Goal: Task Accomplishment & Management: Manage account settings

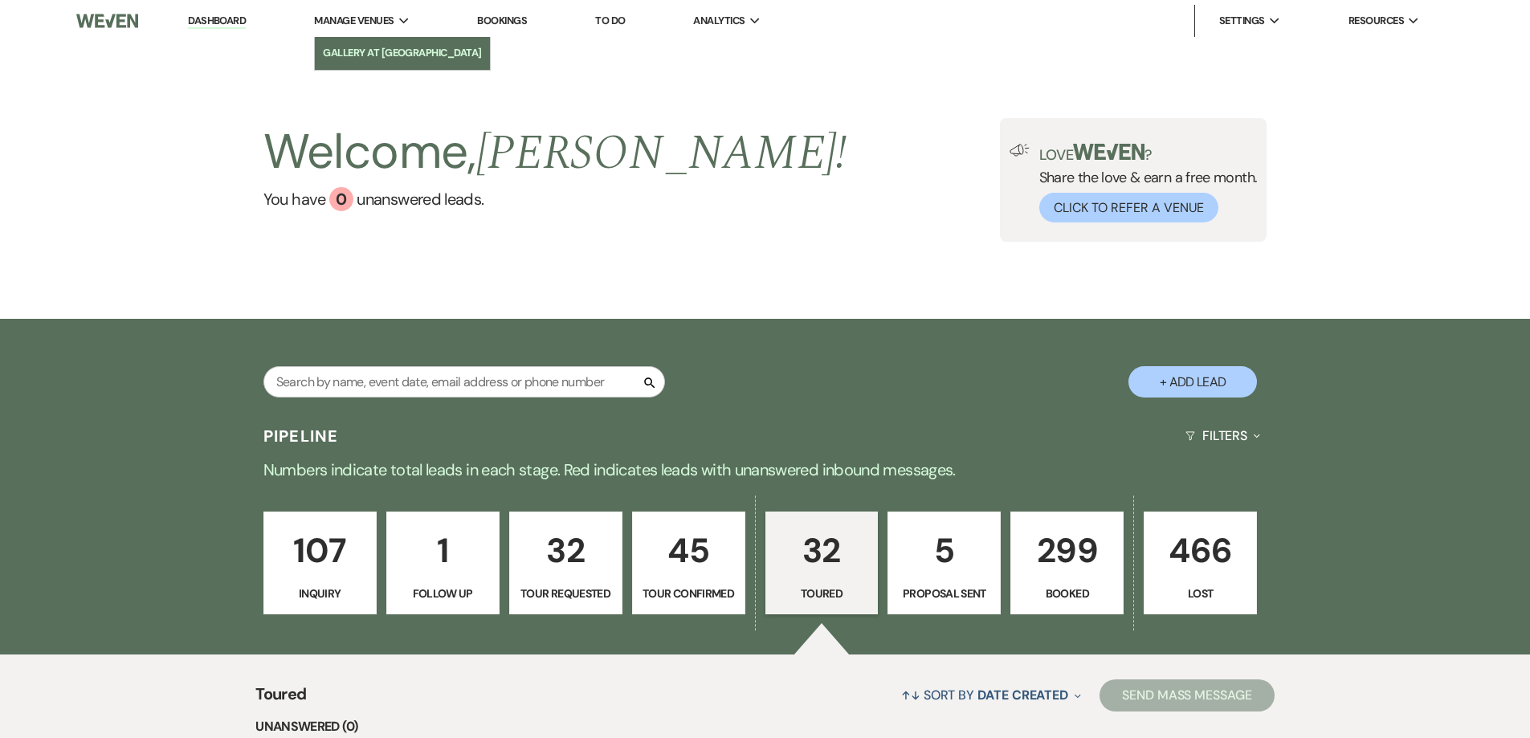
click at [412, 49] on li "Gallery at [GEOGRAPHIC_DATA]" at bounding box center [402, 53] width 159 height 16
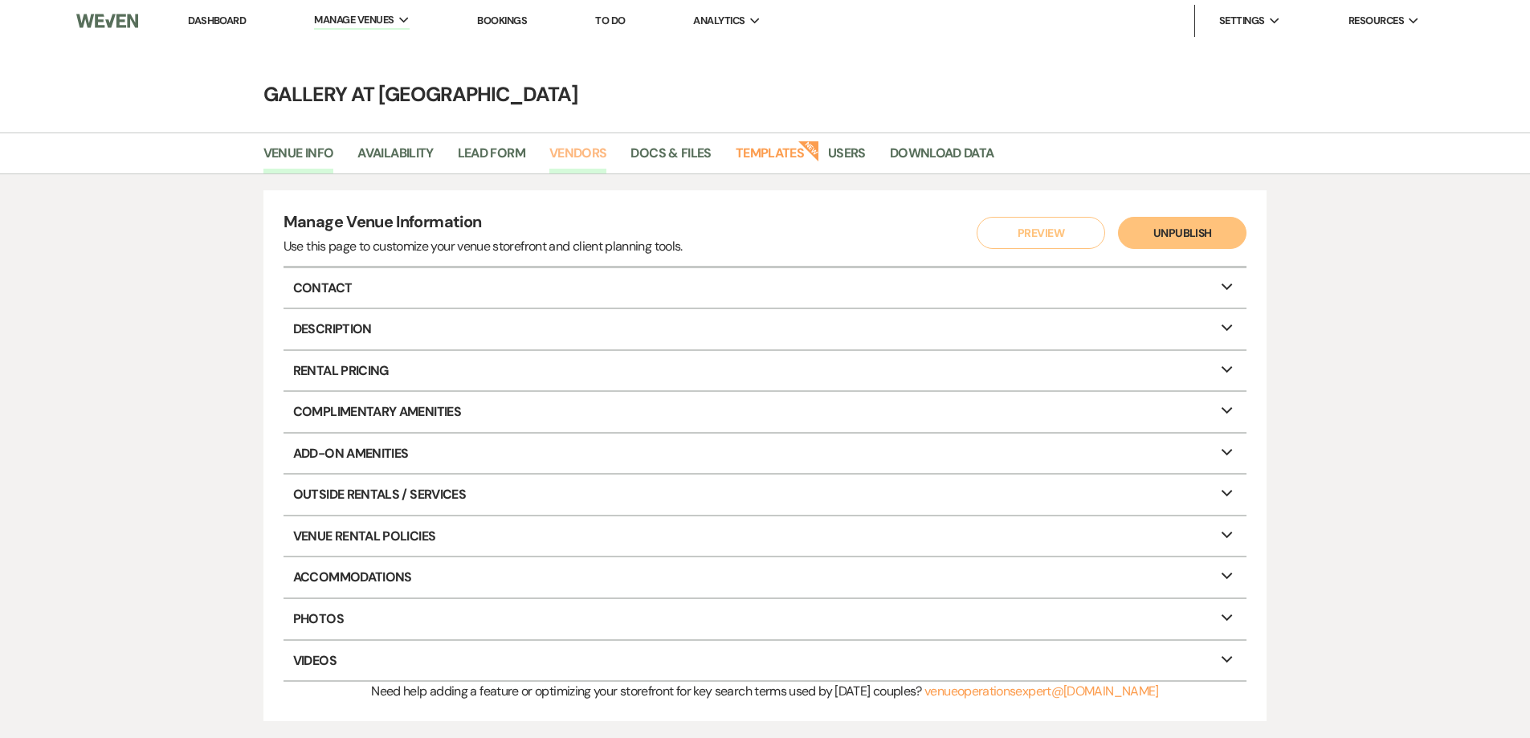
click at [593, 153] on link "Vendors" at bounding box center [579, 158] width 58 height 31
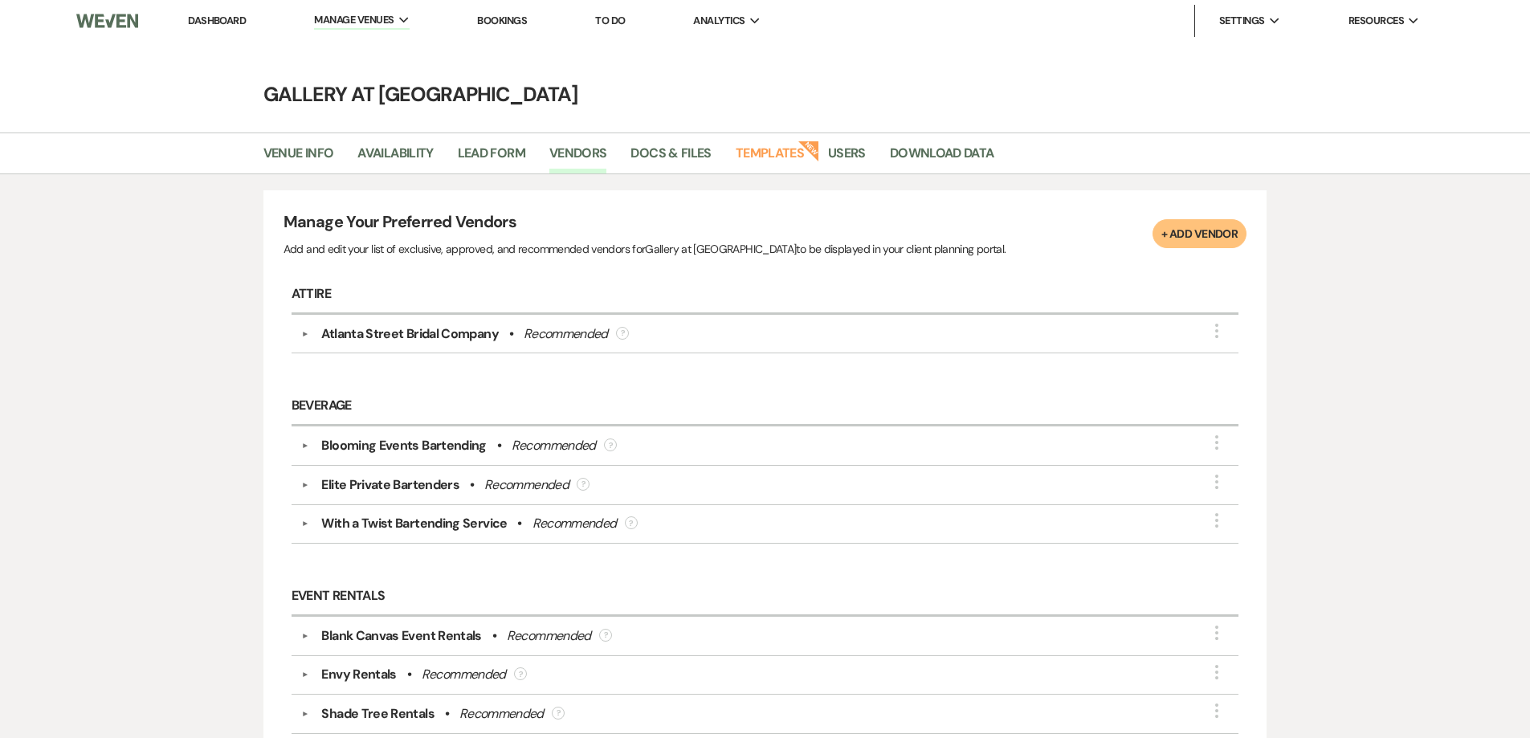
click at [337, 345] on div "▼ Atlanta Street Bridal Company • Recommended ? More" at bounding box center [766, 334] width 948 height 39
click at [341, 343] on div "Atlanta Street Bridal Company" at bounding box center [409, 334] width 177 height 19
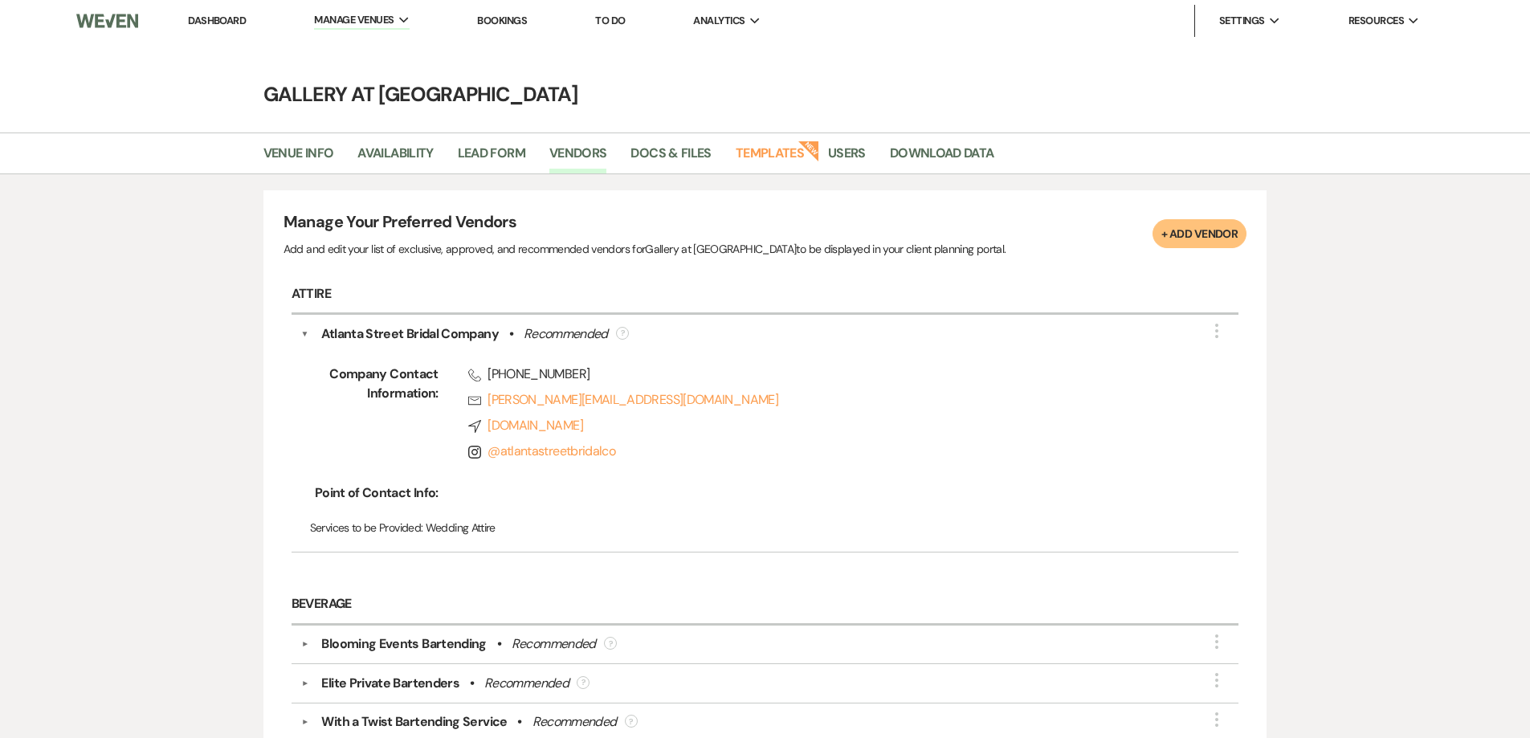
click at [369, 648] on div "Blooming Events Bartending" at bounding box center [403, 644] width 165 height 19
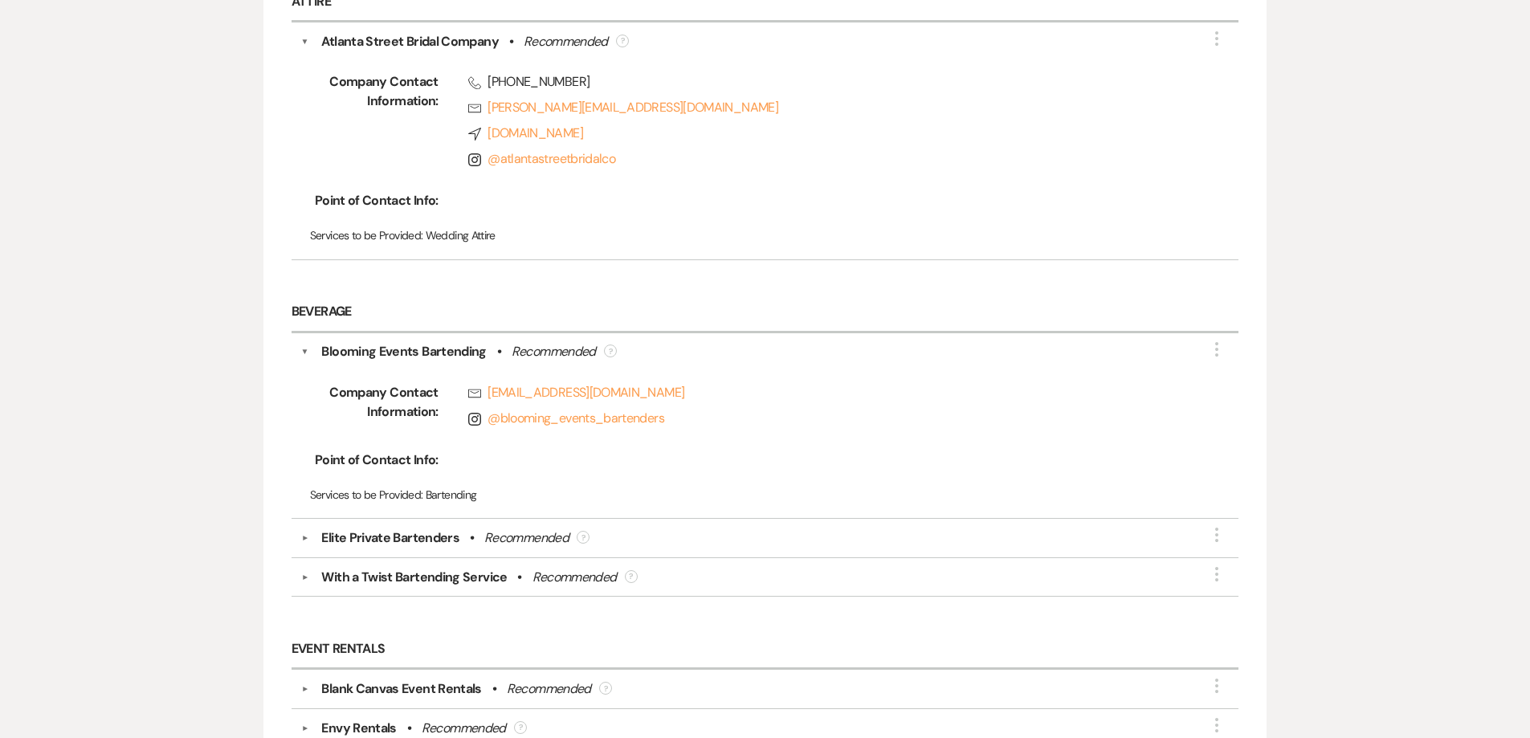
scroll to position [321, 0]
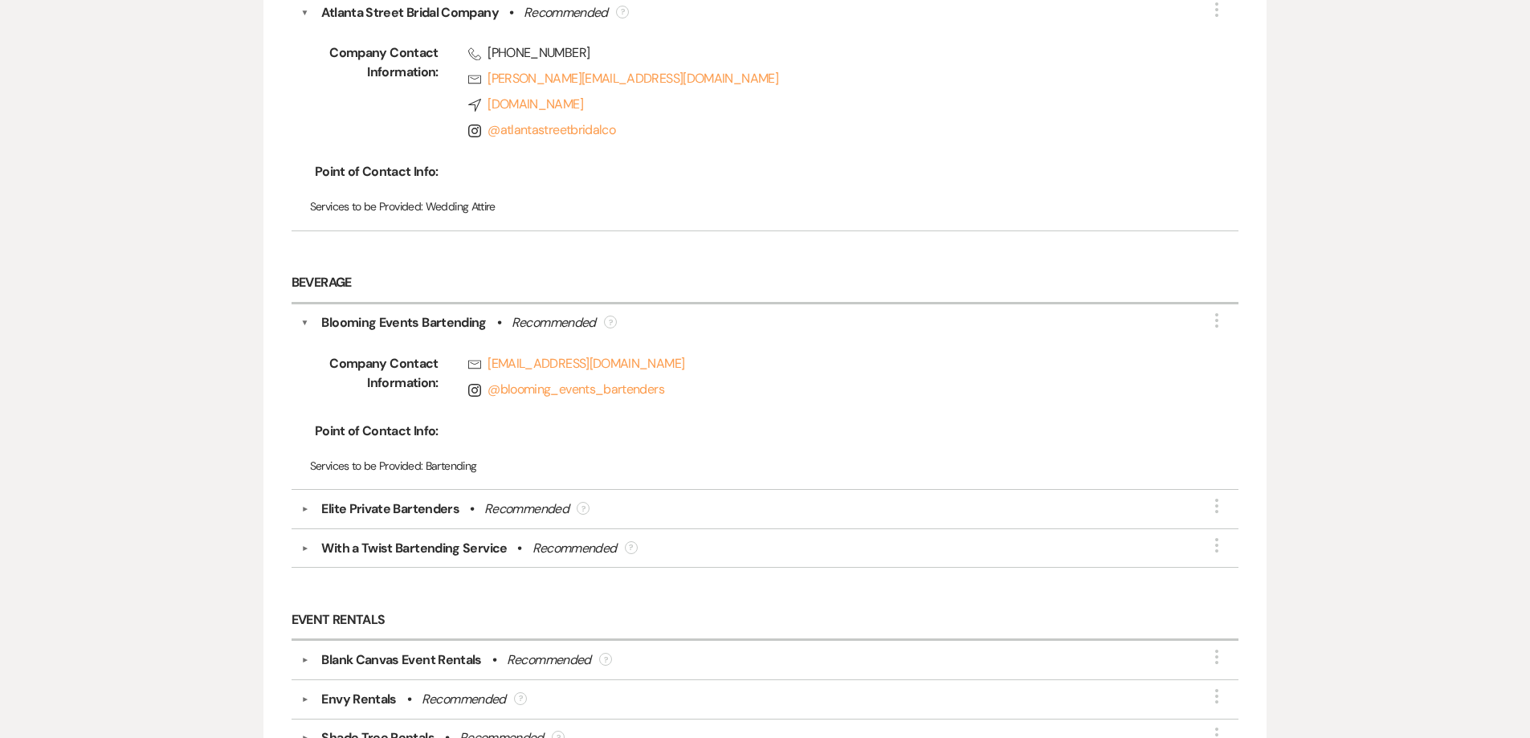
click at [389, 503] on div "Elite Private Bartenders" at bounding box center [390, 509] width 138 height 19
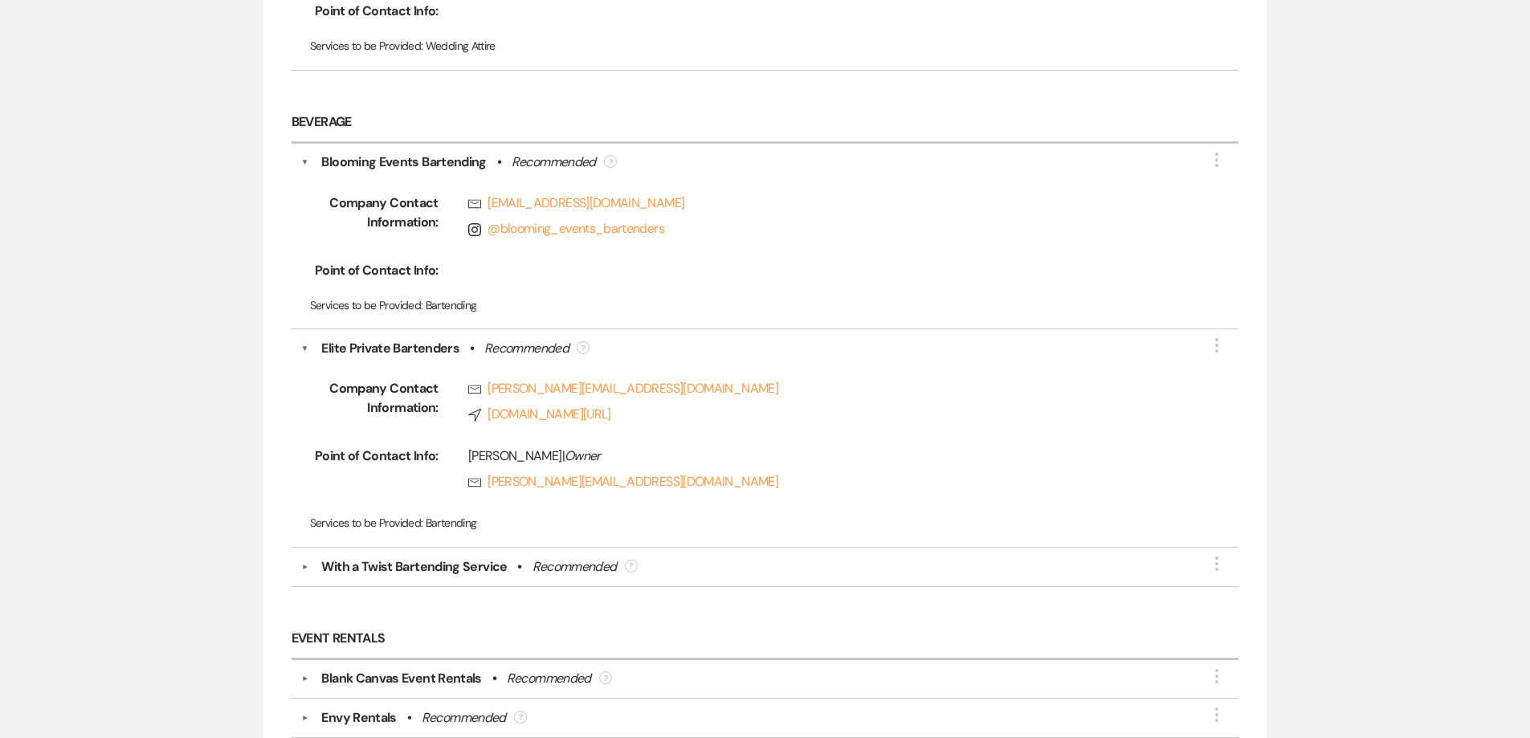
click at [392, 566] on div "With a Twist Bartending Service" at bounding box center [414, 567] width 186 height 19
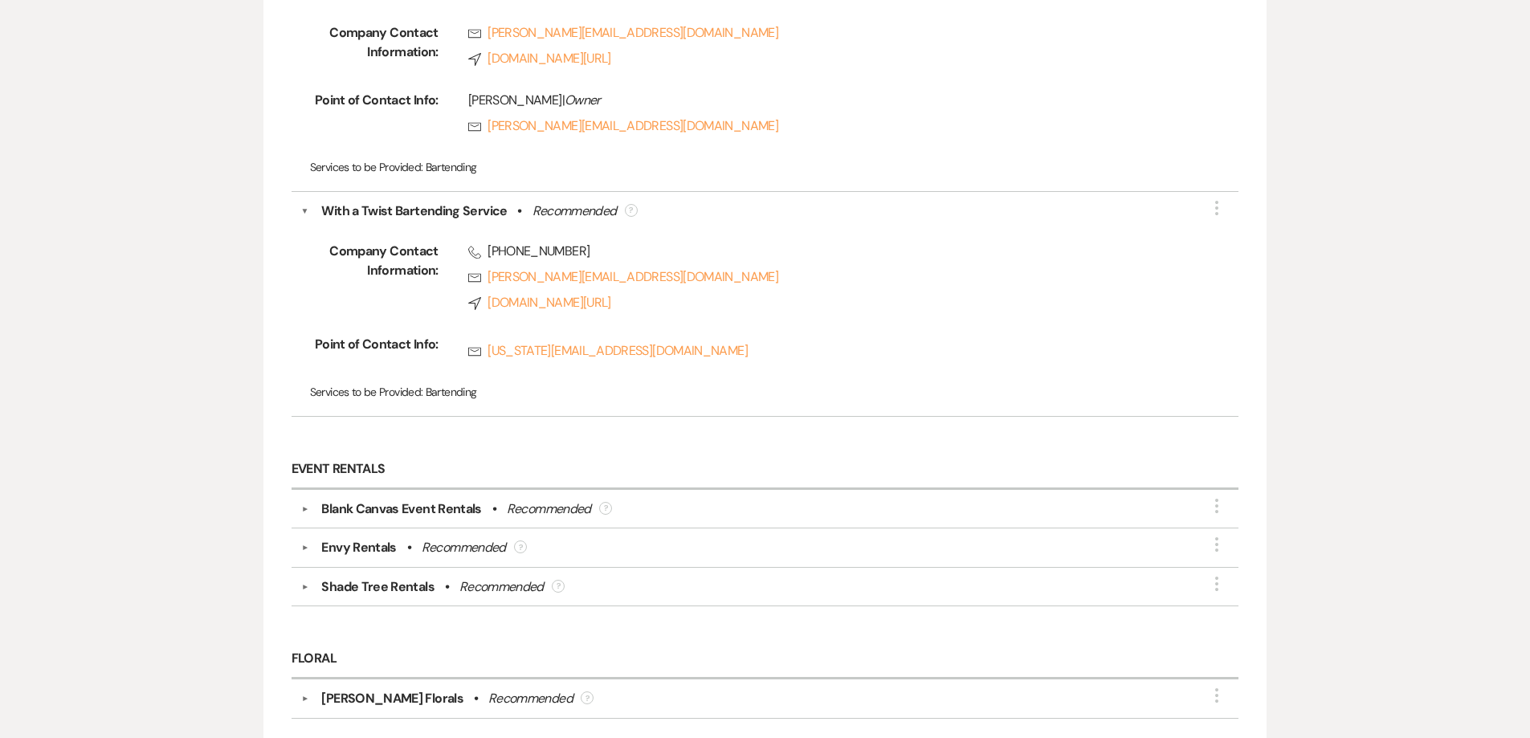
scroll to position [884, 0]
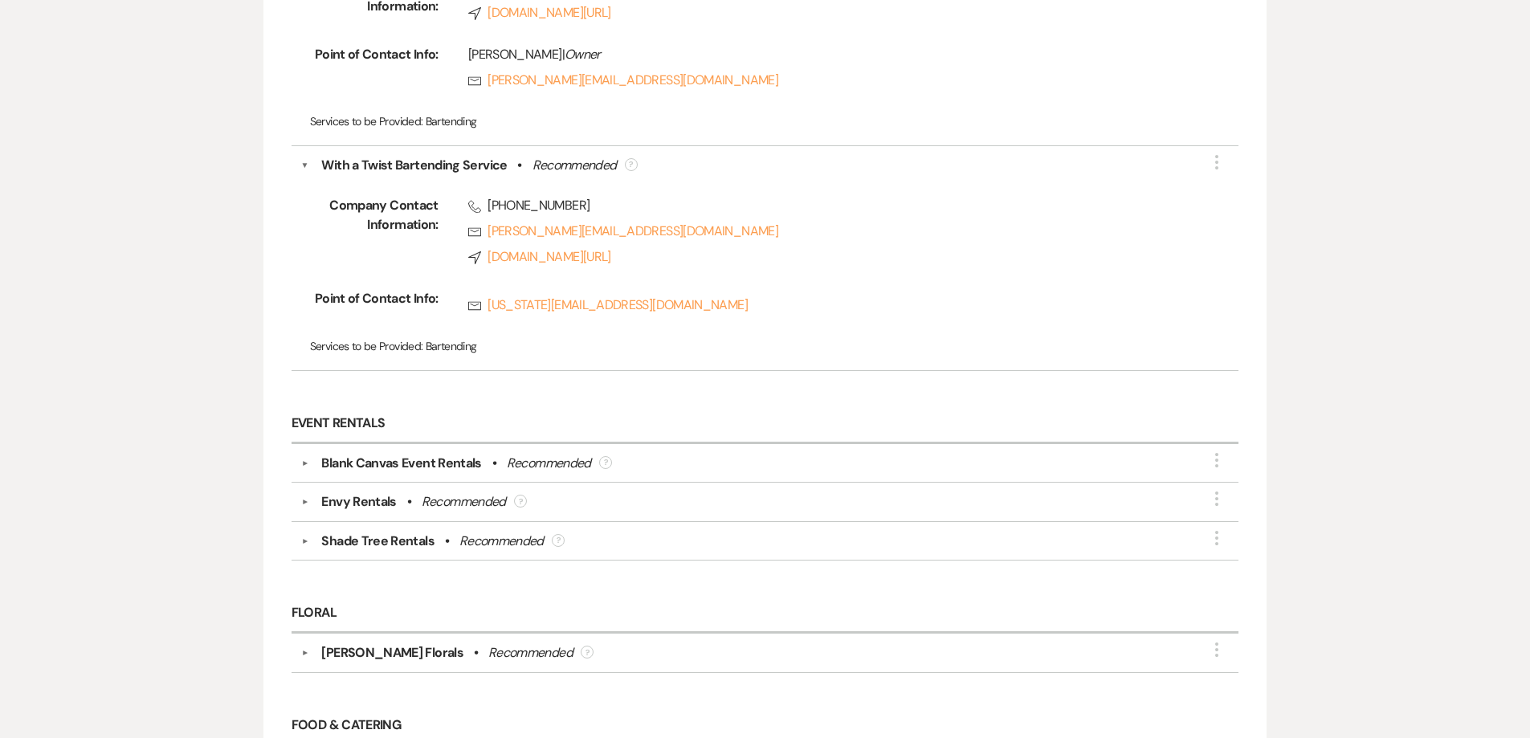
click at [386, 465] on div "Blank Canvas Event Rentals" at bounding box center [401, 463] width 160 height 19
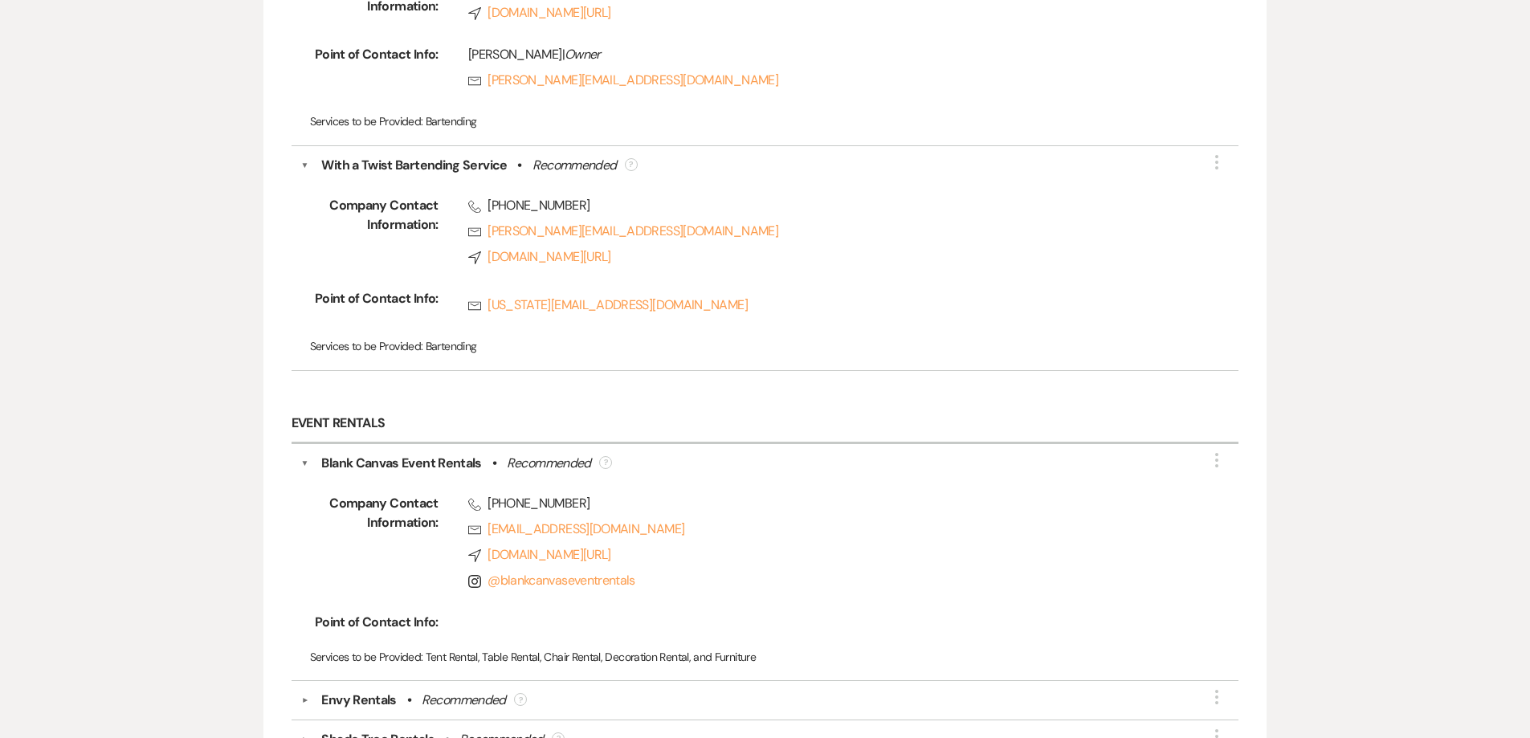
click at [386, 701] on div "Envy Rentals" at bounding box center [358, 700] width 75 height 19
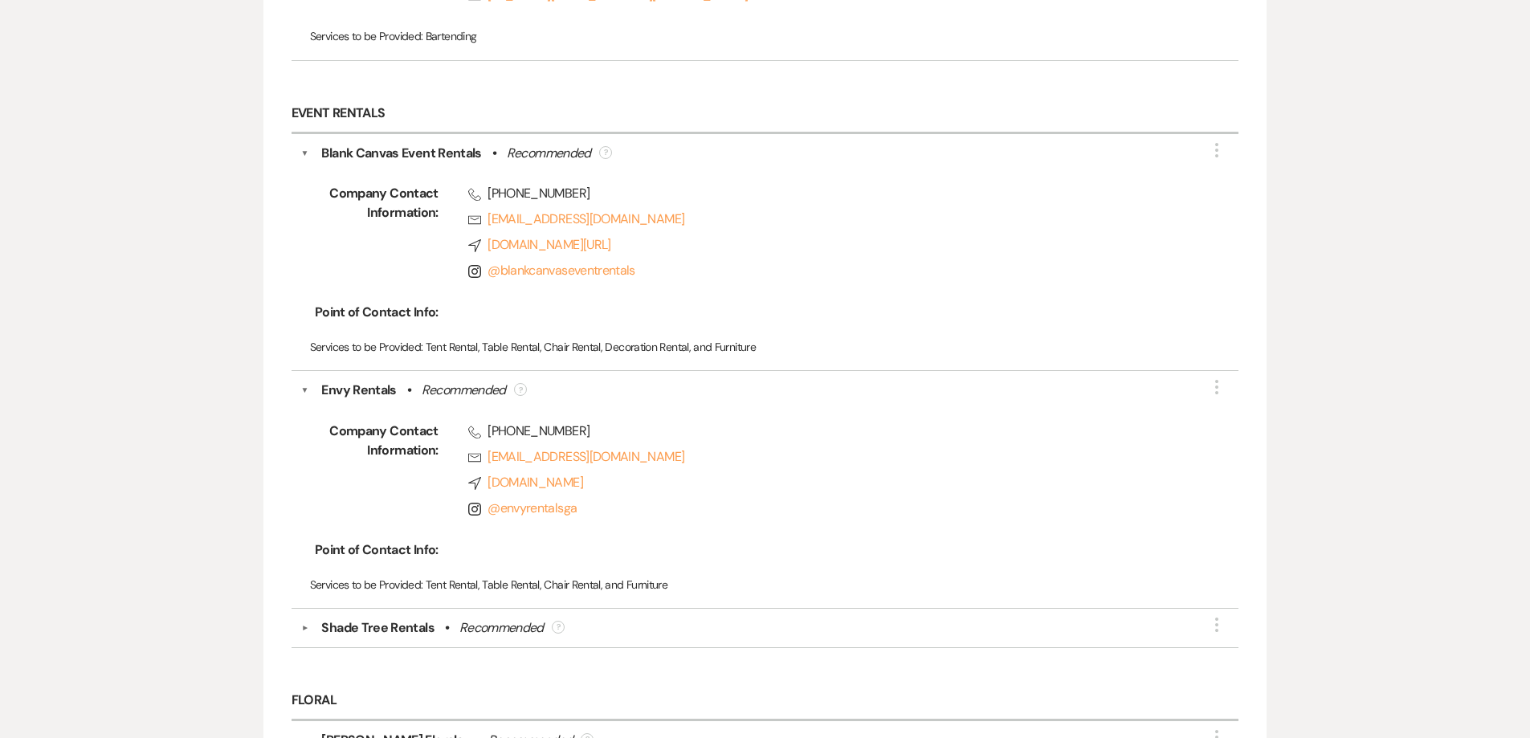
scroll to position [1205, 0]
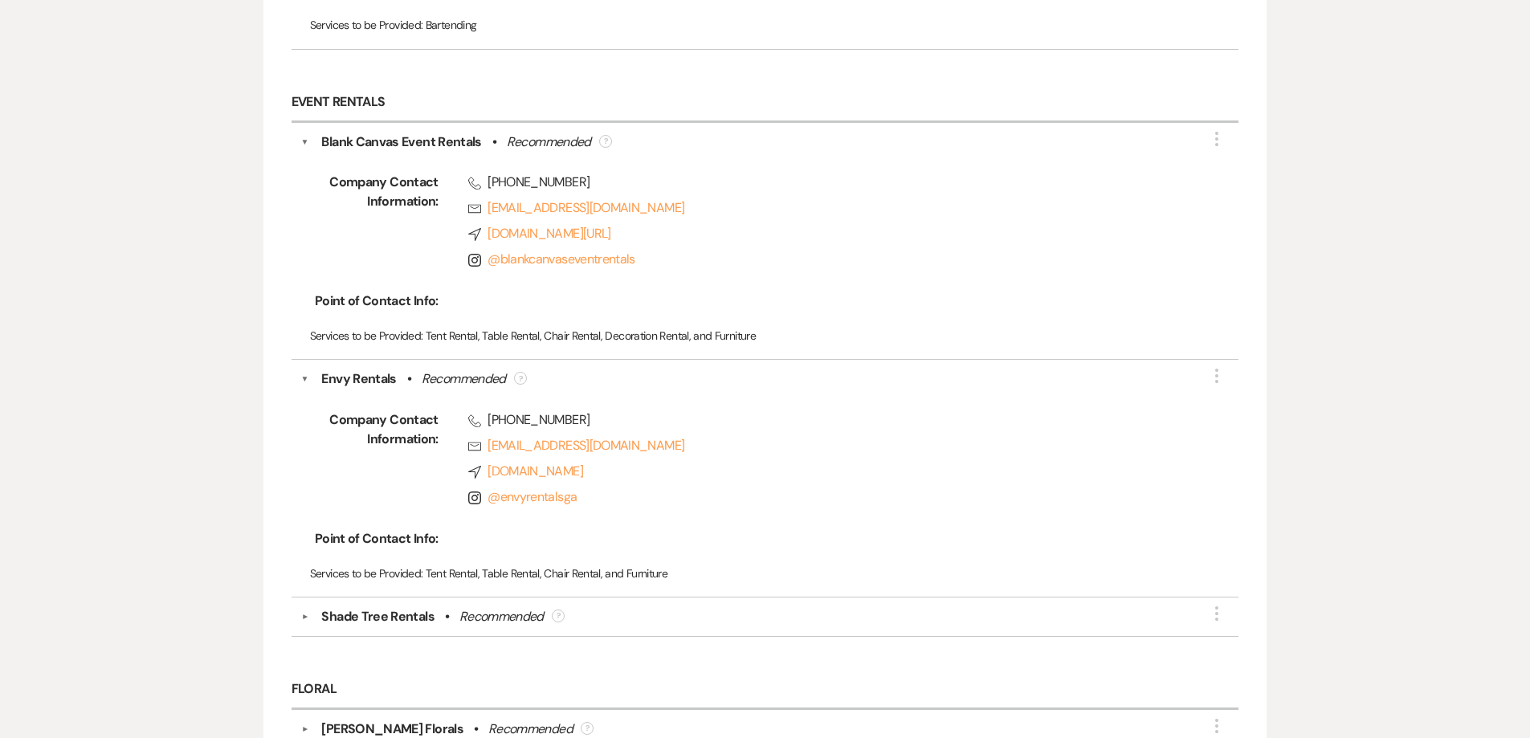
click at [361, 615] on div "Shade Tree Rentals" at bounding box center [377, 616] width 112 height 19
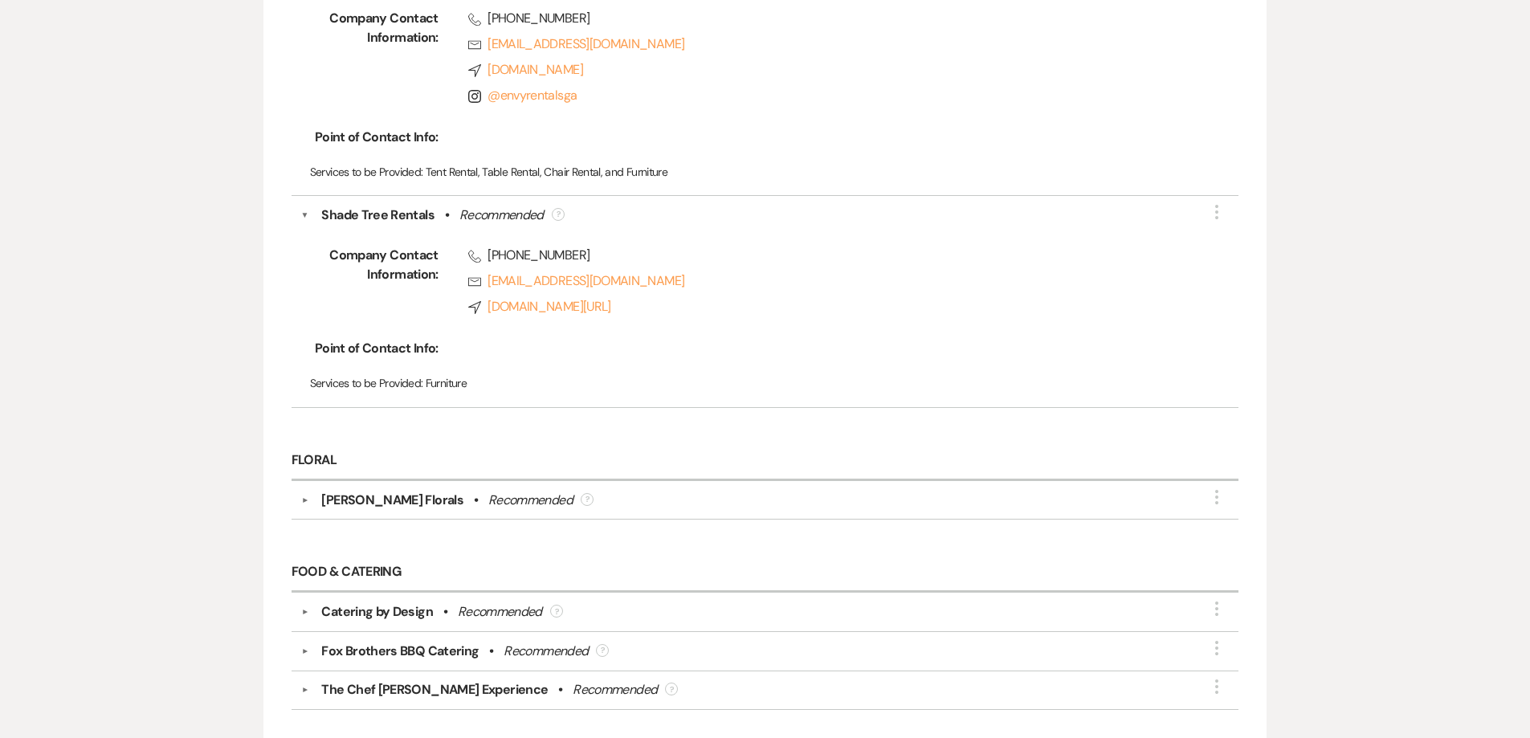
click at [370, 500] on div "Araiza Florals" at bounding box center [392, 500] width 142 height 19
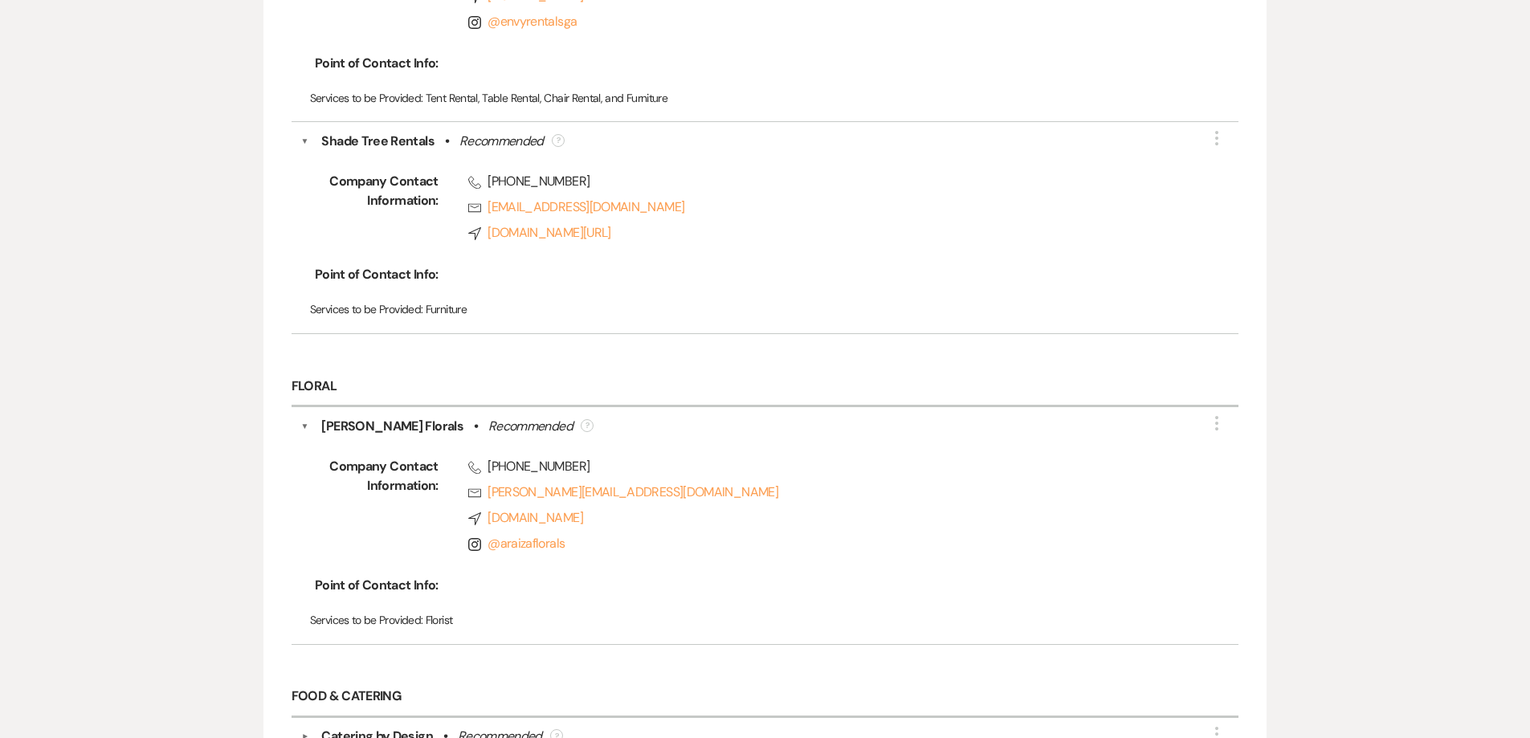
scroll to position [1848, 0]
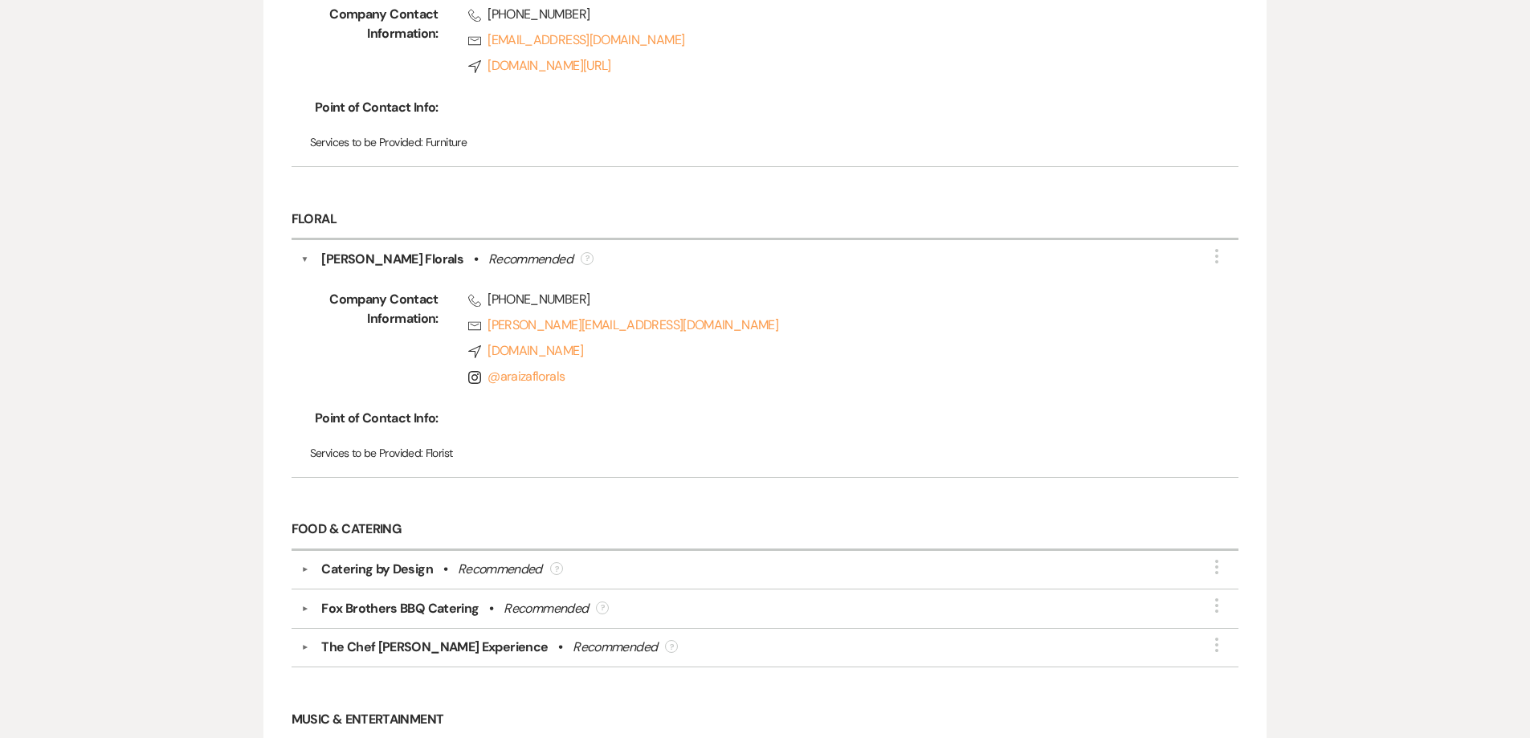
click at [407, 577] on div "Catering by Design" at bounding box center [376, 569] width 111 height 19
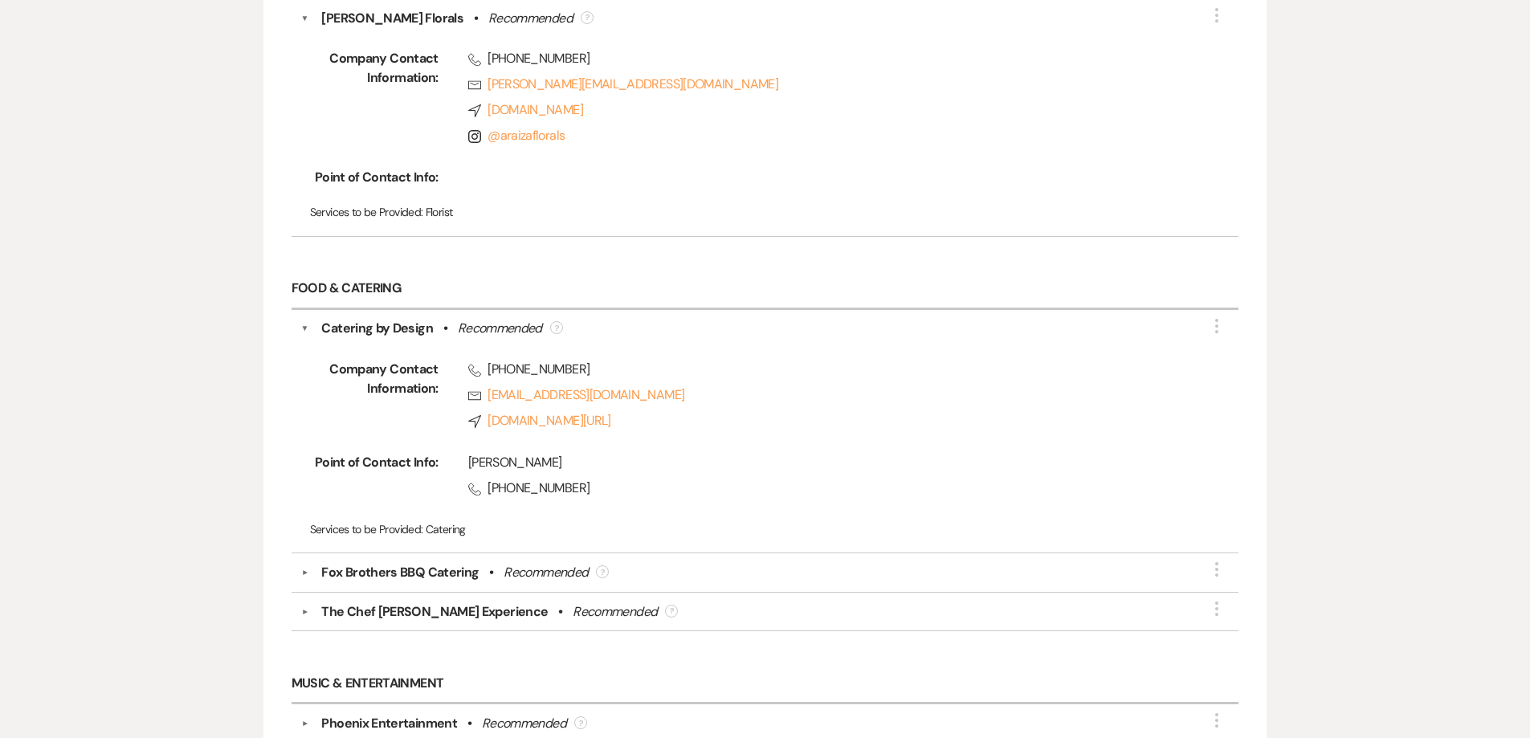
click at [394, 567] on div "Fox Brothers BBQ Catering" at bounding box center [399, 572] width 157 height 19
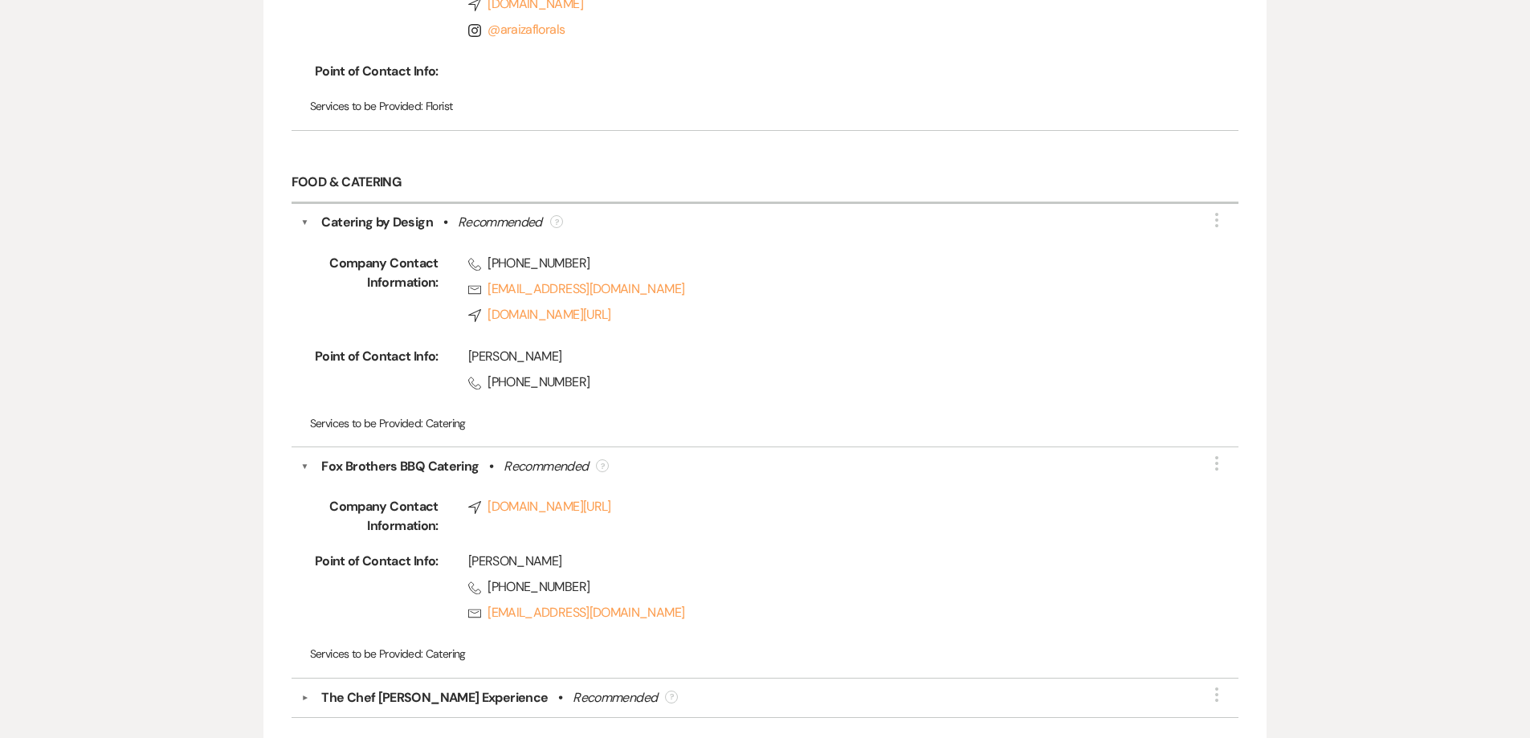
scroll to position [2330, 0]
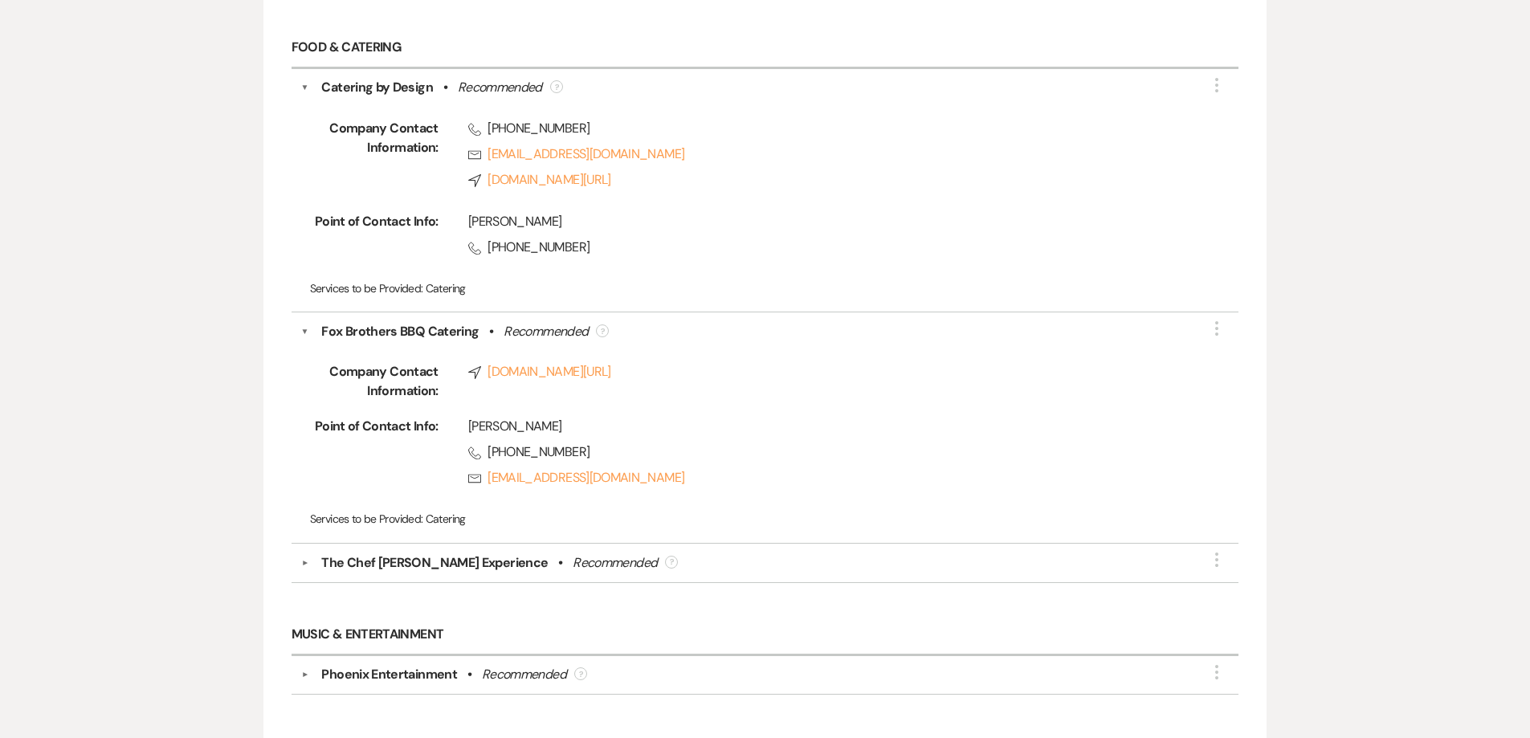
click at [402, 565] on div "The Chef Ashley Experience" at bounding box center [434, 563] width 227 height 19
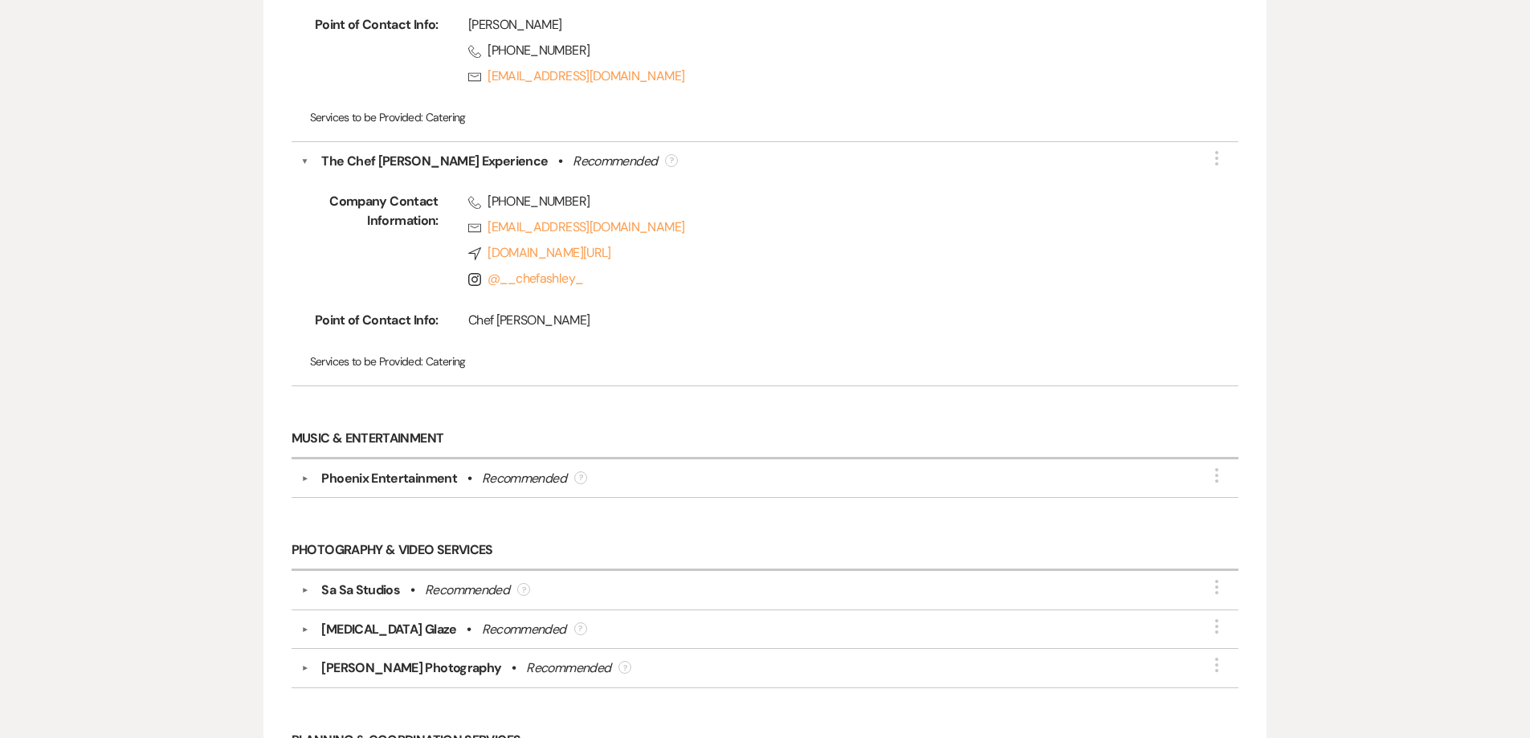
click at [391, 479] on div "Phoenix Entertainment" at bounding box center [389, 478] width 136 height 19
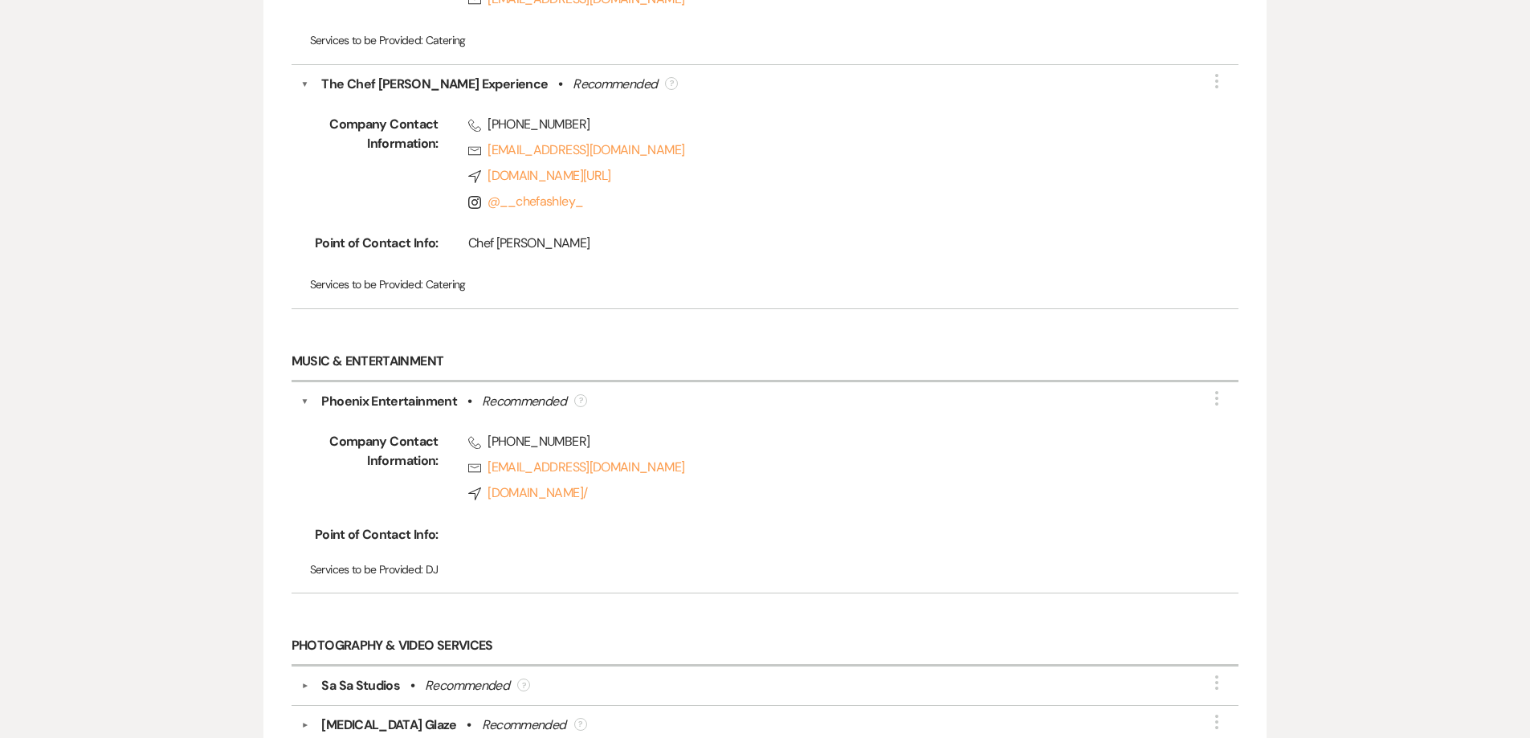
scroll to position [2972, 0]
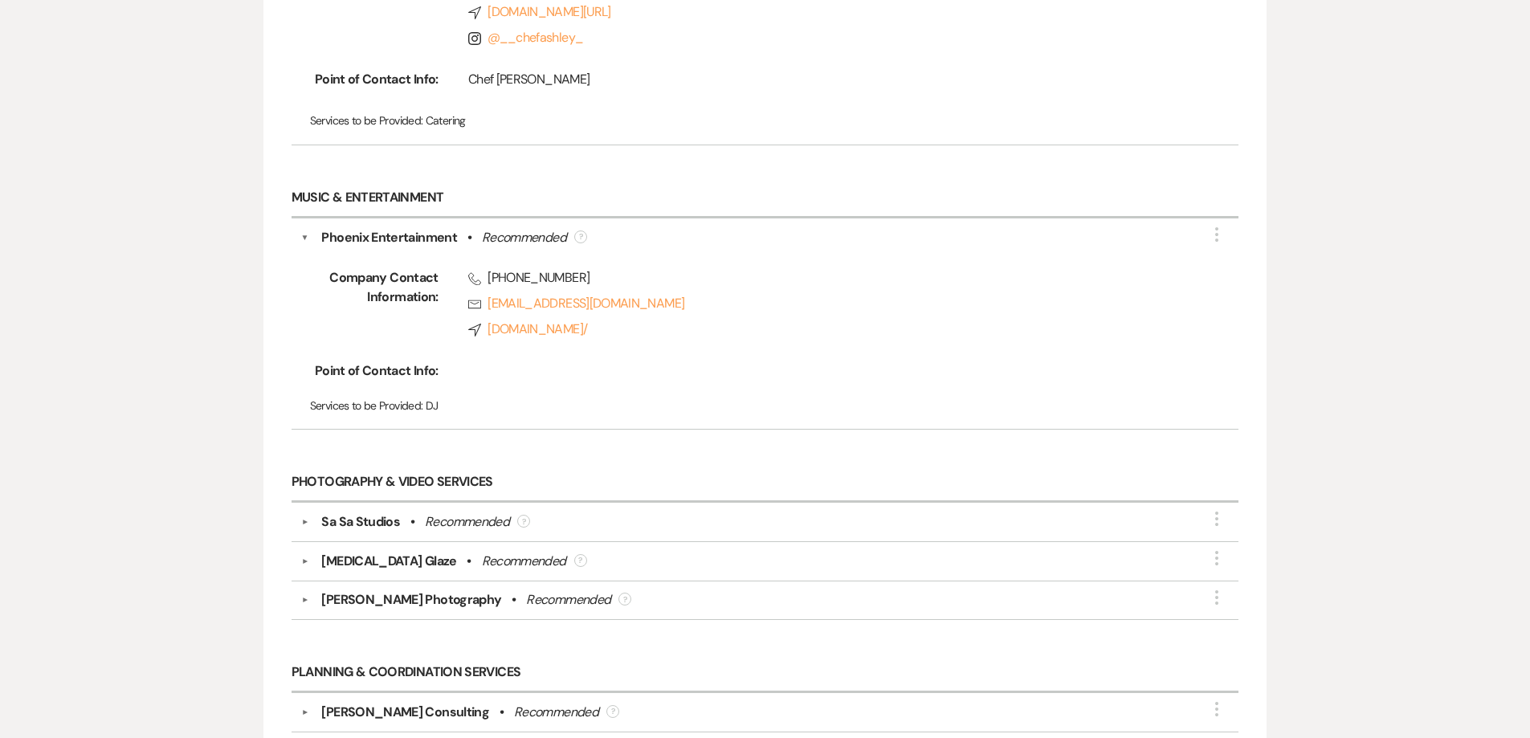
click at [381, 517] on div "Sa Sa Studios" at bounding box center [360, 522] width 79 height 19
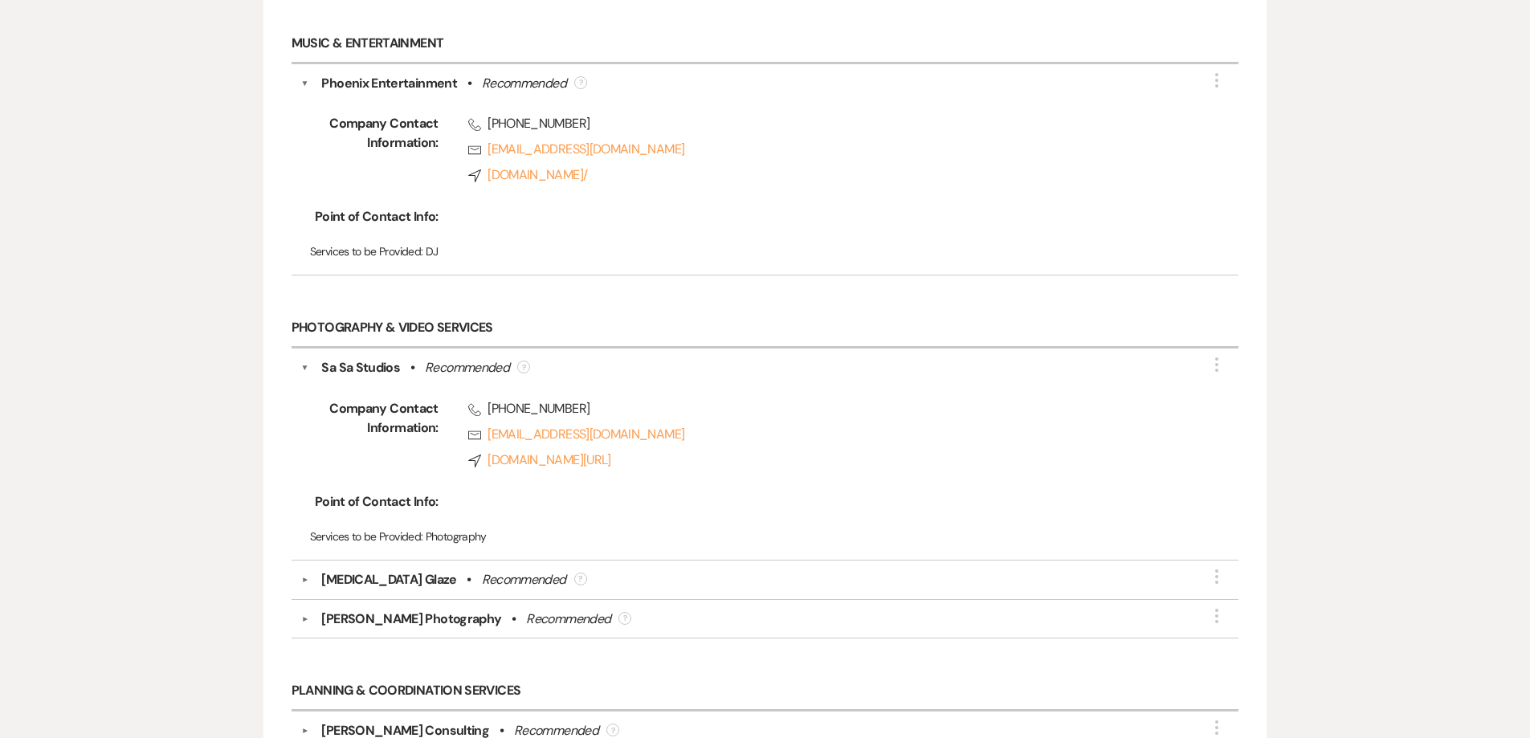
scroll to position [3133, 0]
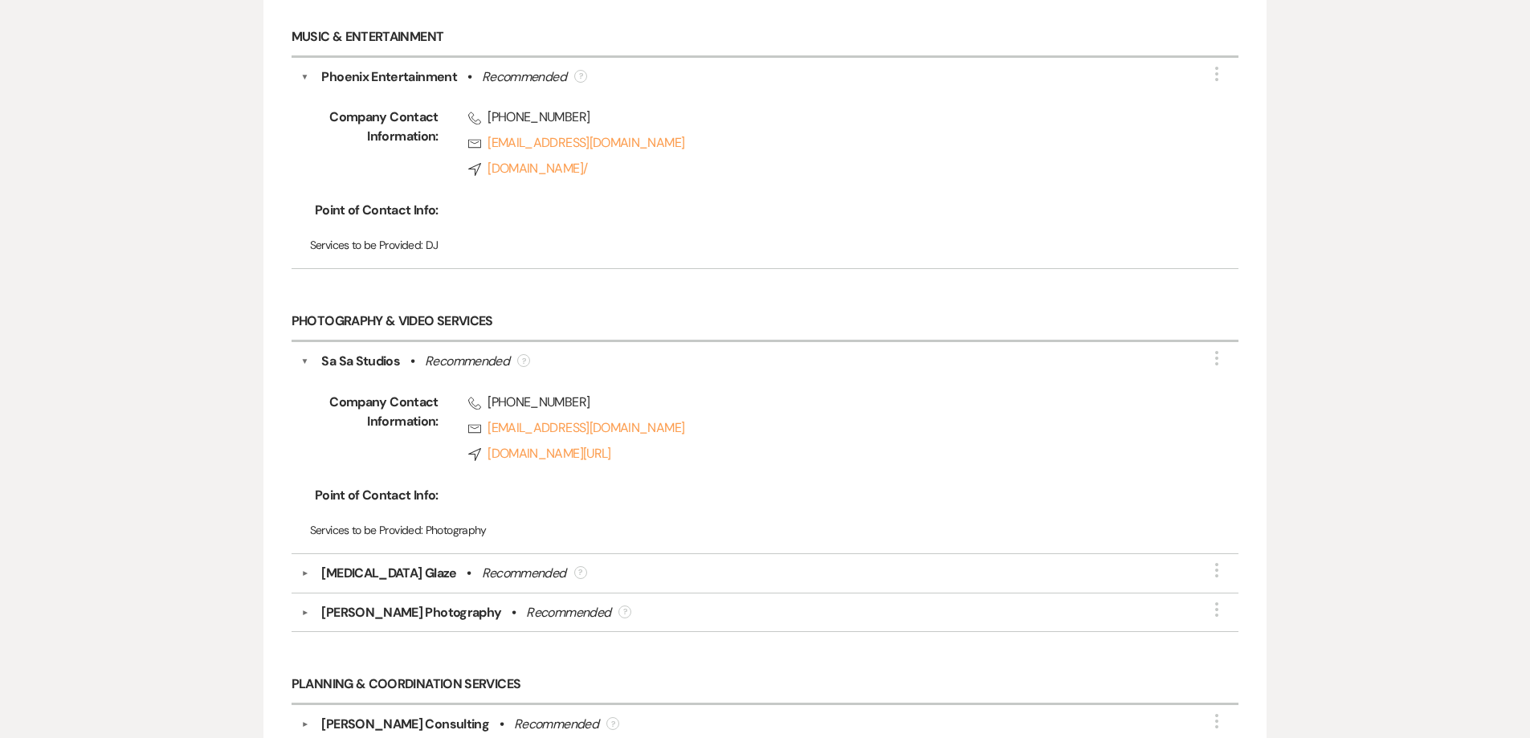
click at [352, 564] on div "Tris Glaze" at bounding box center [388, 573] width 135 height 19
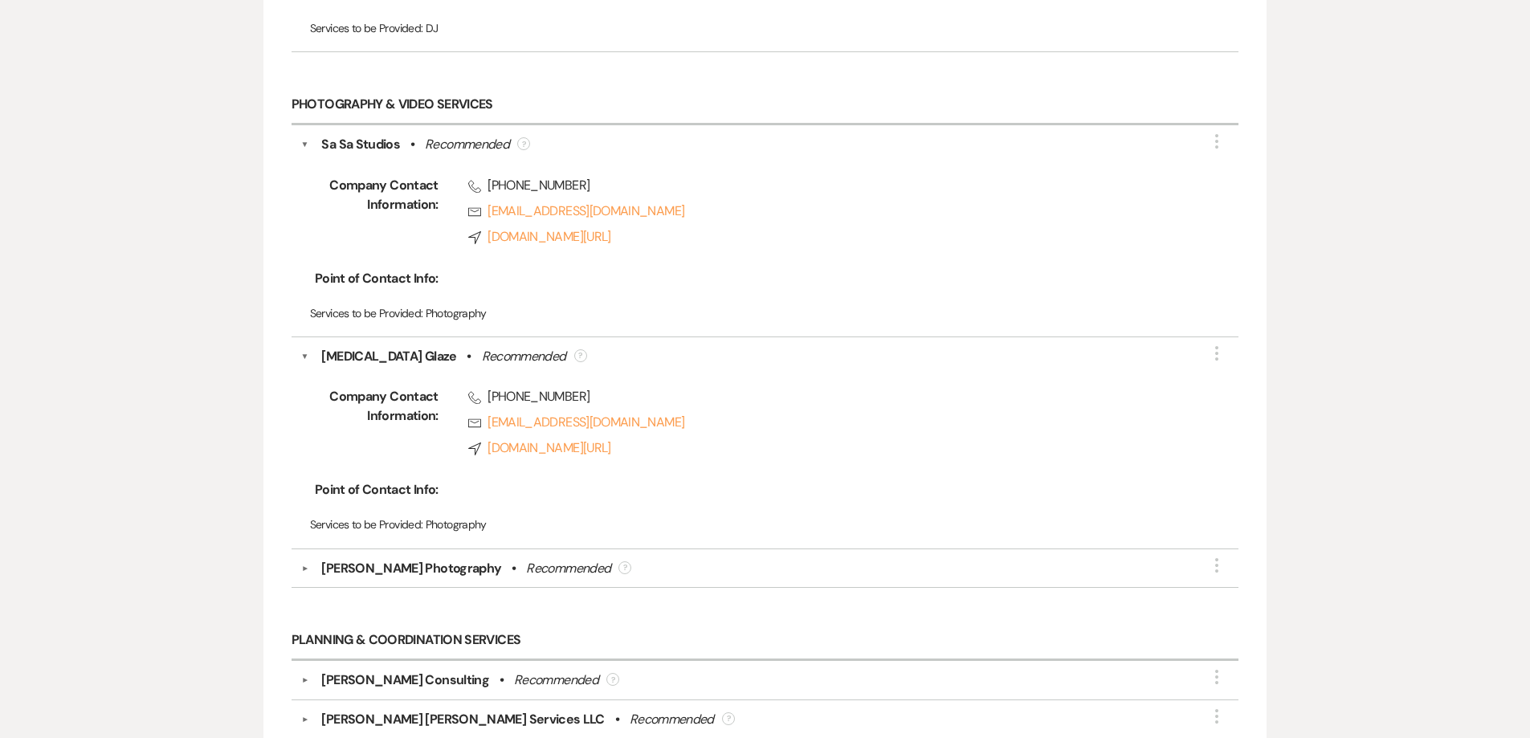
scroll to position [3374, 0]
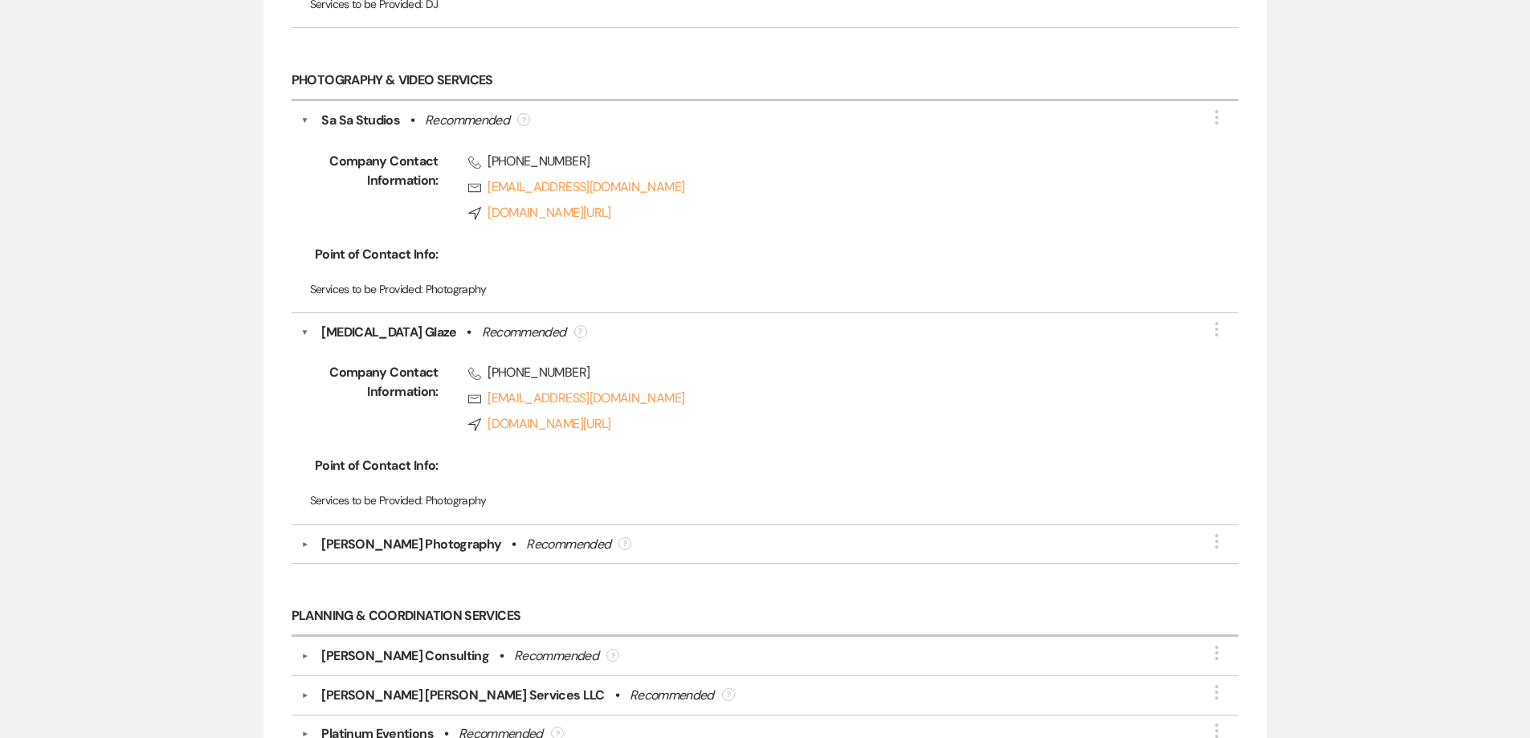
click at [361, 553] on div "Troy Williams Photography" at bounding box center [411, 544] width 180 height 19
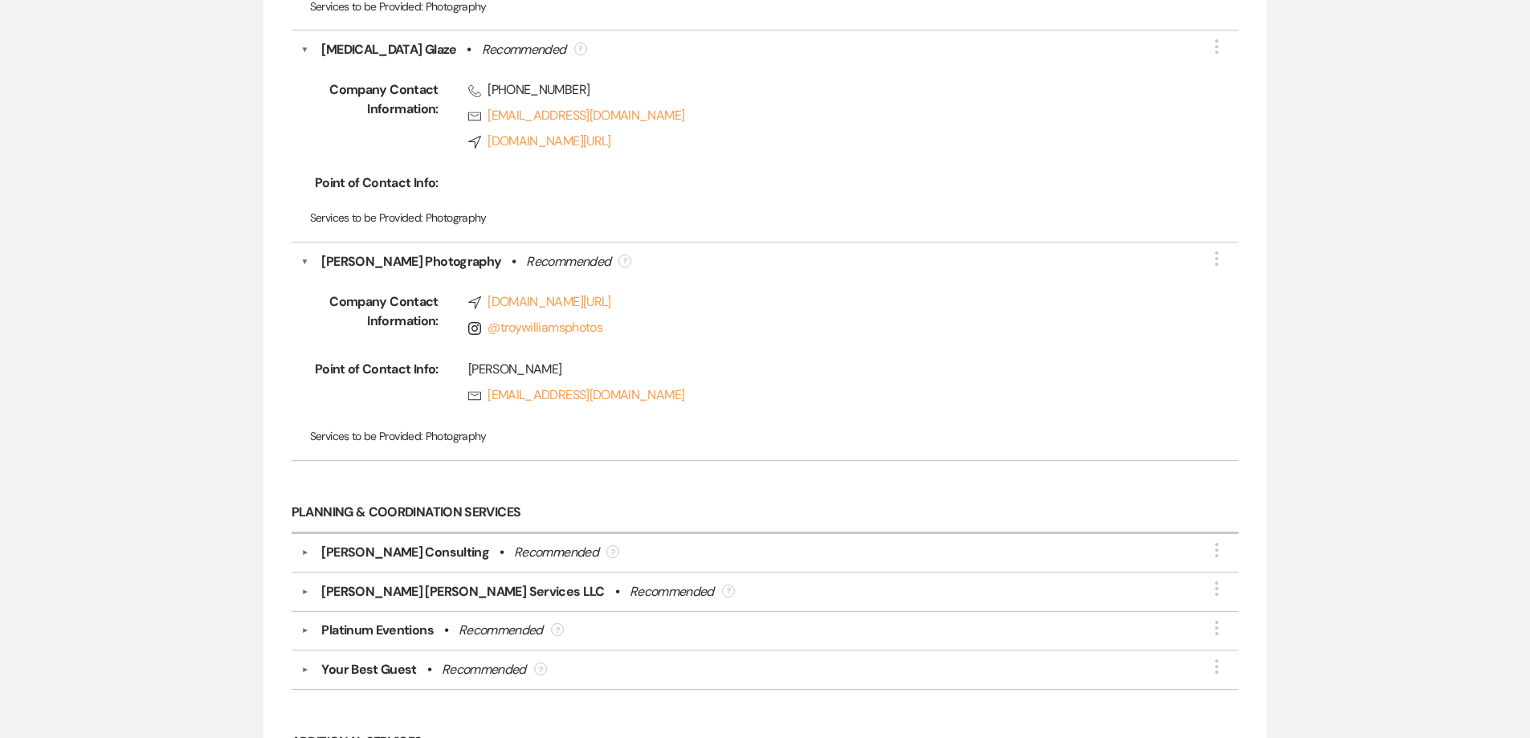
scroll to position [3696, 0]
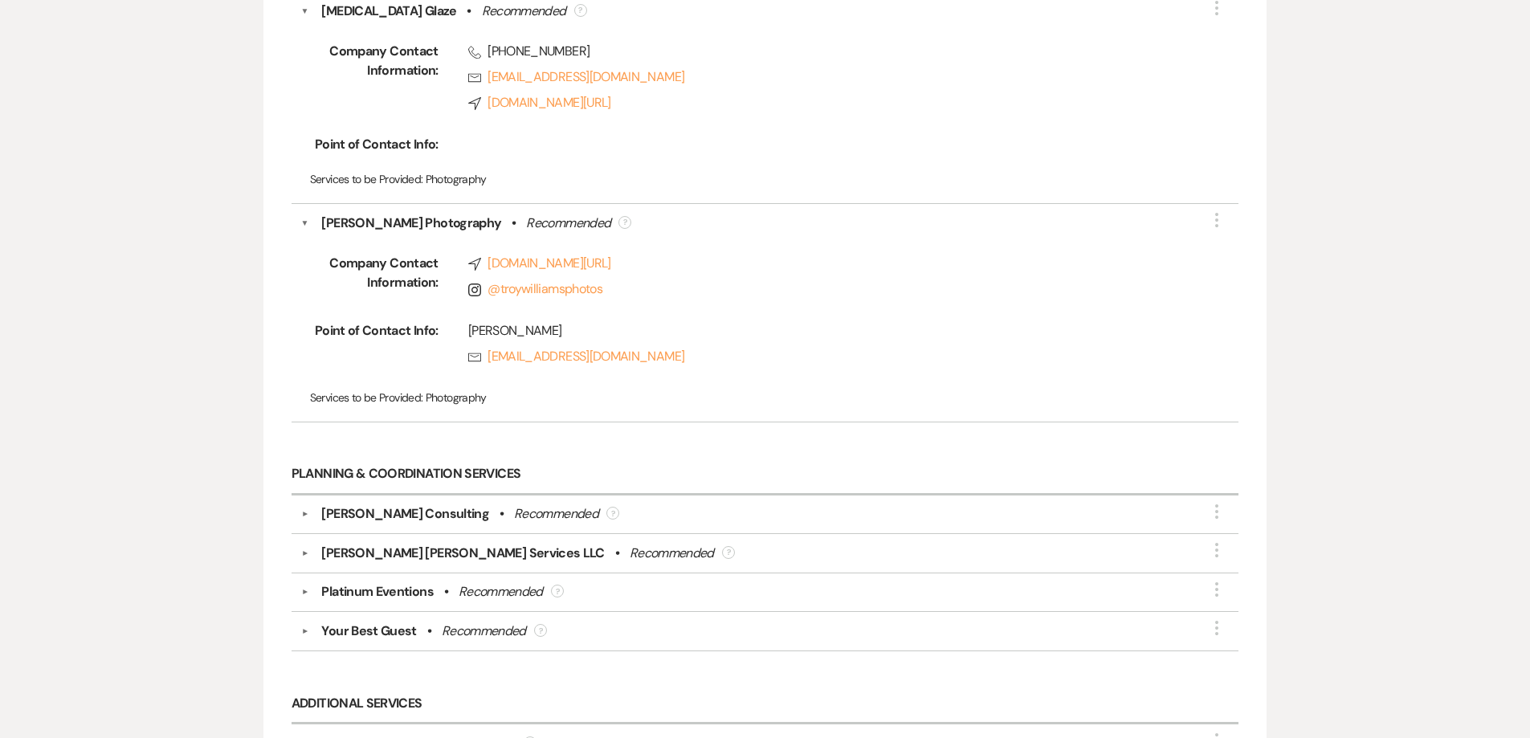
click at [370, 524] on div "▼ Angela J. White Consulting • Recommended ? More" at bounding box center [766, 515] width 948 height 39
click at [349, 509] on div "Angela J. White Consulting" at bounding box center [405, 514] width 168 height 19
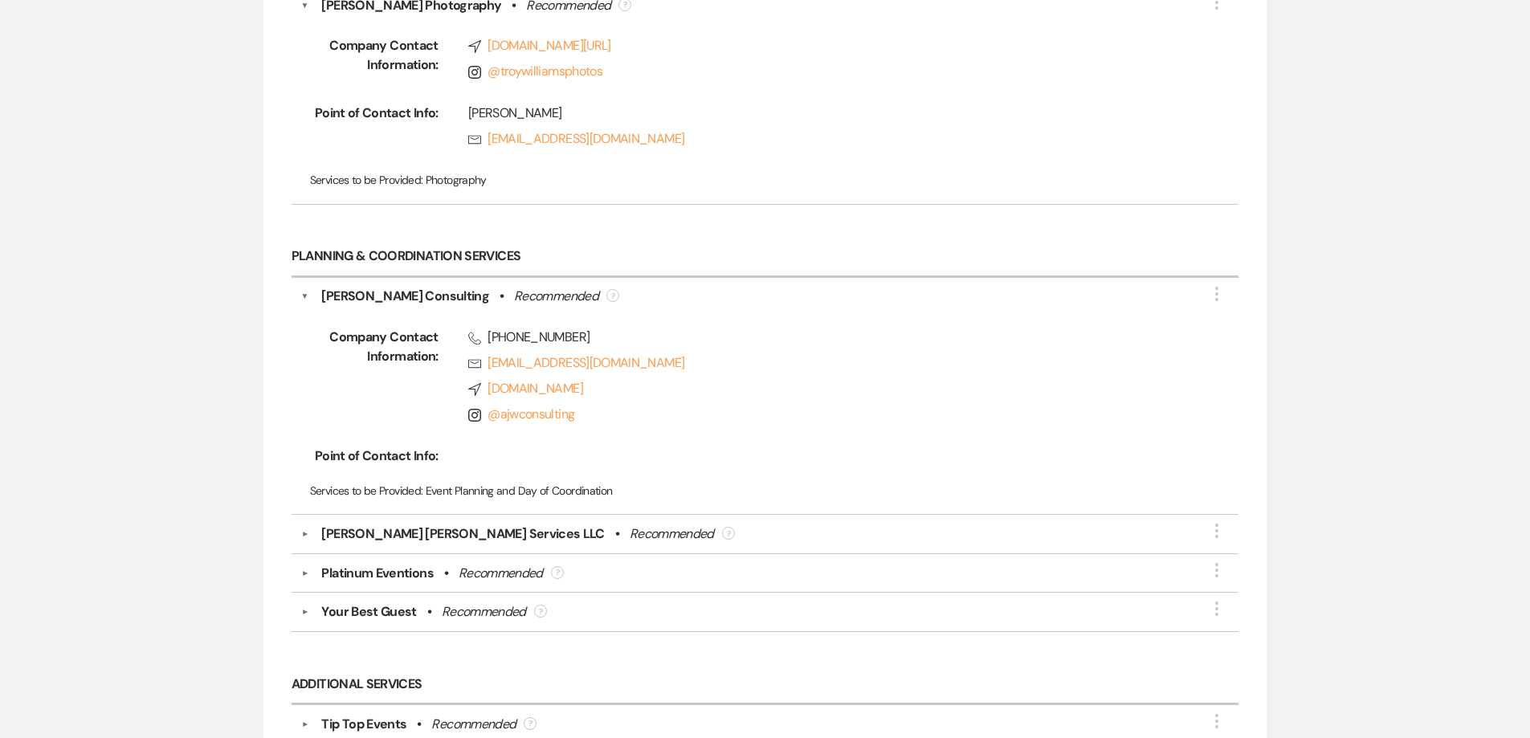
scroll to position [3937, 0]
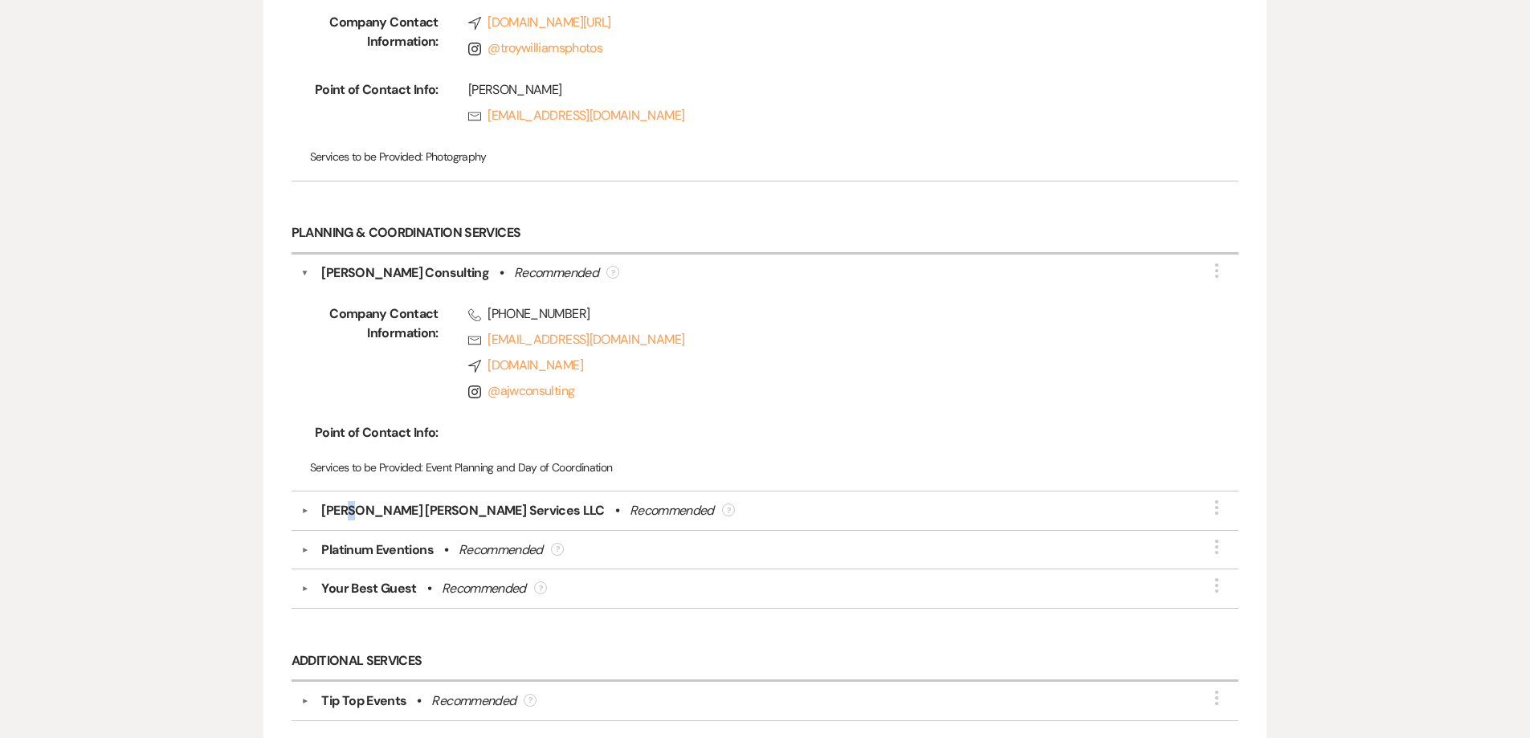
click at [345, 514] on div "J. Renee Services LLC" at bounding box center [462, 510] width 283 height 19
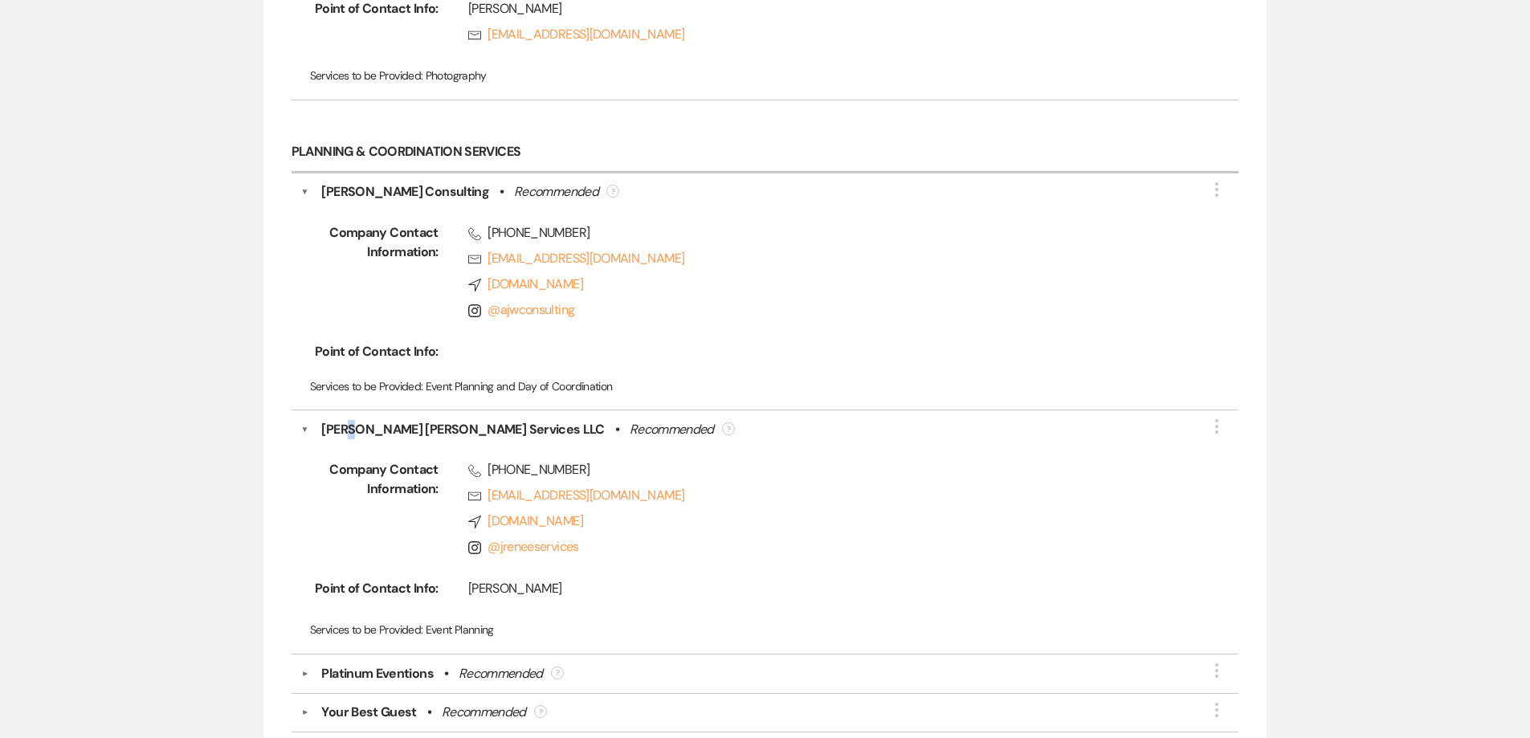
scroll to position [4178, 0]
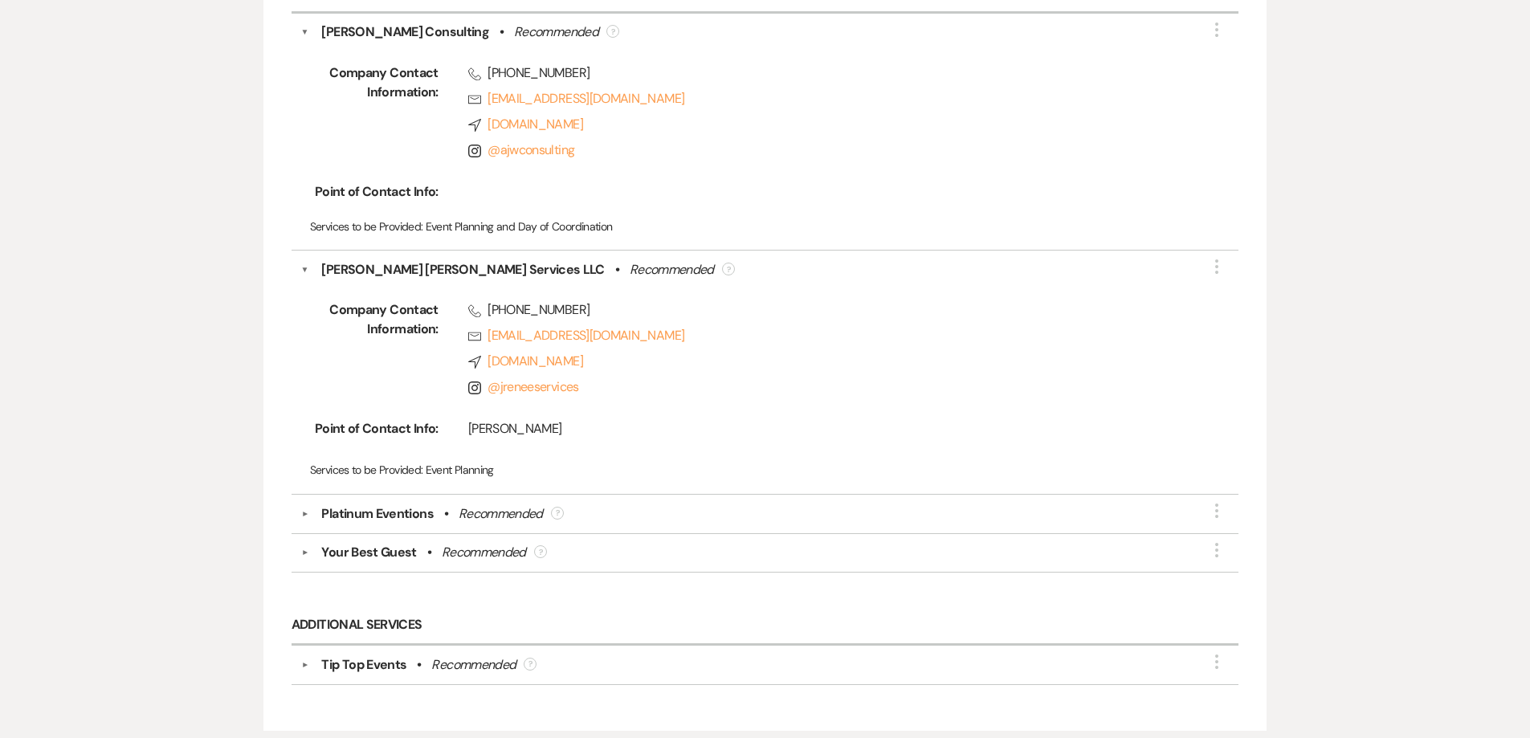
click at [382, 519] on div "Platinum Eventions" at bounding box center [377, 514] width 112 height 19
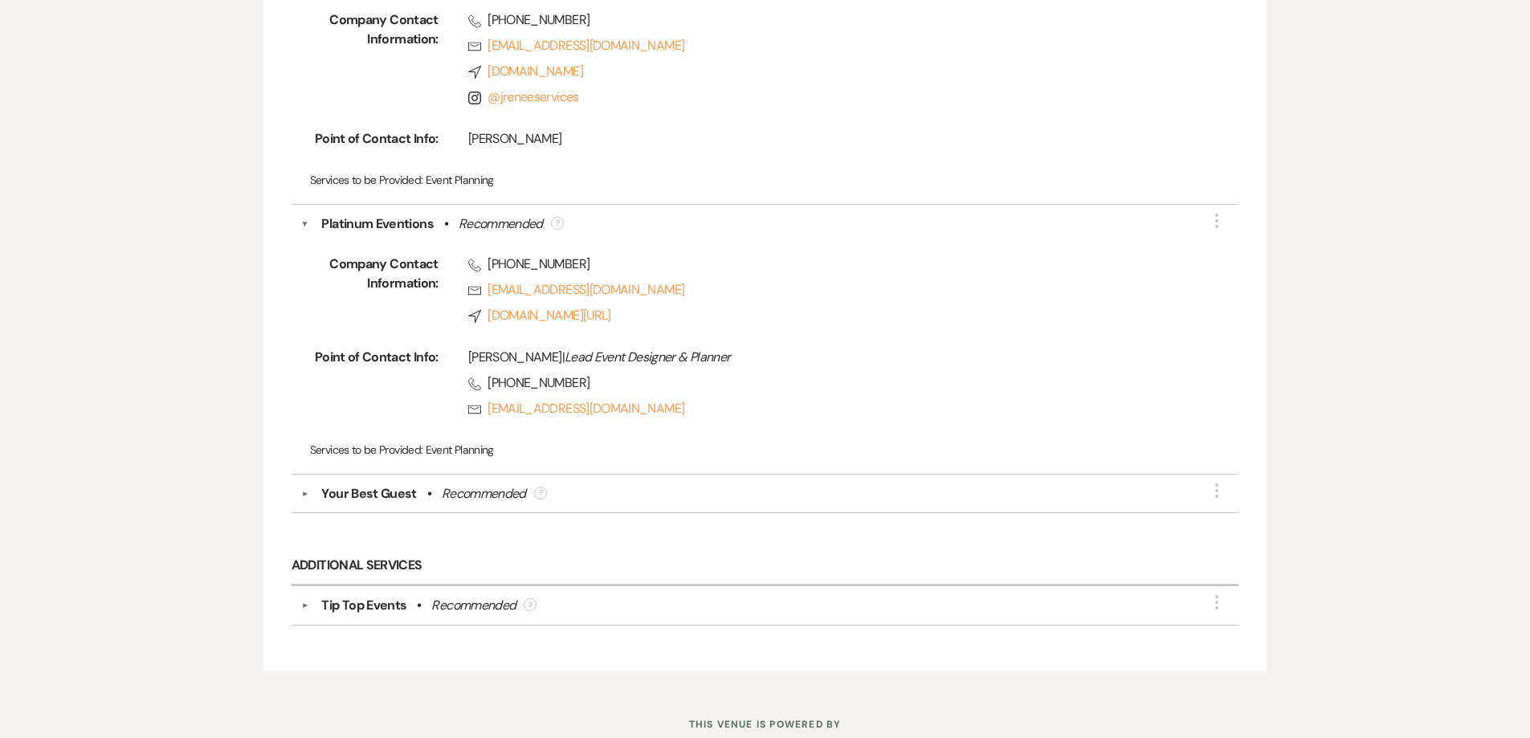
scroll to position [4520, 0]
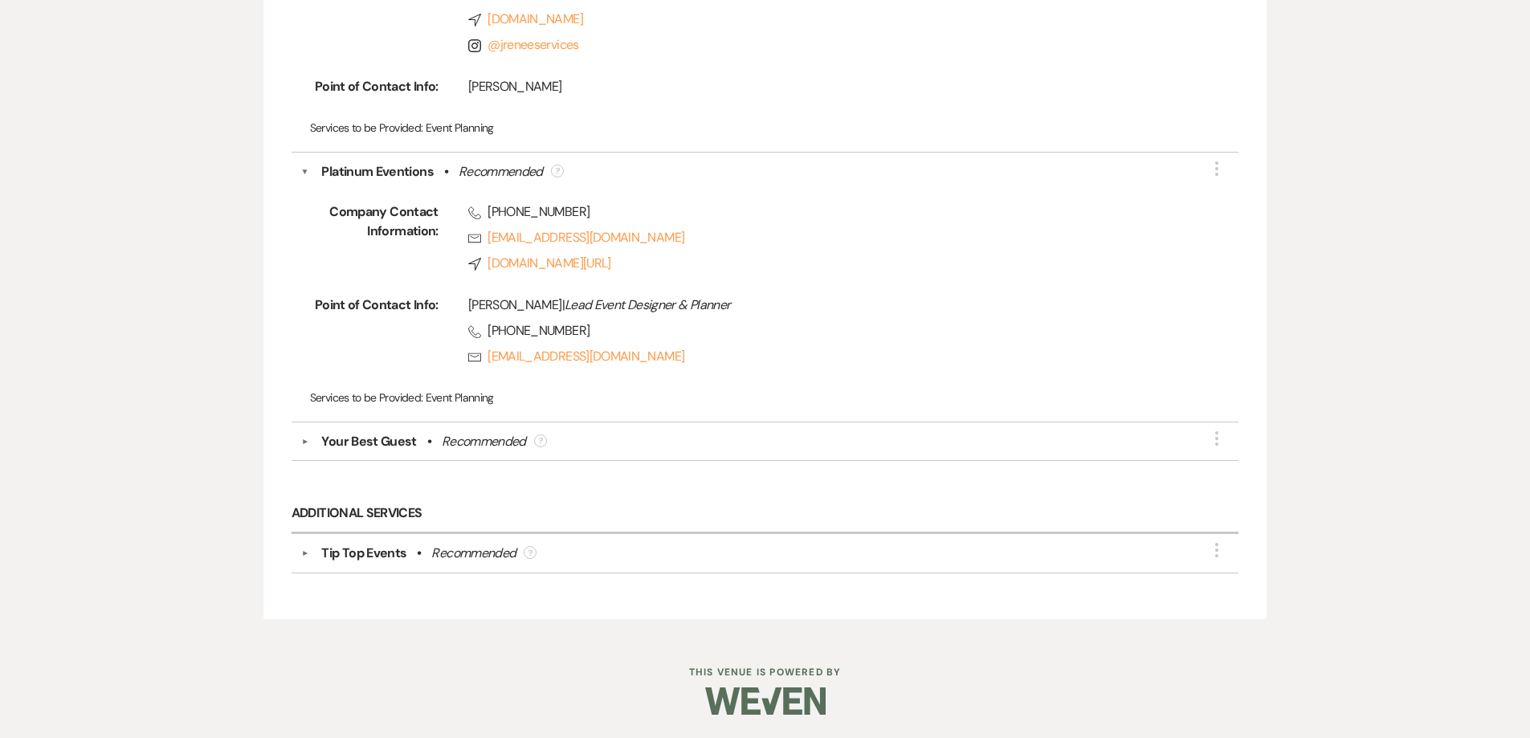
click at [370, 430] on div "▼ Your Best Guest • Recommended ? More" at bounding box center [766, 442] width 948 height 39
click at [370, 439] on div "Your Best Guest" at bounding box center [368, 441] width 95 height 19
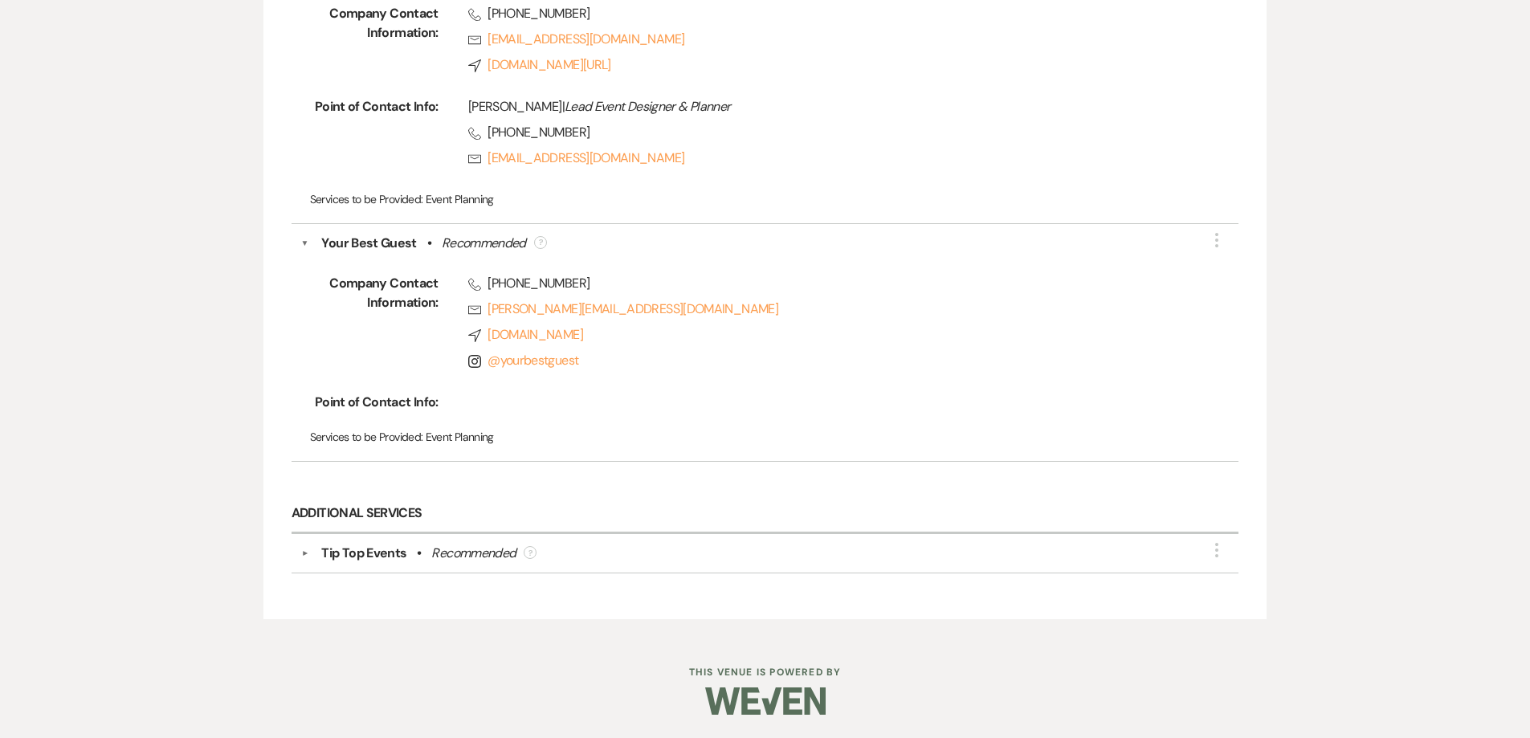
click at [374, 554] on div "Tip Top Events" at bounding box center [363, 553] width 85 height 19
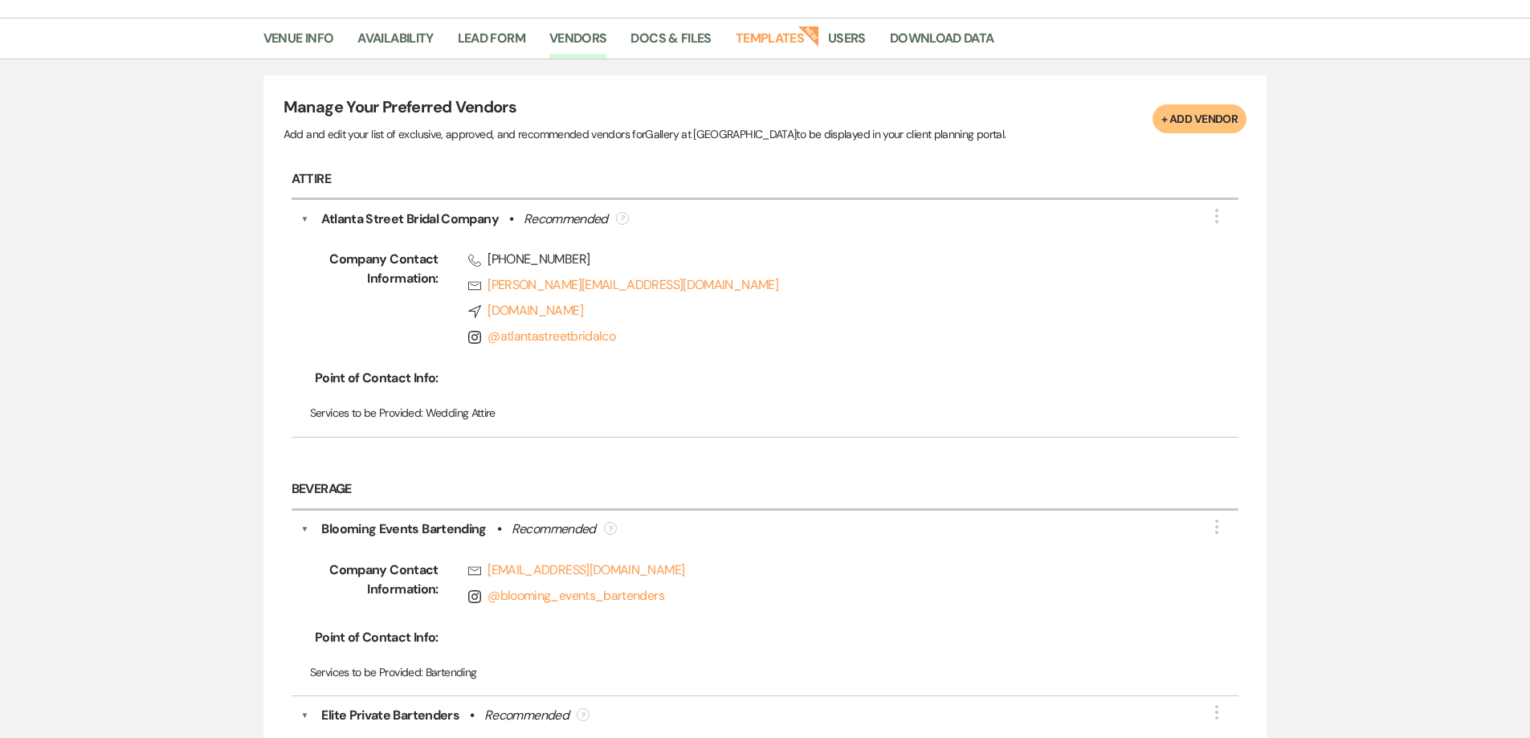
scroll to position [0, 0]
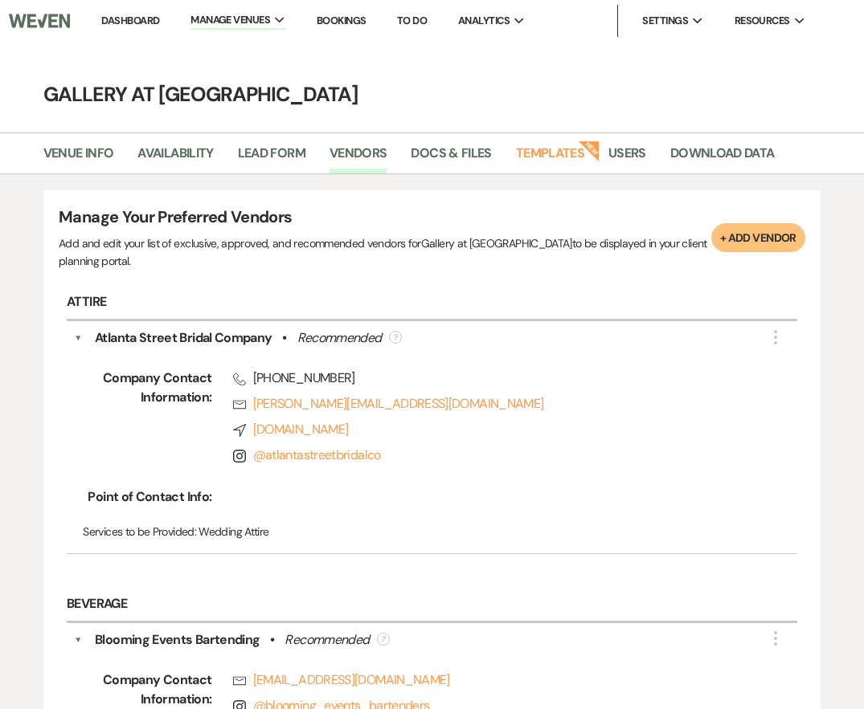
click at [129, 19] on link "Dashboard" at bounding box center [130, 21] width 58 height 14
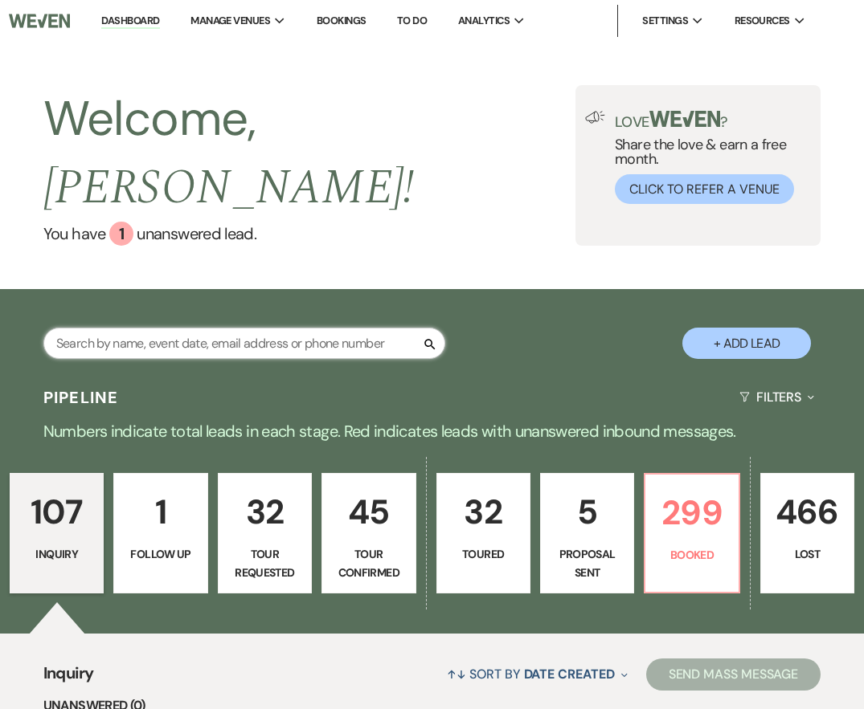
click at [234, 328] on input "text" at bounding box center [244, 343] width 402 height 31
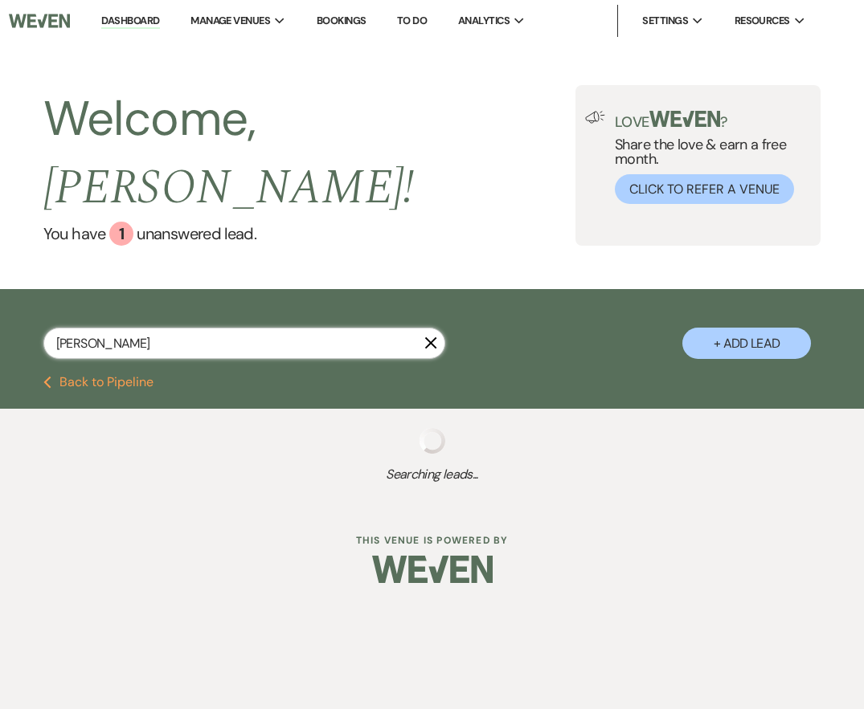
type input "Tanisha Brown"
select select "5"
select select "2"
select select "8"
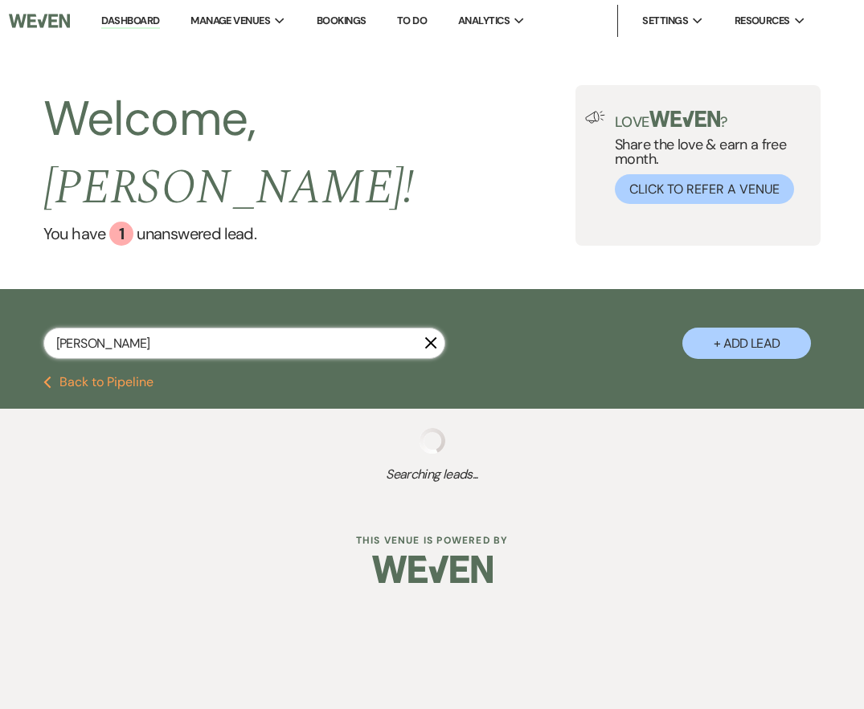
select select "8"
select select "5"
select select "4"
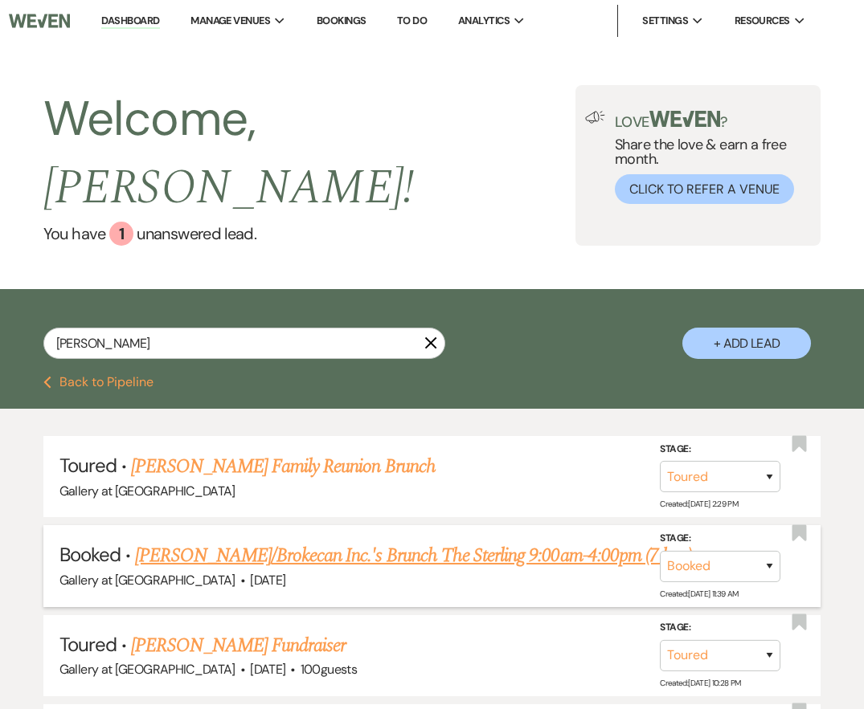
click at [284, 541] on link "Tanisha Bowman/Brokecan Inc.'s Brunch The Sterling 9:00am-4:00pm (7 hrs.)" at bounding box center [413, 555] width 557 height 29
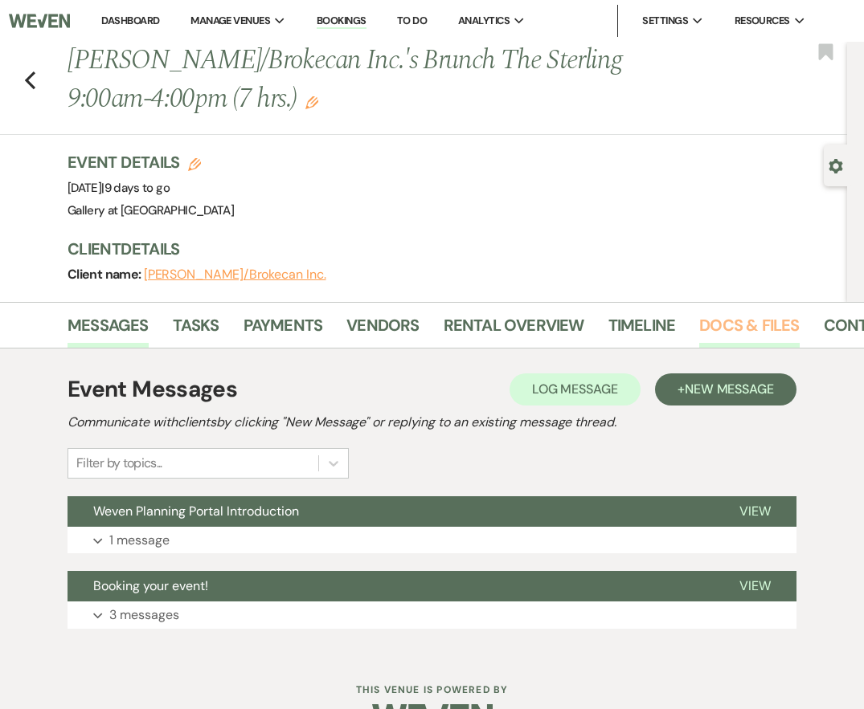
click at [729, 320] on link "Docs & Files" at bounding box center [749, 330] width 100 height 35
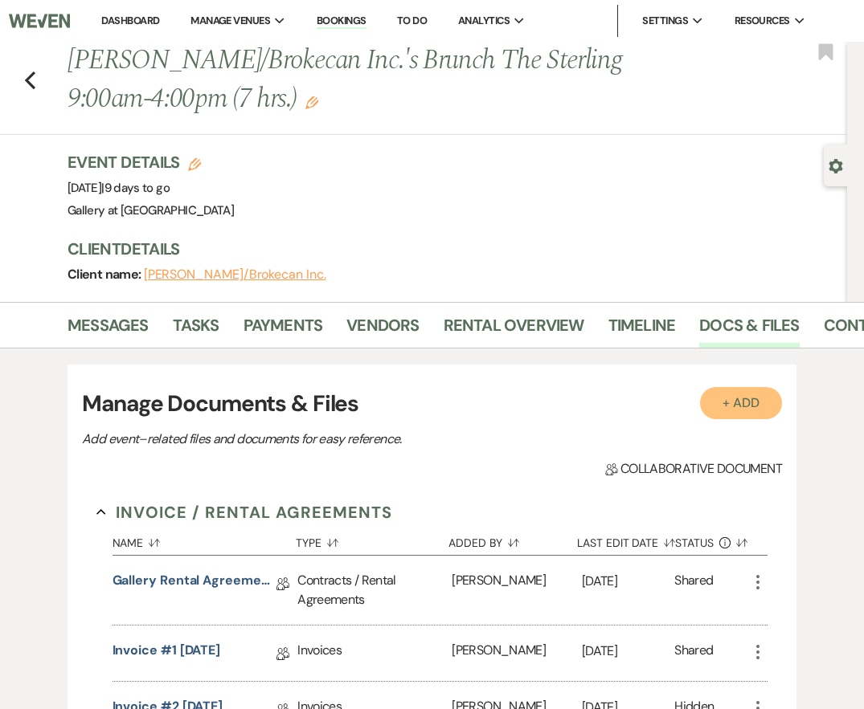
click at [747, 400] on button "+ Add" at bounding box center [741, 403] width 82 height 32
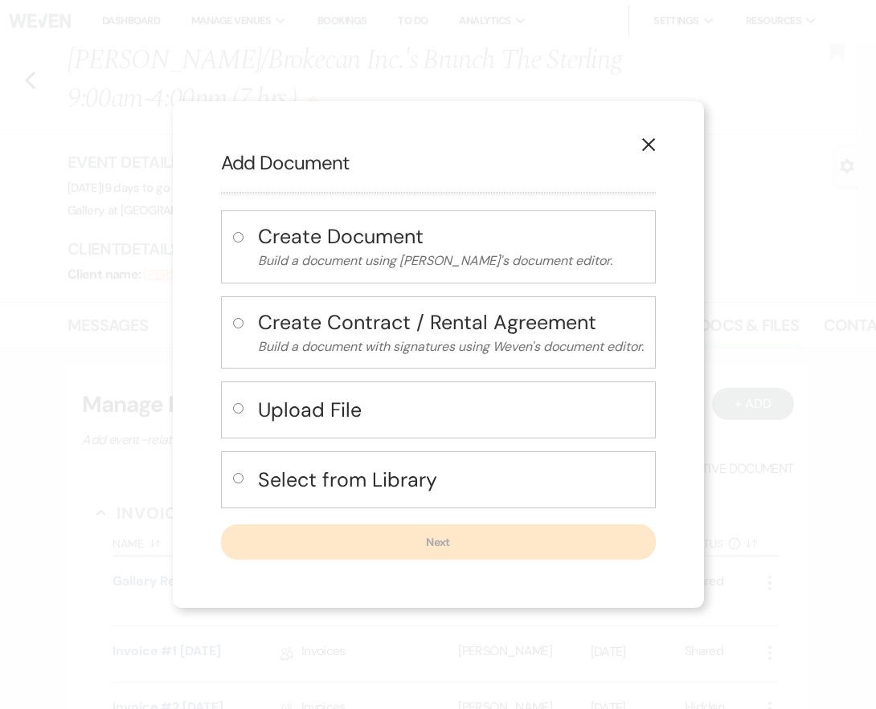
click at [236, 408] on input "radio" at bounding box center [238, 408] width 10 height 10
radio input "true"
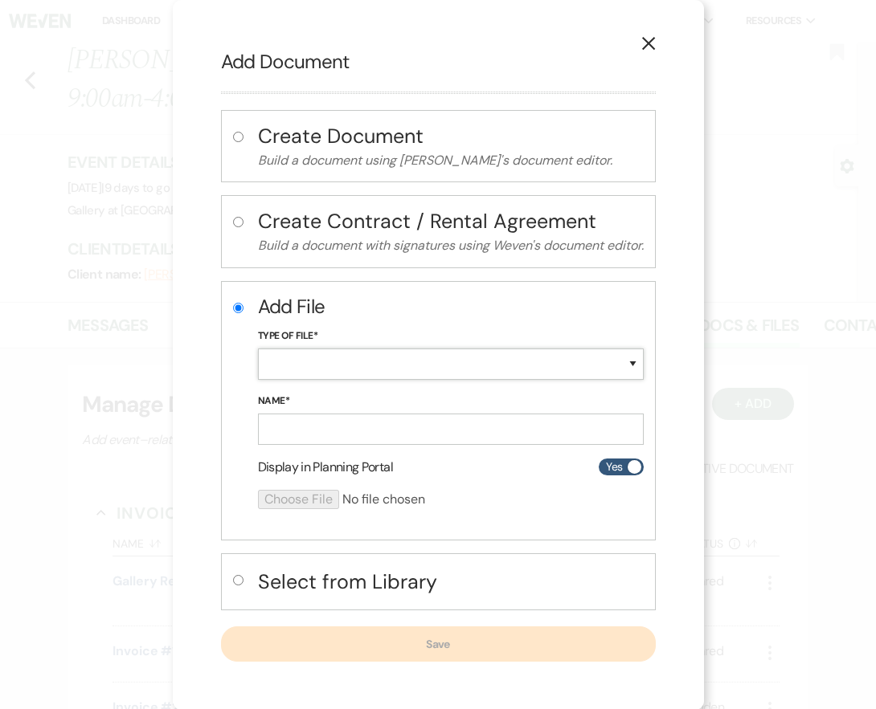
click at [313, 366] on select "Special Event Insurance Vendor Certificate of Insurance Contracts / Rental Agre…" at bounding box center [451, 364] width 386 height 31
select select "25"
click at [258, 349] on select "Special Event Insurance Vendor Certificate of Insurance Contracts / Rental Agre…" at bounding box center [451, 364] width 386 height 31
click at [325, 438] on input "Name*" at bounding box center [451, 429] width 386 height 31
type input "Layout"
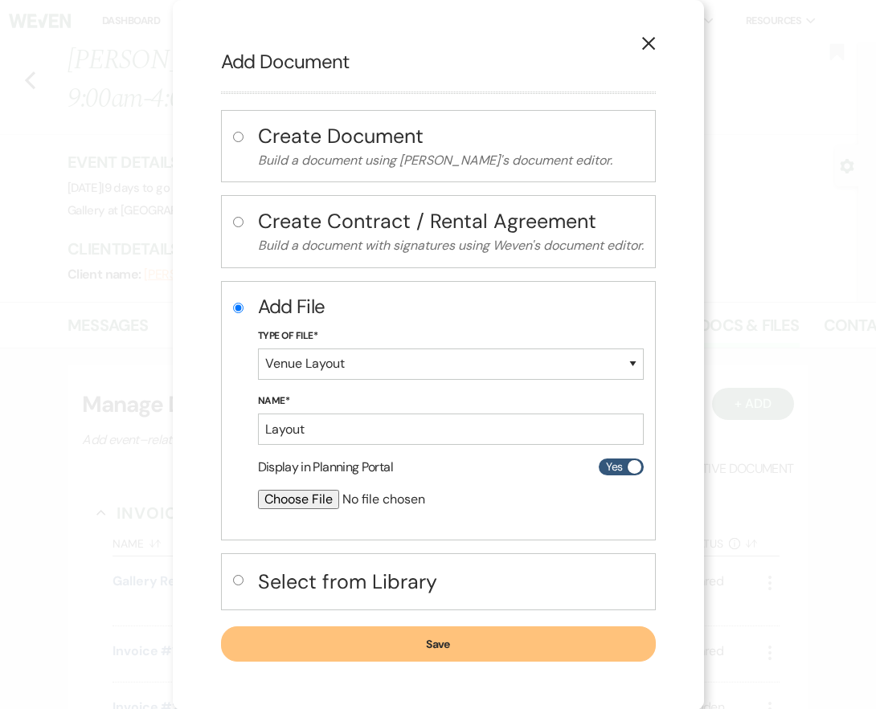
click at [301, 500] on input "file" at bounding box center [408, 499] width 300 height 19
type input "C:\fakepath\BrokeCan Floor Plan - Sixty on Sims (1).pdf"
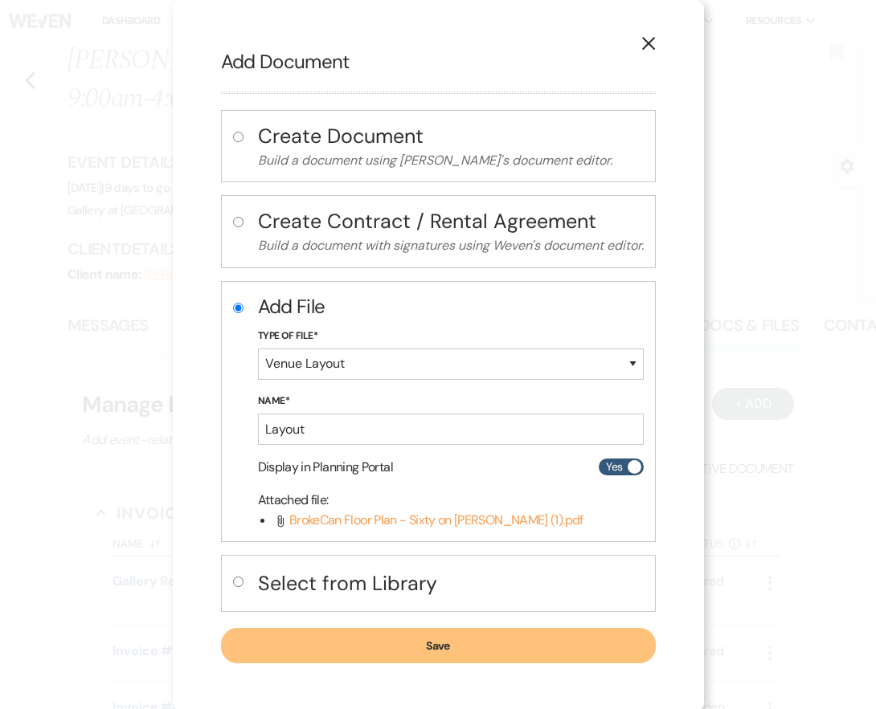
click at [570, 651] on button "Save" at bounding box center [438, 645] width 435 height 35
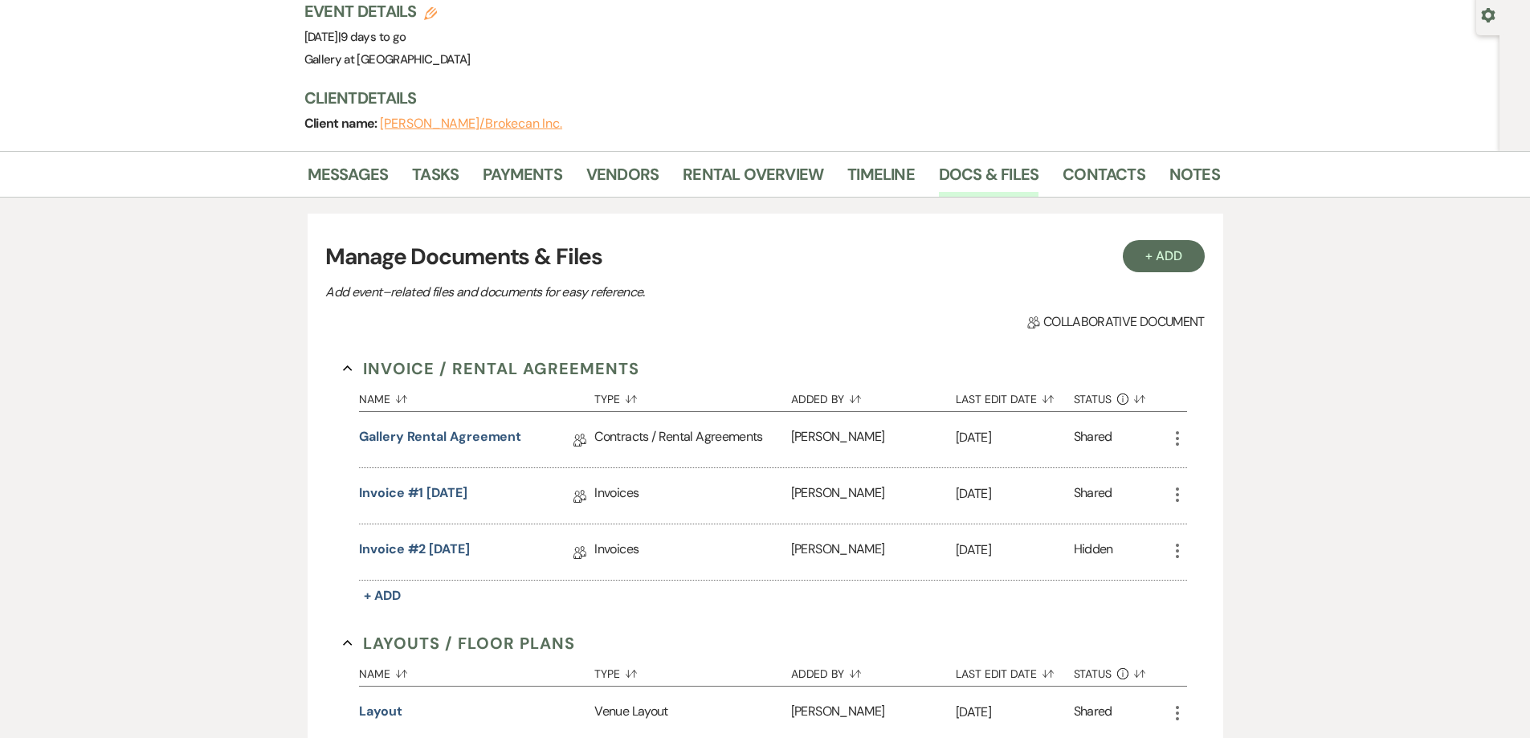
scroll to position [482, 0]
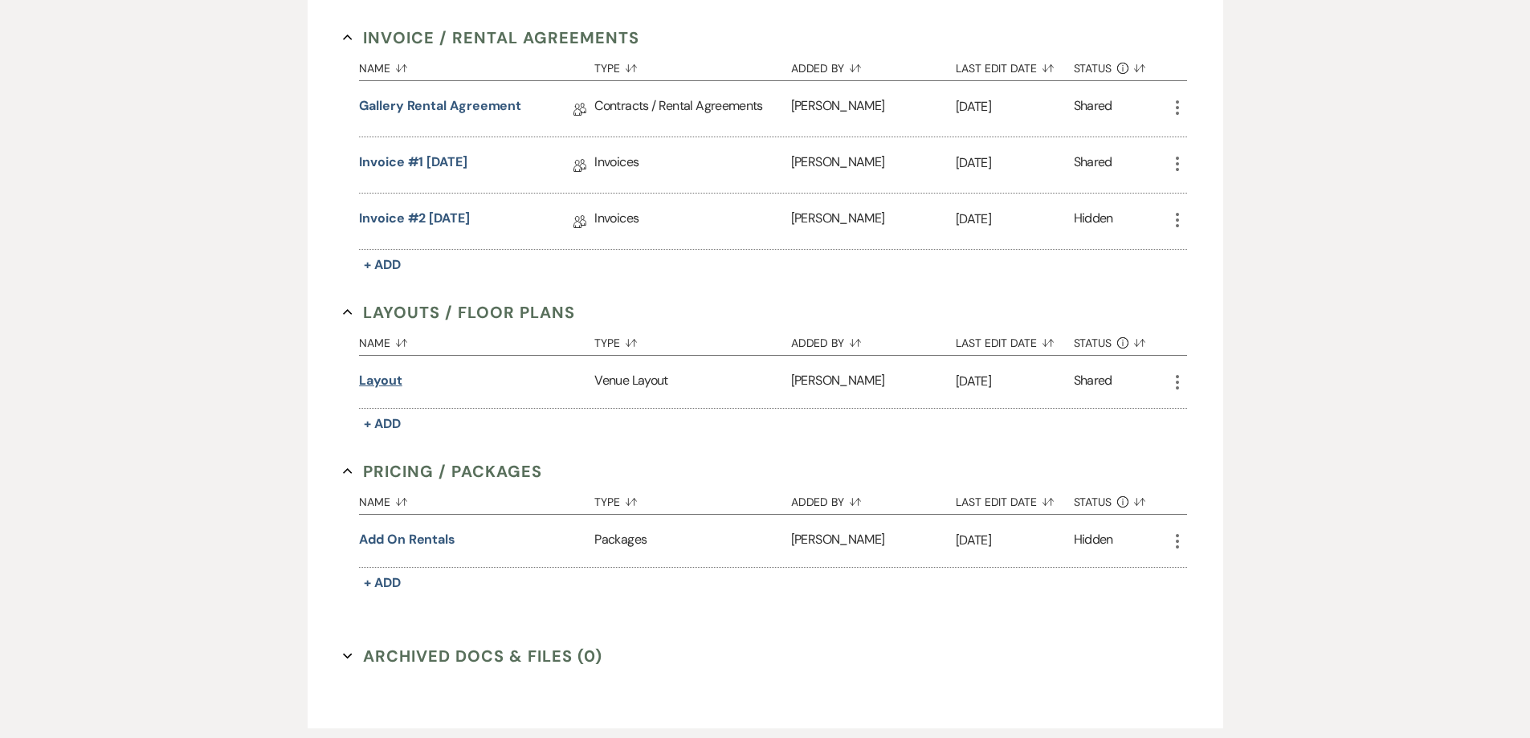
click at [389, 380] on button "Layout" at bounding box center [380, 380] width 43 height 19
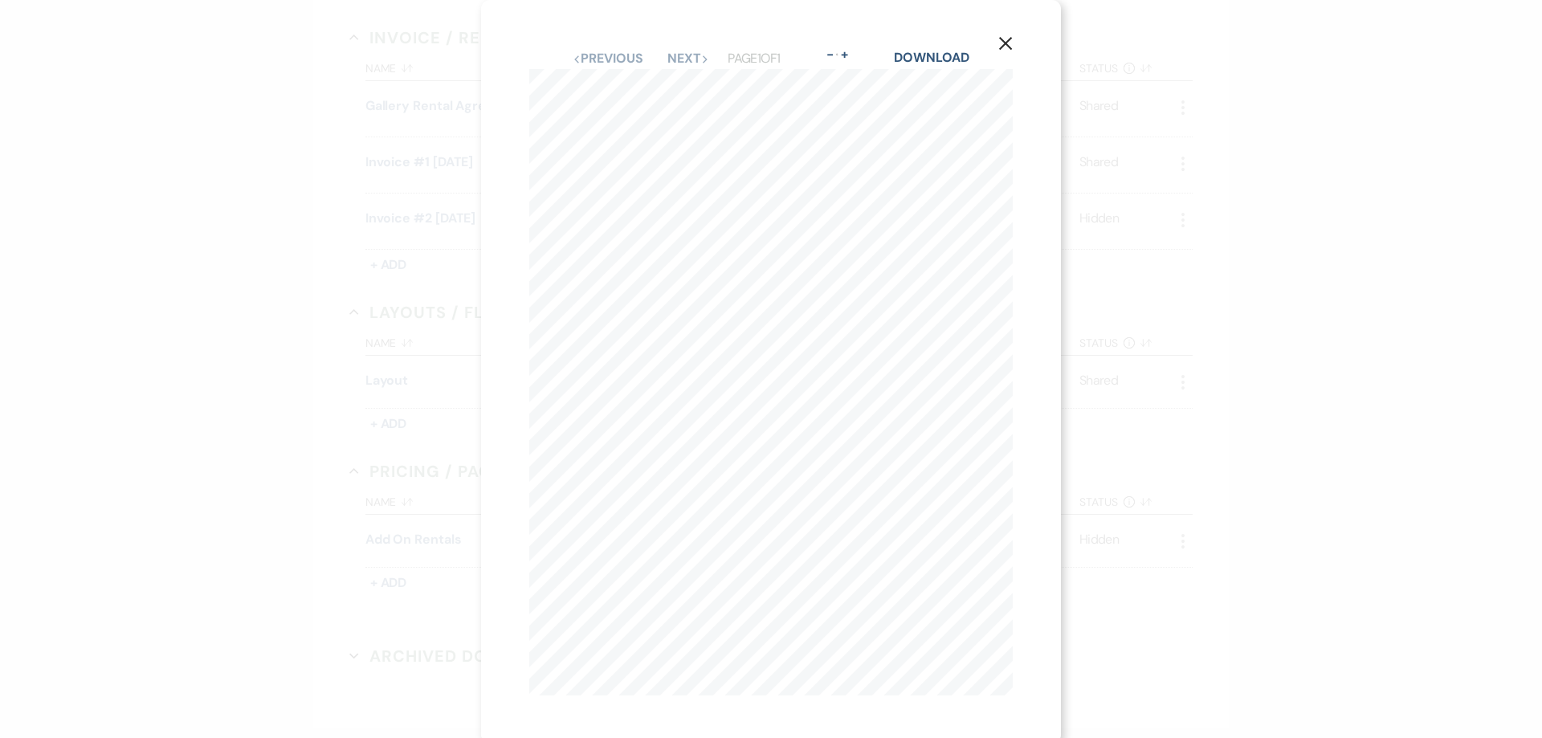
click at [999, 44] on icon "X" at bounding box center [1006, 43] width 14 height 14
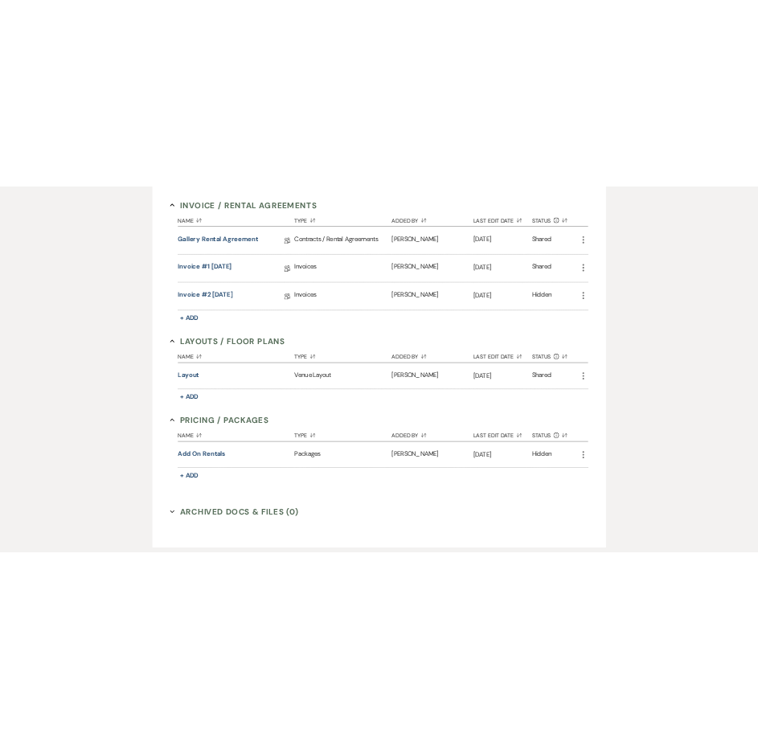
scroll to position [0, 0]
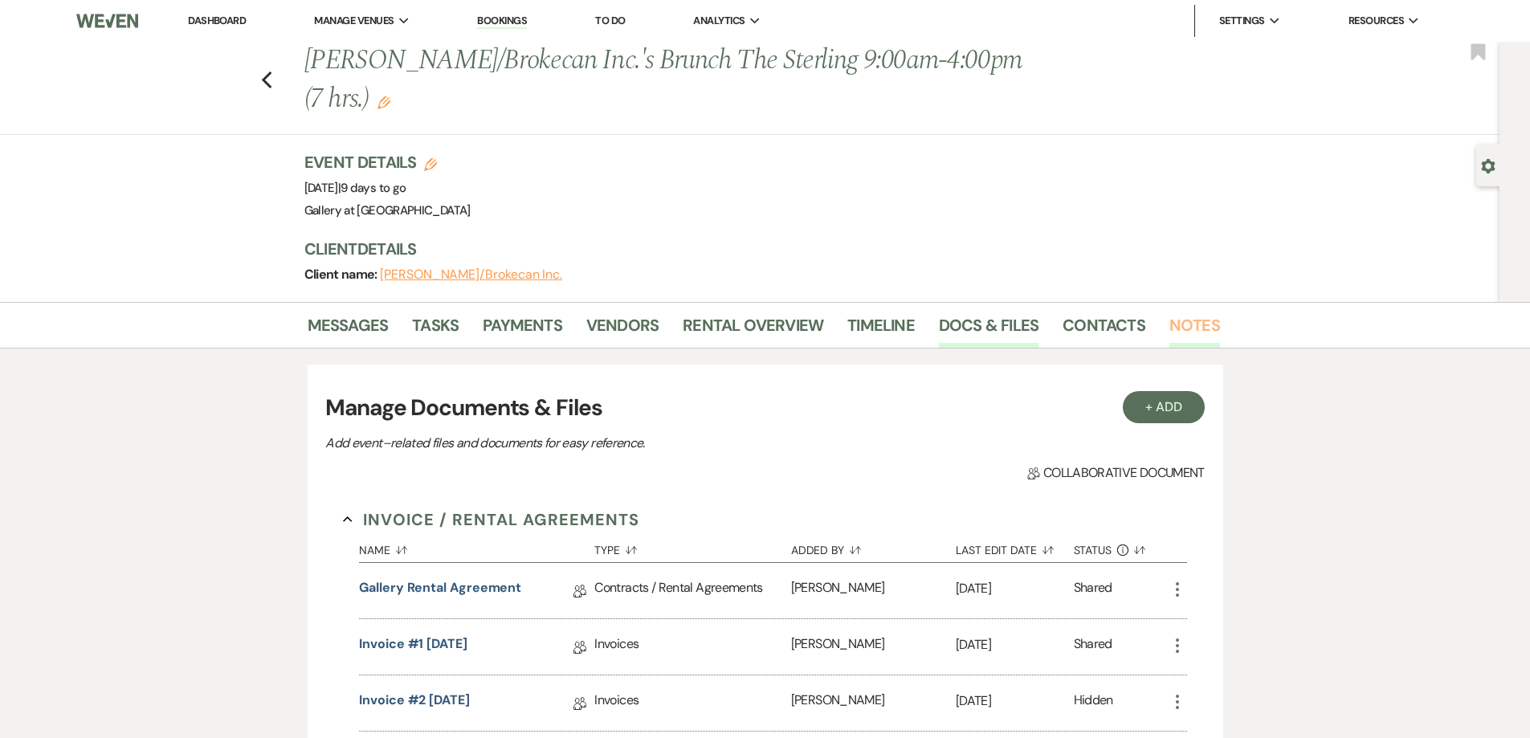
click at [1171, 329] on link "Notes" at bounding box center [1195, 330] width 51 height 35
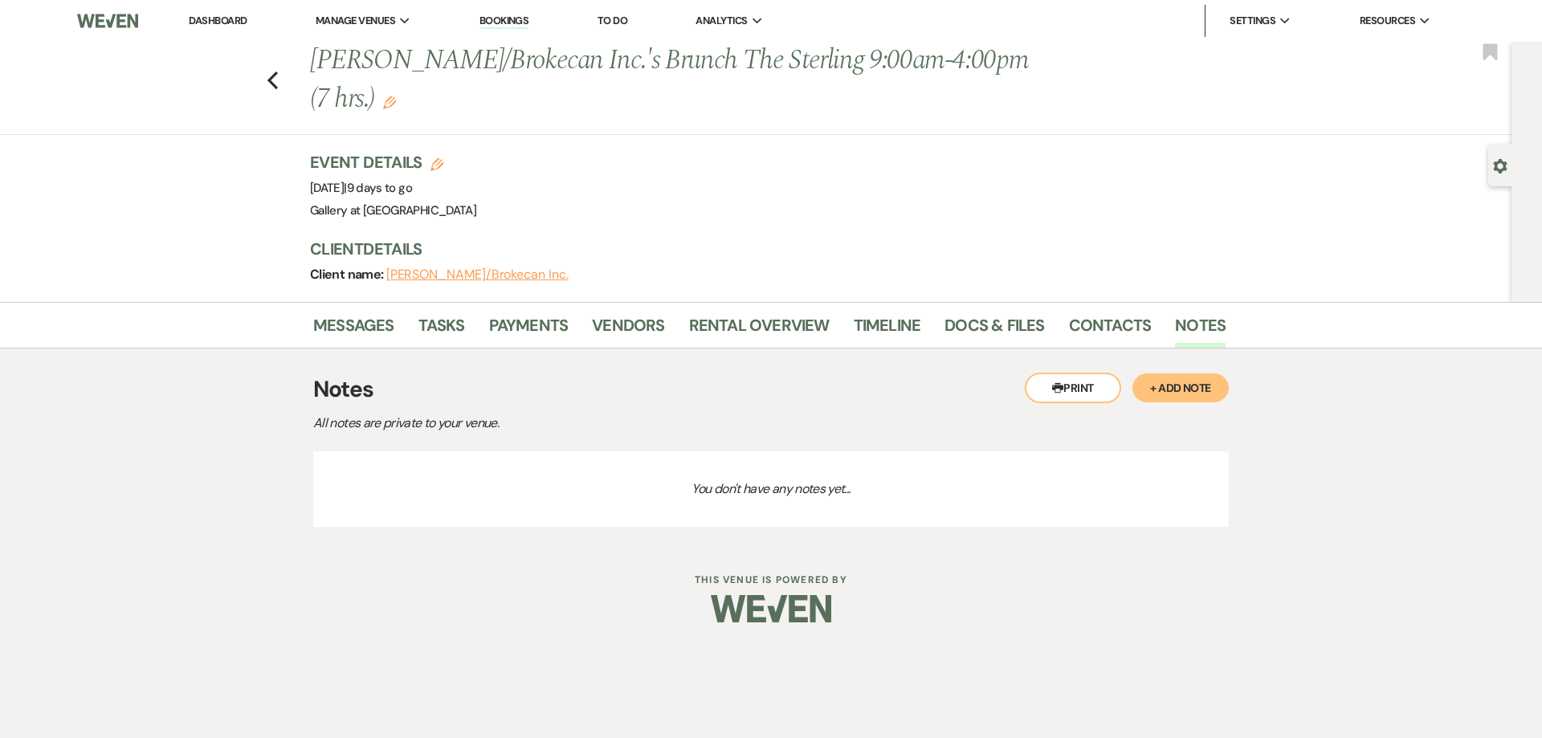
click at [1189, 383] on button "+ Add Note" at bounding box center [1181, 388] width 96 height 29
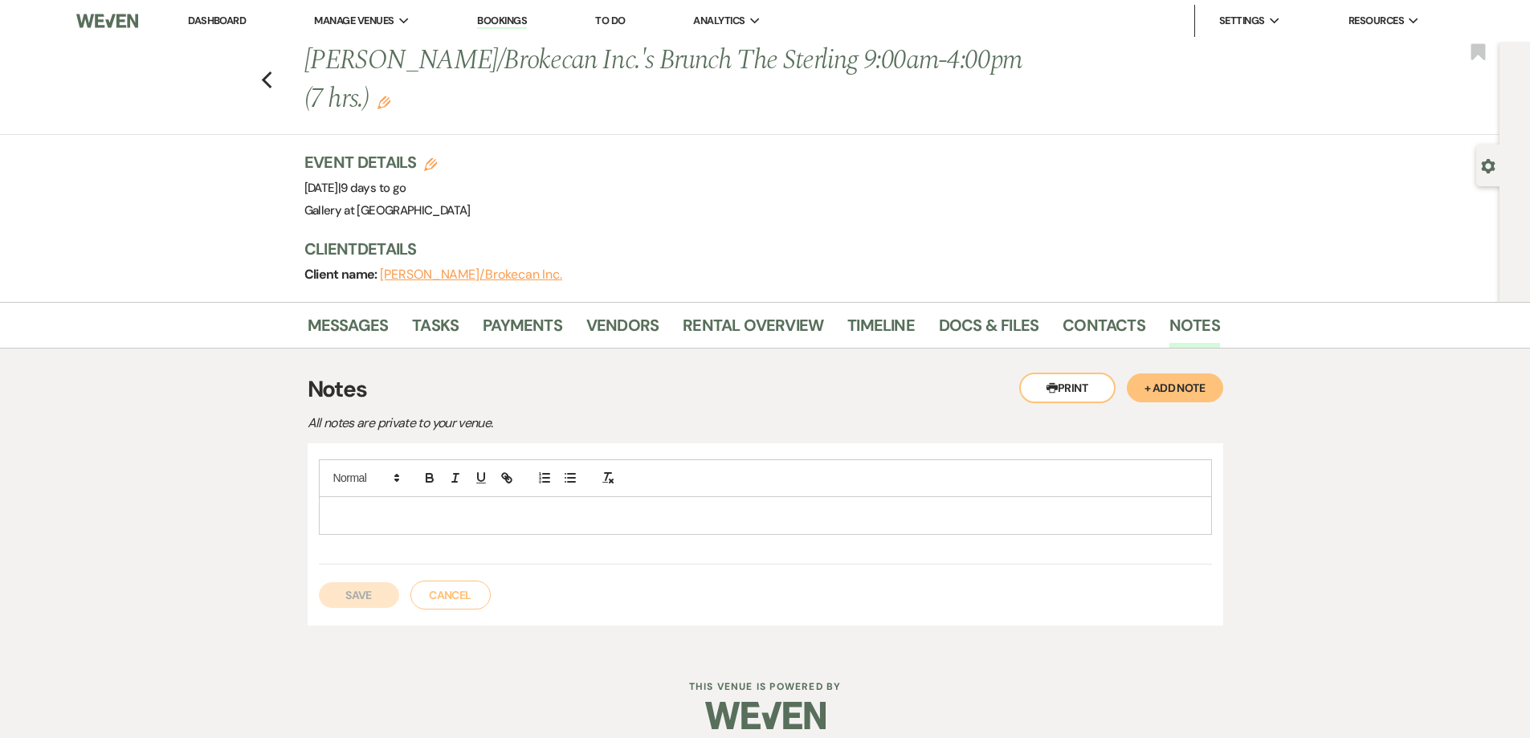
click at [1037, 517] on p at bounding box center [766, 516] width 868 height 18
click at [371, 588] on button "Save" at bounding box center [359, 595] width 80 height 26
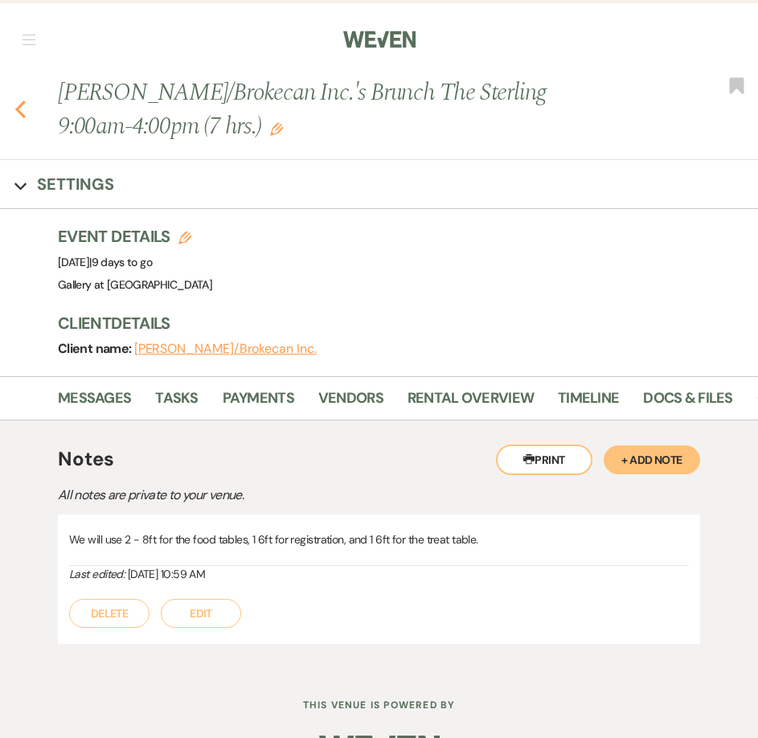
click at [20, 107] on use "button" at bounding box center [20, 109] width 10 height 18
select select "5"
select select "2"
select select "8"
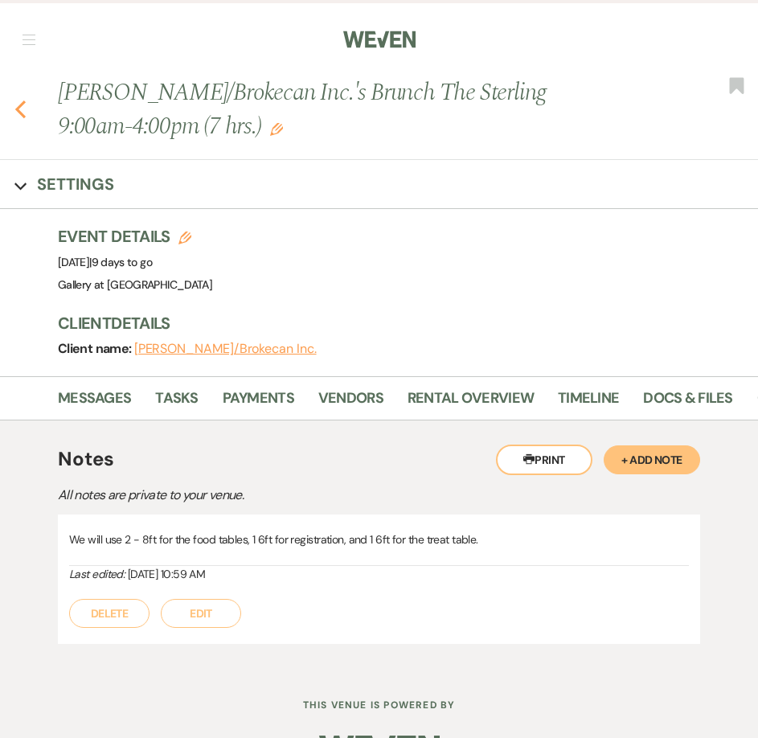
select select "8"
select select "5"
select select "4"
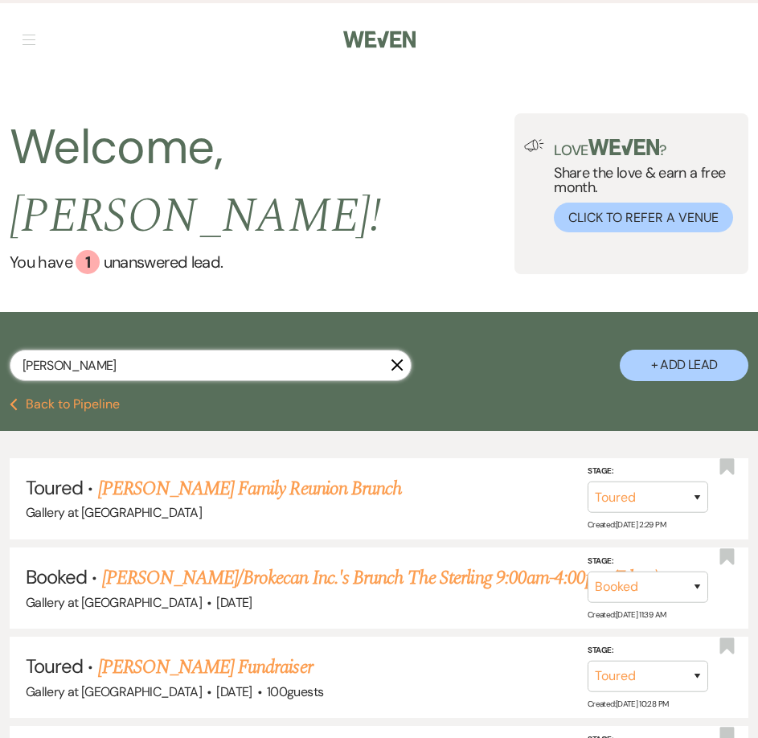
drag, startPoint x: 123, startPoint y: 332, endPoint x: -17, endPoint y: 322, distance: 140.1
click at [0, 322] on html "Weven Check Log Out Pinterest Instagram Facebook Terms of Use Privacy Policy Da…" at bounding box center [379, 728] width 758 height 1456
type input "Pamela"
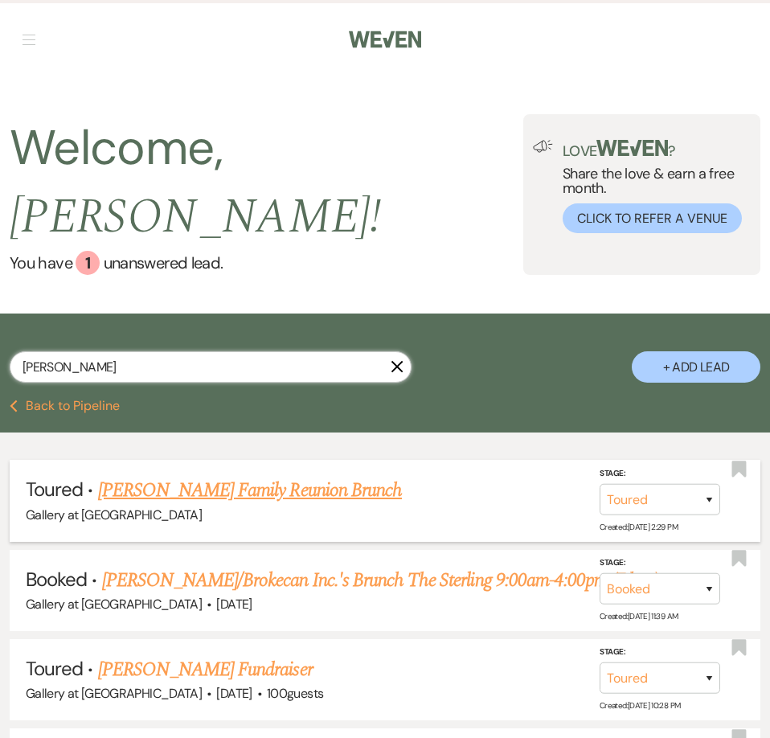
select select "5"
select select "8"
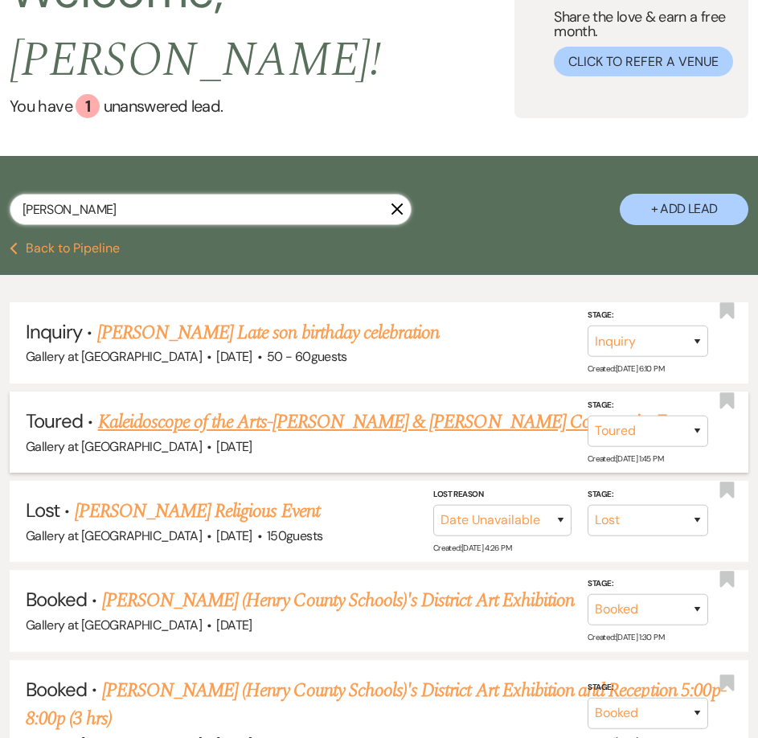
scroll to position [296, 0]
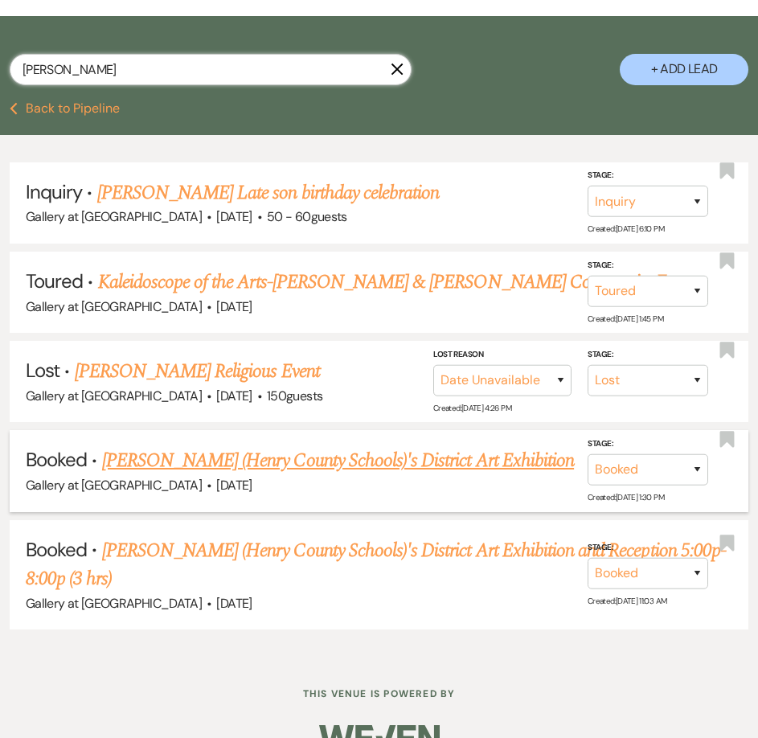
type input "Pamela"
click at [274, 446] on link "Termerion McCrary (Henry County Schools)'s District Art Exhibition" at bounding box center [338, 460] width 472 height 29
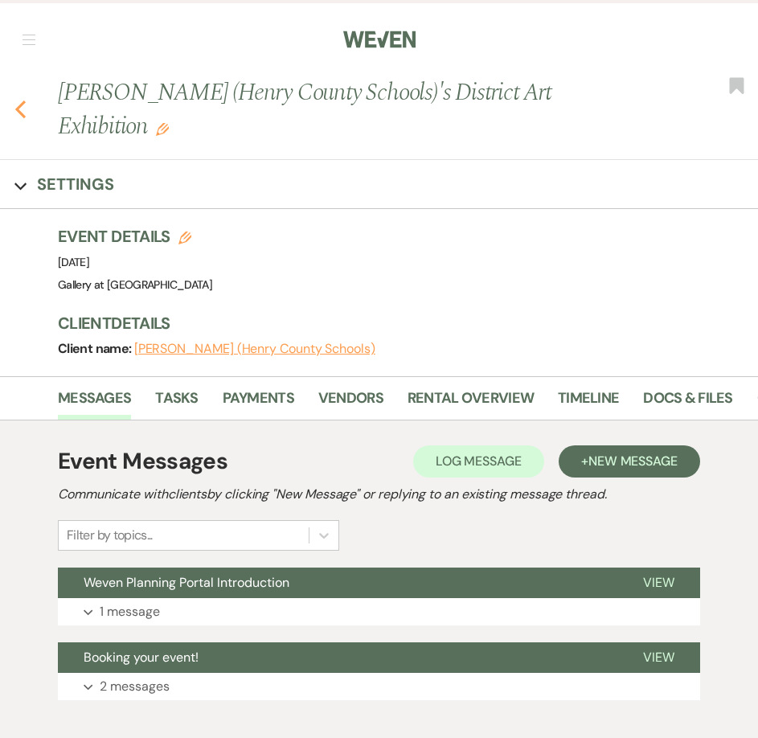
click at [19, 115] on icon "Previous" at bounding box center [20, 109] width 12 height 19
select select "5"
select select "8"
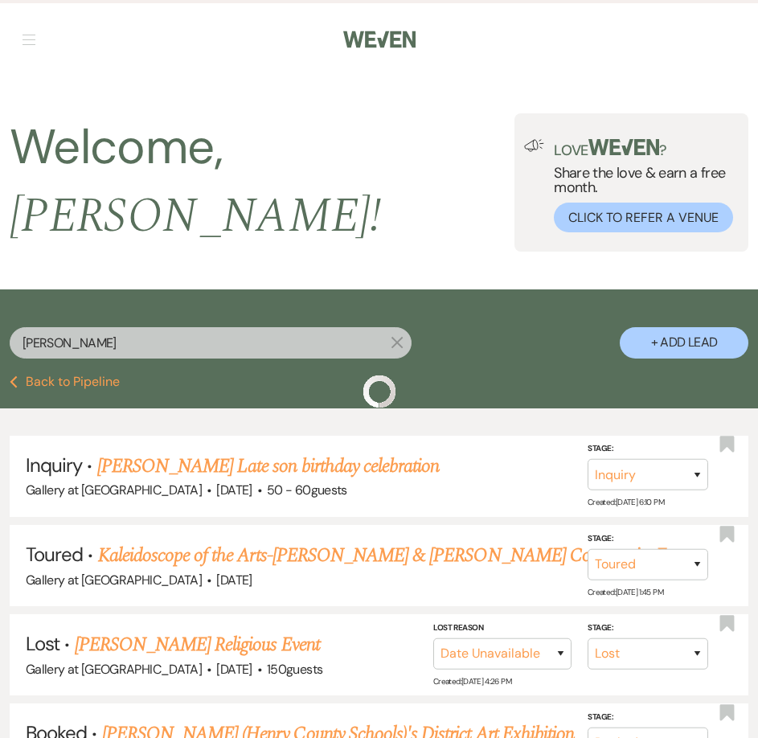
scroll to position [296, 0]
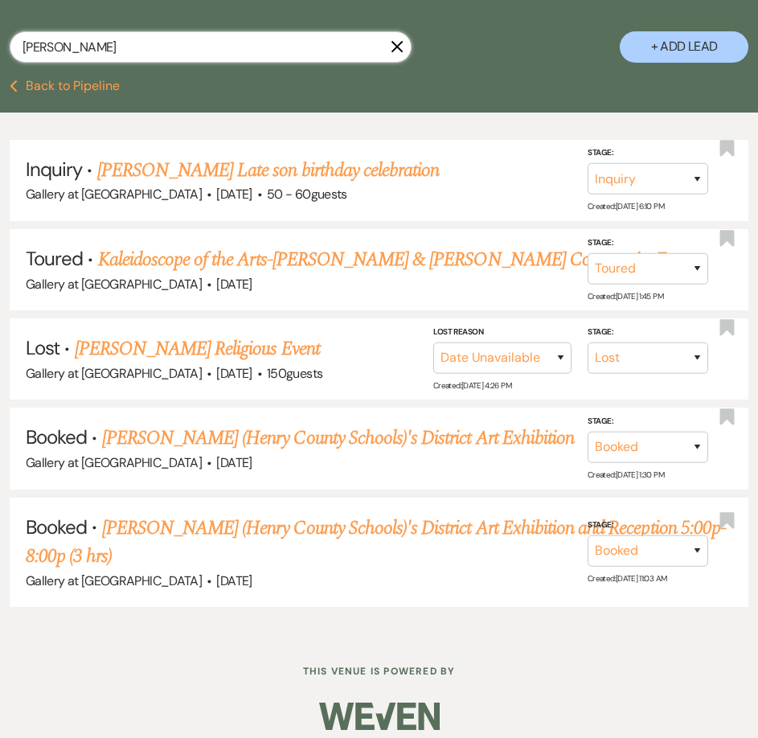
drag, startPoint x: 74, startPoint y: 33, endPoint x: -20, endPoint y: 36, distance: 94.1
click at [0, 36] on html "Weven Check Log Out Pinterest Instagram Facebook Terms of Use Privacy Policy Da…" at bounding box center [379, 228] width 758 height 1048
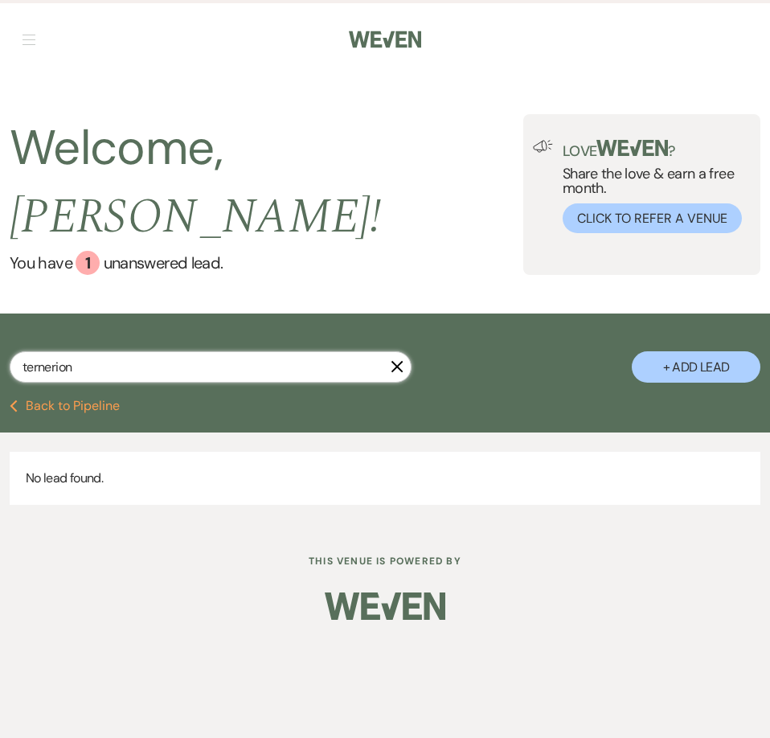
drag, startPoint x: 94, startPoint y: 325, endPoint x: -7, endPoint y: 330, distance: 101.4
click at [0, 330] on html "Weven Check Log Out Pinterest Instagram Facebook Terms of Use Privacy Policy Da…" at bounding box center [385, 369] width 770 height 738
click at [88, 351] on input "ternerion" at bounding box center [211, 366] width 402 height 31
drag, startPoint x: 53, startPoint y: 332, endPoint x: 3, endPoint y: 335, distance: 49.9
click at [3, 335] on div "ternerion X + Add Lead" at bounding box center [385, 358] width 770 height 74
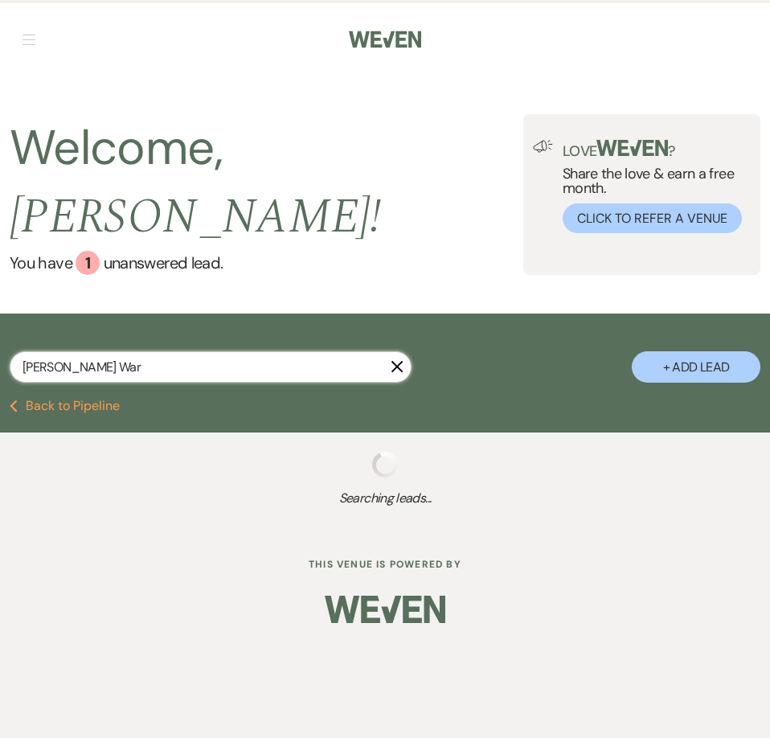
type input "Pamela Ward"
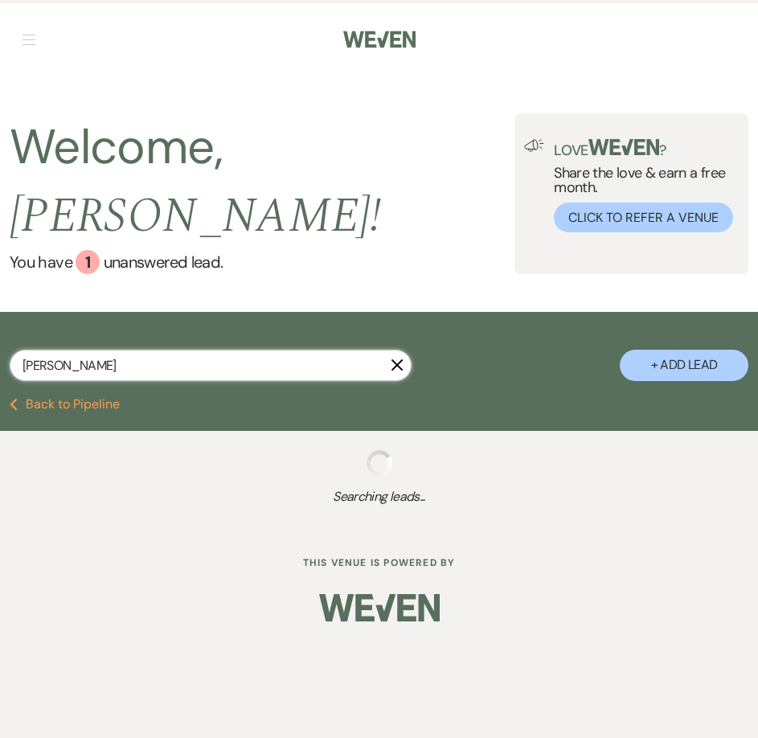
select select "5"
select select "8"
select select "5"
select select "8"
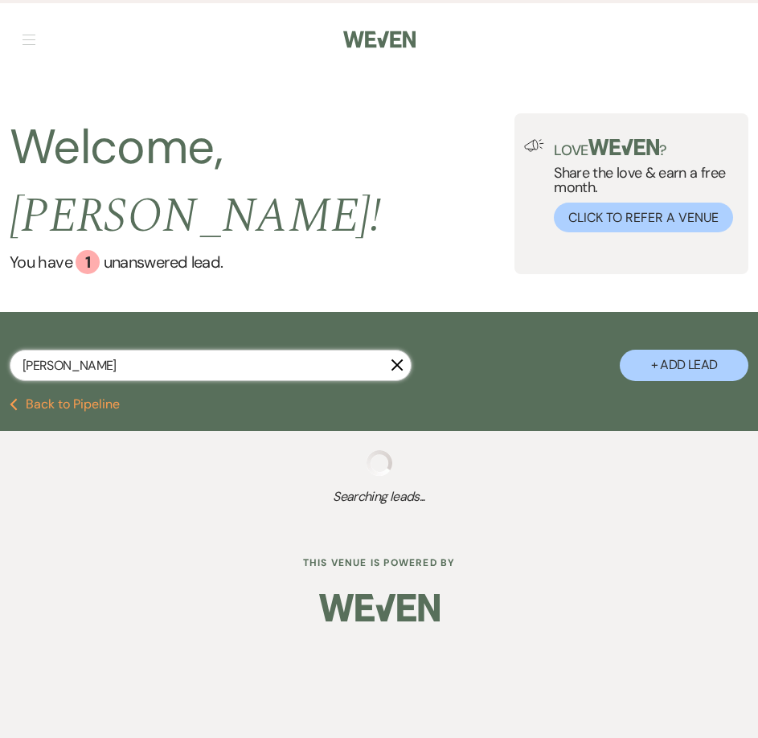
select select "8"
select select "5"
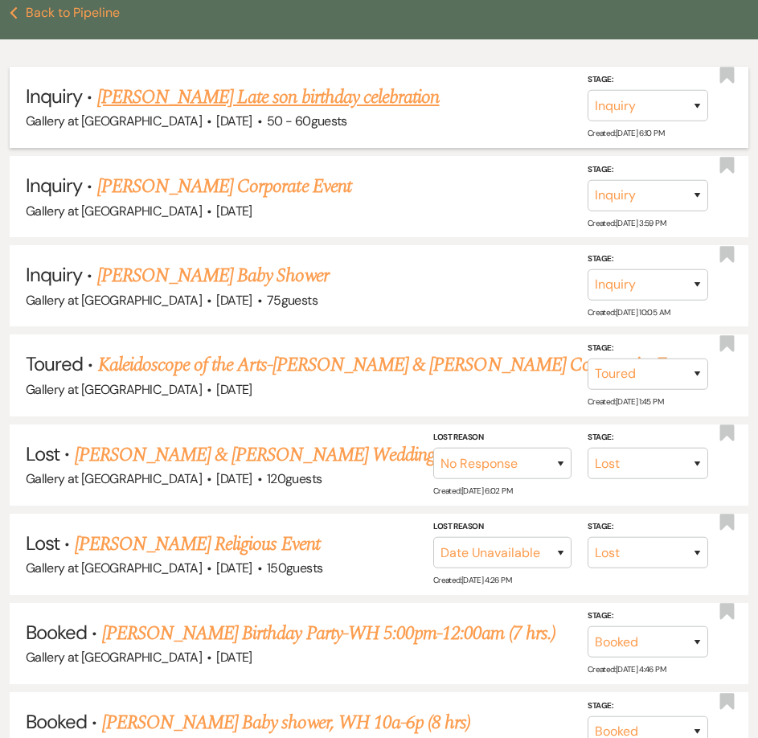
scroll to position [402, 0]
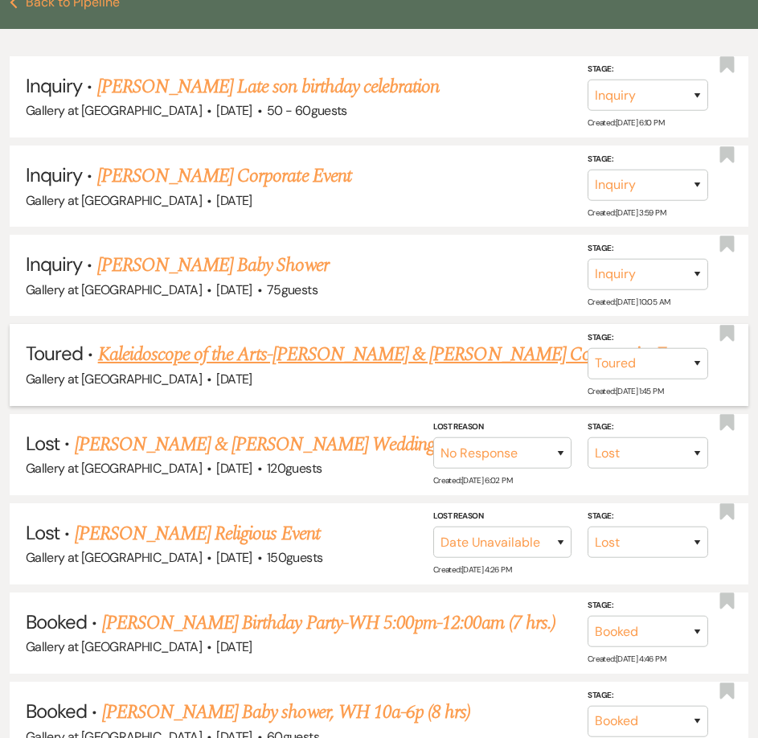
type input "Pamela Ward"
click at [370, 340] on link "Kaleidoscope of the Arts-[PERSON_NAME] & [PERSON_NAME] Community Event" at bounding box center [396, 354] width 597 height 29
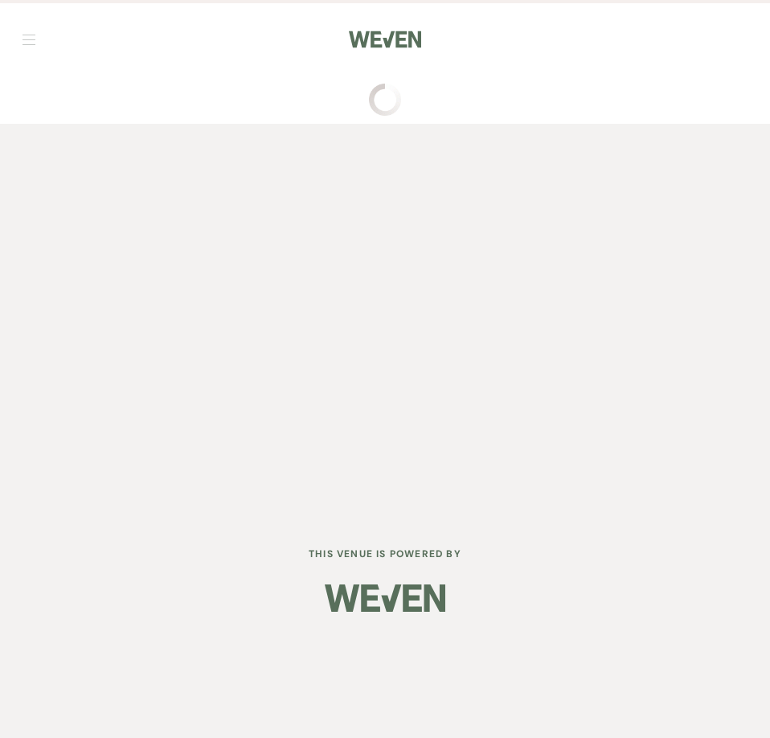
select select "5"
select select "20"
select select "7"
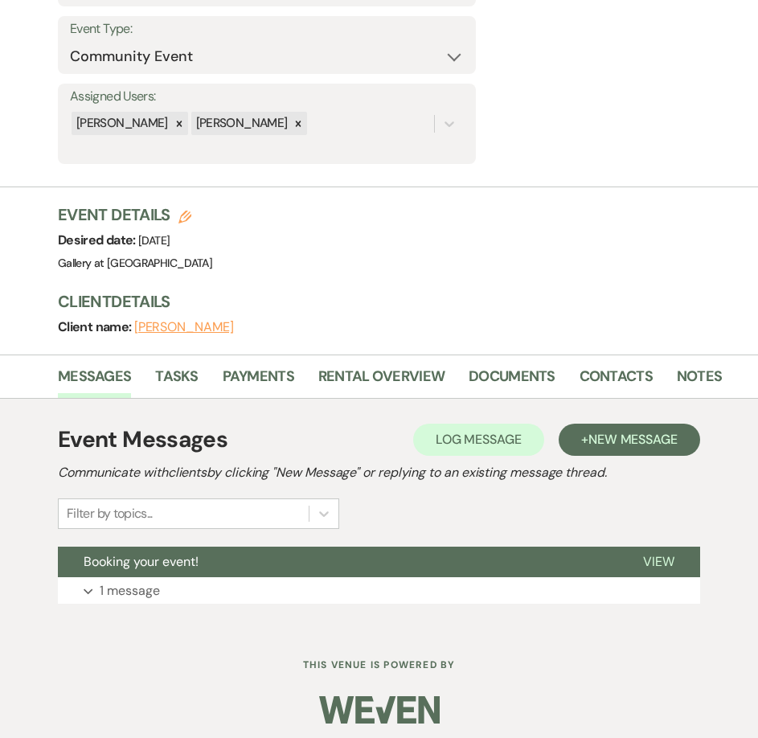
scroll to position [357, 0]
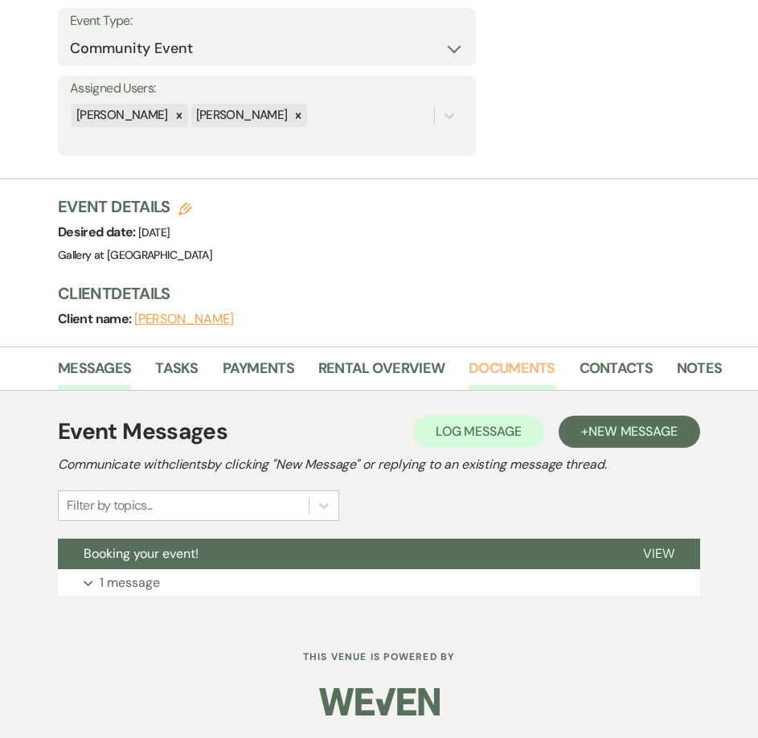
click at [517, 365] on link "Documents" at bounding box center [511, 373] width 87 height 33
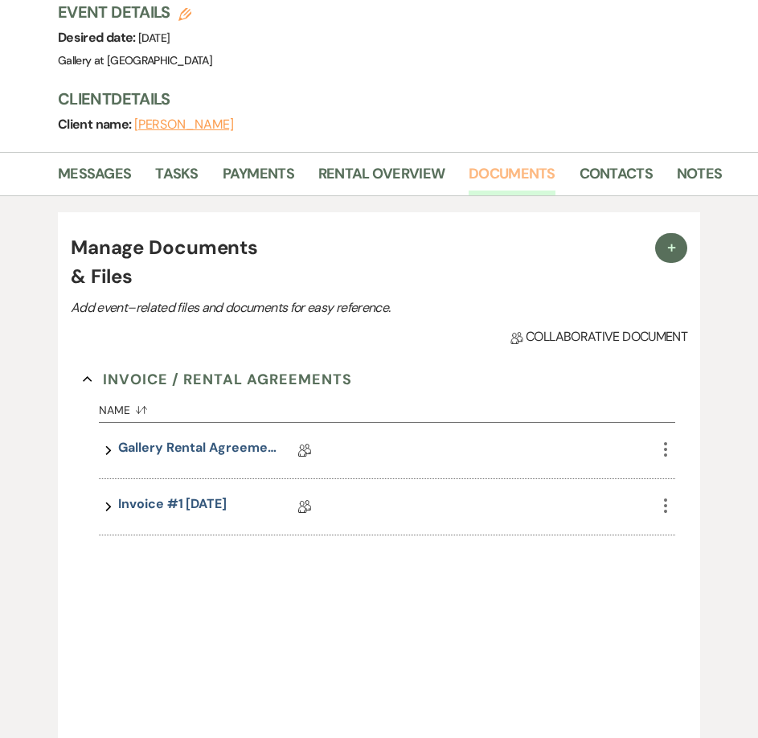
scroll to position [598, 0]
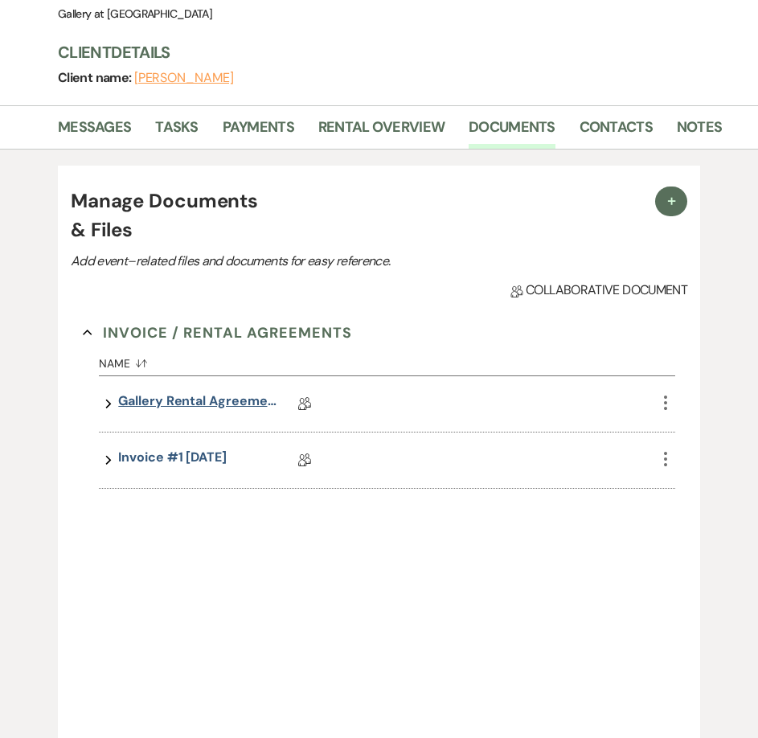
click at [210, 401] on link "Gallery Rental Agreement" at bounding box center [198, 403] width 161 height 25
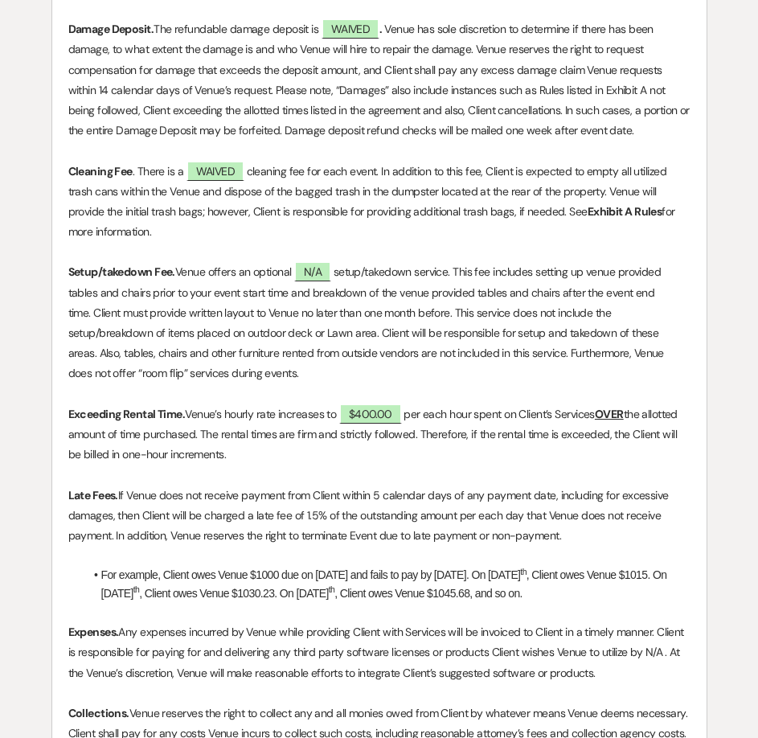
scroll to position [1285, 0]
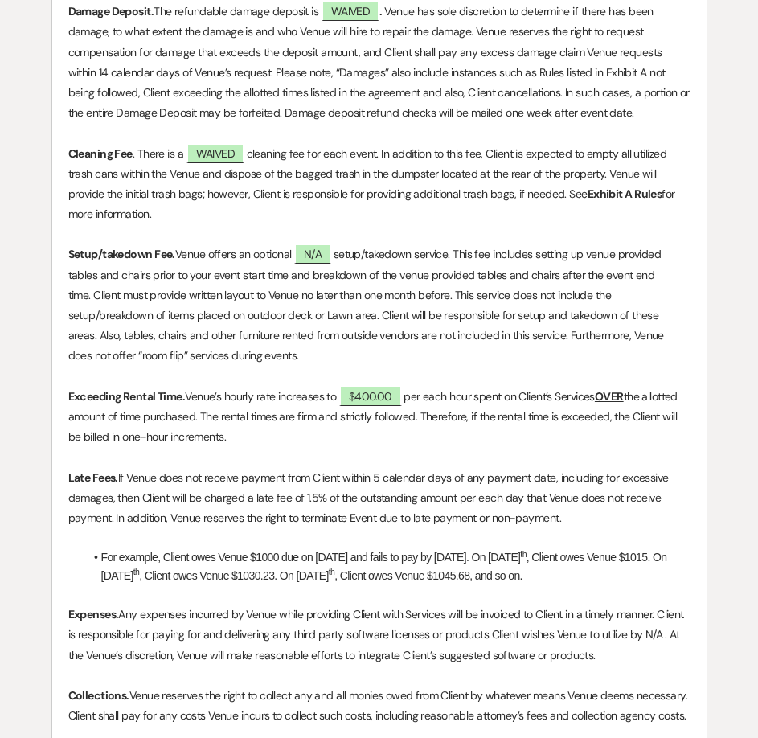
click at [501, 581] on li "For example, Client owes Venue $1000 due on April 1 and fails to pay by April 5…" at bounding box center [387, 566] width 606 height 36
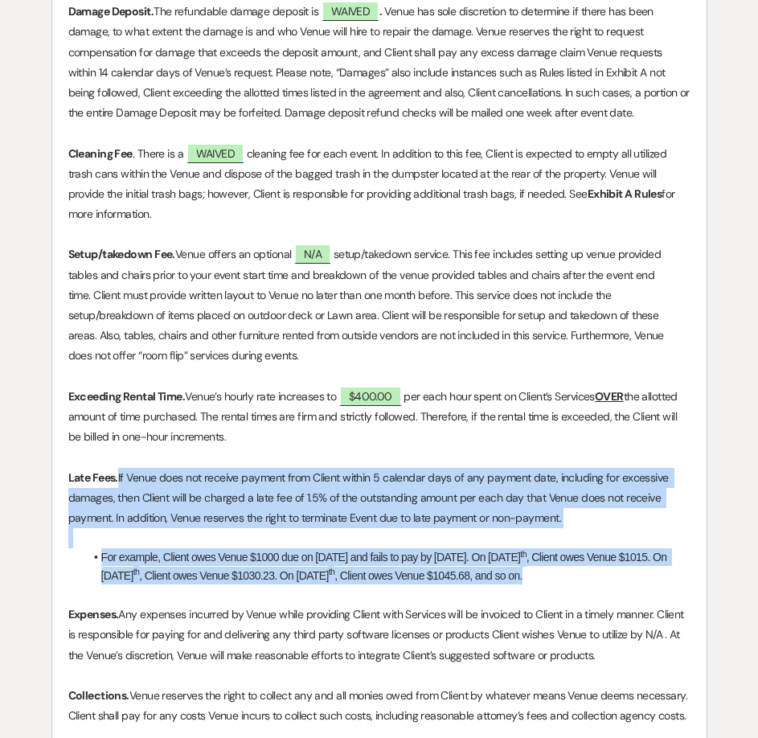
drag, startPoint x: 499, startPoint y: 576, endPoint x: 121, endPoint y: 483, distance: 389.7
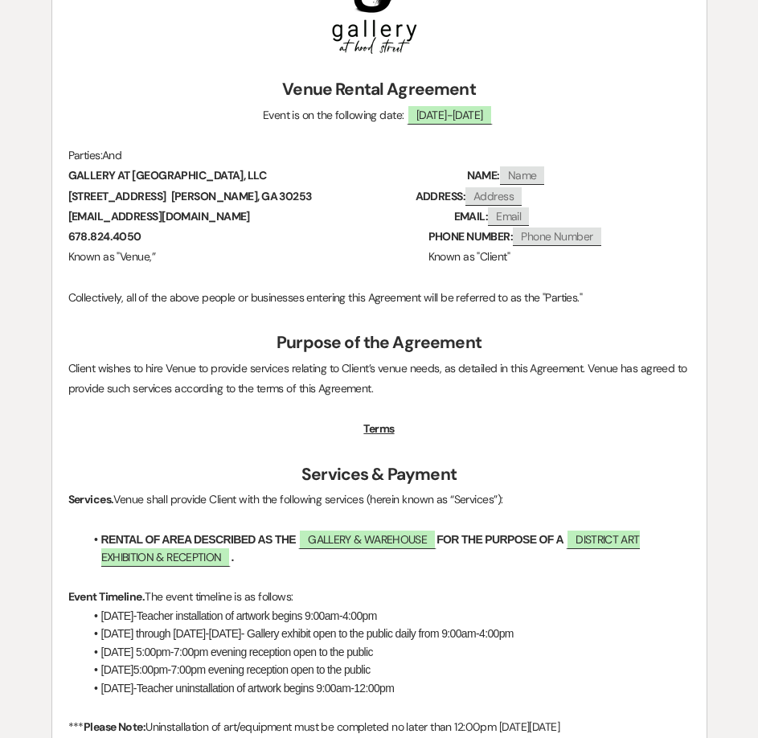
scroll to position [0, 0]
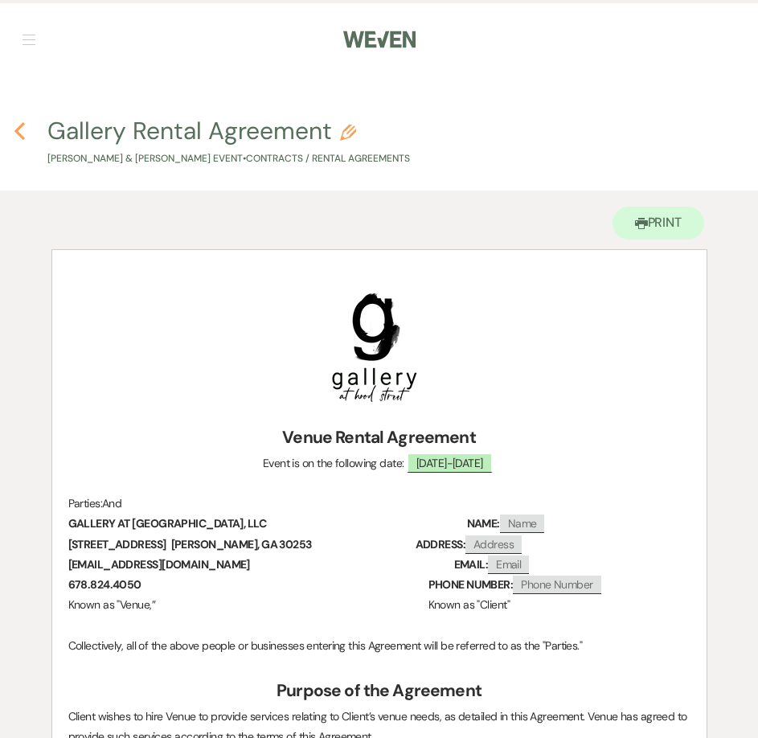
click at [20, 129] on icon "Previous" at bounding box center [20, 130] width 12 height 19
select select "5"
select select "20"
select select "7"
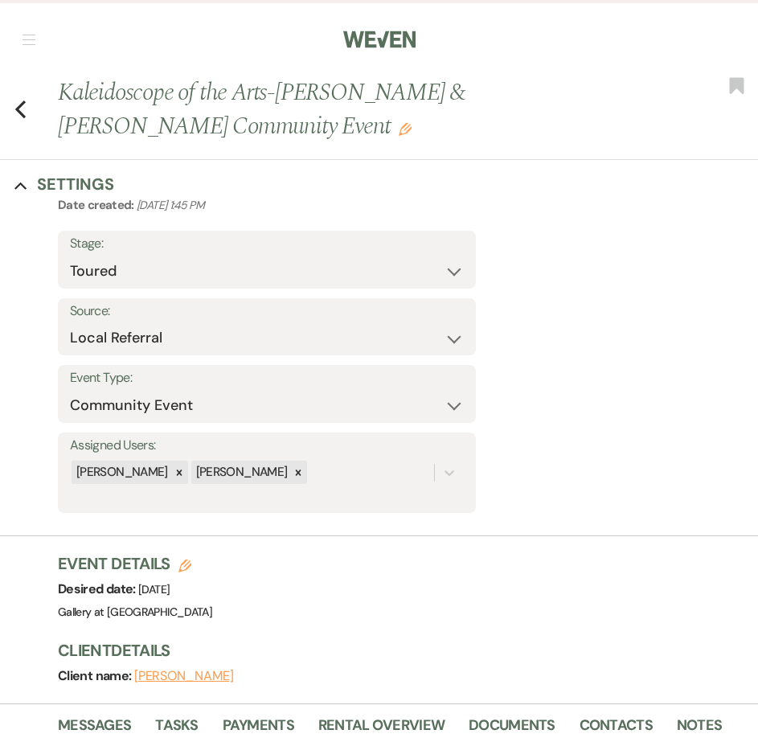
scroll to position [598, 0]
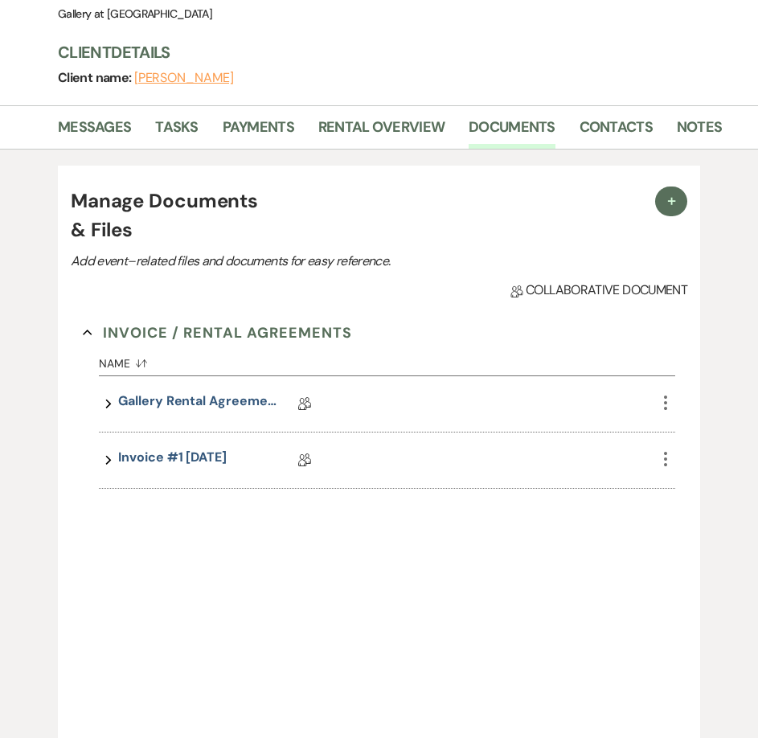
click at [673, 398] on icon "More" at bounding box center [665, 402] width 19 height 19
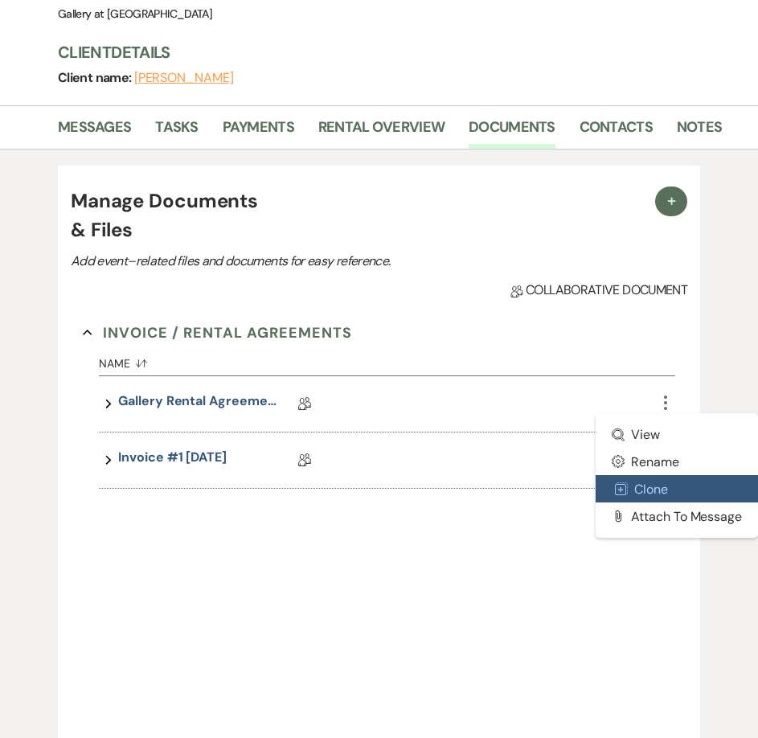
click at [654, 494] on button "Duplicate Clone" at bounding box center [676, 488] width 162 height 27
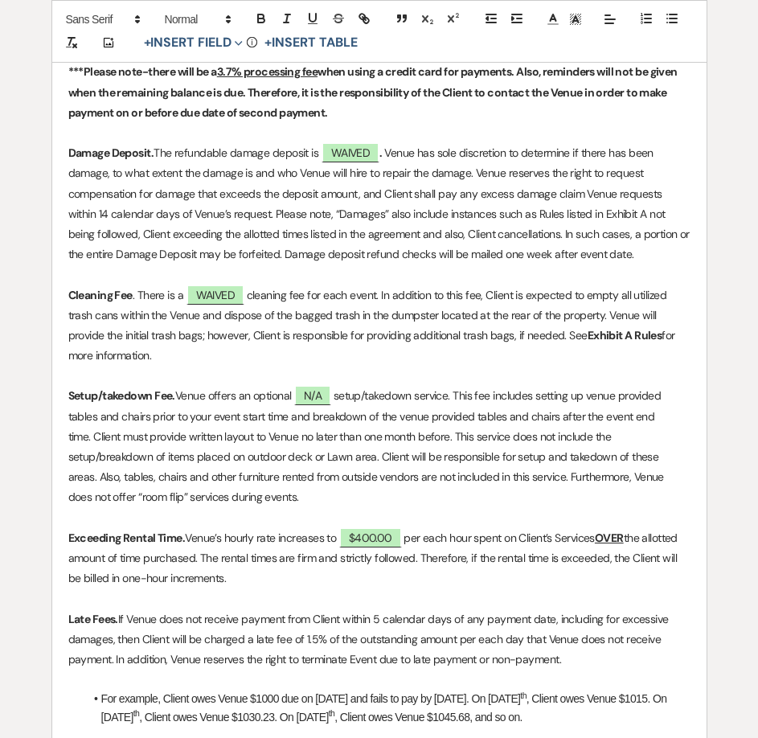
scroll to position [1446, 0]
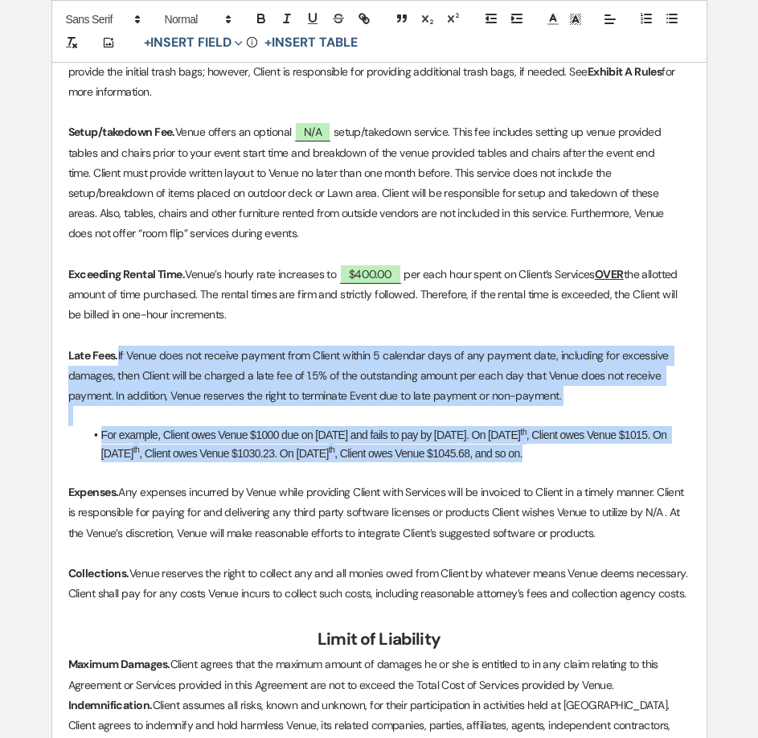
drag, startPoint x: 496, startPoint y: 449, endPoint x: 121, endPoint y: 353, distance: 388.1
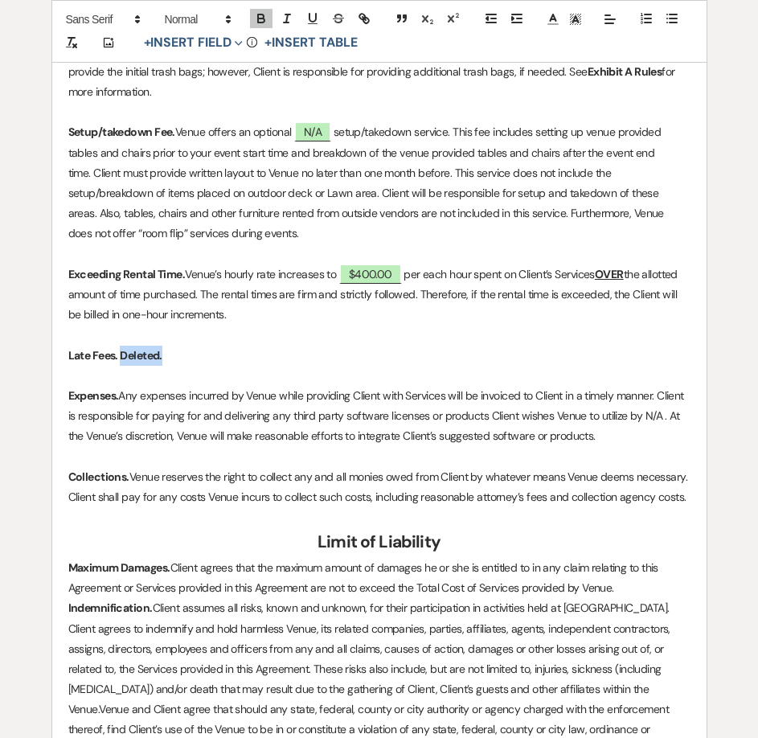
drag, startPoint x: 174, startPoint y: 349, endPoint x: 121, endPoint y: 355, distance: 53.4
click at [121, 355] on p "Late Fees. Deleted." at bounding box center [379, 355] width 622 height 20
click at [259, 18] on icon "button" at bounding box center [261, 20] width 6 height 4
click at [689, 495] on p "Collections. Venue reserves the right to collect any and all monies owed from C…" at bounding box center [379, 487] width 622 height 40
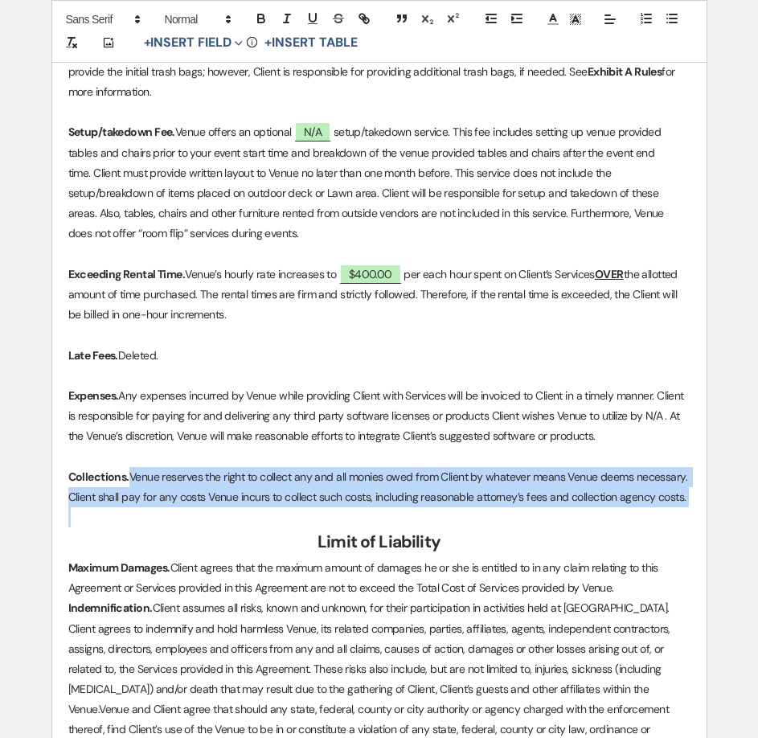
drag, startPoint x: 689, startPoint y: 495, endPoint x: 133, endPoint y: 474, distance: 556.3
click at [133, 474] on p "Collections. Venue reserves the right to collect any and all monies owed from C…" at bounding box center [379, 487] width 622 height 40
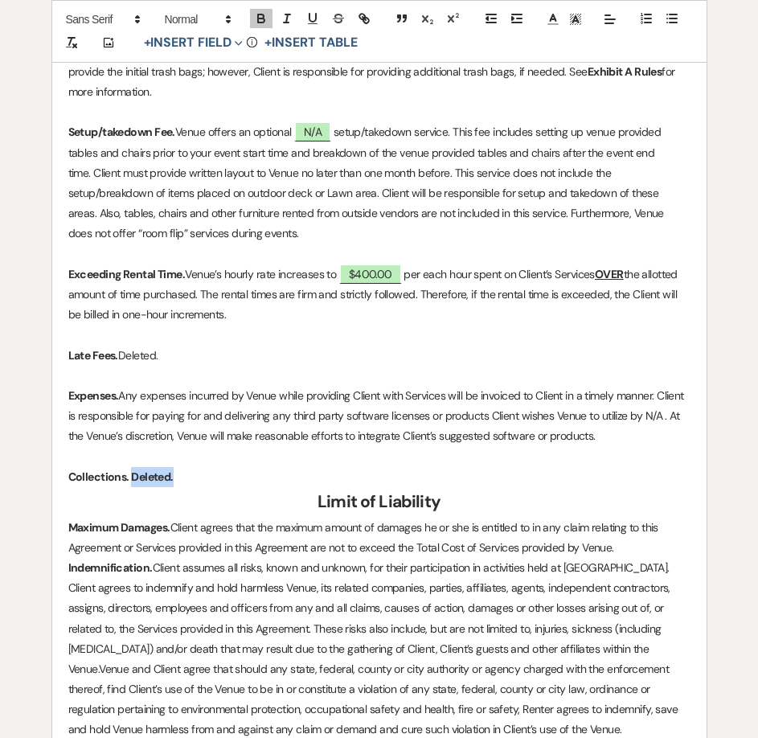
drag, startPoint x: 181, startPoint y: 477, endPoint x: 131, endPoint y: 476, distance: 49.8
click at [131, 476] on p "Collections. Deleted." at bounding box center [379, 477] width 622 height 20
click at [256, 22] on icon "button" at bounding box center [261, 18] width 14 height 14
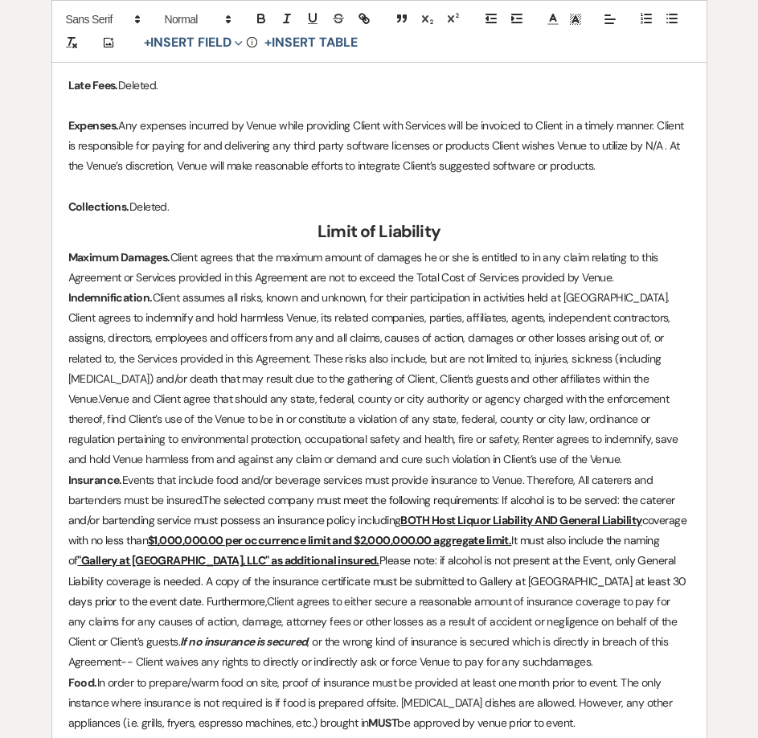
scroll to position [1767, 0]
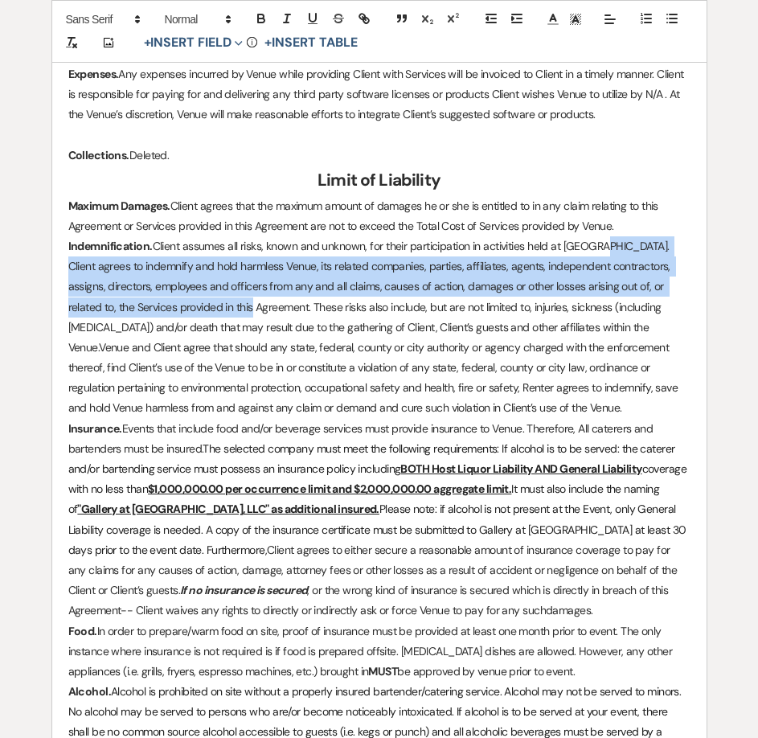
drag, startPoint x: 600, startPoint y: 246, endPoint x: 202, endPoint y: 307, distance: 403.1
click at [202, 307] on span "Client assumes all risks, known and unknown, for their participation in activit…" at bounding box center [370, 297] width 605 height 116
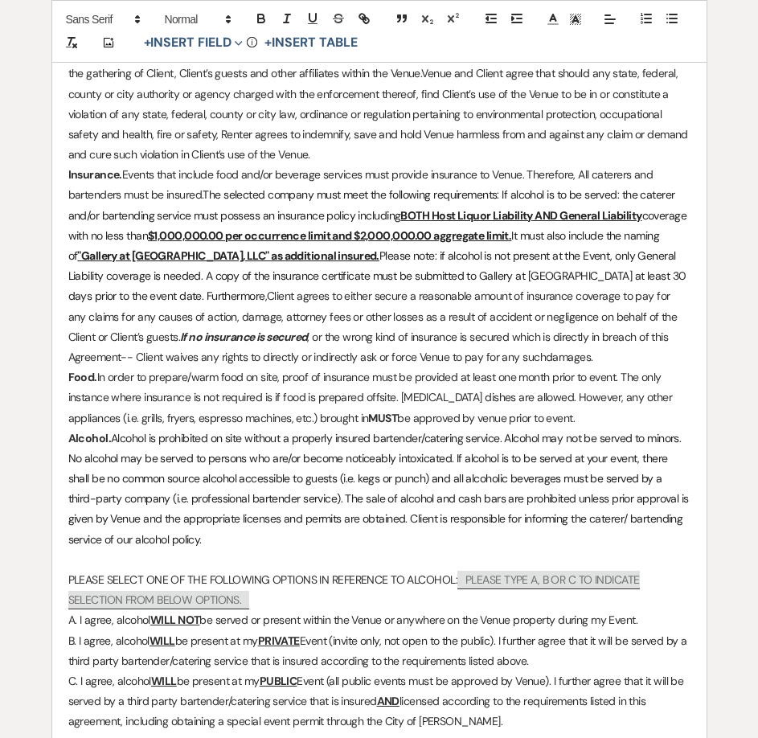
scroll to position [2008, 0]
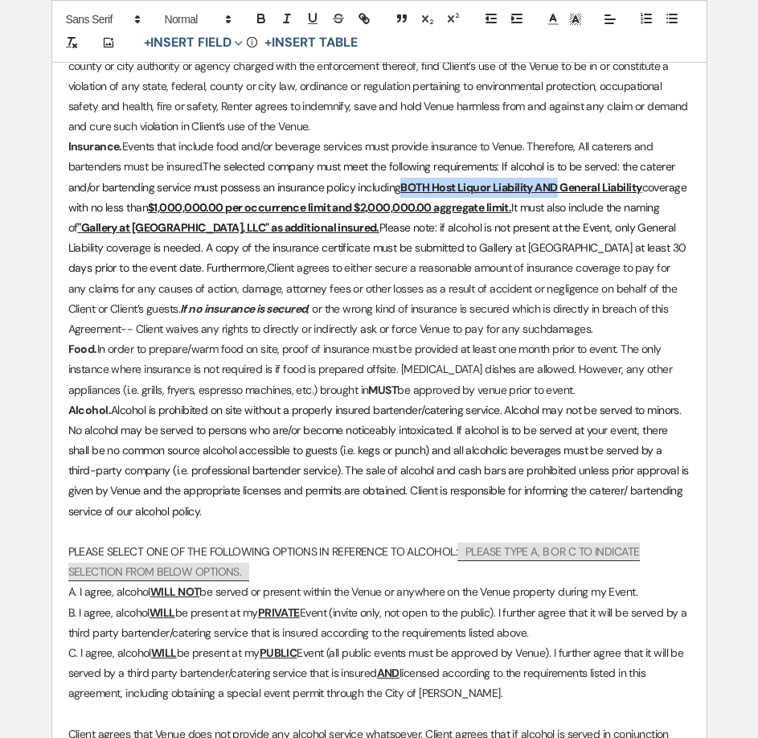
drag, startPoint x: 560, startPoint y: 189, endPoint x: 407, endPoint y: 188, distance: 153.4
click at [407, 188] on u "BOTH Host Liquor Liability AND General Liability" at bounding box center [520, 187] width 241 height 14
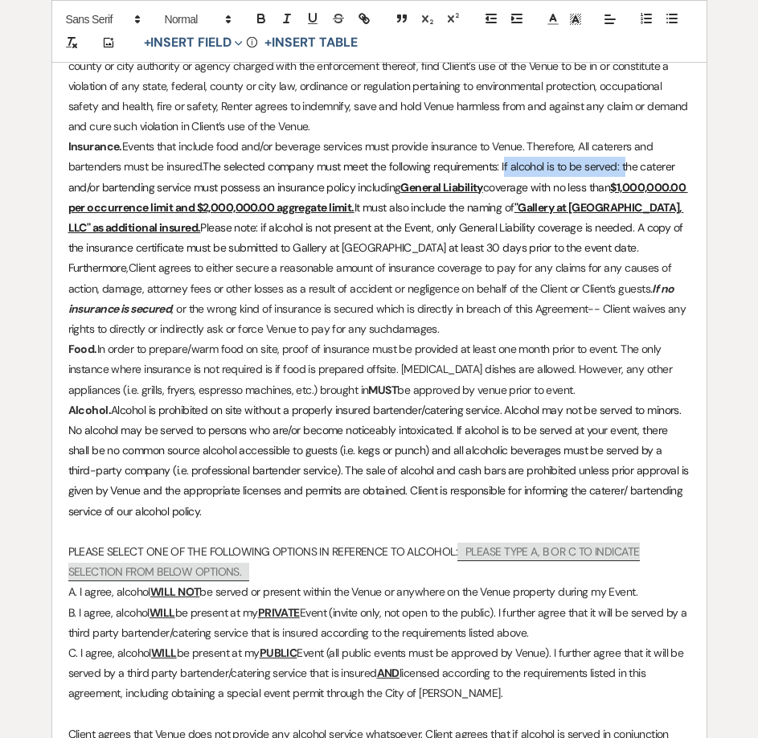
drag, startPoint x: 626, startPoint y: 165, endPoint x: 507, endPoint y: 173, distance: 119.2
click at [507, 173] on span "The selected company must meet the following requirements: If alcohol is to be …" at bounding box center [372, 176] width 609 height 35
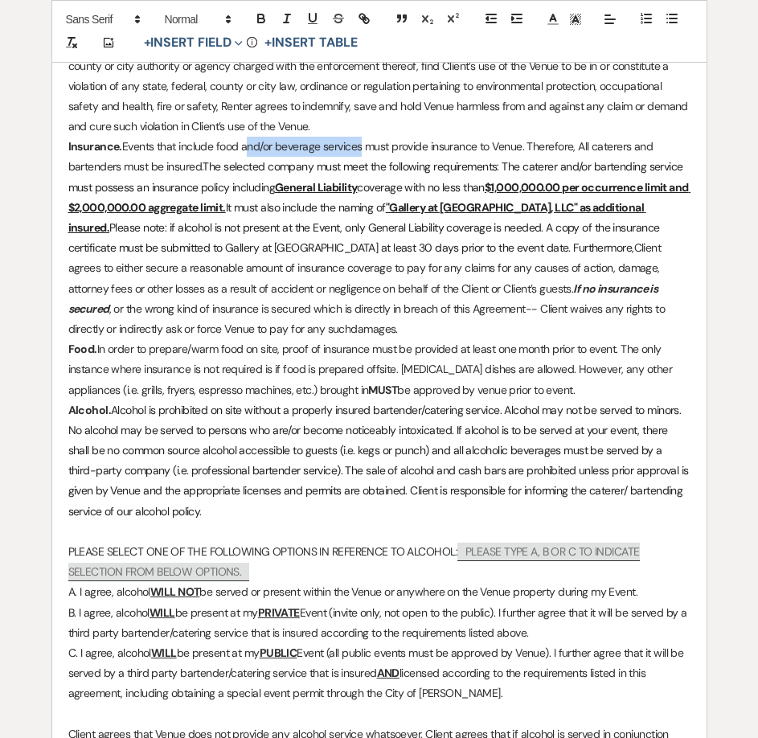
drag, startPoint x: 363, startPoint y: 147, endPoint x: 245, endPoint y: 154, distance: 118.3
click at [245, 154] on p "Insurance. Events that include food and/or beverage services must provide insur…" at bounding box center [379, 238] width 622 height 202
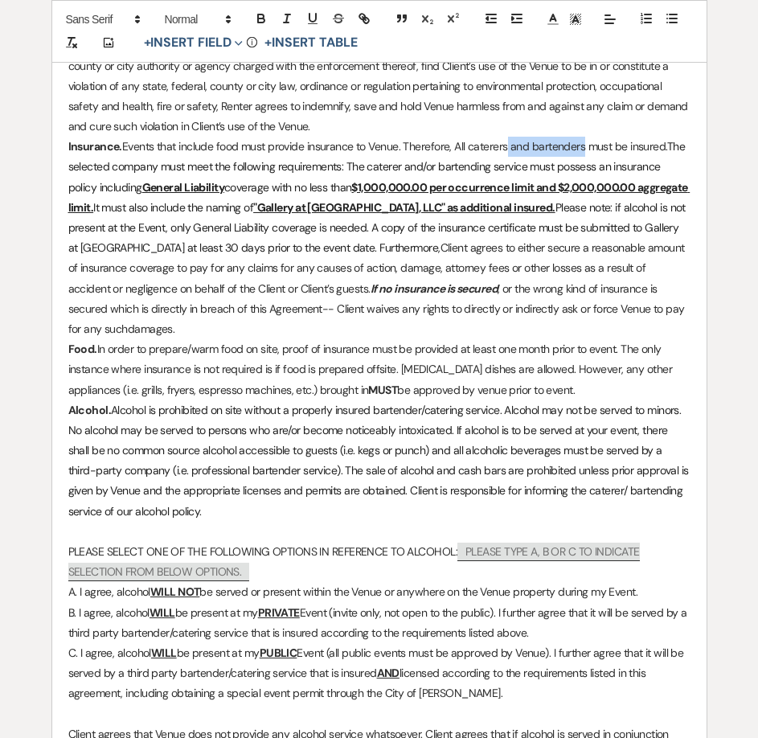
drag, startPoint x: 584, startPoint y: 149, endPoint x: 507, endPoint y: 149, distance: 77.1
click at [507, 149] on p "Insurance. Events that include food must provide insurance to Venue. Therefore,…" at bounding box center [379, 238] width 622 height 202
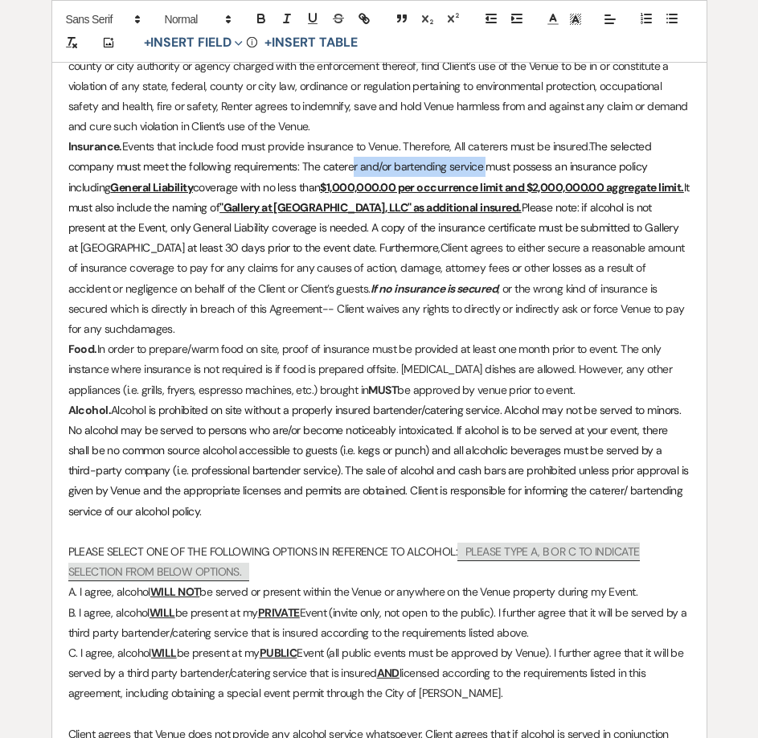
drag, startPoint x: 487, startPoint y: 164, endPoint x: 355, endPoint y: 166, distance: 131.8
click at [355, 166] on span "The selected company must meet the following requirements: The caterer and/or b…" at bounding box center [361, 166] width 586 height 55
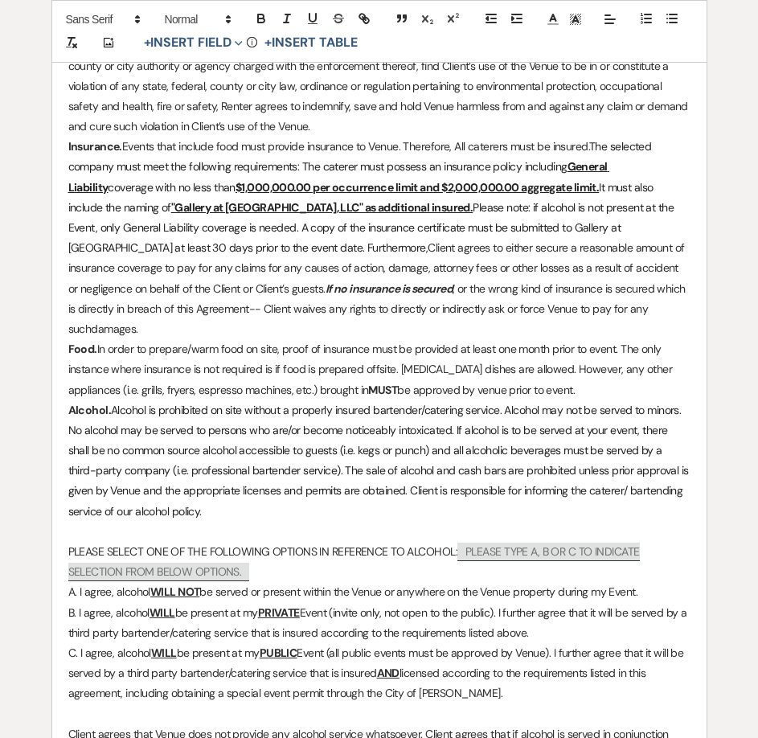
click at [571, 168] on u "General Liability" at bounding box center [338, 176] width 541 height 35
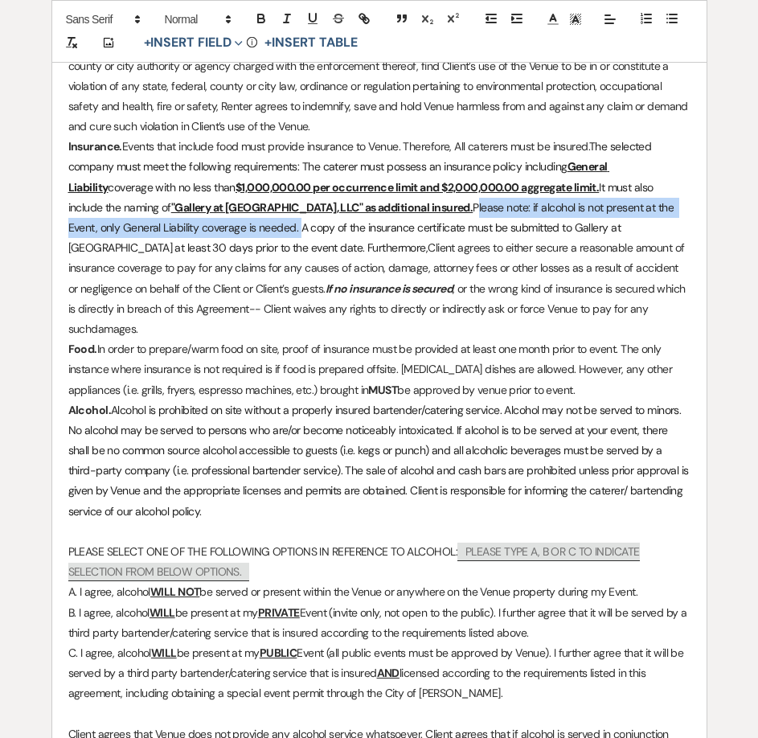
drag, startPoint x: 203, startPoint y: 227, endPoint x: 377, endPoint y: 198, distance: 175.9
click at [377, 198] on p "Insurance. Events that include food must provide insurance to Venue. Therefore,…" at bounding box center [379, 238] width 622 height 202
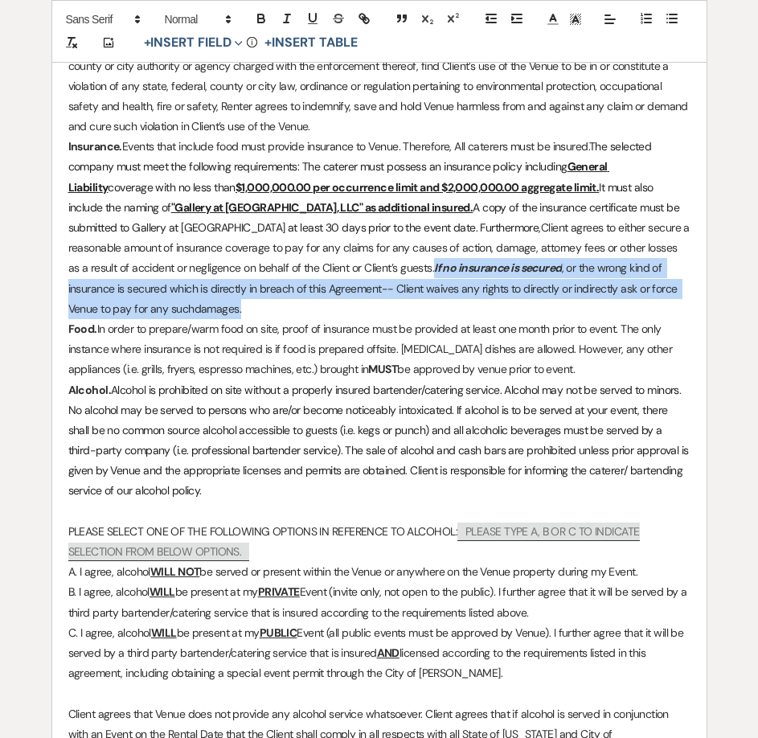
drag, startPoint x: 316, startPoint y: 267, endPoint x: 336, endPoint y: 310, distance: 47.8
click at [336, 310] on p "Insurance. Events that include food must provide insurance to Venue. Therefore,…" at bounding box center [379, 228] width 622 height 182
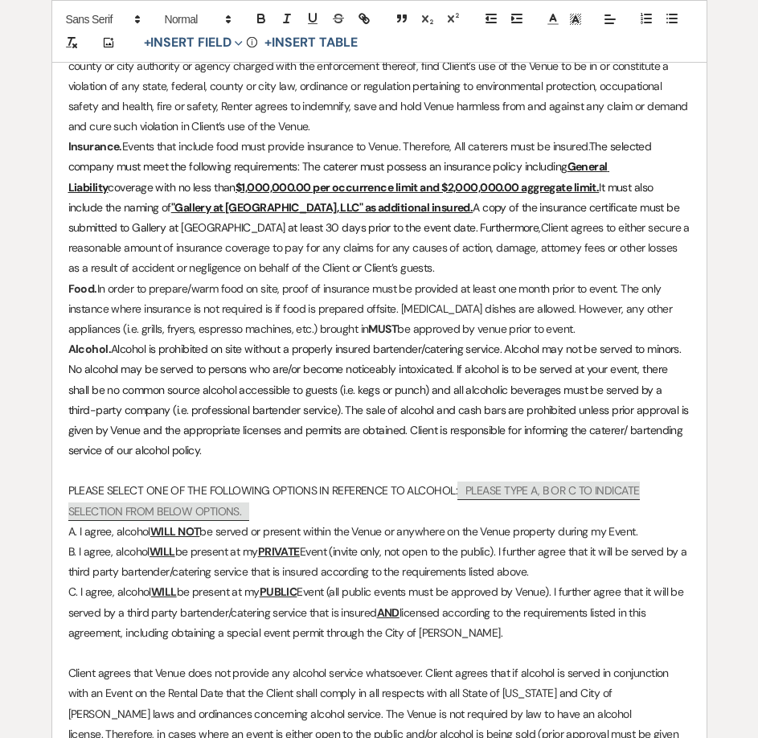
drag, startPoint x: 540, startPoint y: 329, endPoint x: 97, endPoint y: 280, distance: 445.4
click at [97, 280] on p "Food. In order to prepare/warm food on site, proof of insurance must be provide…" at bounding box center [379, 309] width 622 height 61
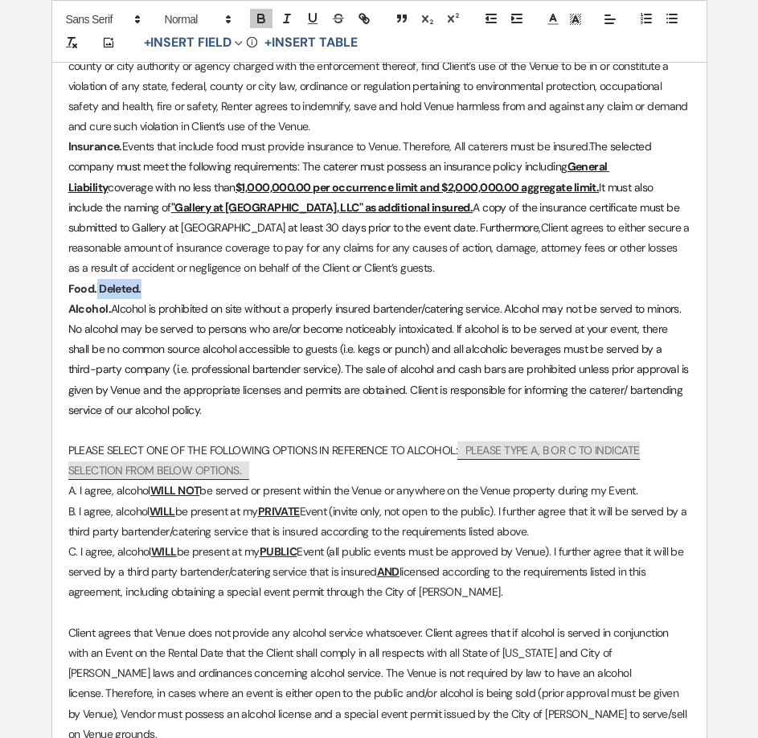
drag, startPoint x: 141, startPoint y: 286, endPoint x: 95, endPoint y: 288, distance: 46.6
click at [95, 288] on p "Food. Deleted." at bounding box center [379, 289] width 622 height 20
click at [256, 16] on icon "button" at bounding box center [261, 18] width 14 height 14
click at [175, 293] on p "Food. Deleted." at bounding box center [379, 289] width 622 height 20
drag, startPoint x: 210, startPoint y: 415, endPoint x: 112, endPoint y: 307, distance: 146.7
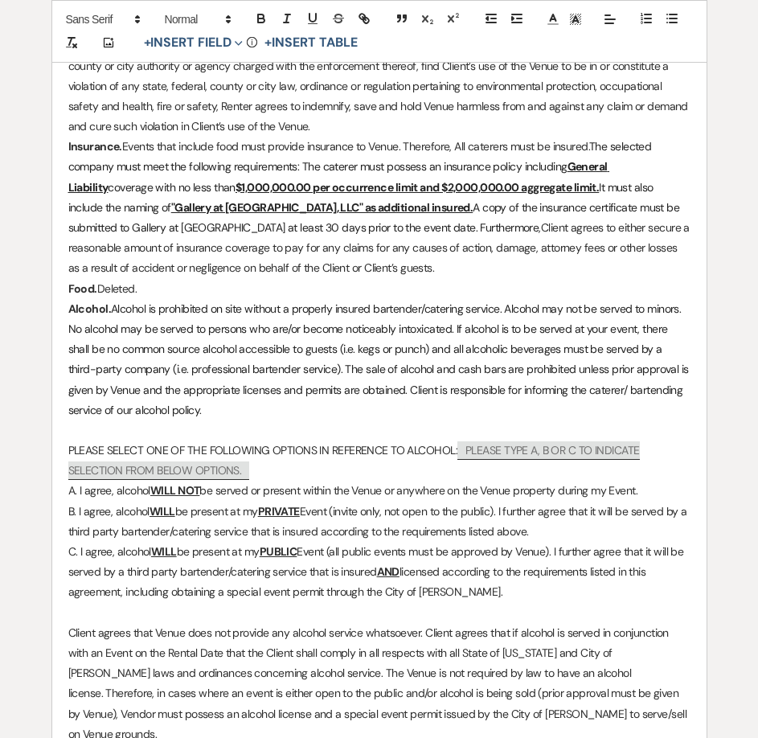
click at [112, 307] on p "Alcohol. Alcohol is prohibited on site without a properly insured bartender/cat…" at bounding box center [379, 359] width 622 height 121
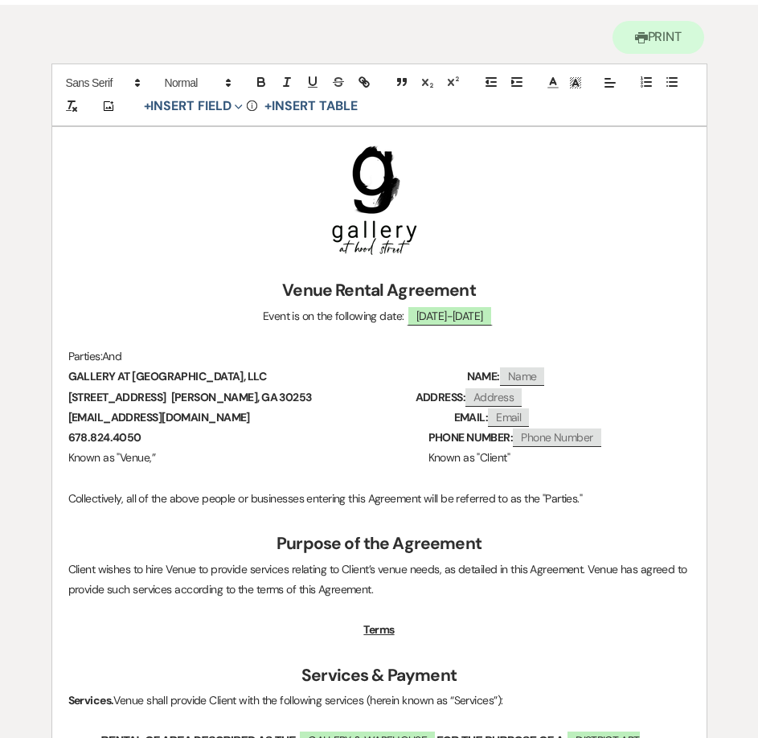
scroll to position [0, 0]
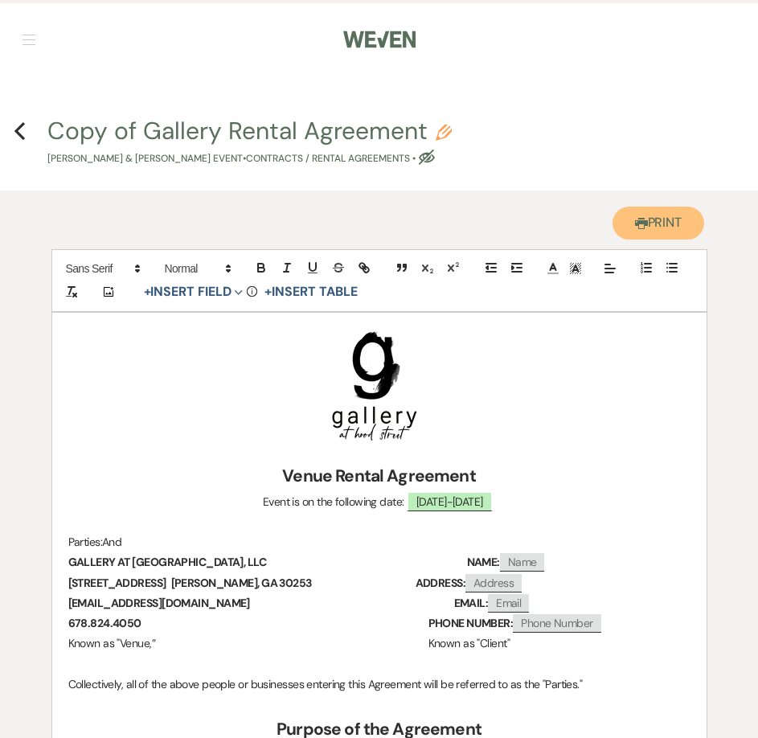
drag, startPoint x: 635, startPoint y: 220, endPoint x: 632, endPoint y: 462, distance: 241.8
click at [635, 220] on use "button" at bounding box center [641, 223] width 13 height 11
click at [17, 132] on use "button" at bounding box center [19, 131] width 10 height 18
select select "5"
select select "20"
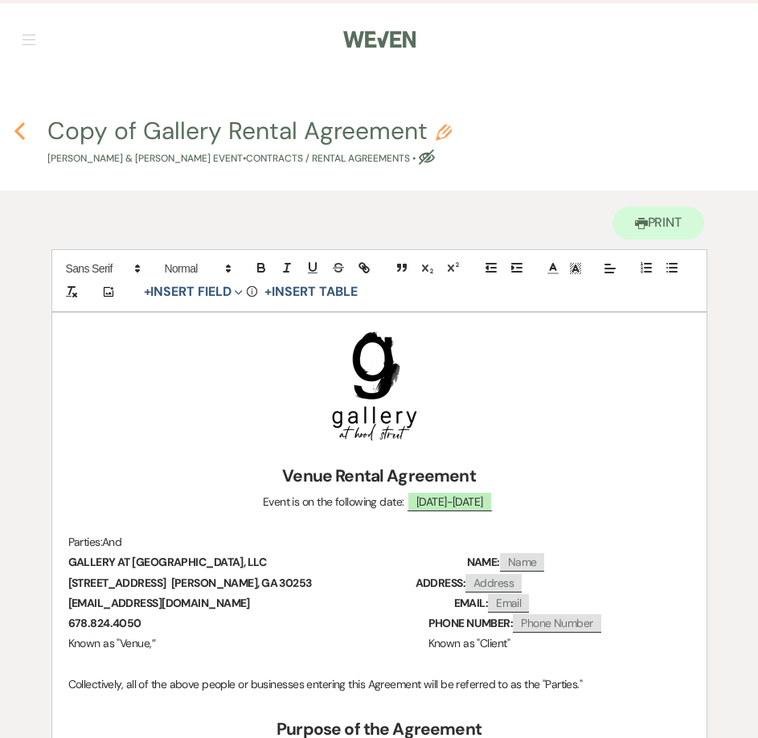
select select "7"
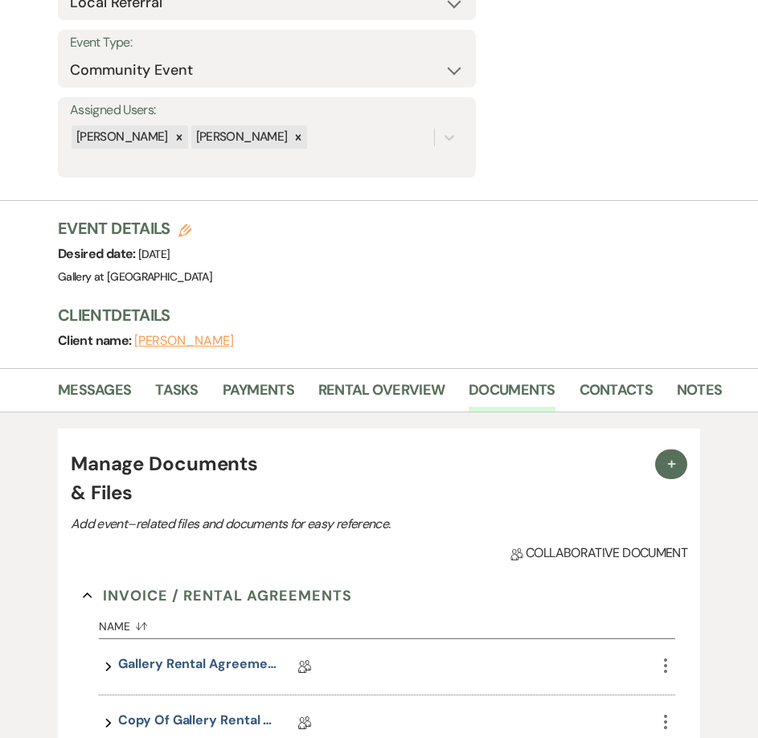
scroll to position [35, 0]
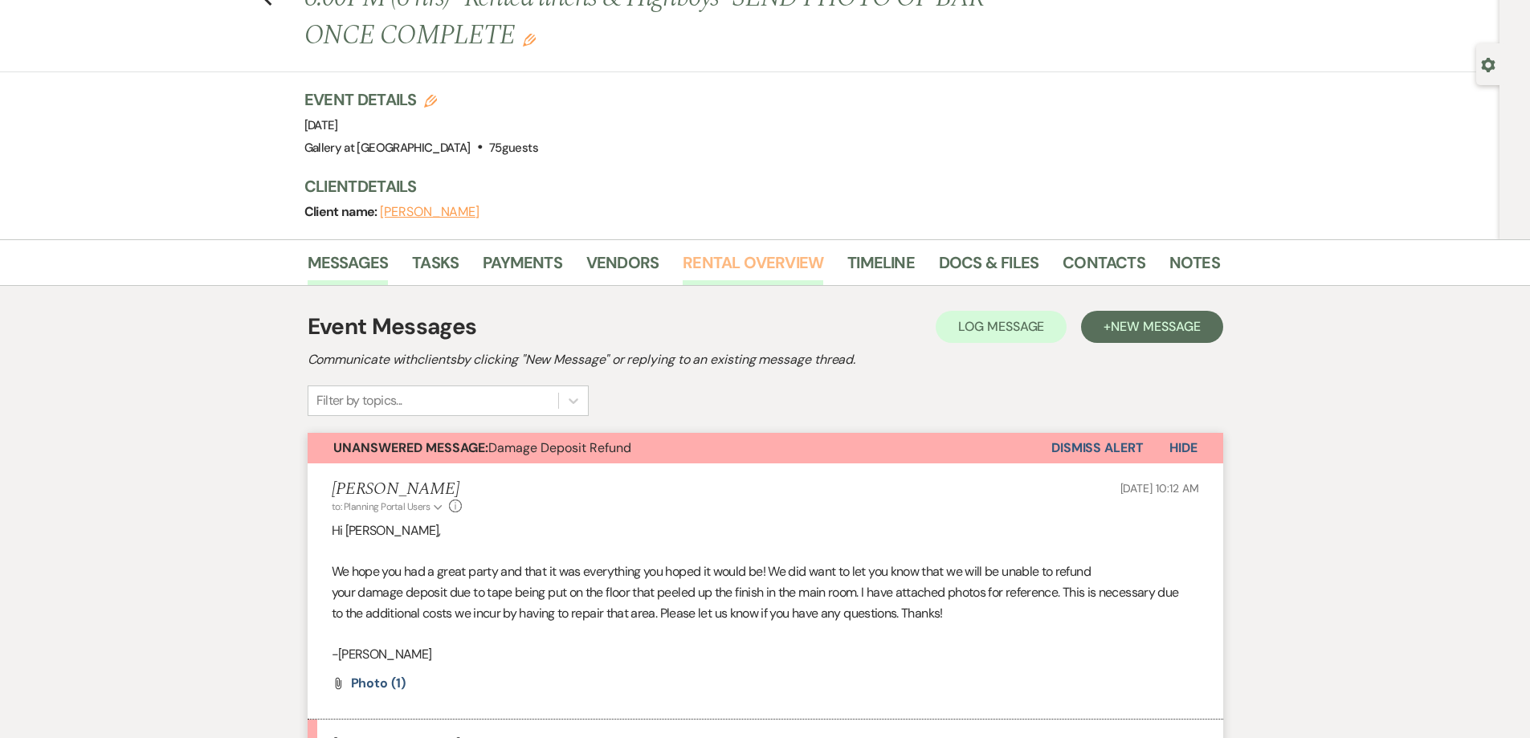
scroll to position [101, 0]
click at [725, 251] on link "Rental Overview" at bounding box center [753, 267] width 141 height 35
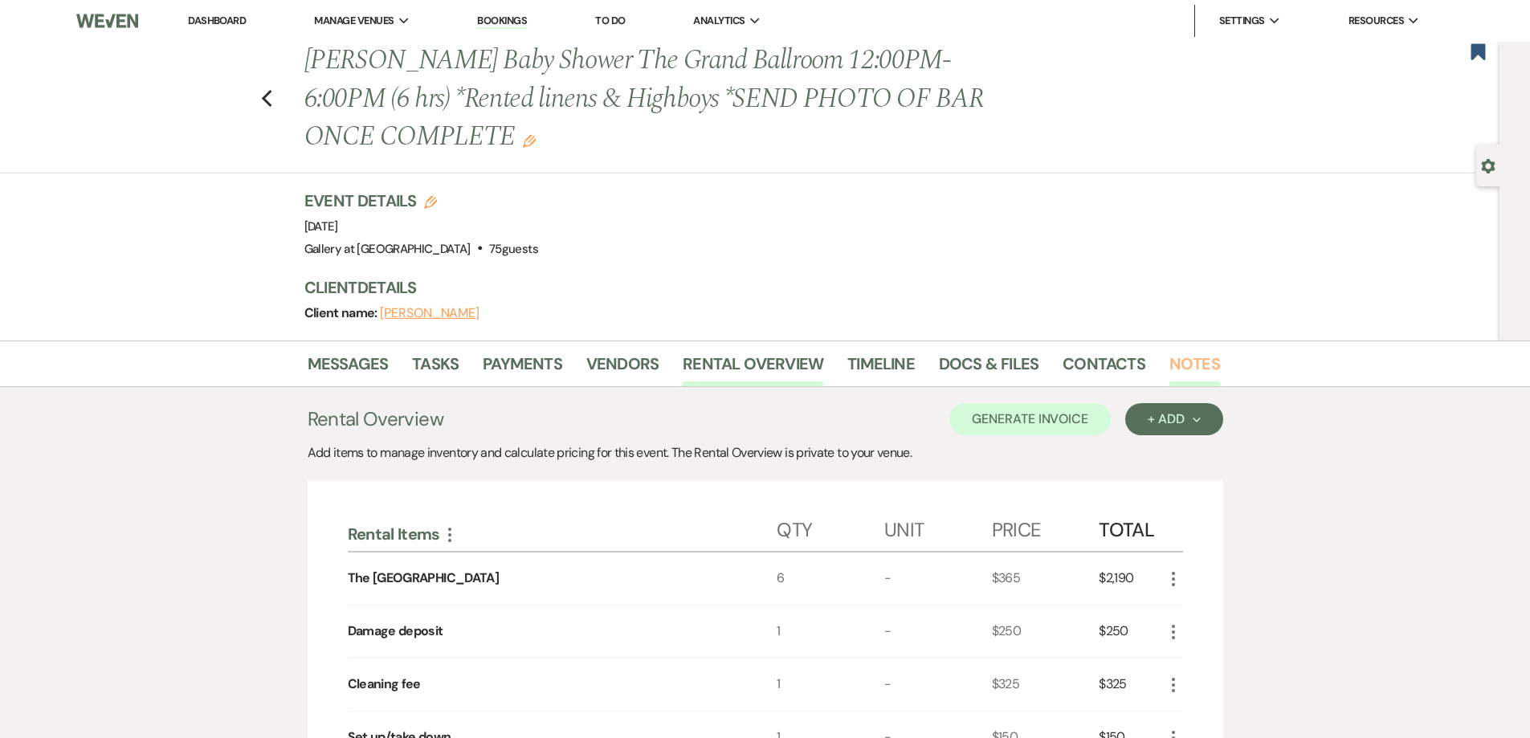
click at [1194, 355] on link "Notes" at bounding box center [1195, 368] width 51 height 35
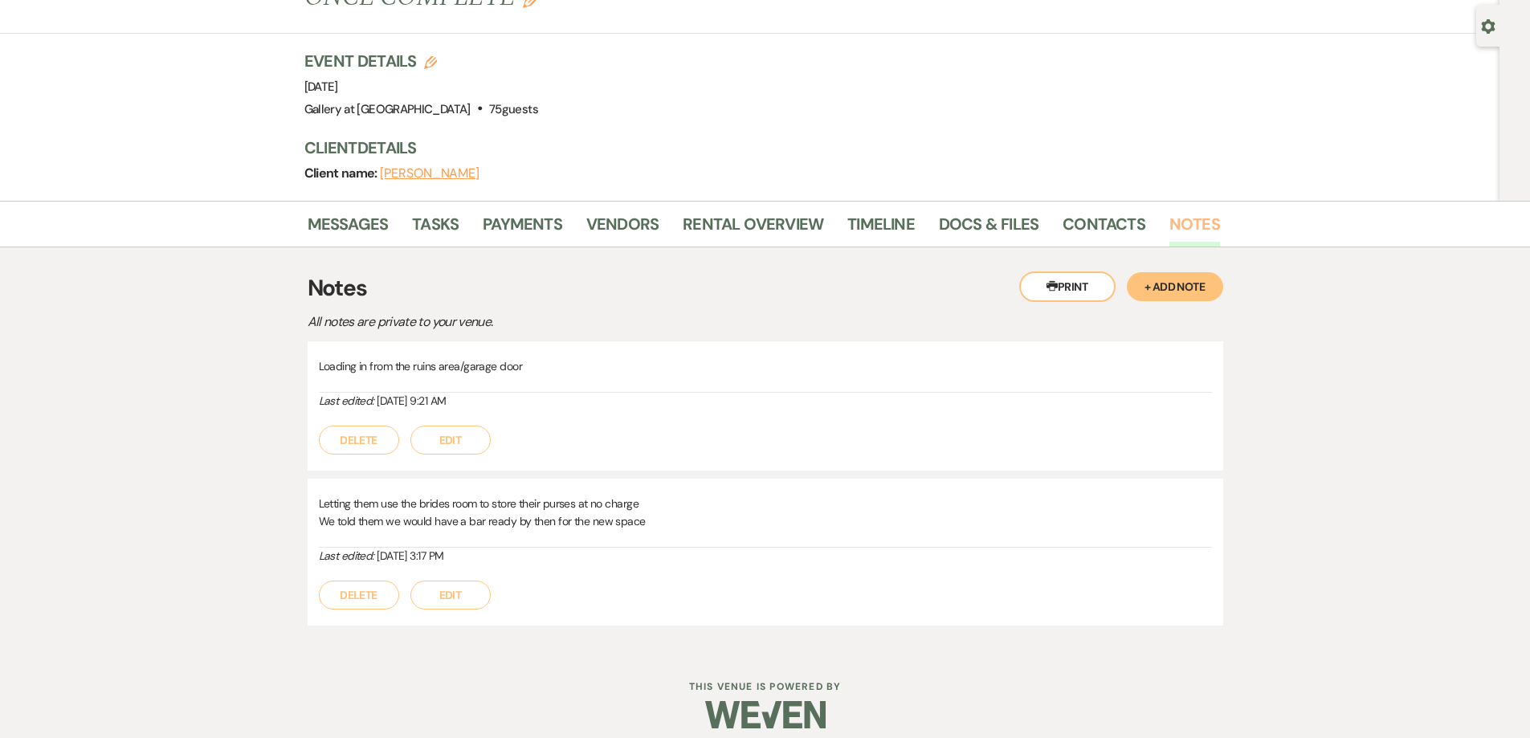
scroll to position [154, 0]
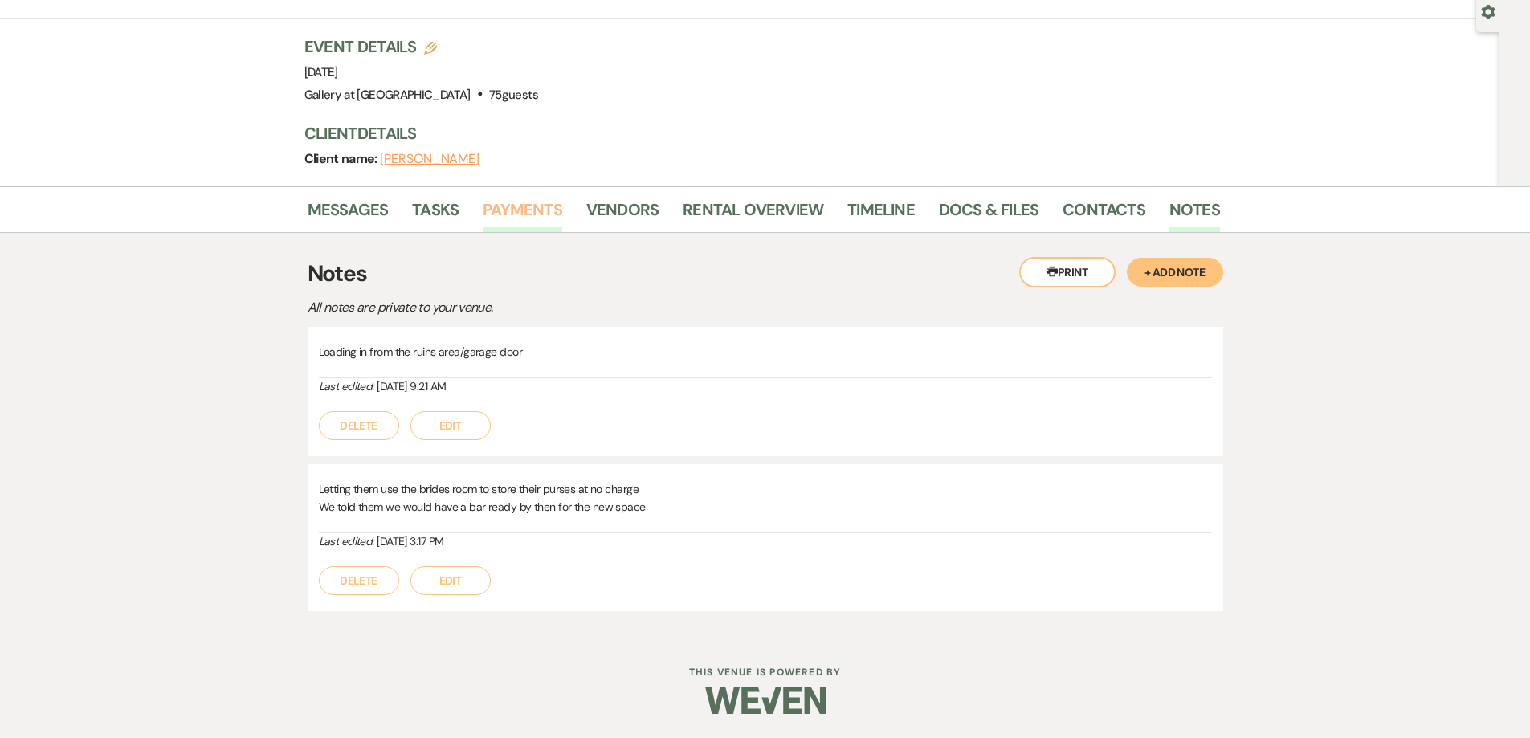
click at [501, 205] on link "Payments" at bounding box center [523, 214] width 80 height 35
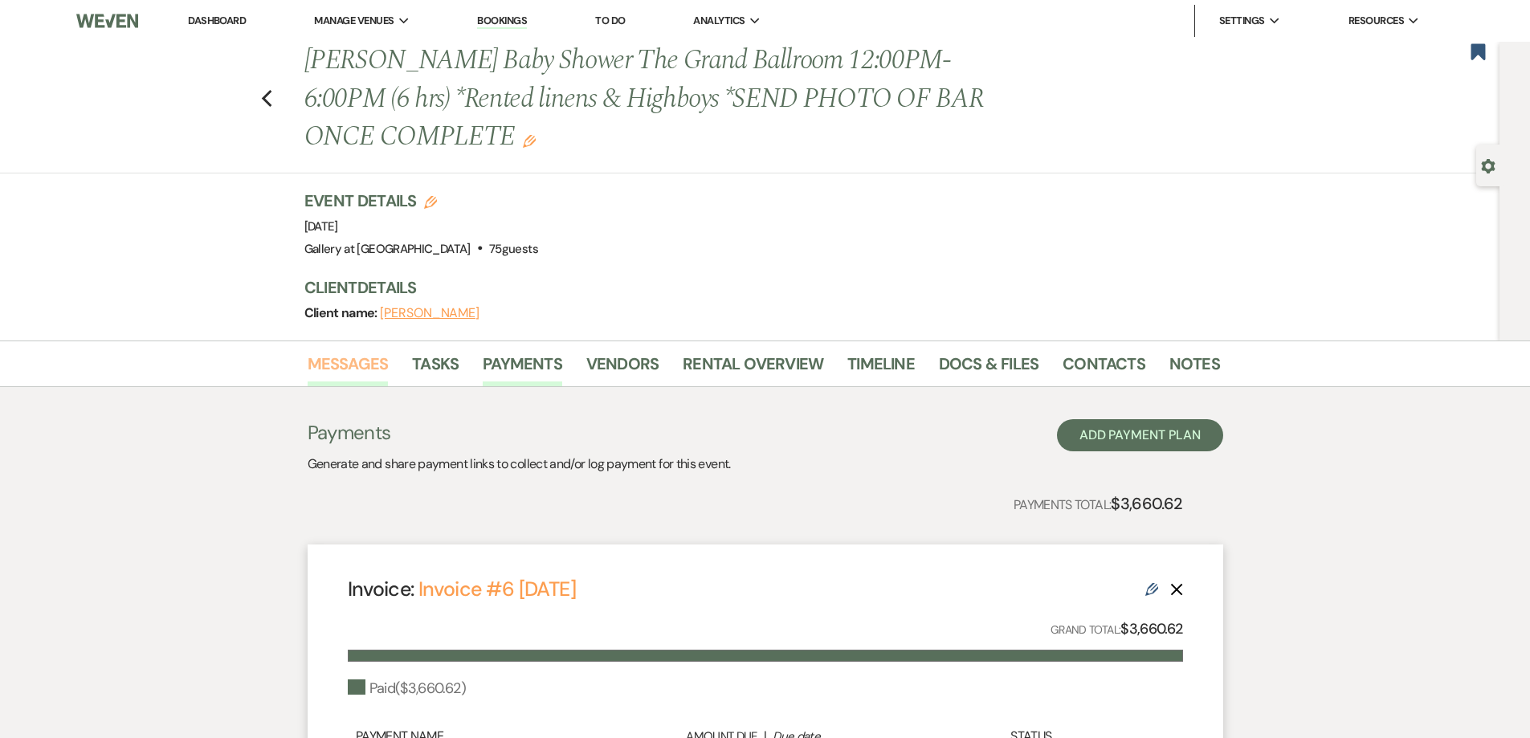
click at [360, 368] on link "Messages" at bounding box center [348, 368] width 81 height 35
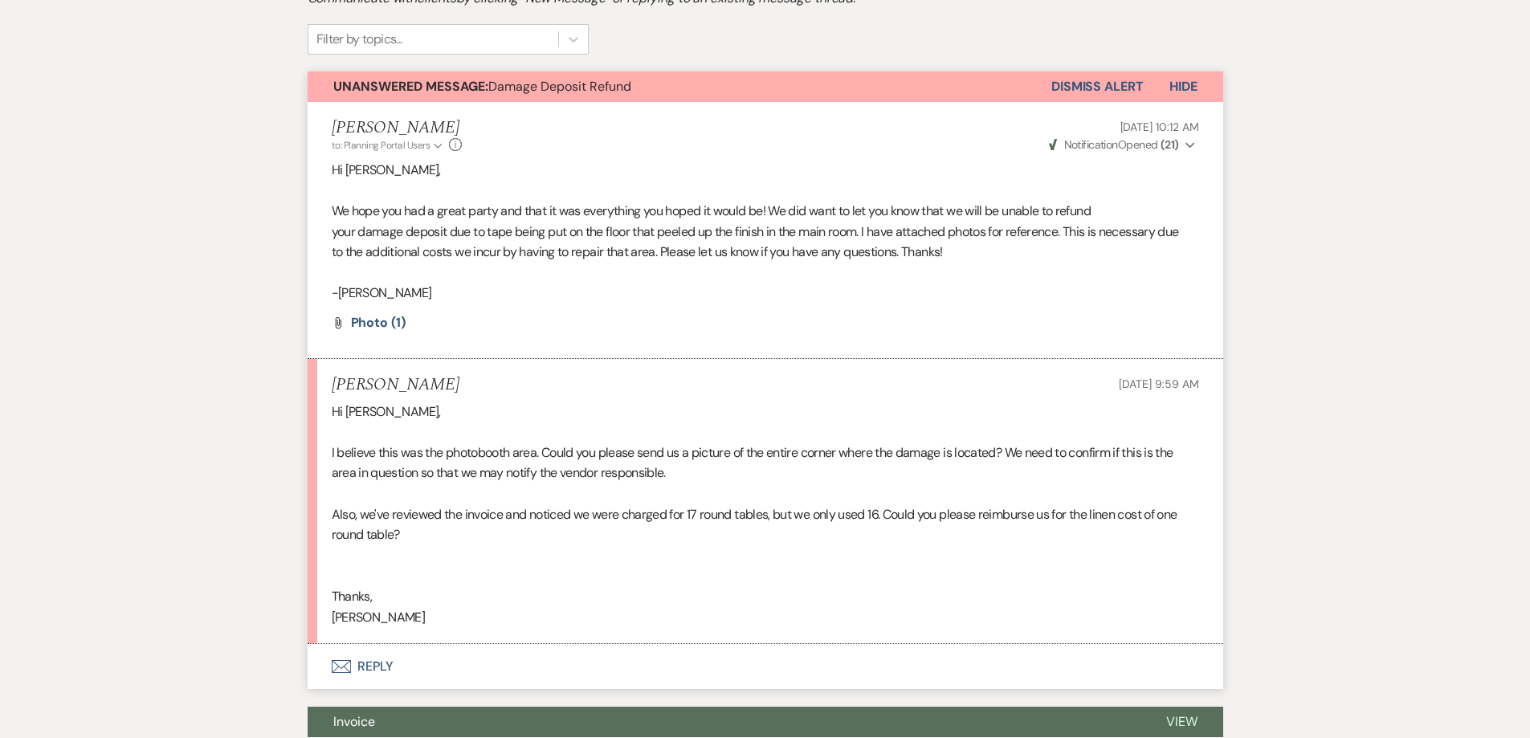
scroll to position [262, 0]
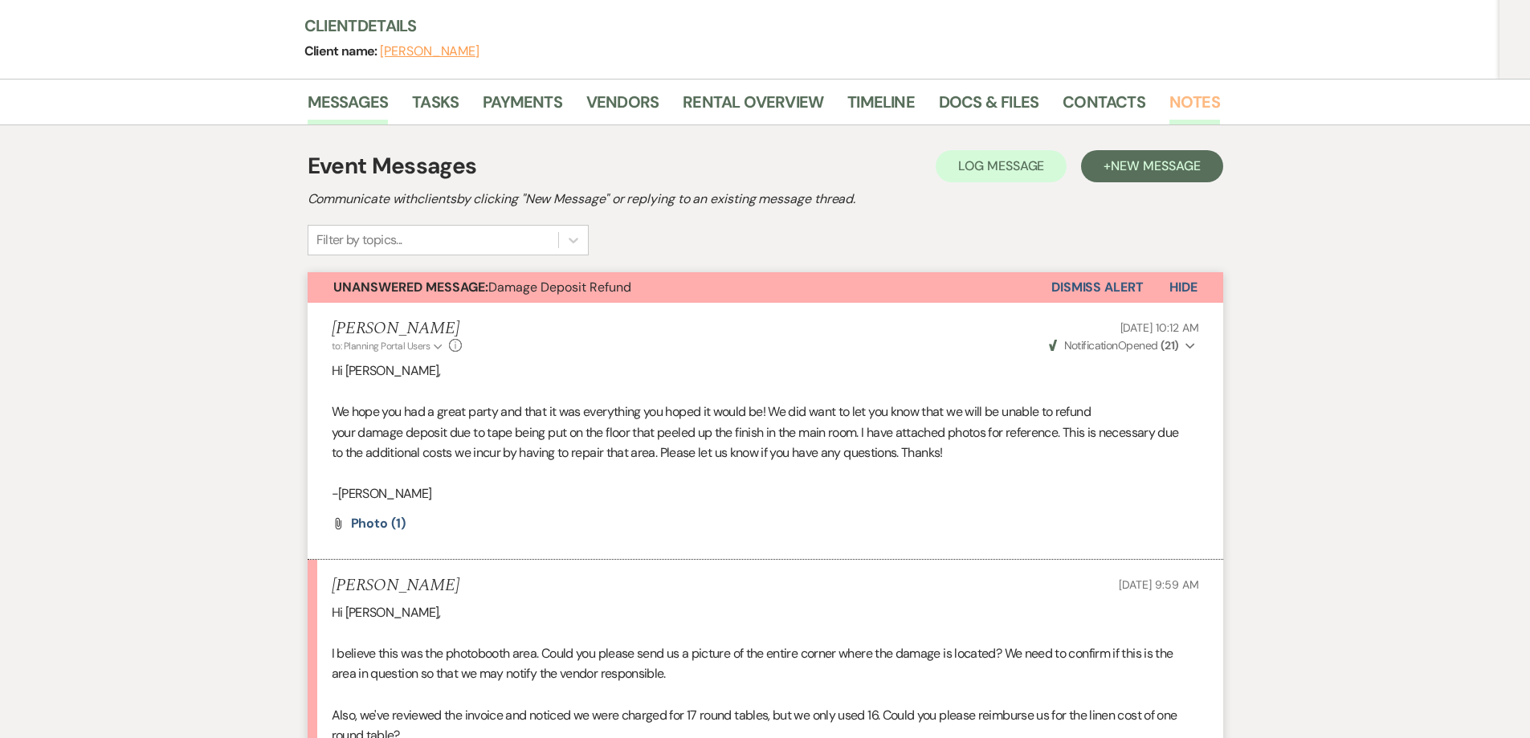
click at [1173, 94] on link "Notes" at bounding box center [1195, 106] width 51 height 35
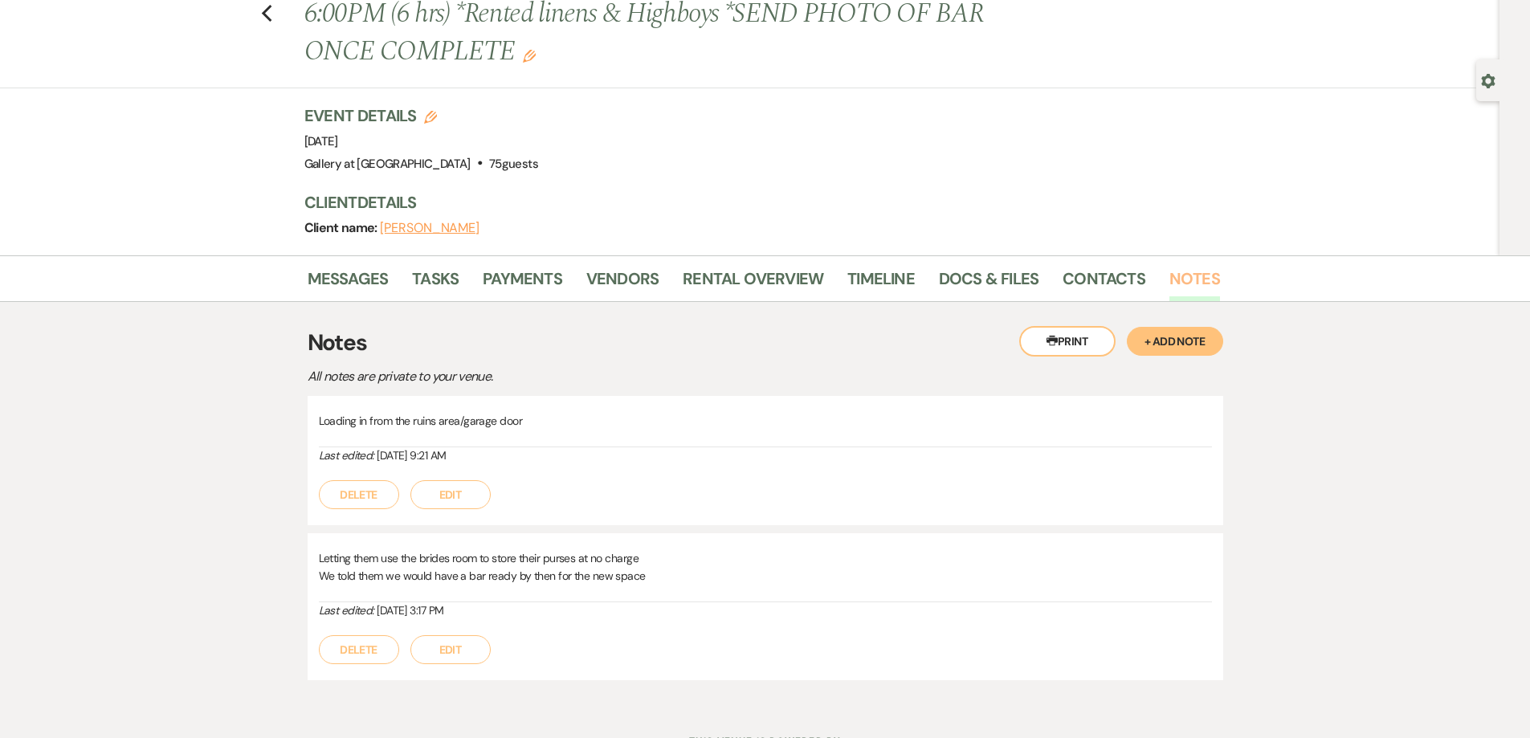
scroll to position [154, 0]
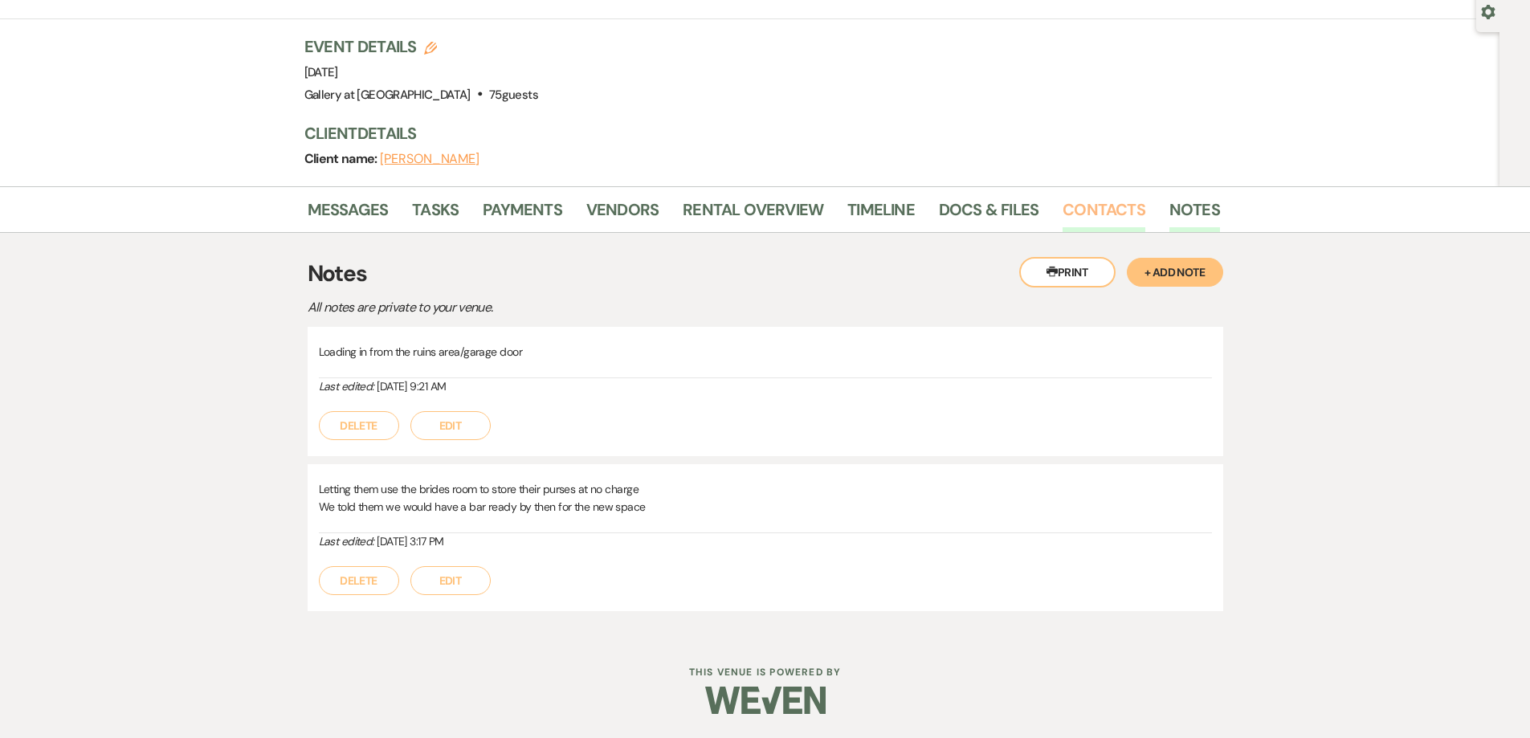
click at [1077, 210] on link "Contacts" at bounding box center [1104, 214] width 83 height 35
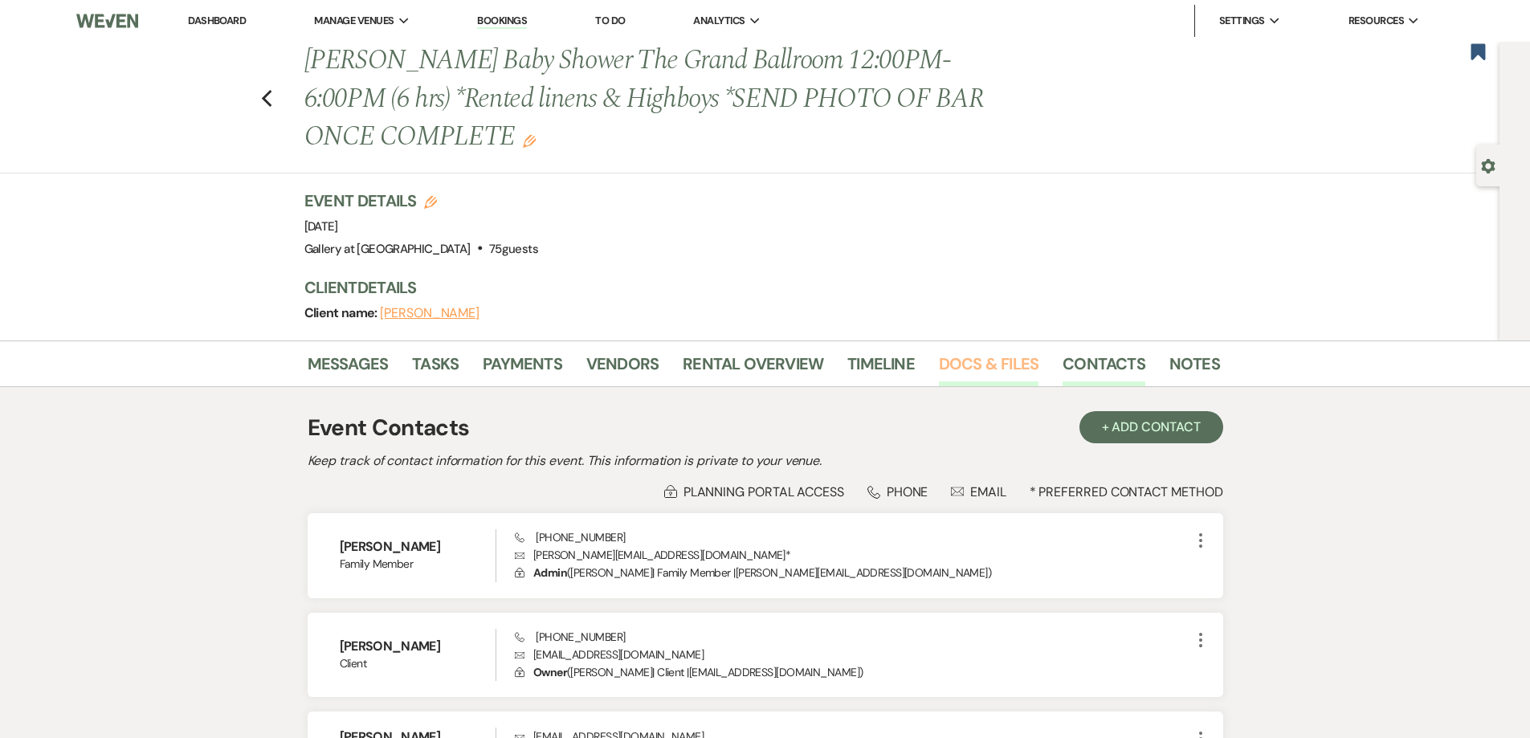
click at [1023, 365] on link "Docs & Files" at bounding box center [989, 368] width 100 height 35
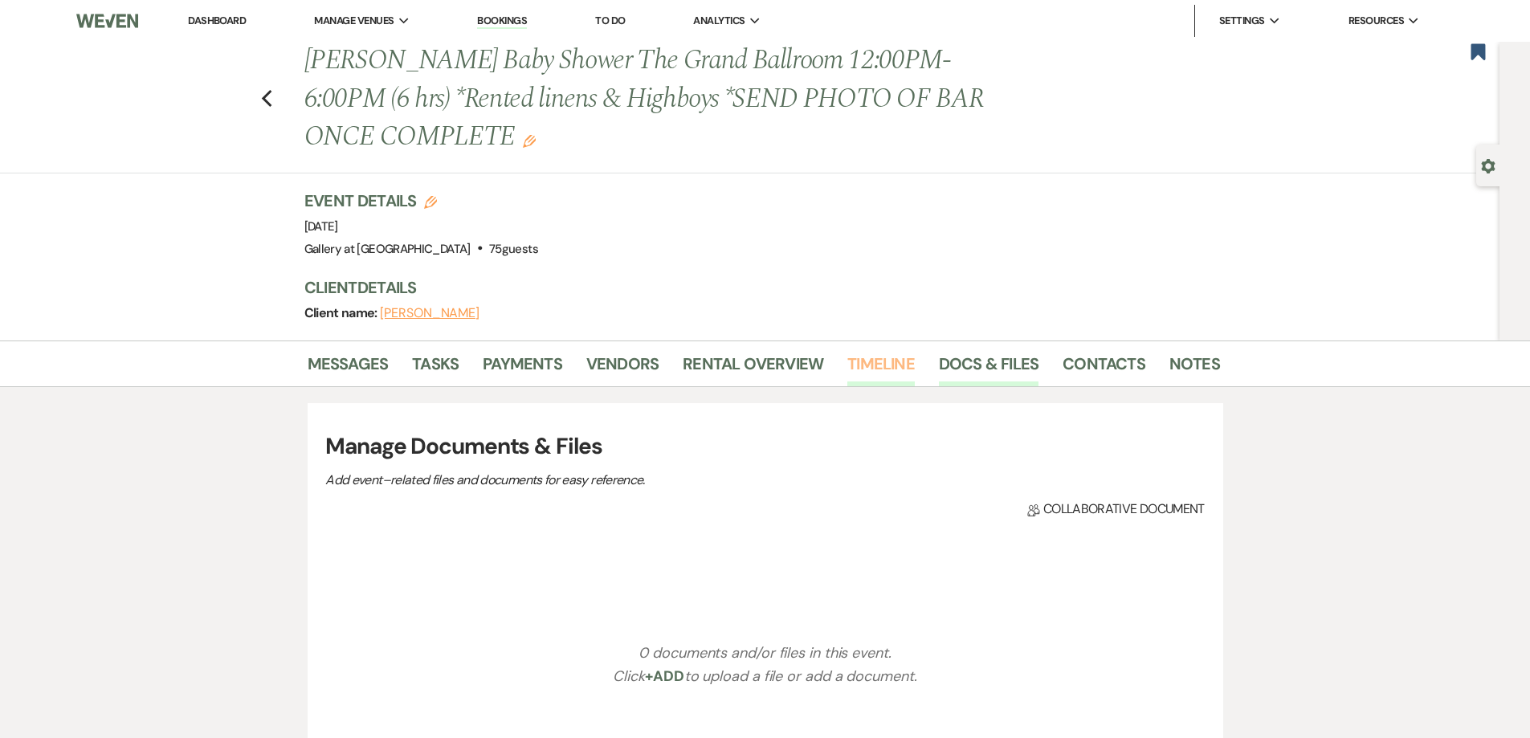
click at [876, 372] on link "Timeline" at bounding box center [881, 368] width 67 height 35
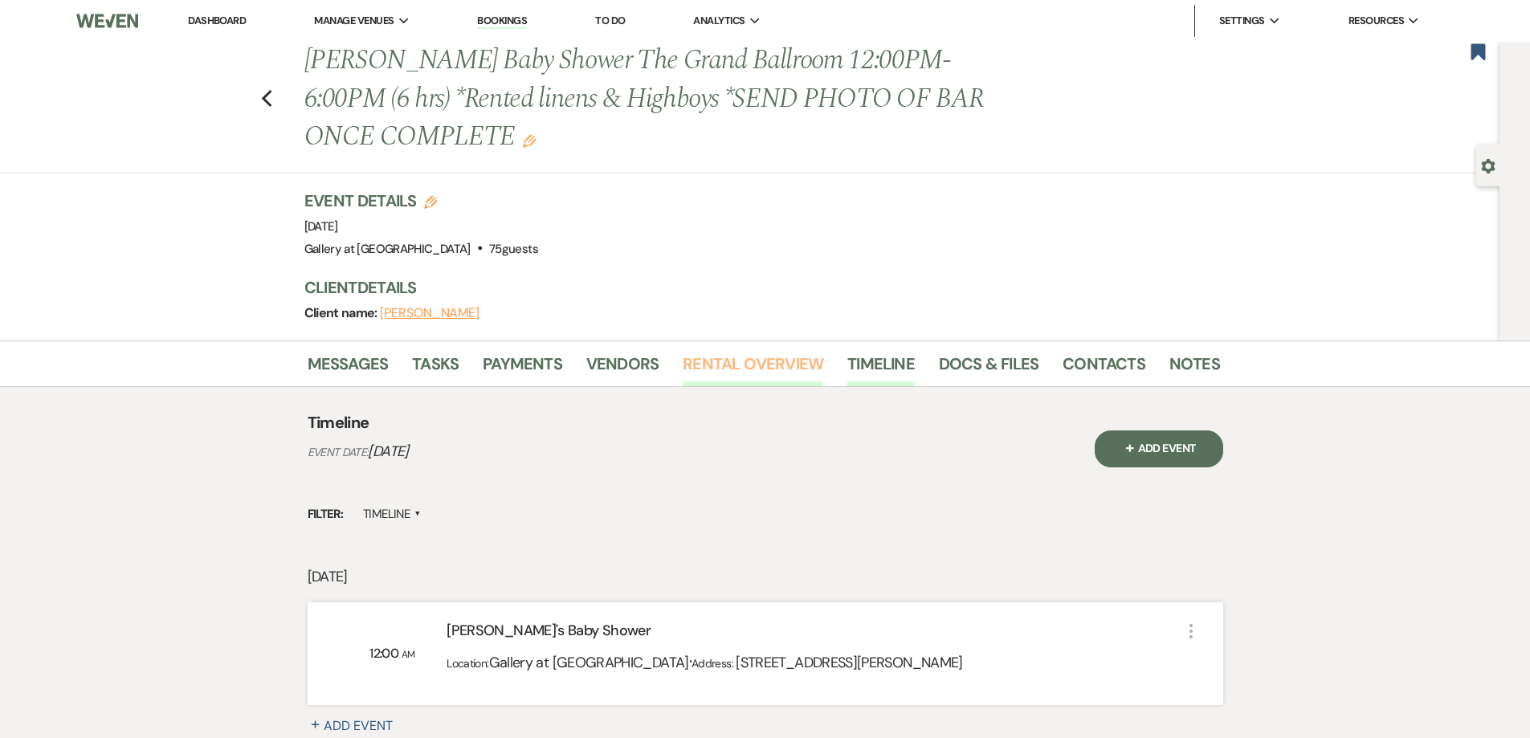
click at [768, 370] on link "Rental Overview" at bounding box center [753, 368] width 141 height 35
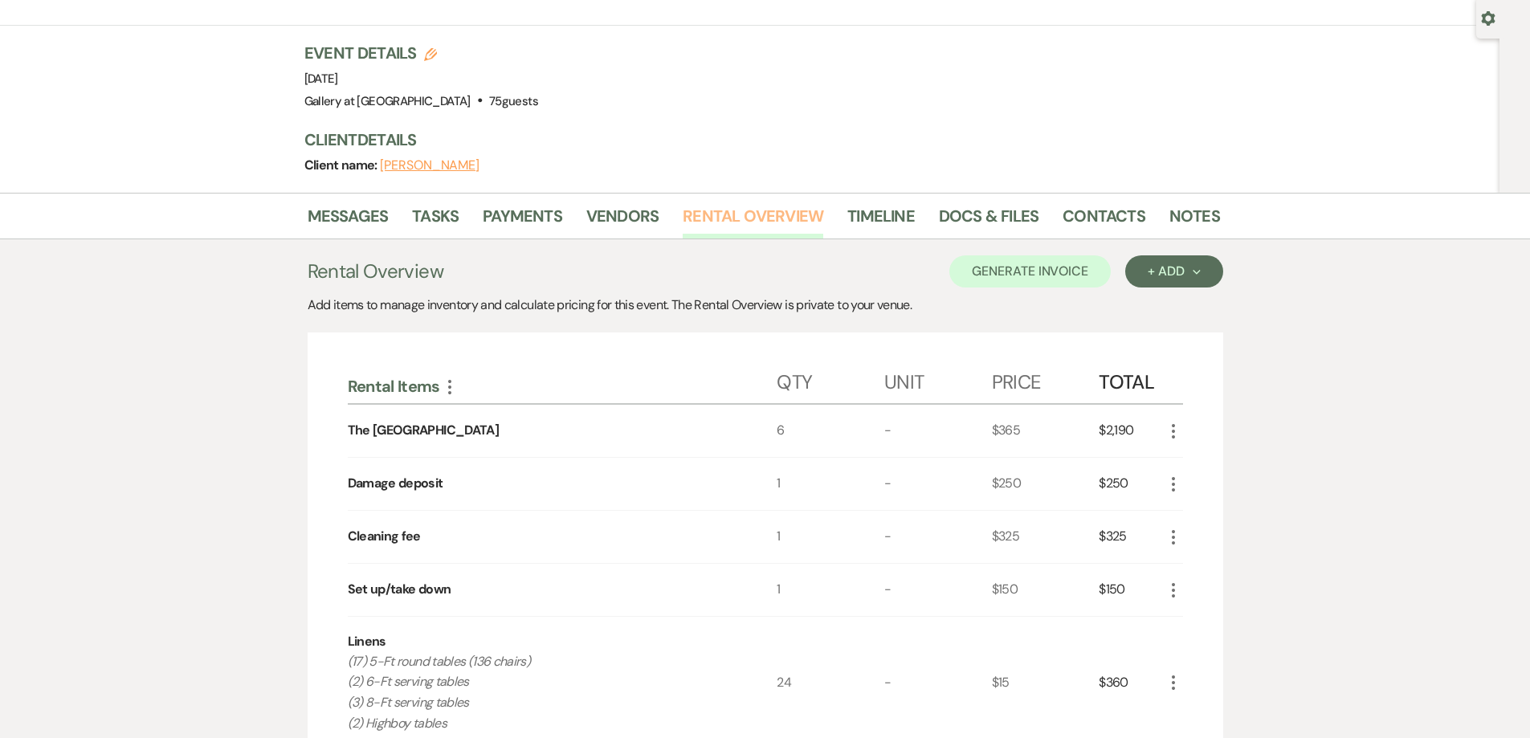
scroll to position [80, 0]
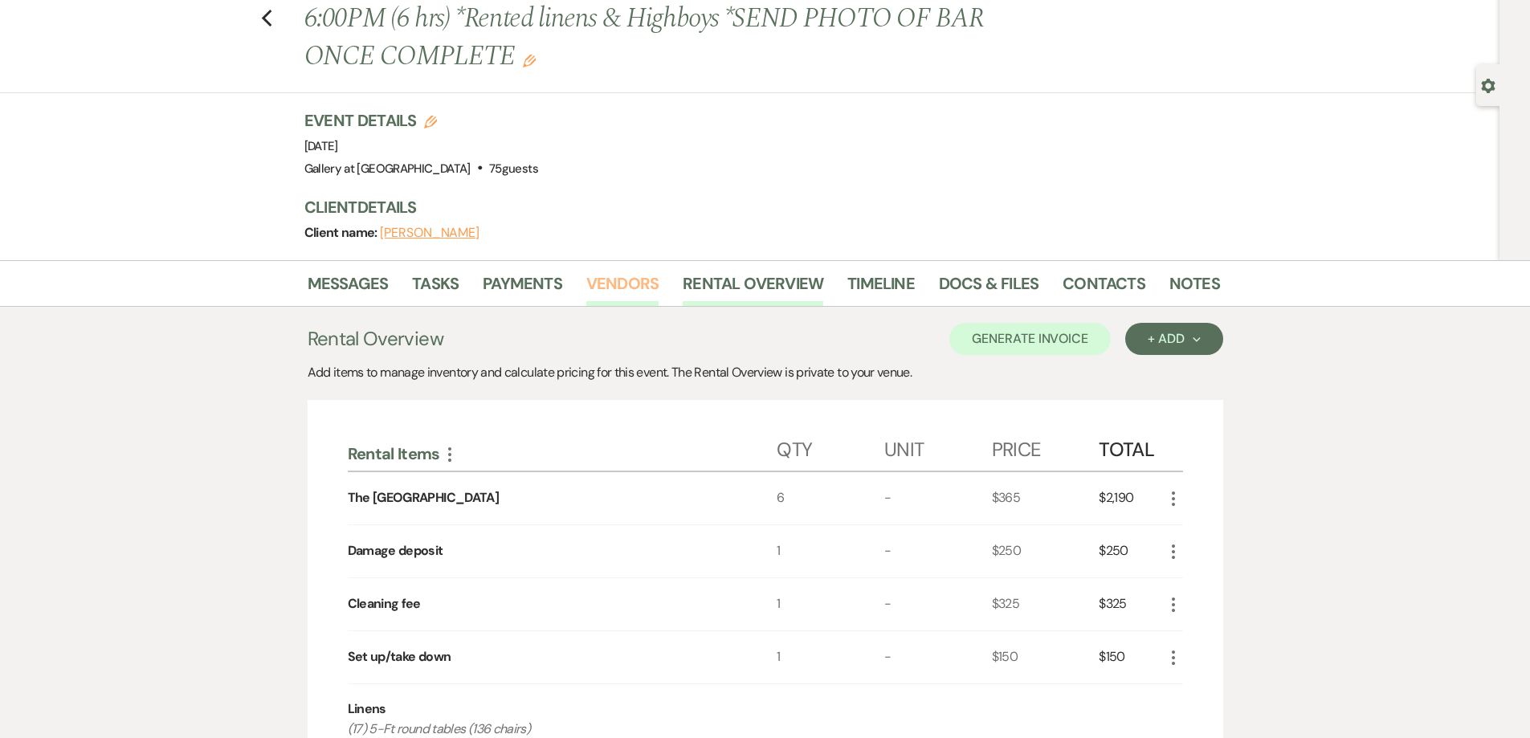
click at [624, 284] on link "Vendors" at bounding box center [622, 288] width 72 height 35
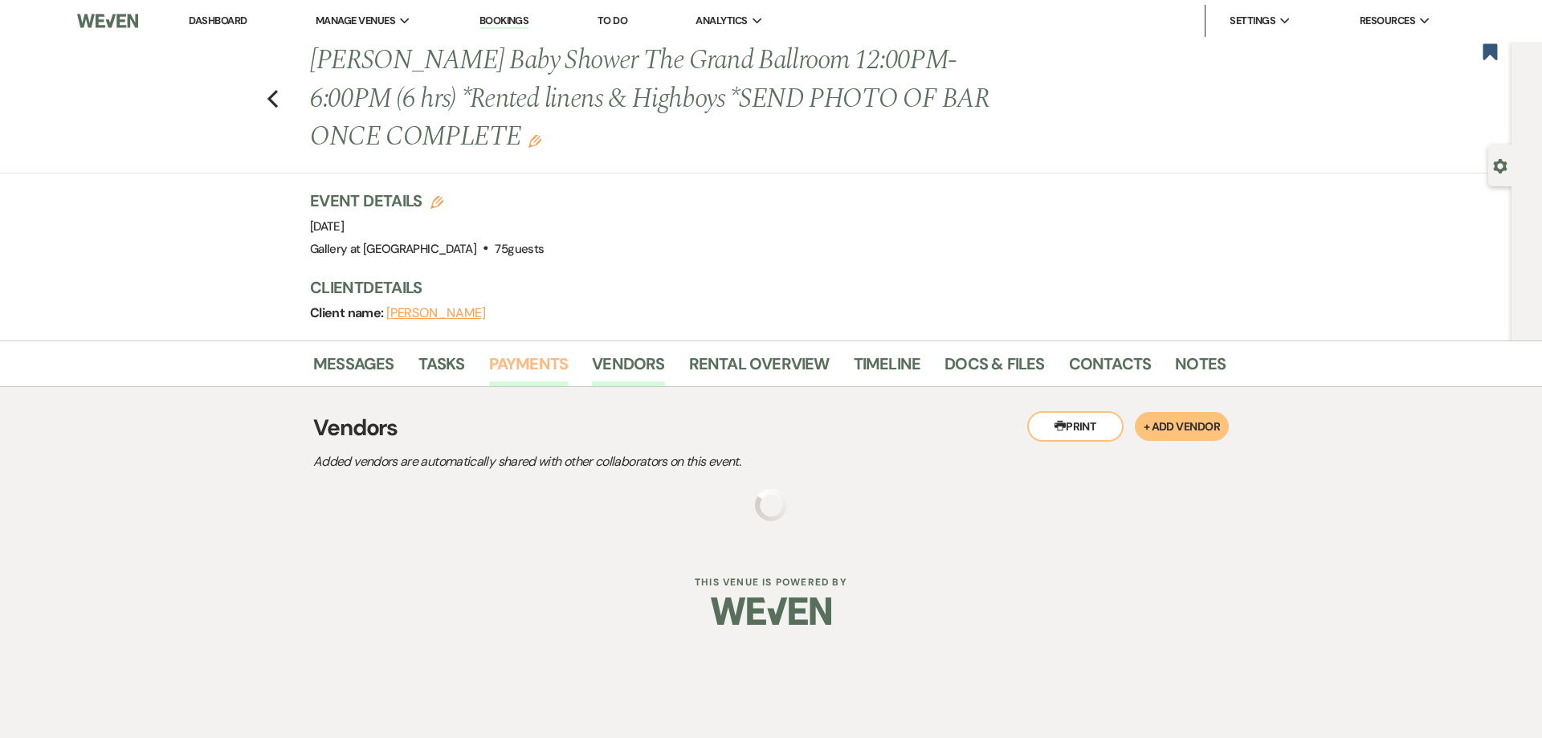
click at [533, 358] on link "Payments" at bounding box center [529, 368] width 80 height 35
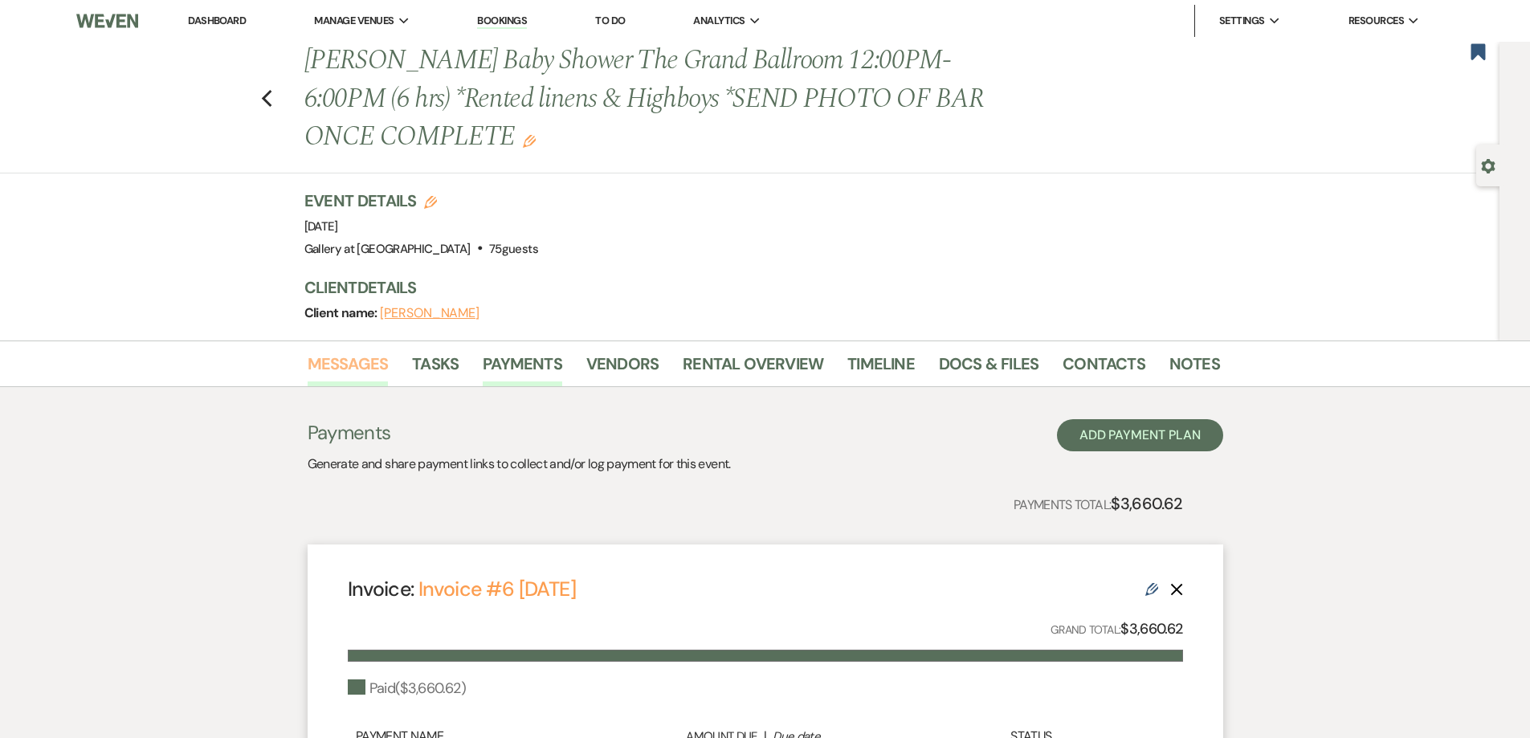
click at [342, 362] on link "Messages" at bounding box center [348, 368] width 81 height 35
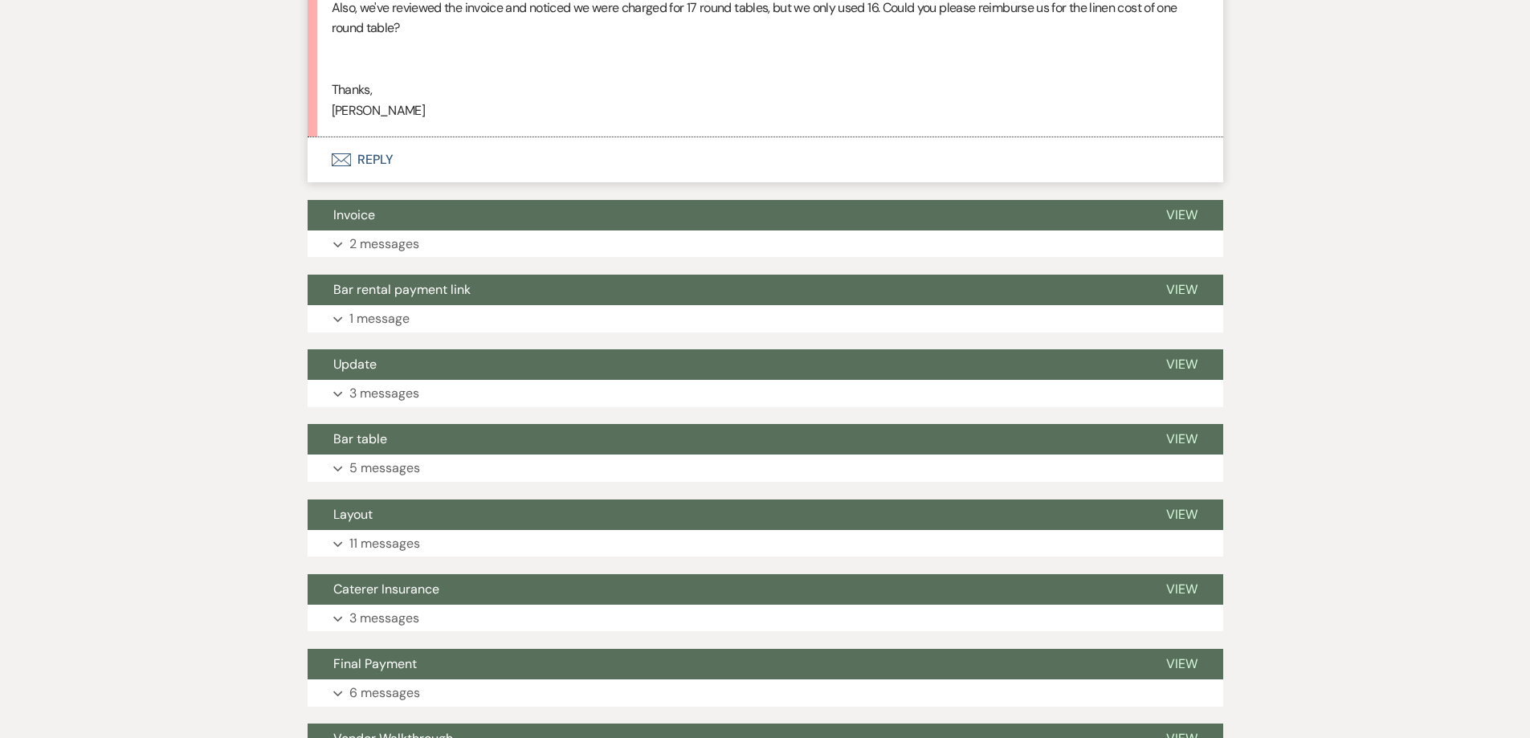
scroll to position [996, 0]
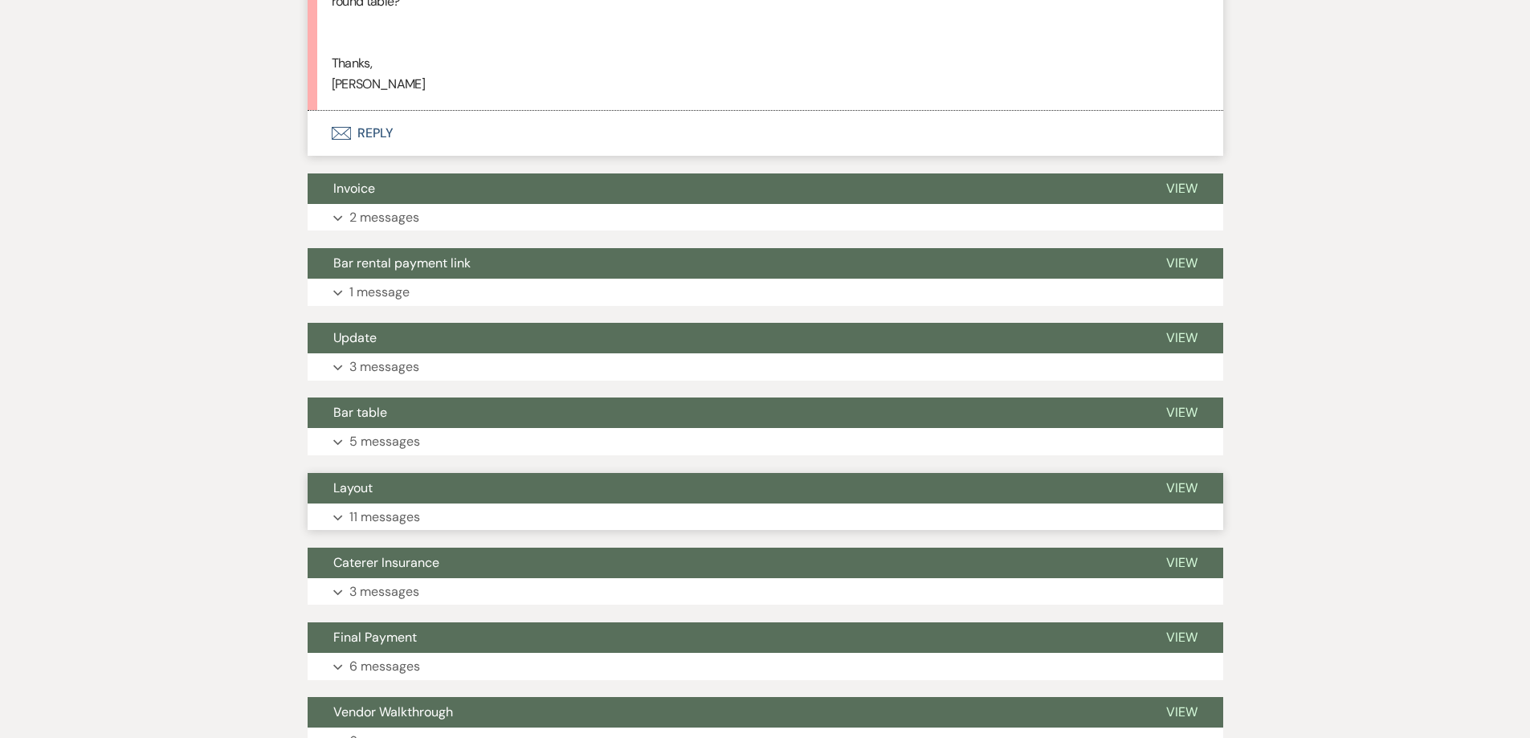
click at [479, 519] on button "Expand 11 messages" at bounding box center [766, 517] width 916 height 27
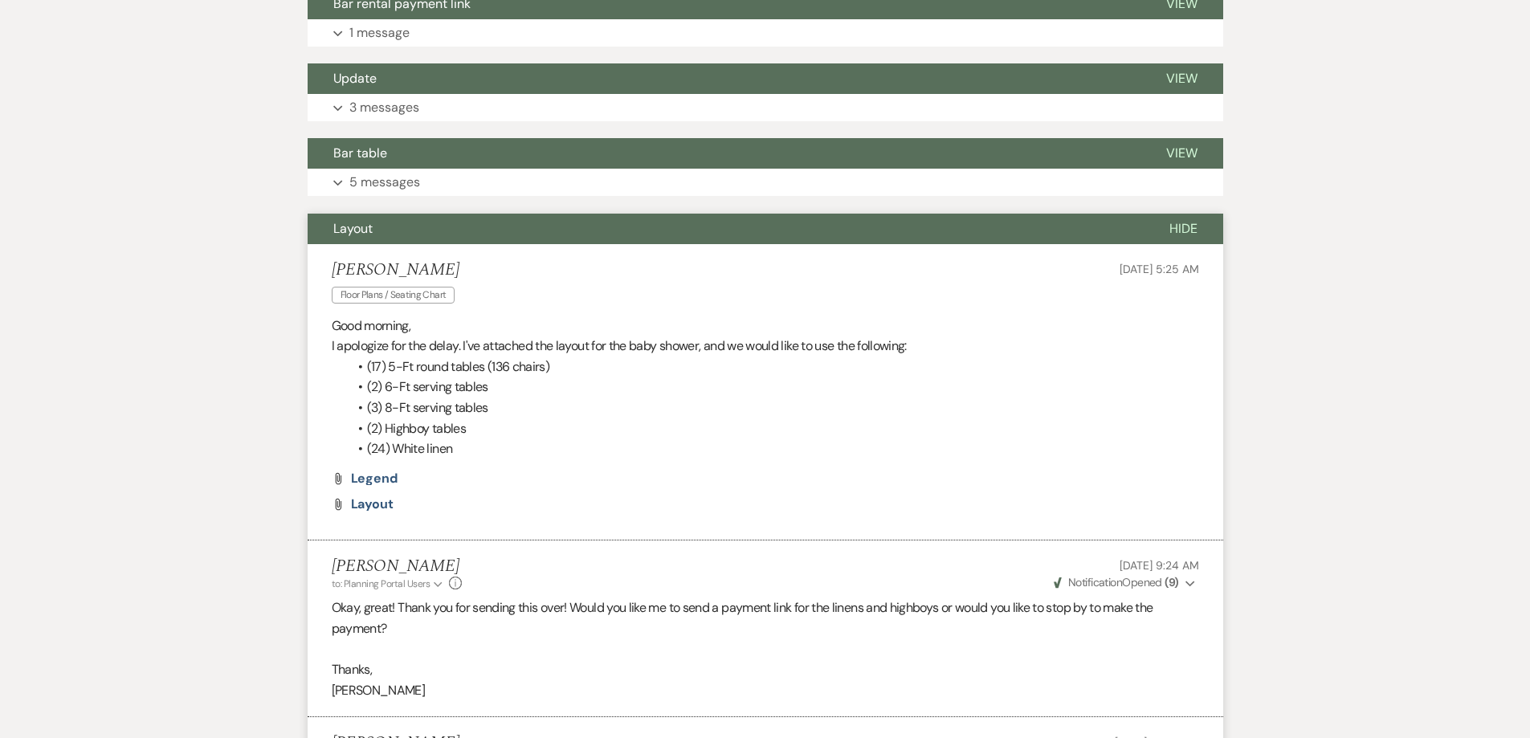
scroll to position [1157, 0]
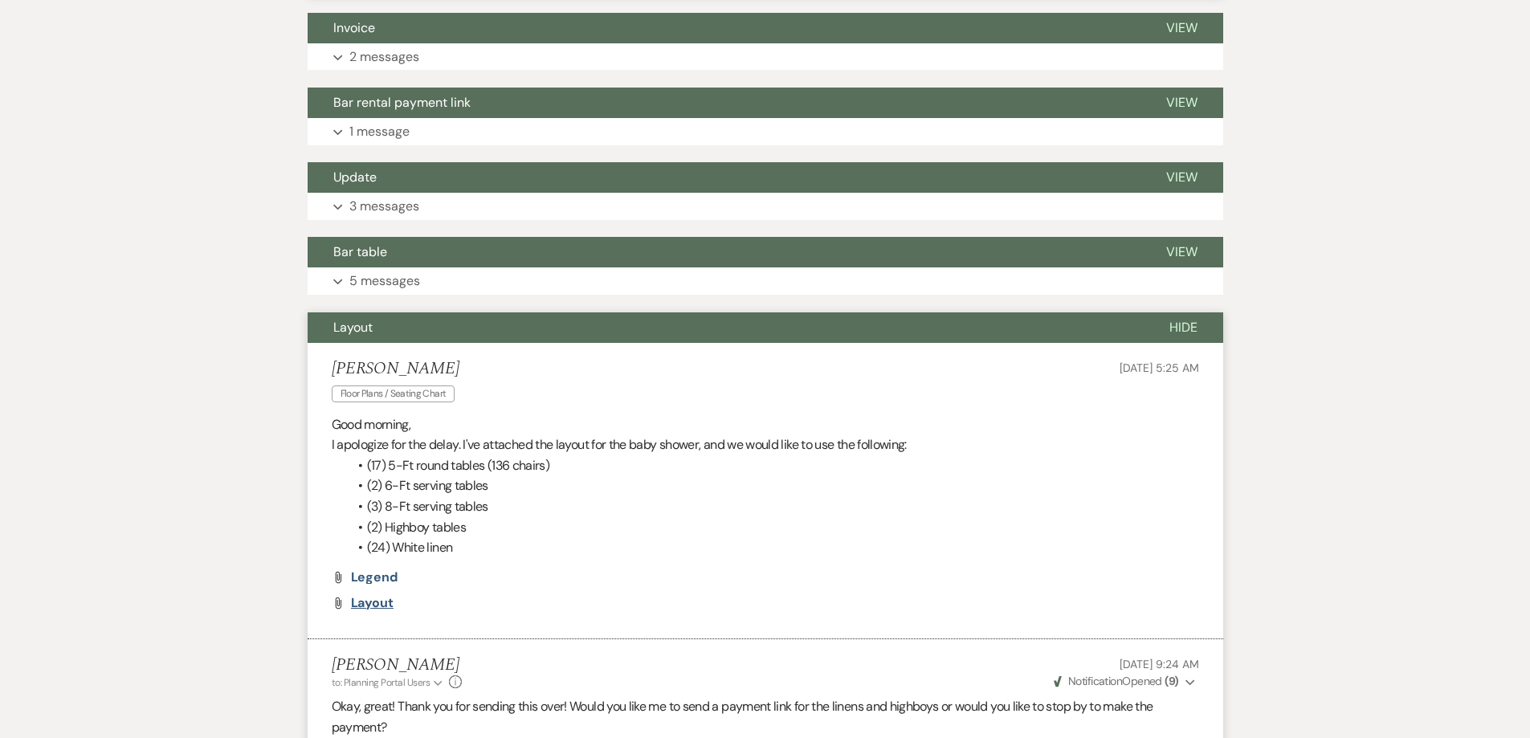
click at [382, 599] on span "Layout" at bounding box center [372, 602] width 43 height 17
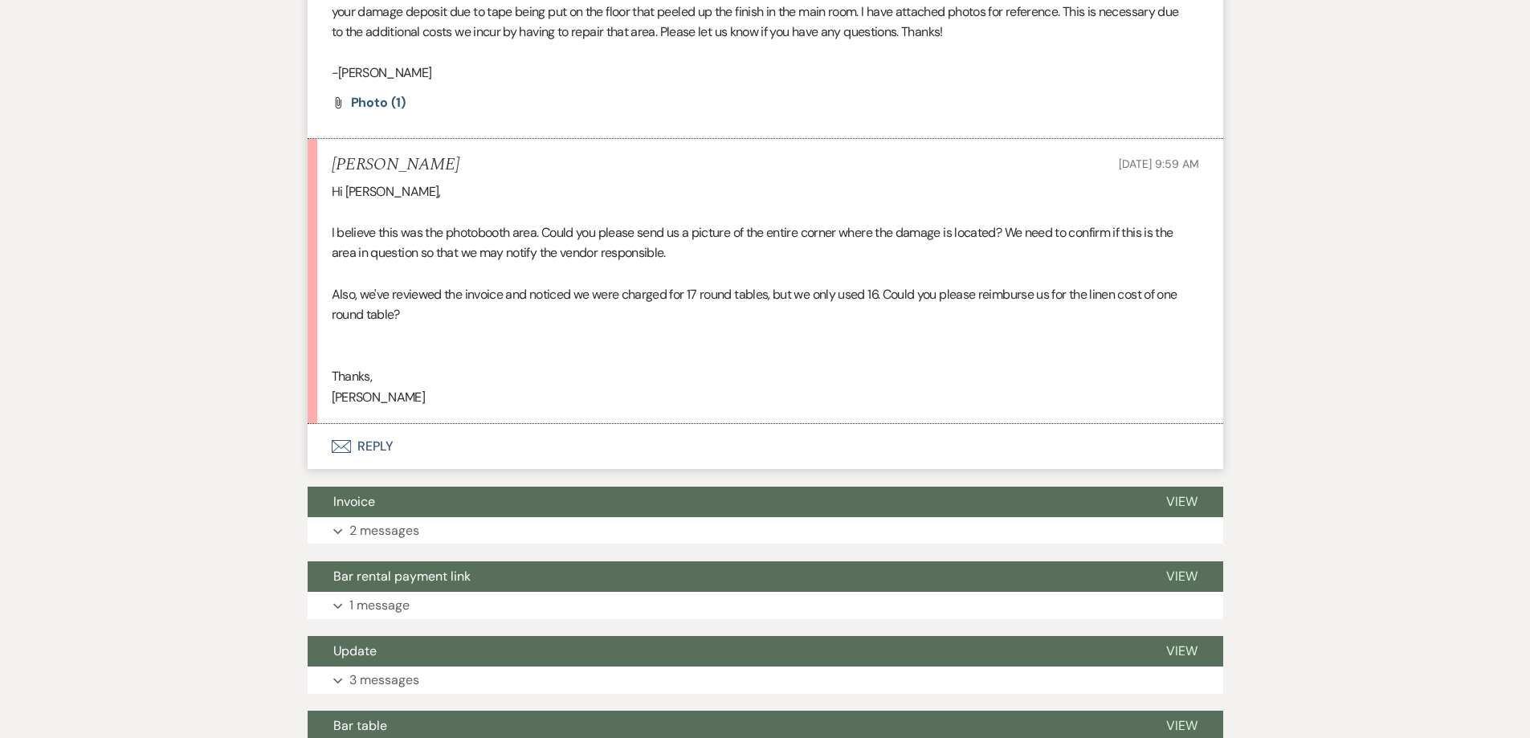
scroll to position [675, 0]
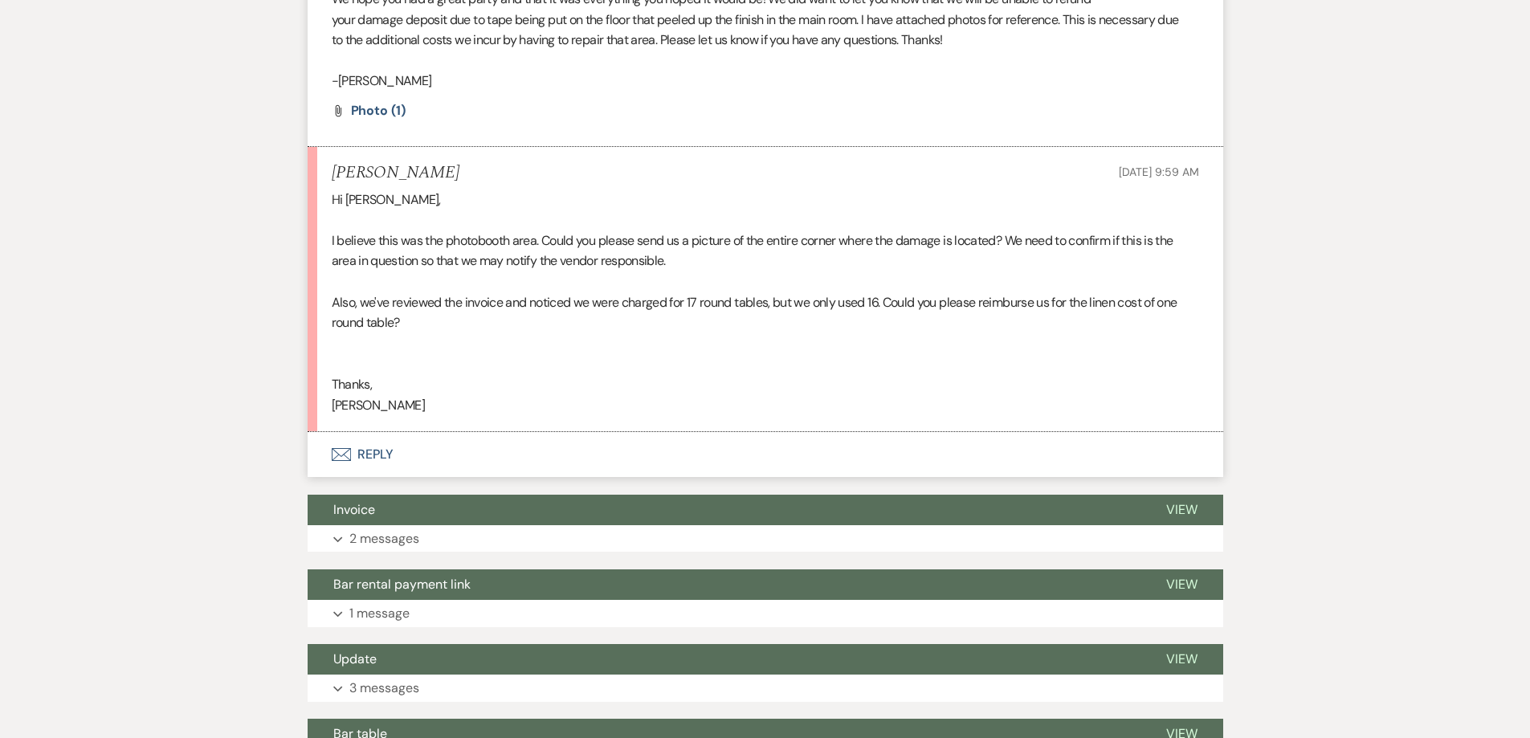
click at [493, 467] on button "Envelope Reply" at bounding box center [766, 454] width 916 height 45
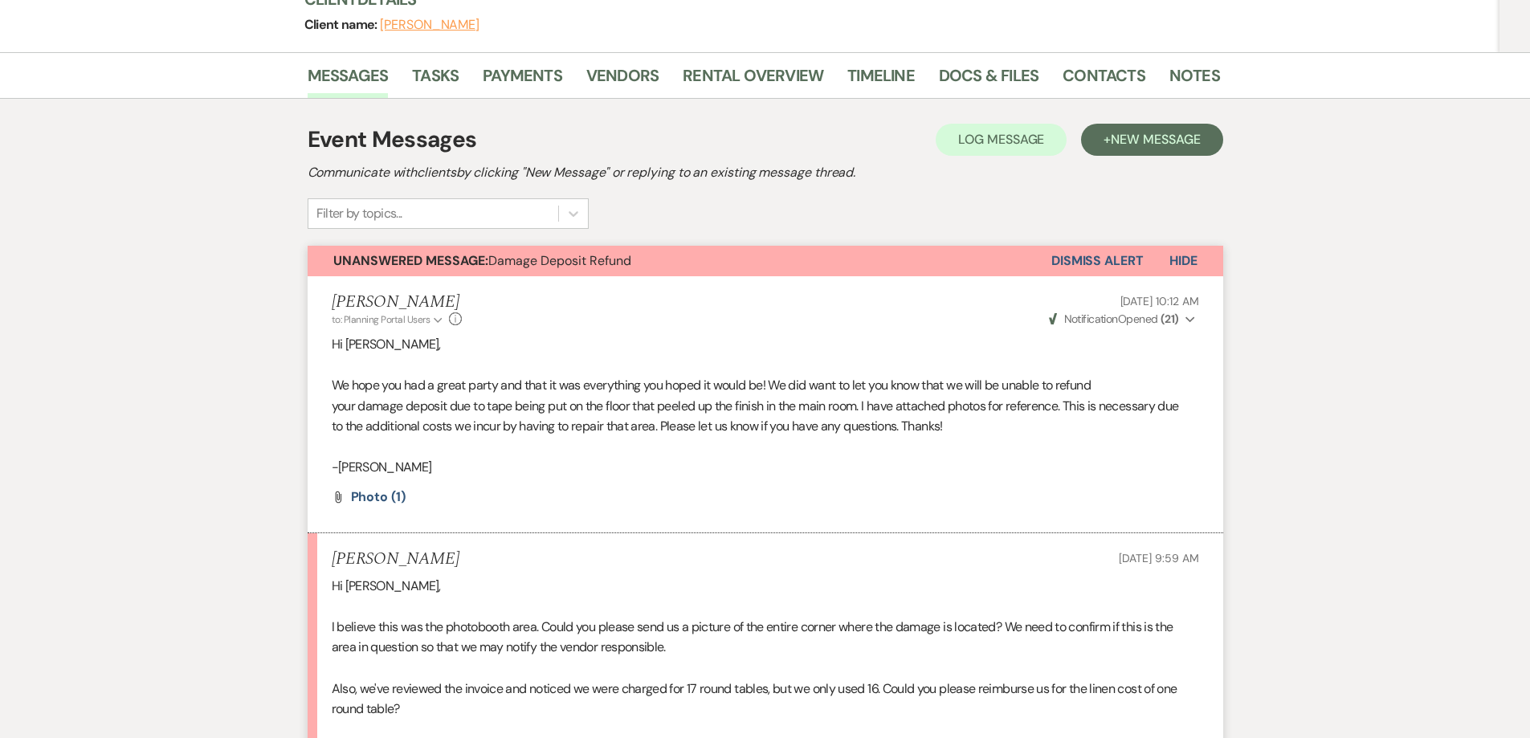
scroll to position [273, 0]
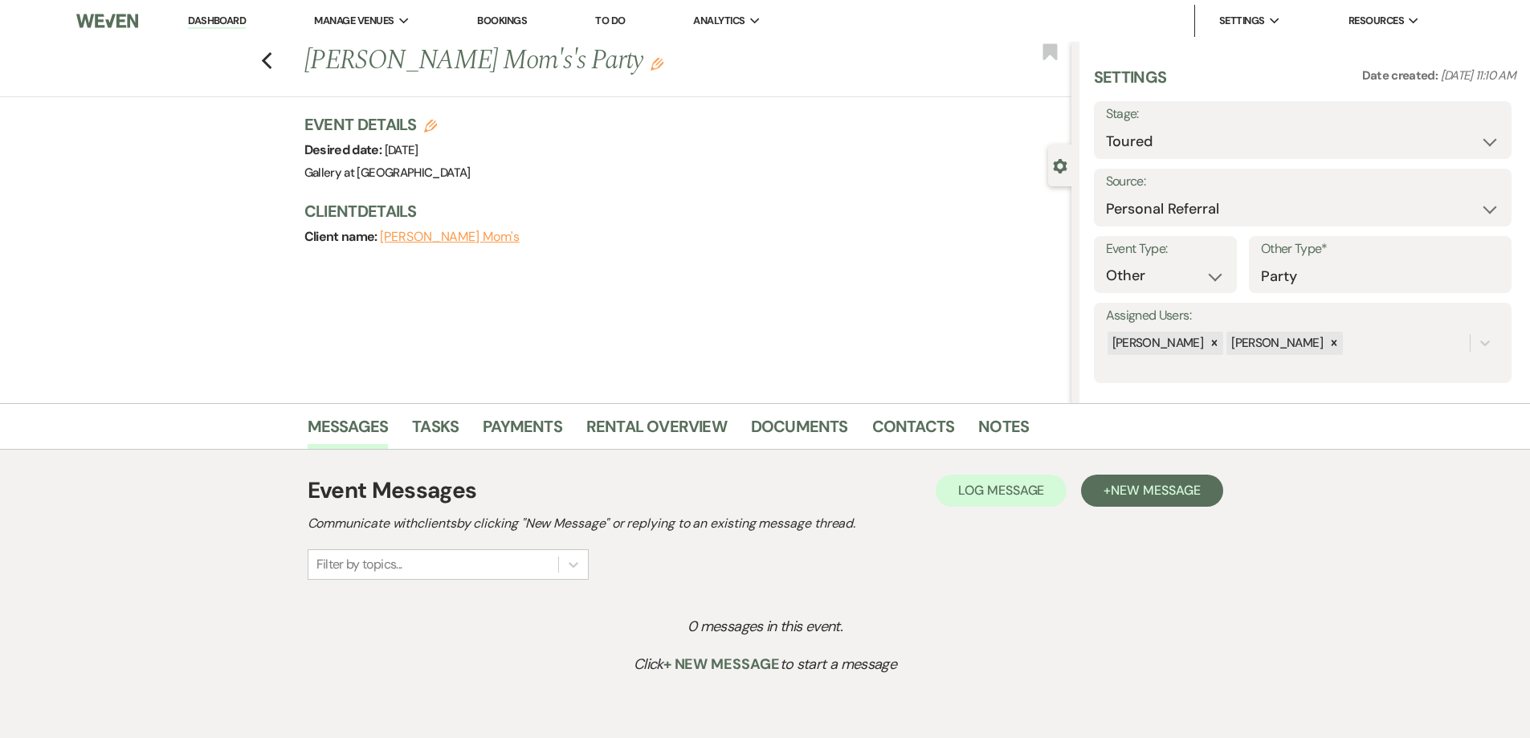
select select "5"
select select "12"
select select "13"
click at [1126, 496] on span "New Message" at bounding box center [1155, 490] width 89 height 17
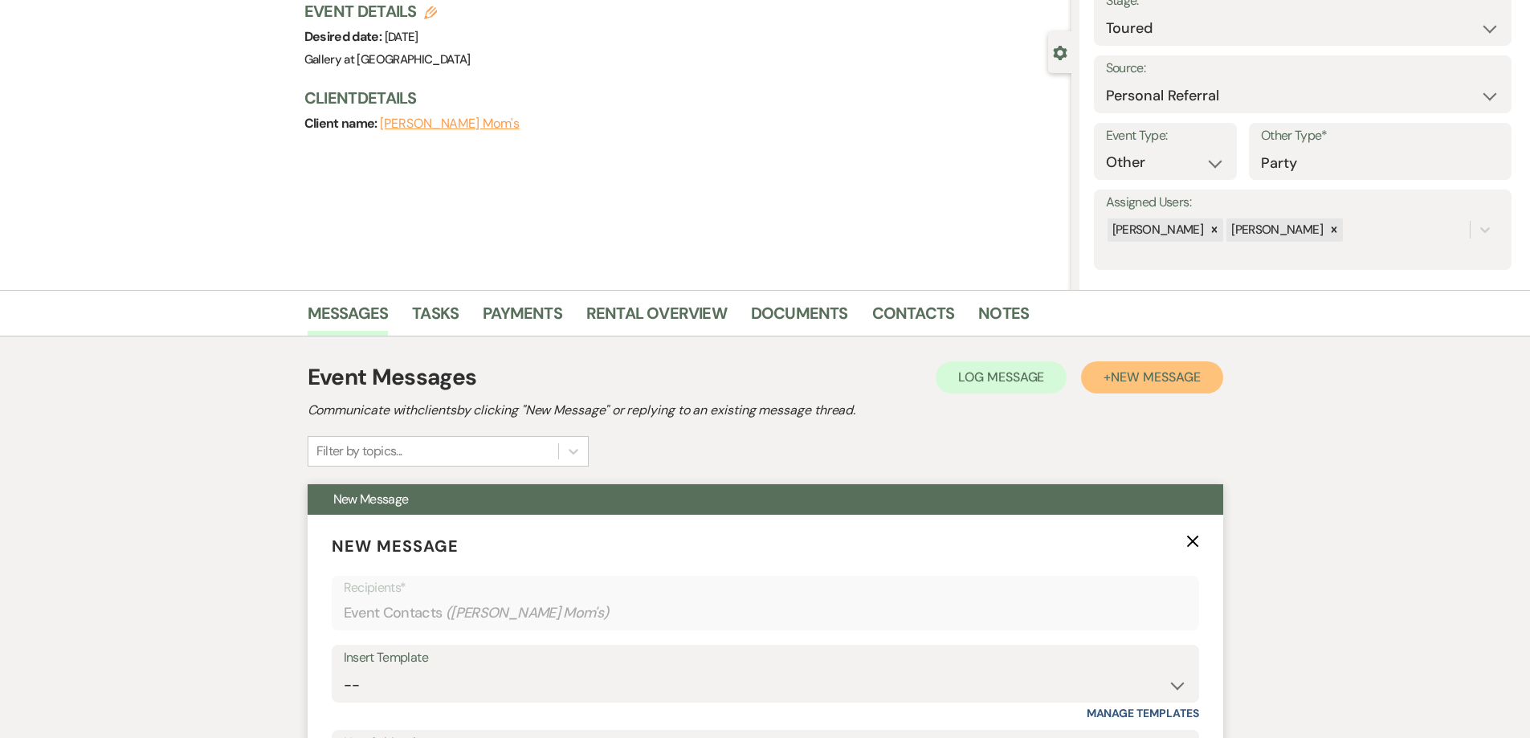
scroll to position [321, 0]
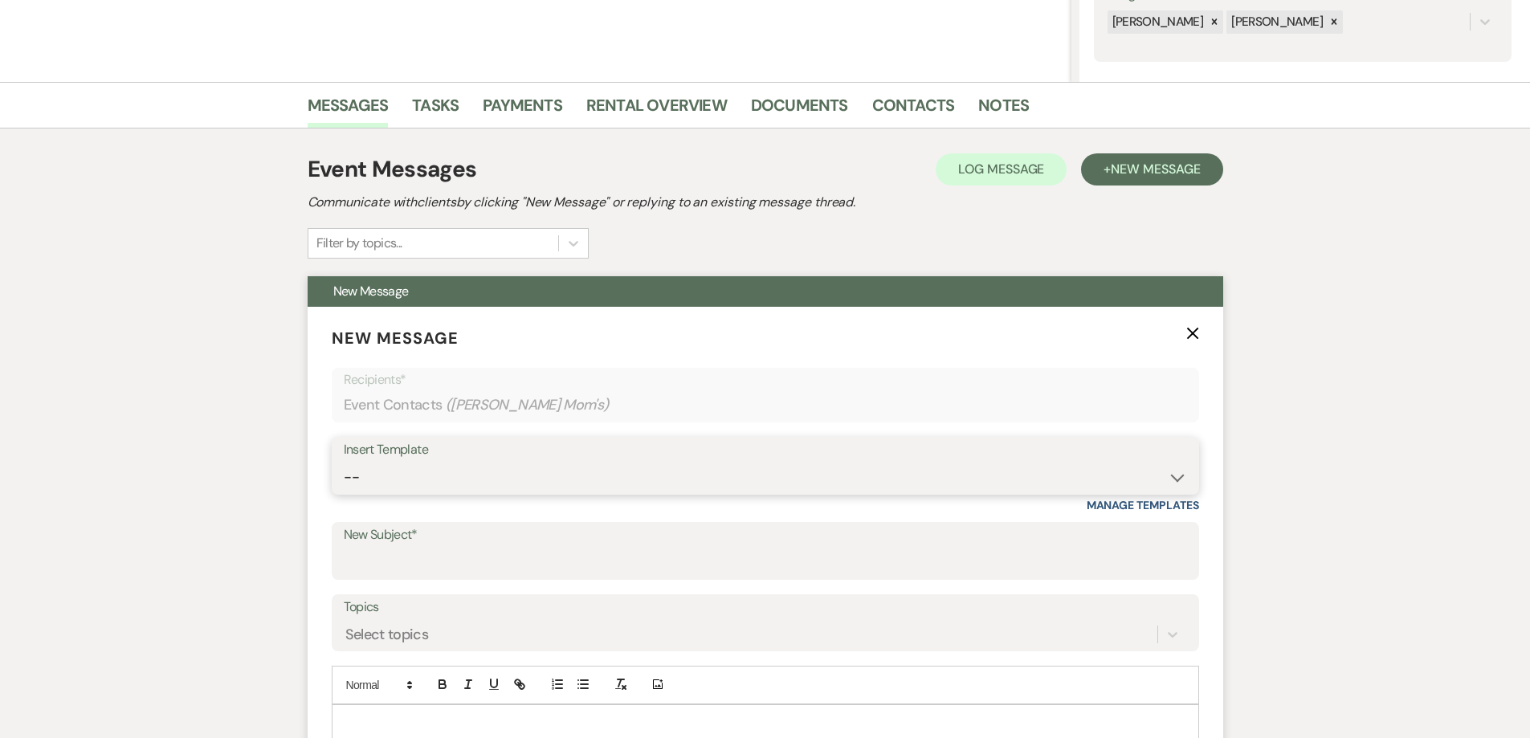
click at [545, 472] on select "-- Initial Inquiry Response-DATE IS AVAILABLE Initial Inquiry Response-DATE NOT…" at bounding box center [766, 477] width 844 height 31
select select "2610"
click at [344, 462] on select "-- Initial Inquiry Response-DATE IS AVAILABLE Initial Inquiry Response-DATE NOT…" at bounding box center [766, 477] width 844 height 31
type input "ACTION REQUIRED: Booking your Event!"
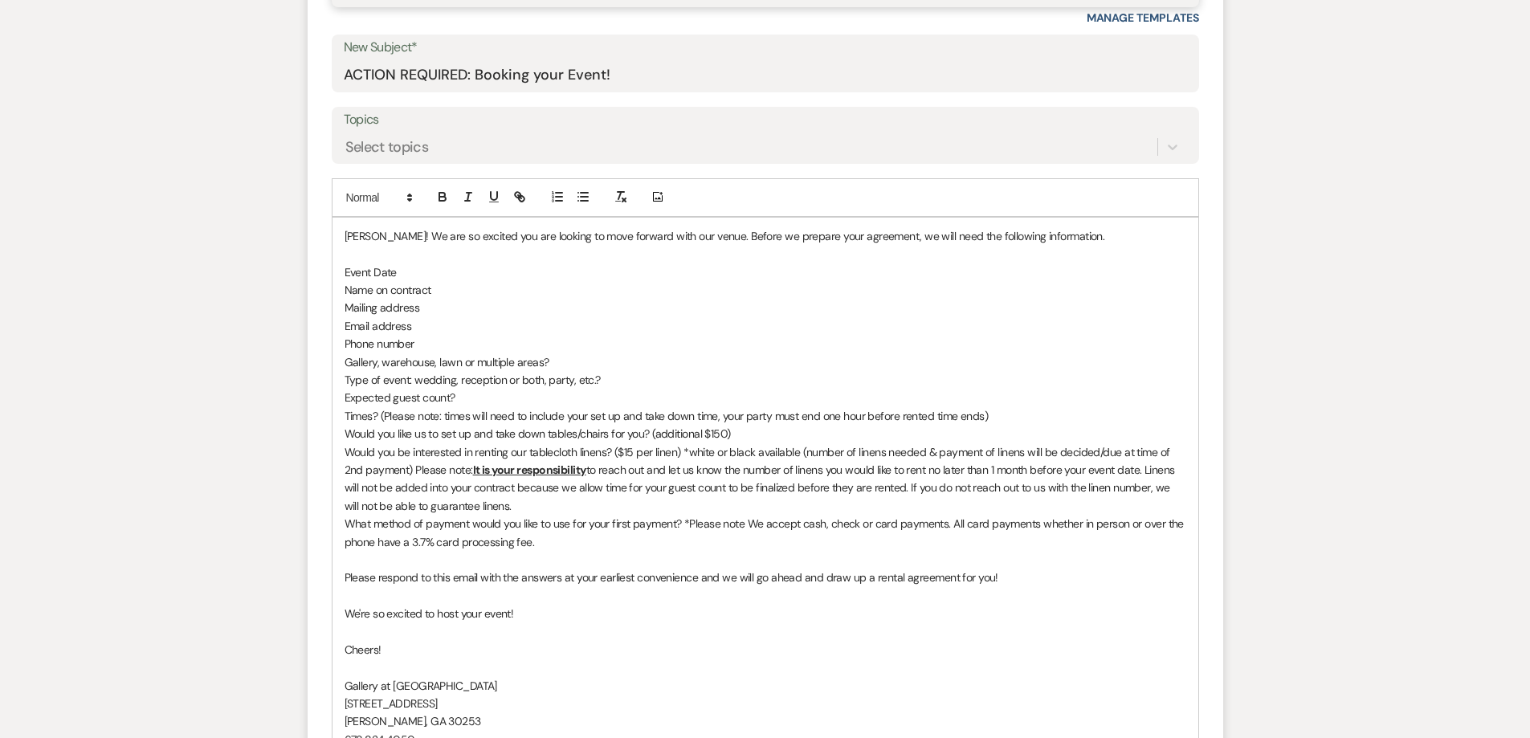
scroll to position [884, 0]
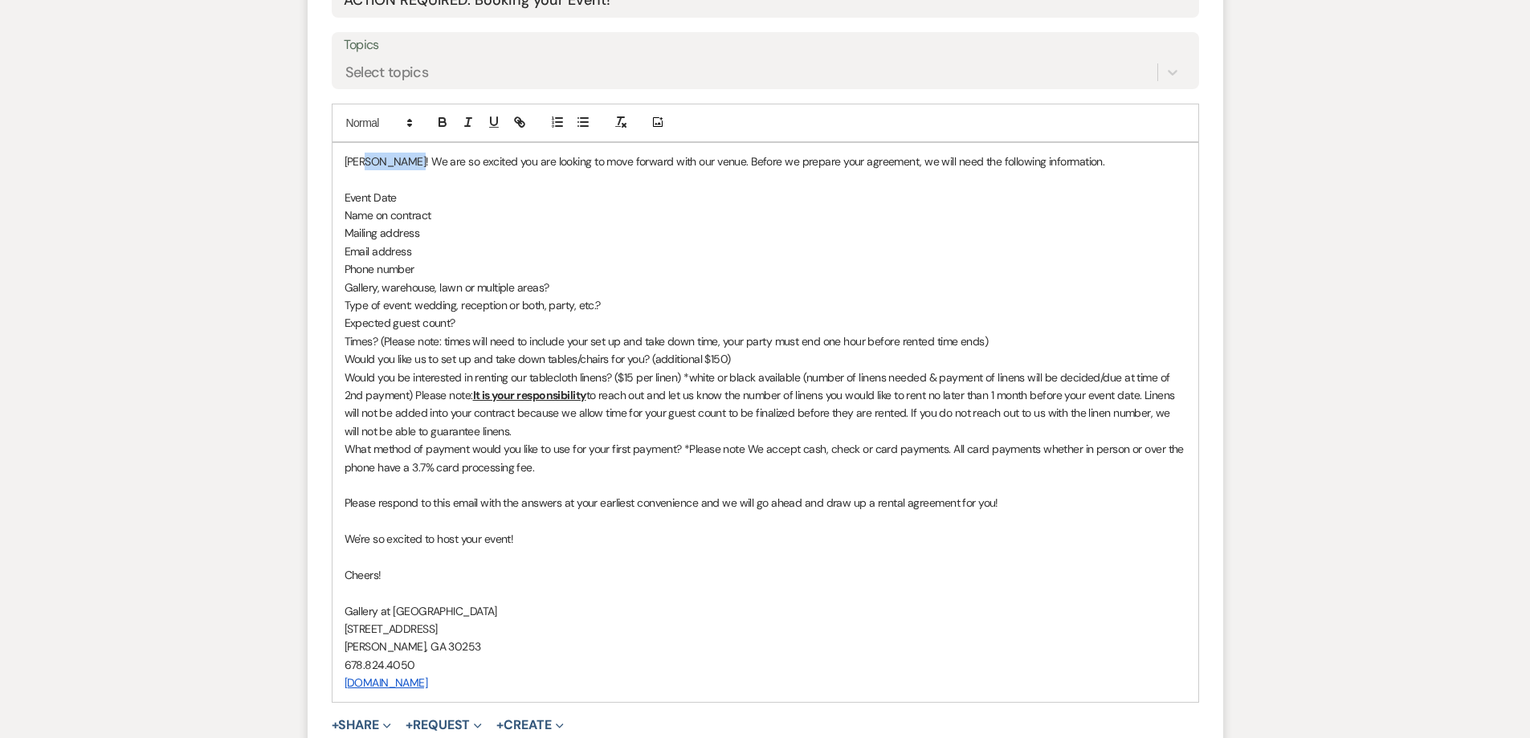
drag, startPoint x: 420, startPoint y: 162, endPoint x: 363, endPoint y: 168, distance: 57.3
click at [363, 168] on p "Yay McDonough! We are so excited you are looking to move forward with our venue…" at bounding box center [766, 162] width 842 height 18
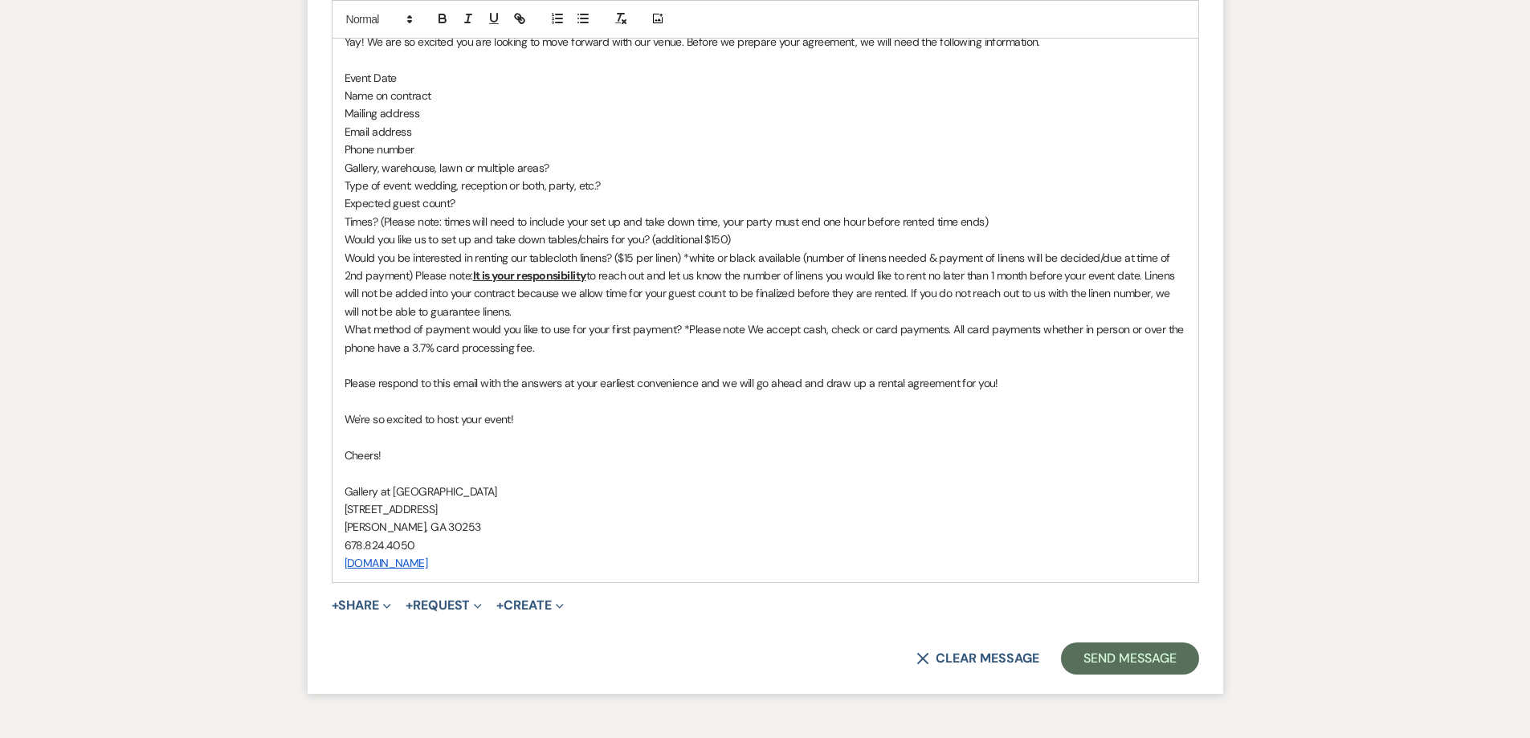
scroll to position [1221, 0]
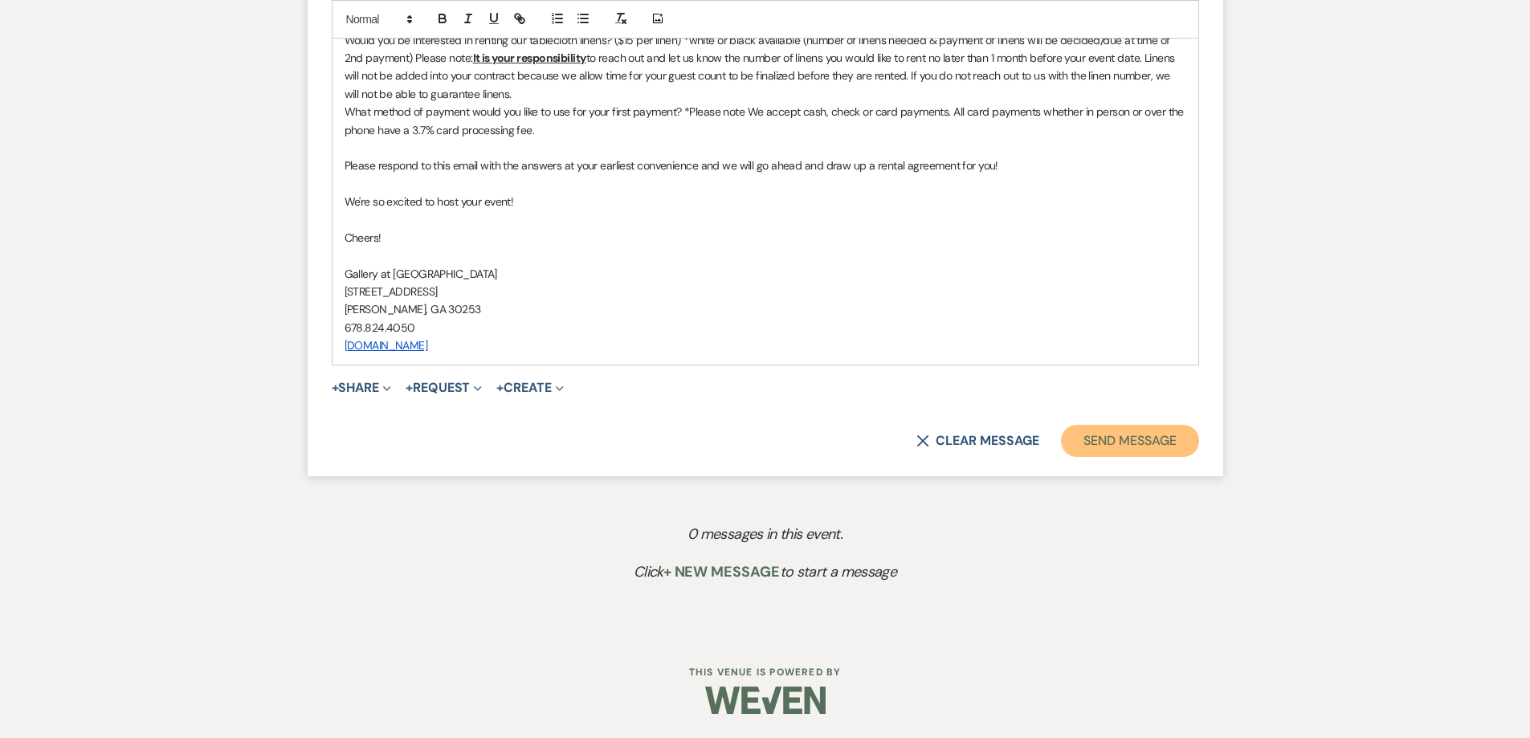
click at [1123, 445] on button "Send Message" at bounding box center [1129, 441] width 137 height 32
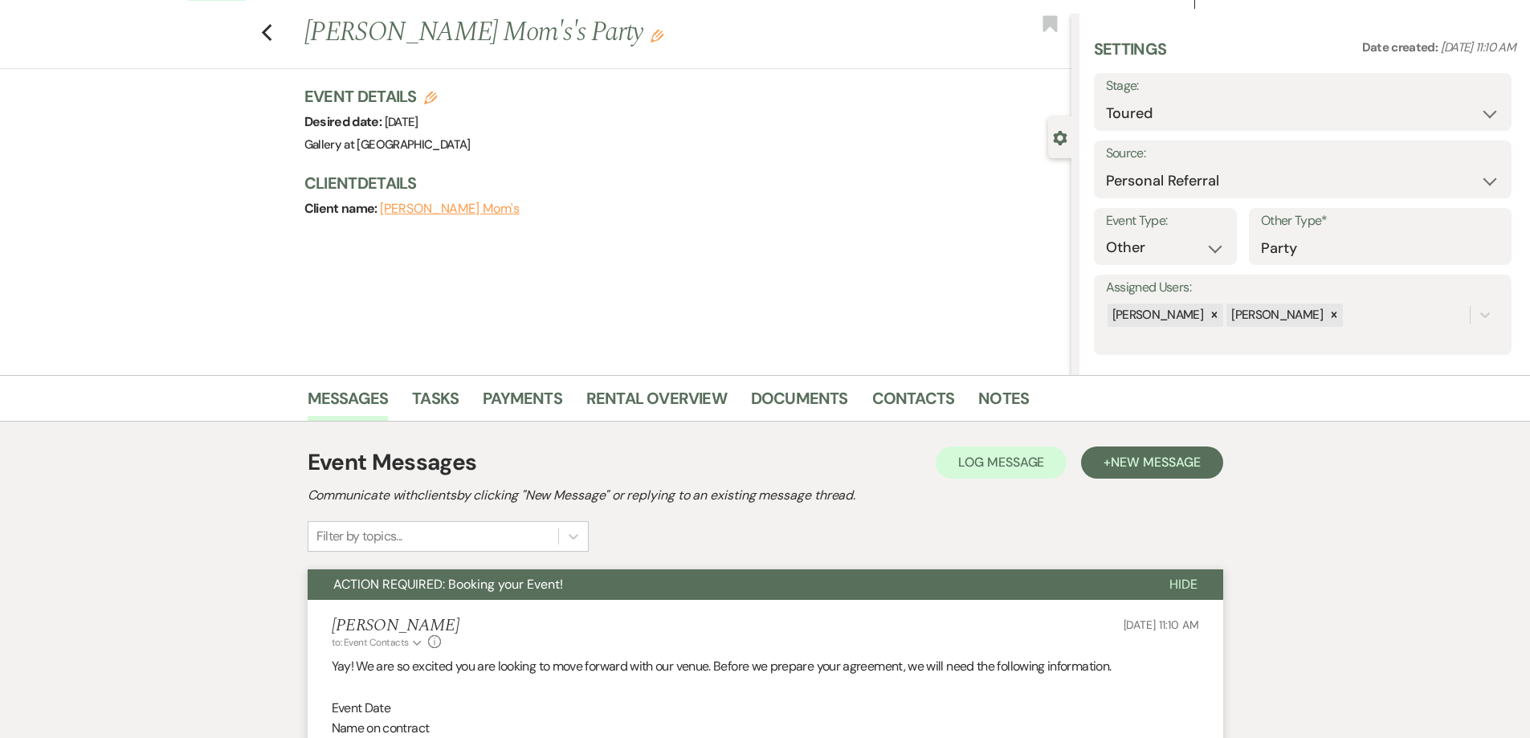
scroll to position [0, 0]
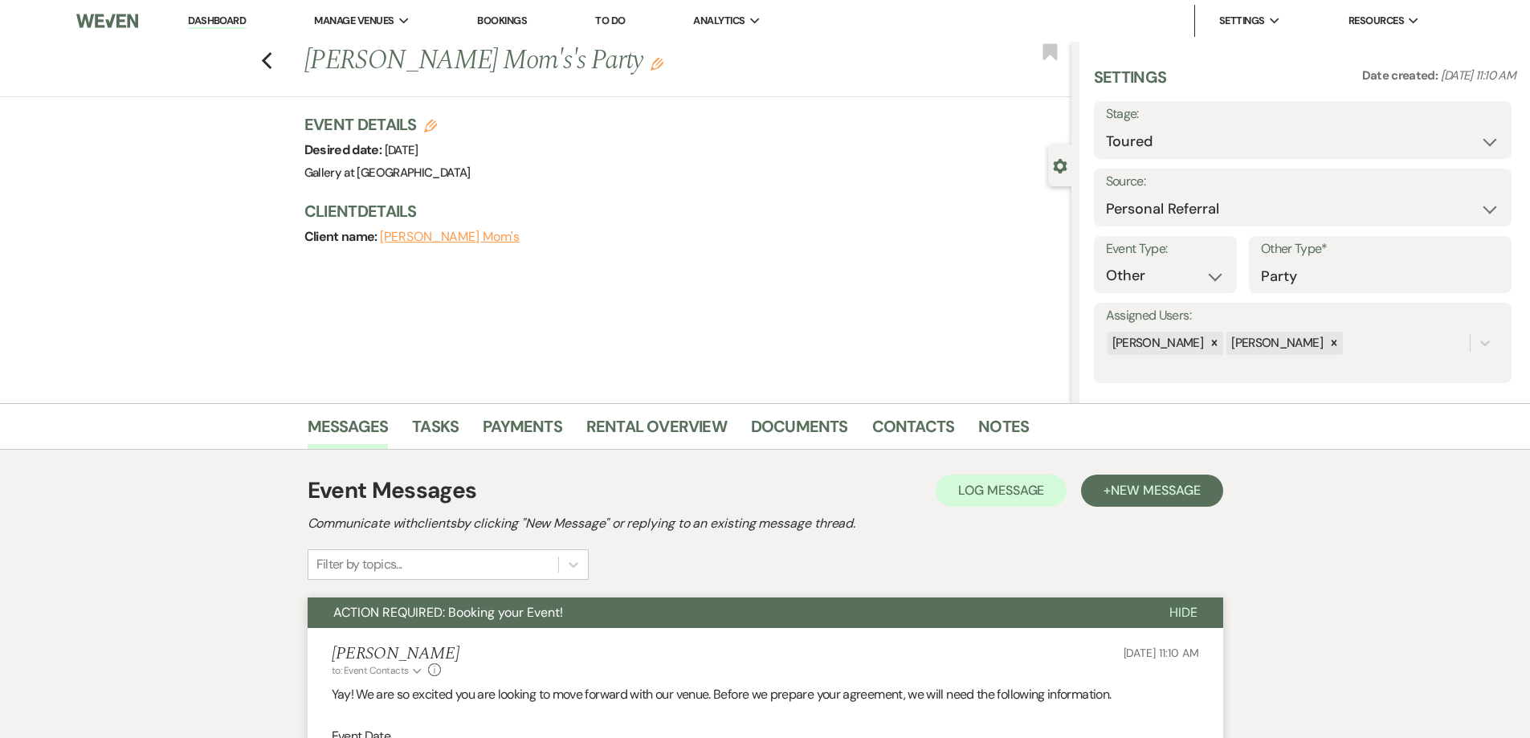
click at [651, 67] on icon "Edit" at bounding box center [657, 64] width 13 height 13
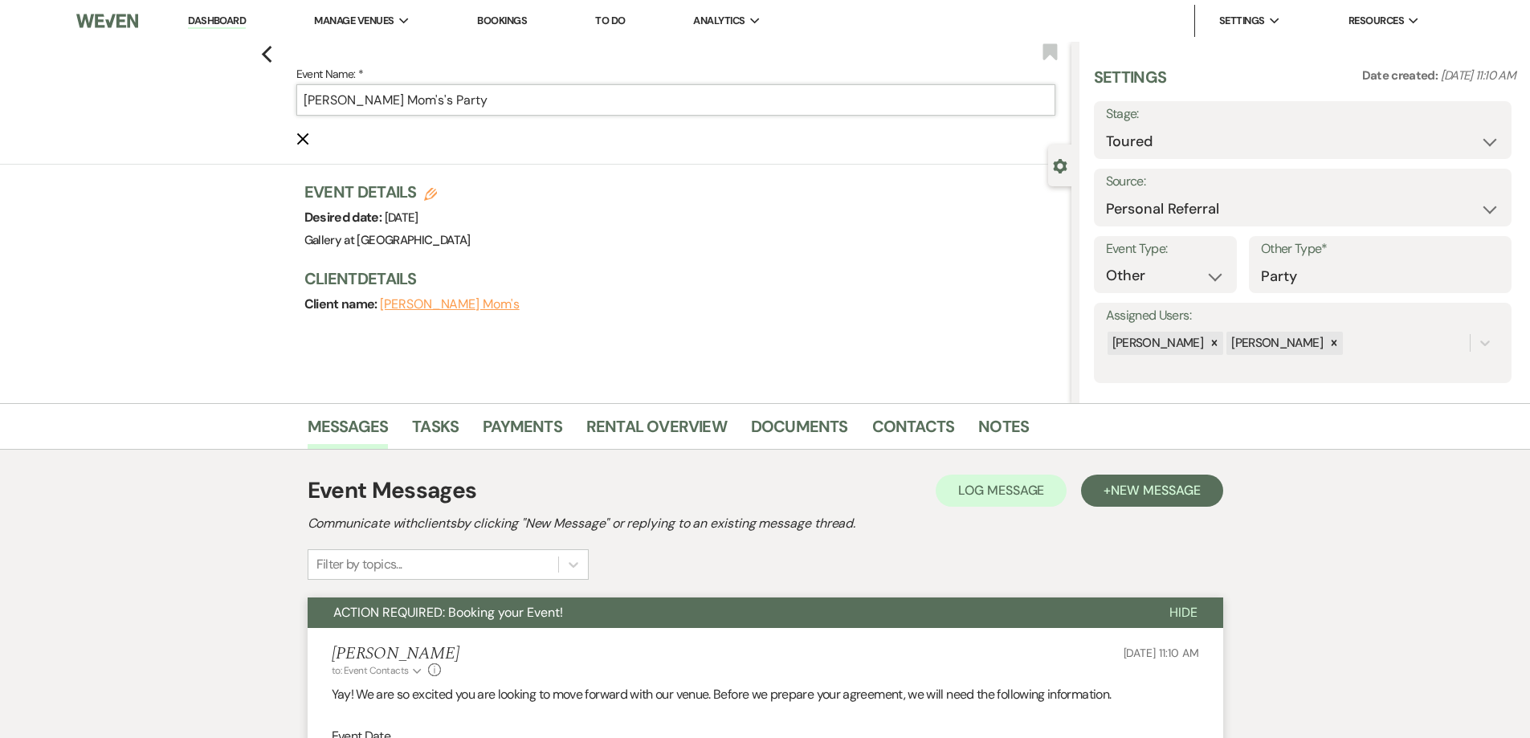
click at [427, 102] on input "McDonough Mom's's Party" at bounding box center [675, 99] width 759 height 31
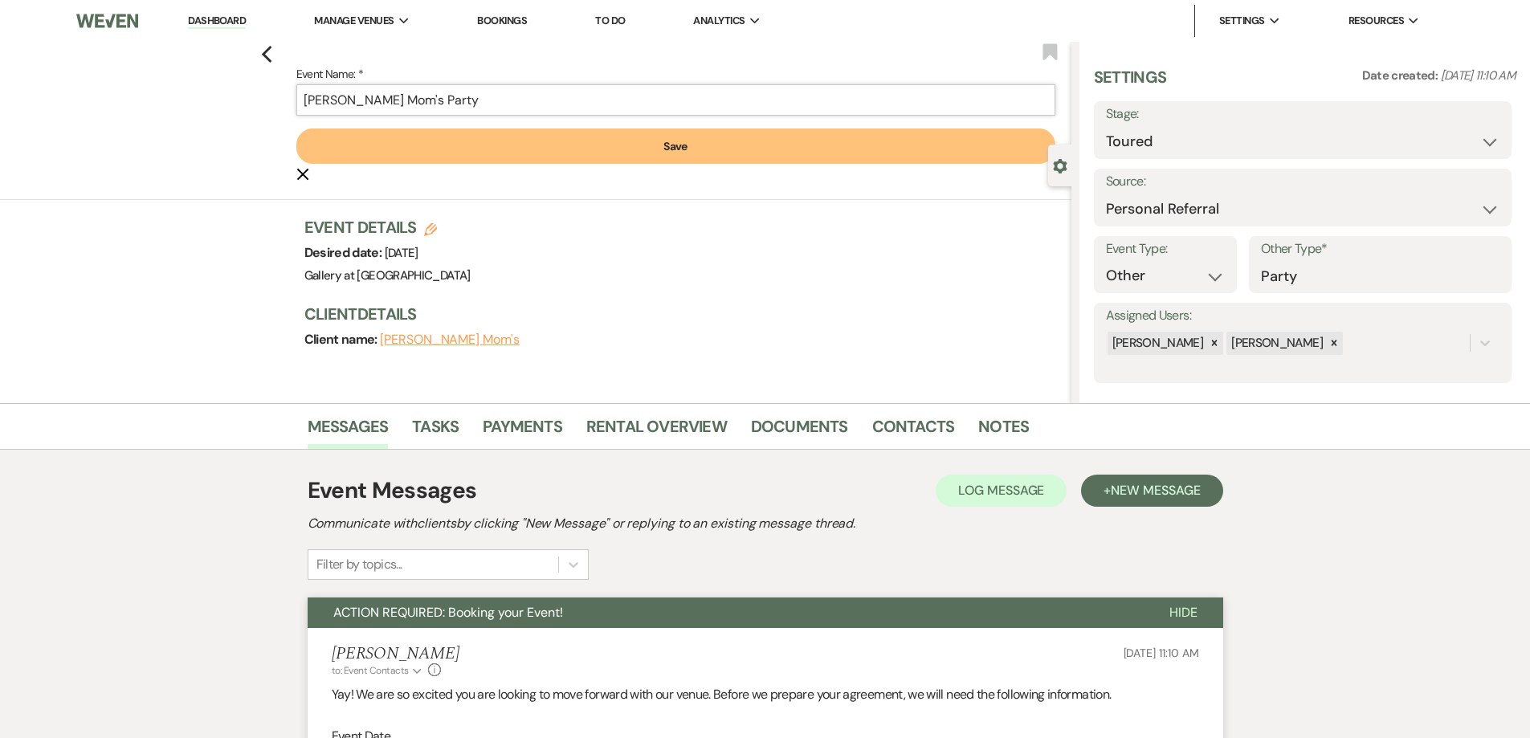
type input "McDonough Mom's Party"
click at [446, 155] on button "Save" at bounding box center [675, 146] width 759 height 35
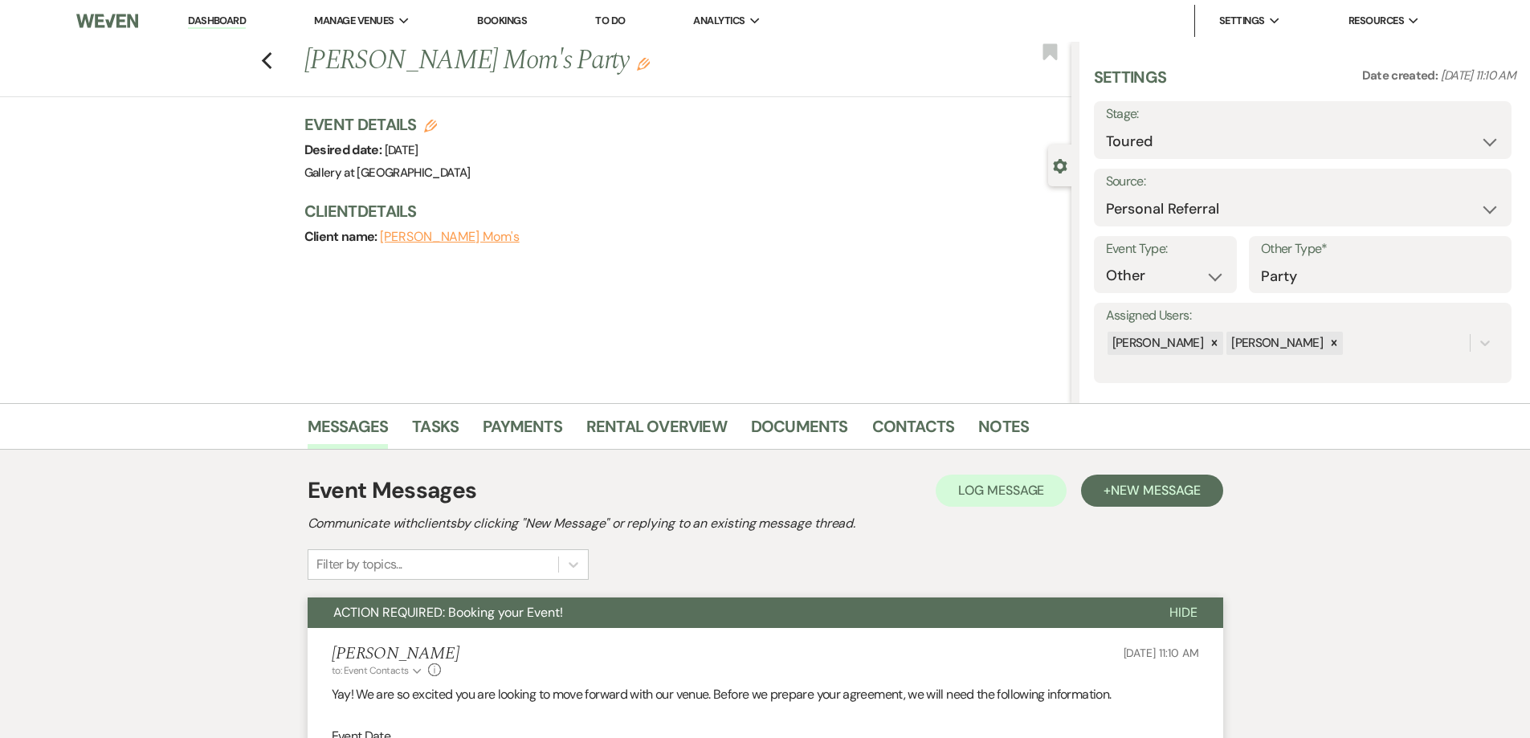
click at [225, 14] on link "Dashboard" at bounding box center [217, 21] width 58 height 15
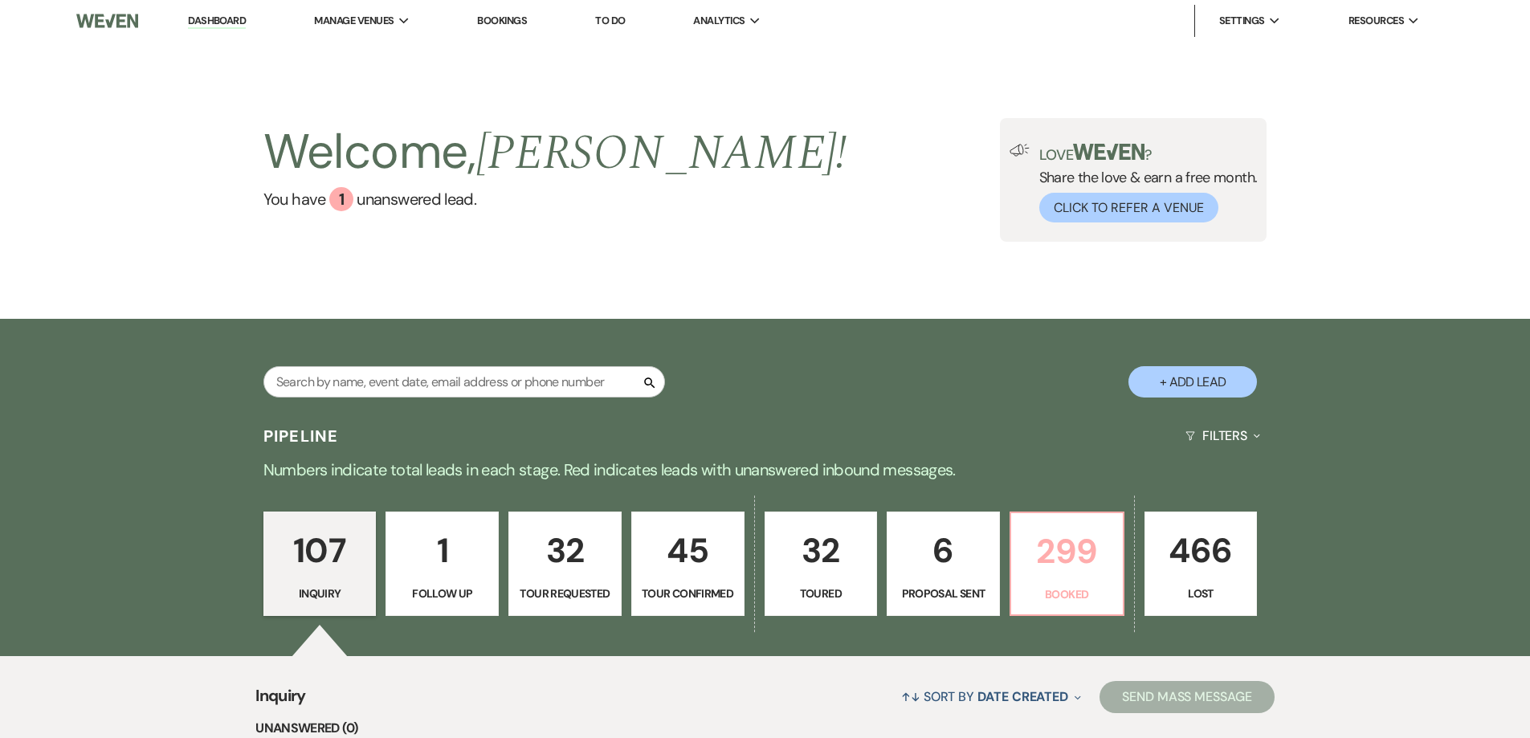
click at [1060, 578] on p "299" at bounding box center [1067, 552] width 92 height 54
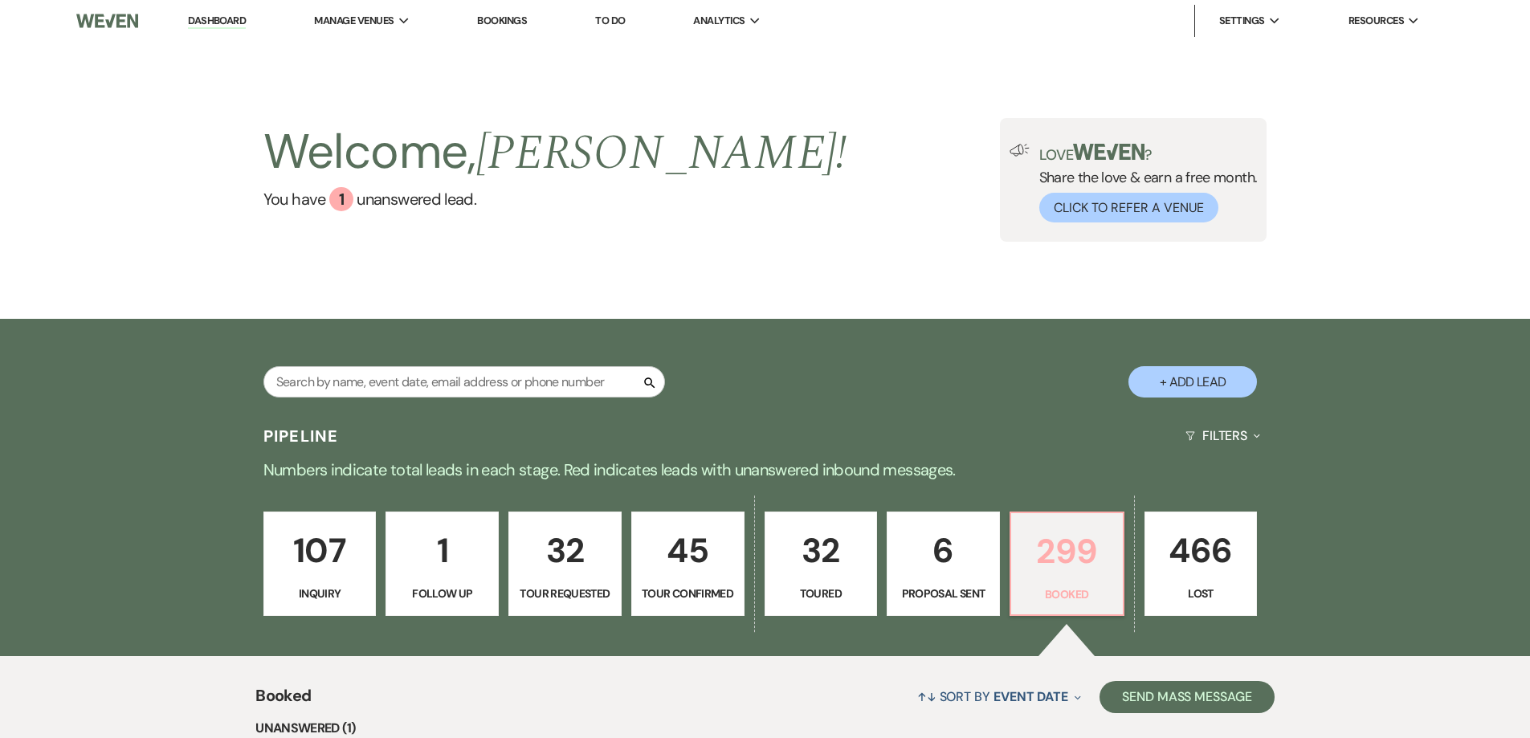
click at [1107, 570] on p "299" at bounding box center [1067, 552] width 92 height 54
click at [978, 566] on p "6" at bounding box center [943, 551] width 92 height 54
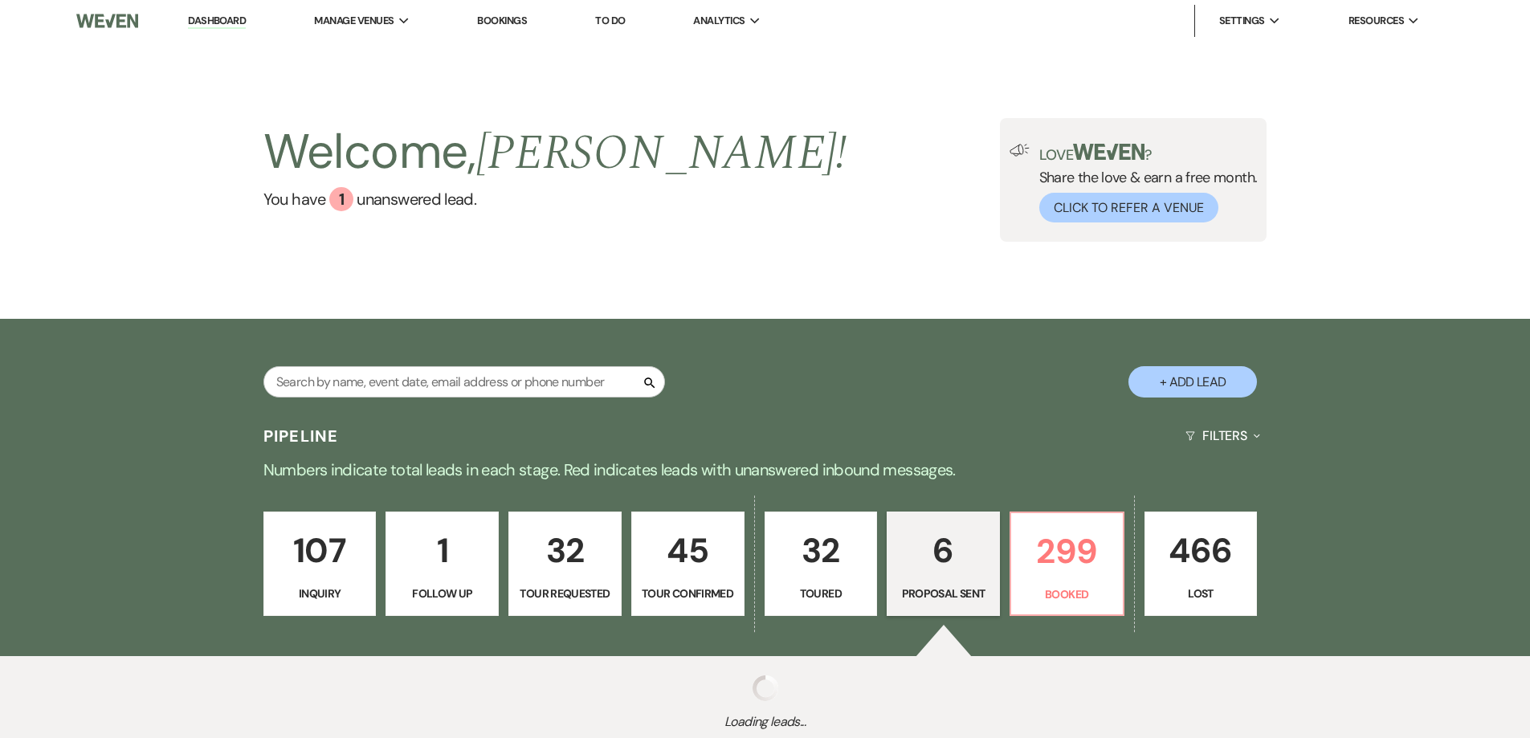
select select "6"
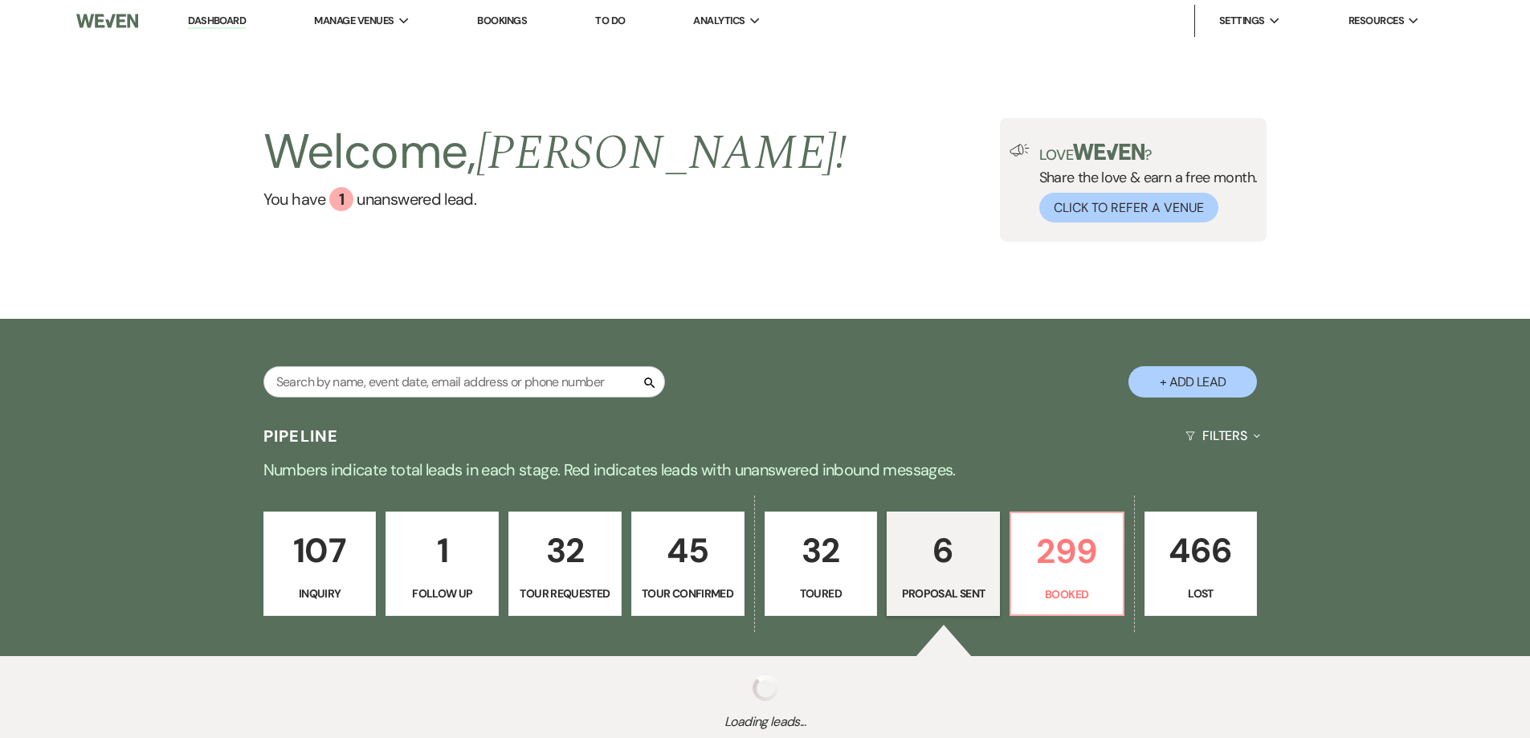
select select "6"
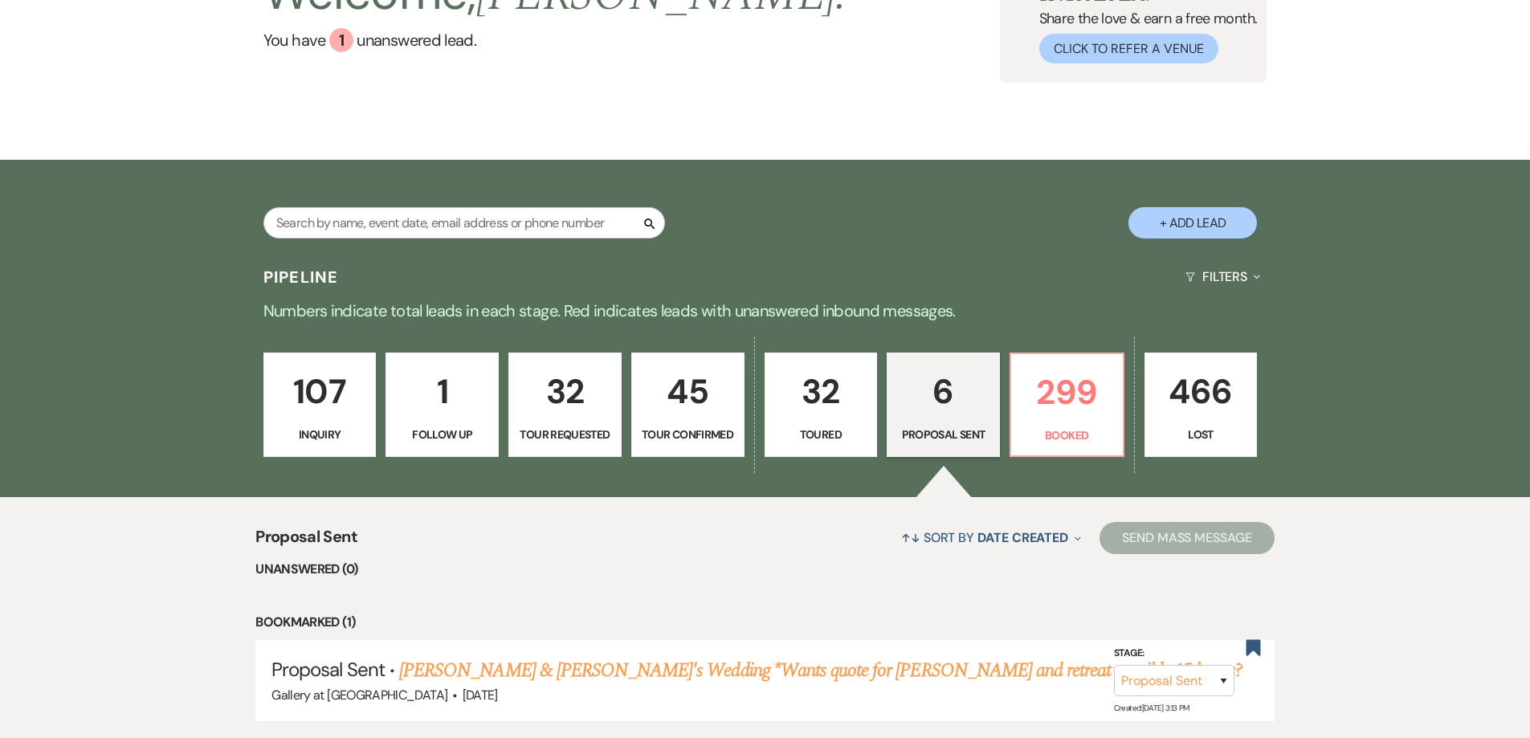
scroll to position [482, 0]
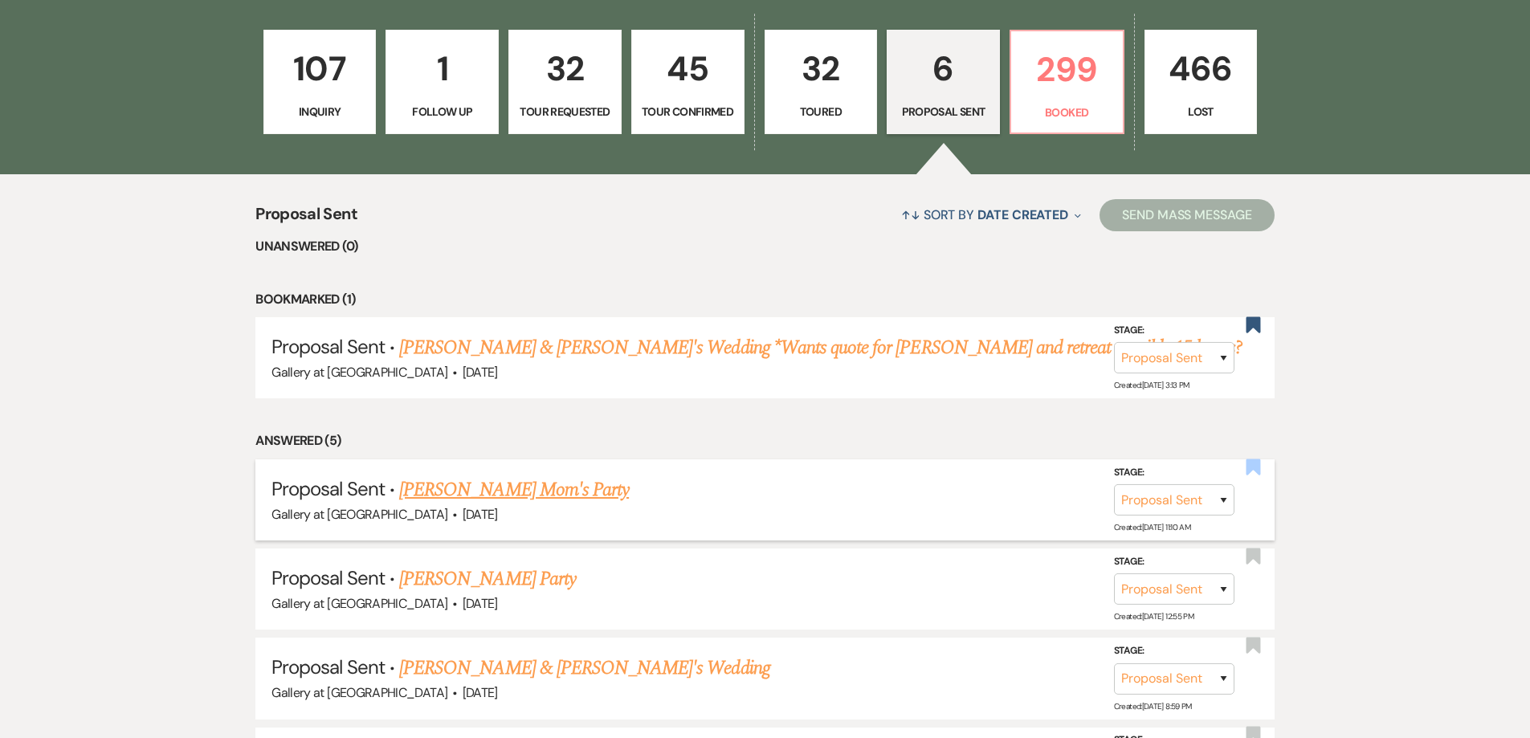
click at [1252, 467] on use "button" at bounding box center [1253, 467] width 14 height 16
select select "6"
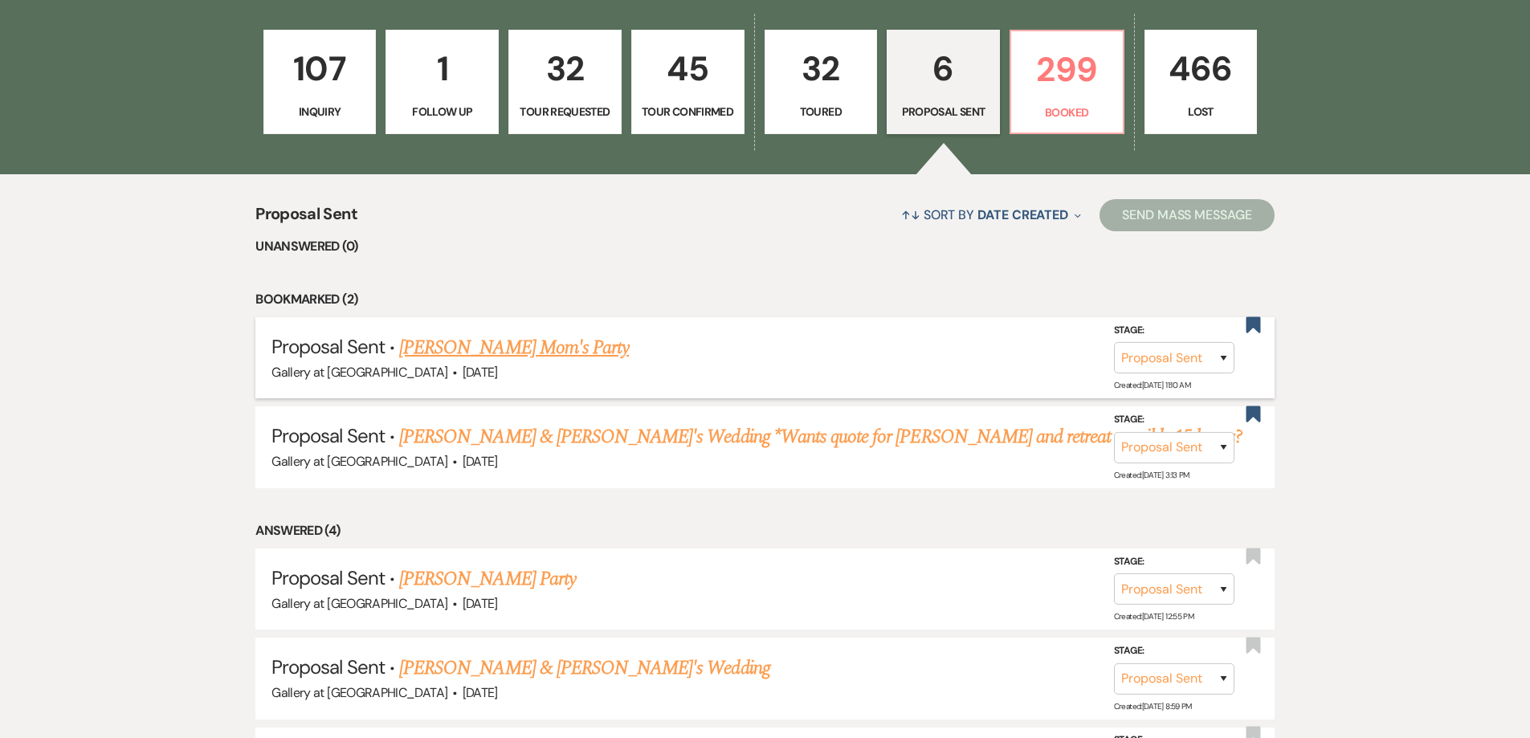
click at [531, 353] on link "[PERSON_NAME] Mom's Party" at bounding box center [514, 347] width 230 height 29
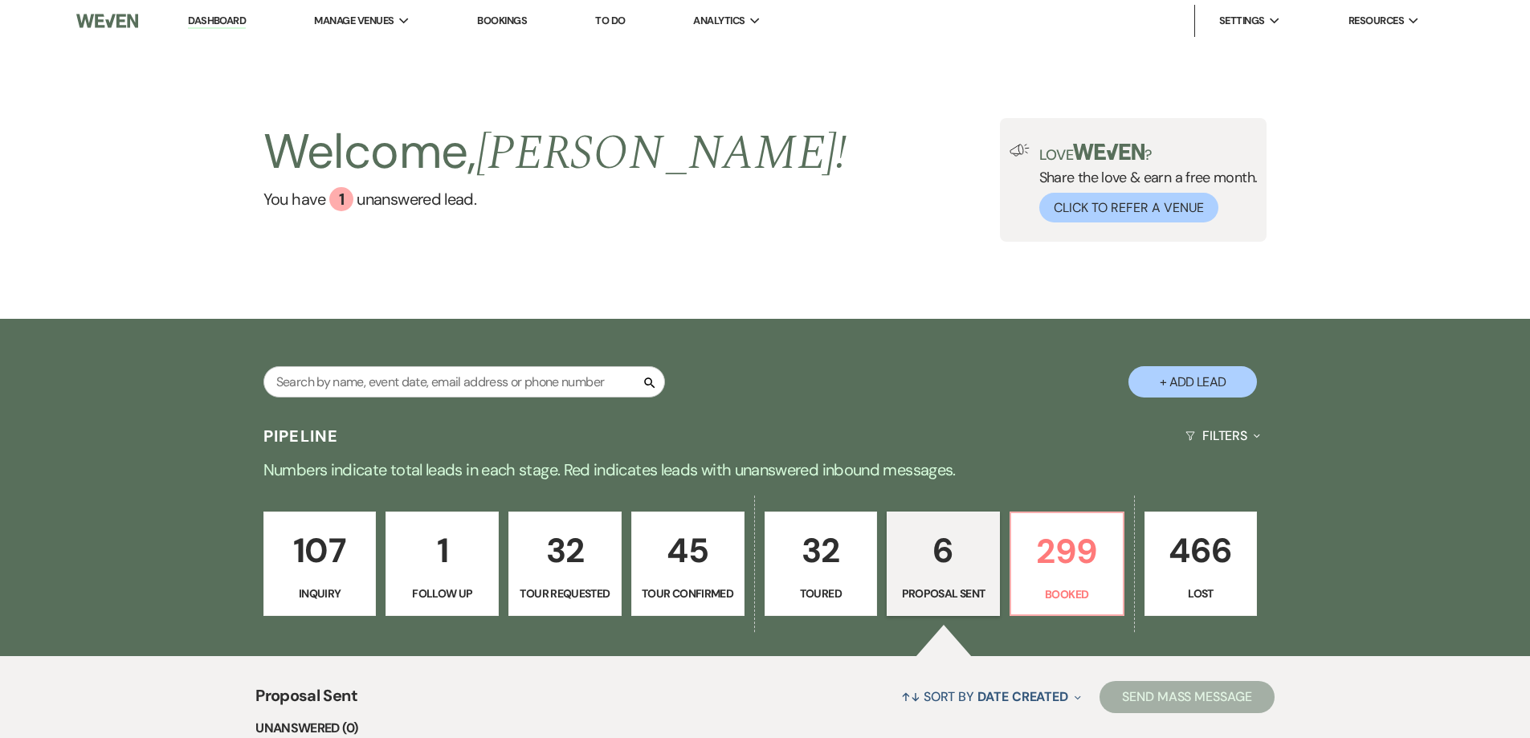
select select "6"
select select "12"
select select "13"
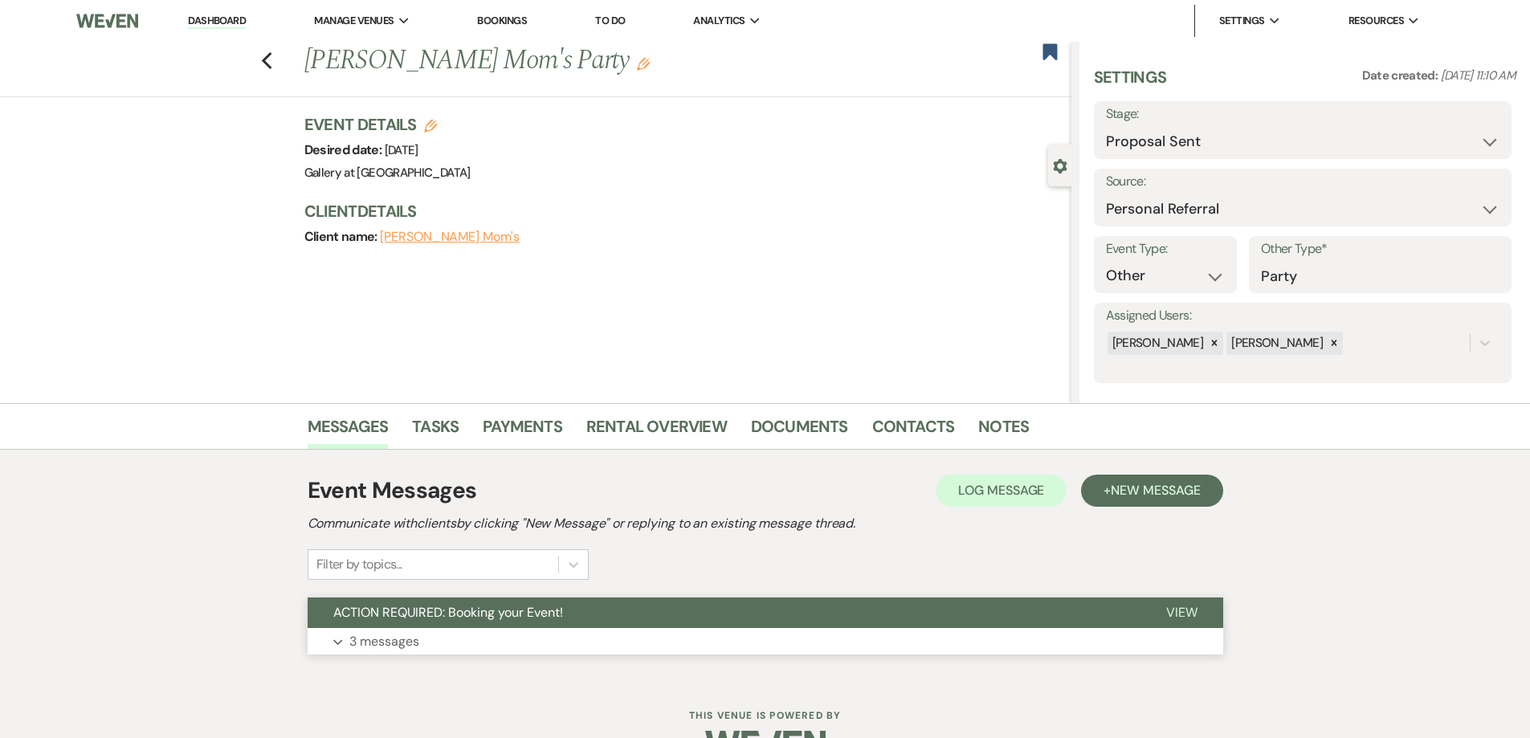
click at [660, 640] on button "Expand 3 messages" at bounding box center [766, 641] width 916 height 27
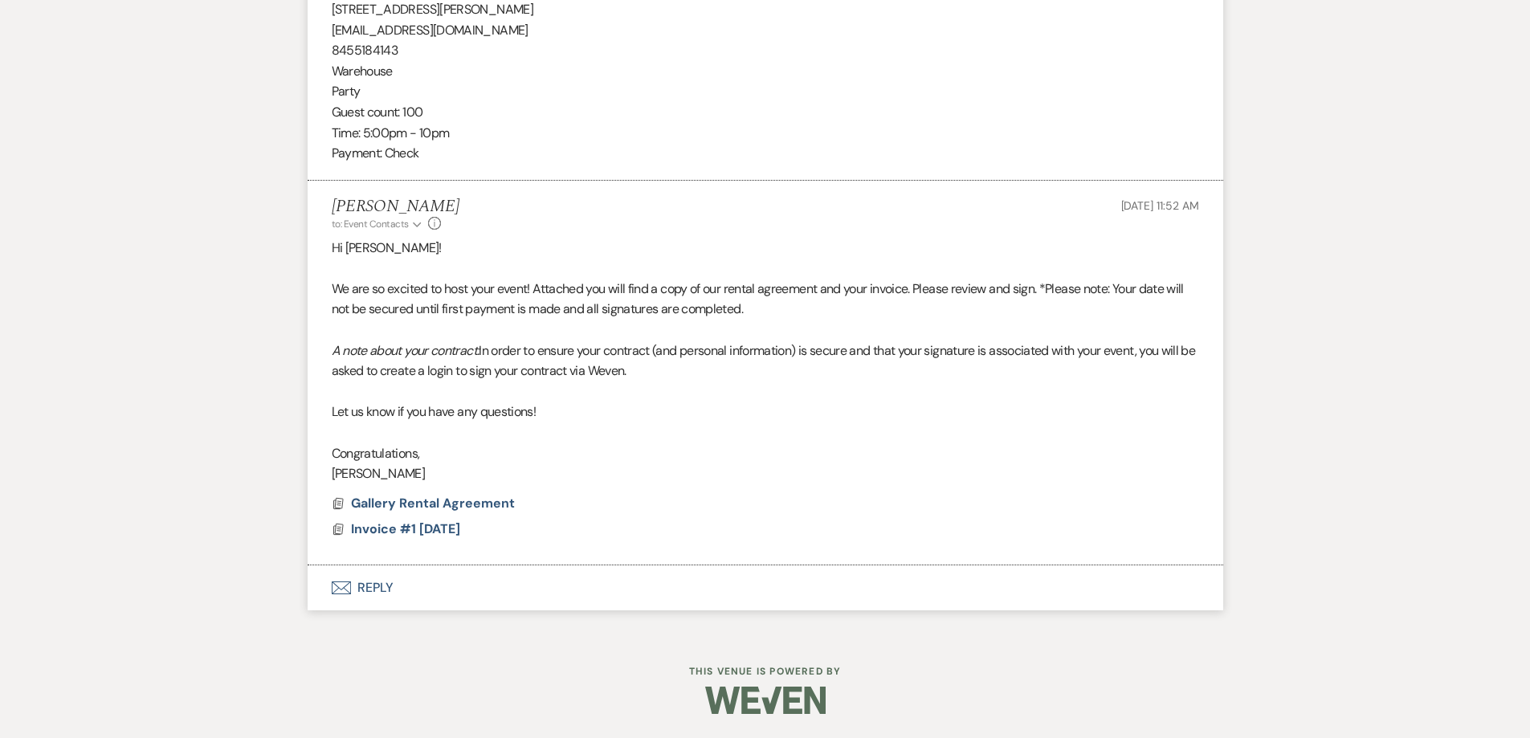
click at [588, 605] on button "Envelope Reply" at bounding box center [766, 588] width 916 height 45
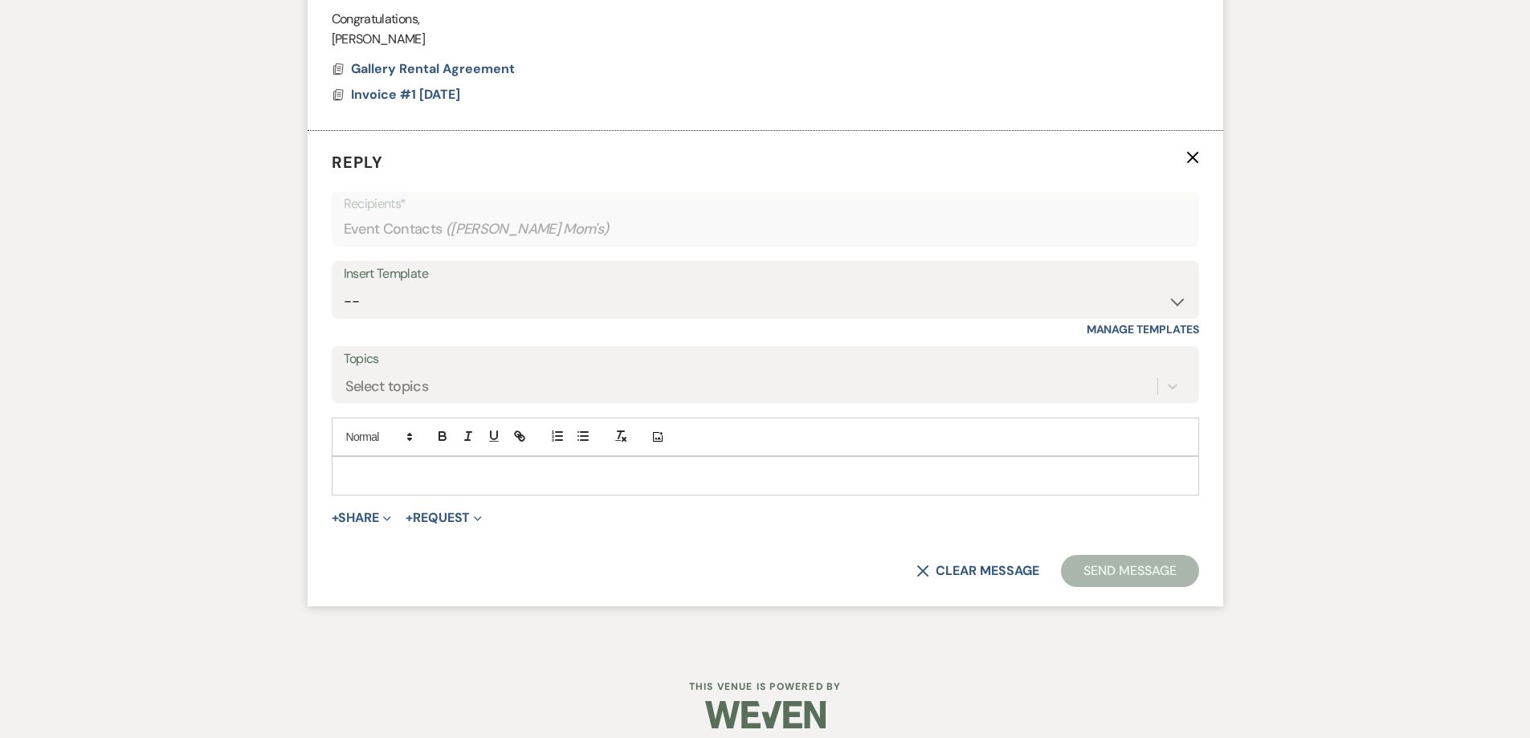
scroll to position [1852, 0]
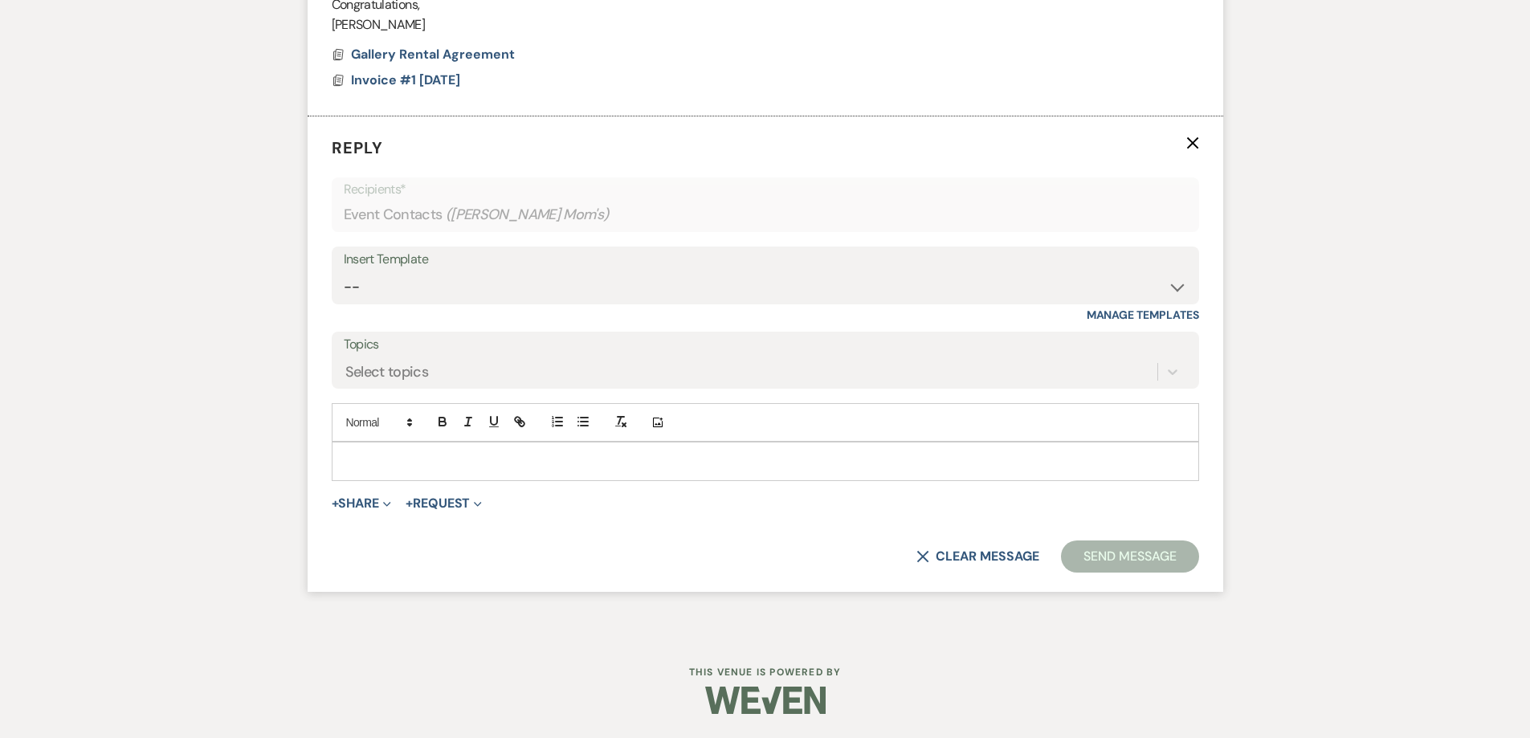
click at [562, 467] on p at bounding box center [766, 461] width 842 height 18
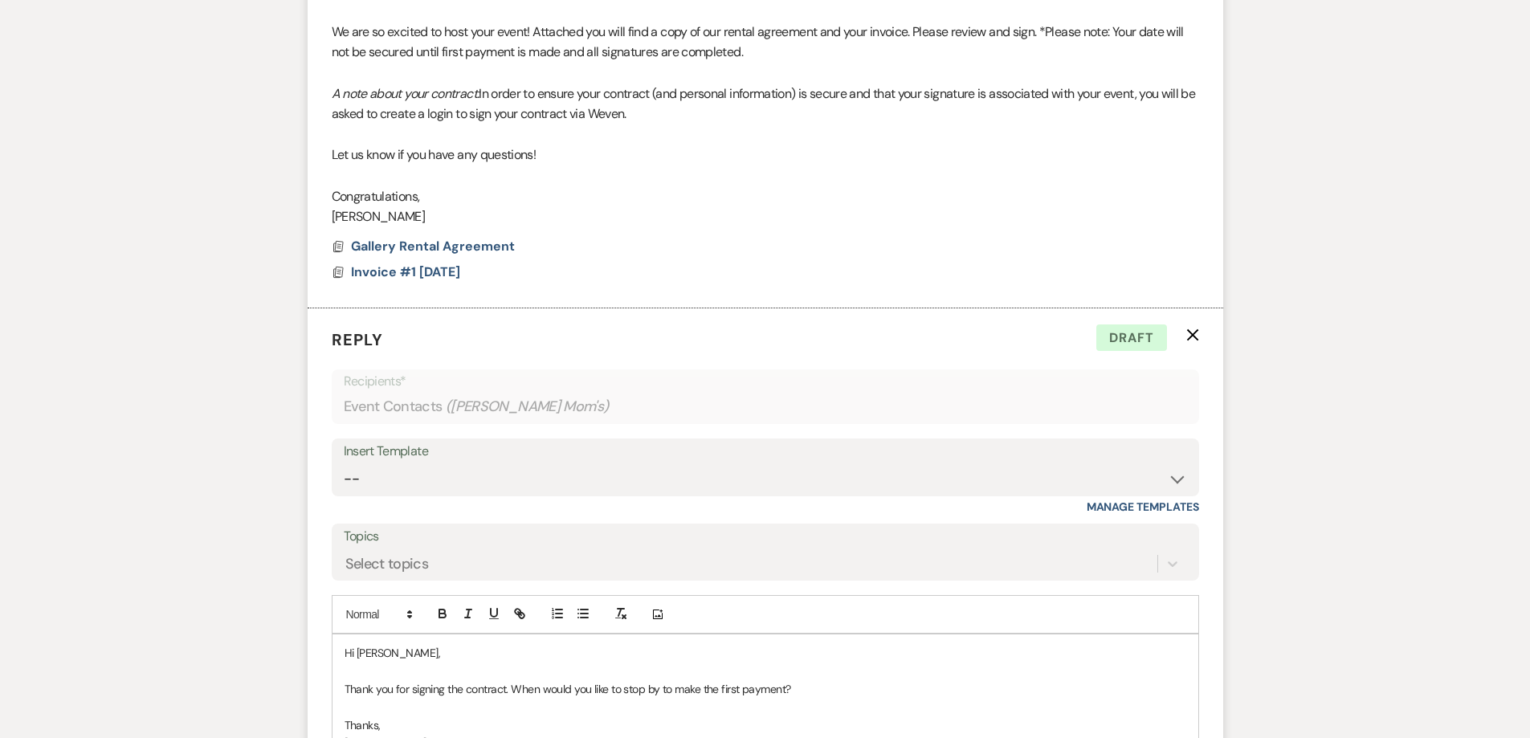
scroll to position [1932, 0]
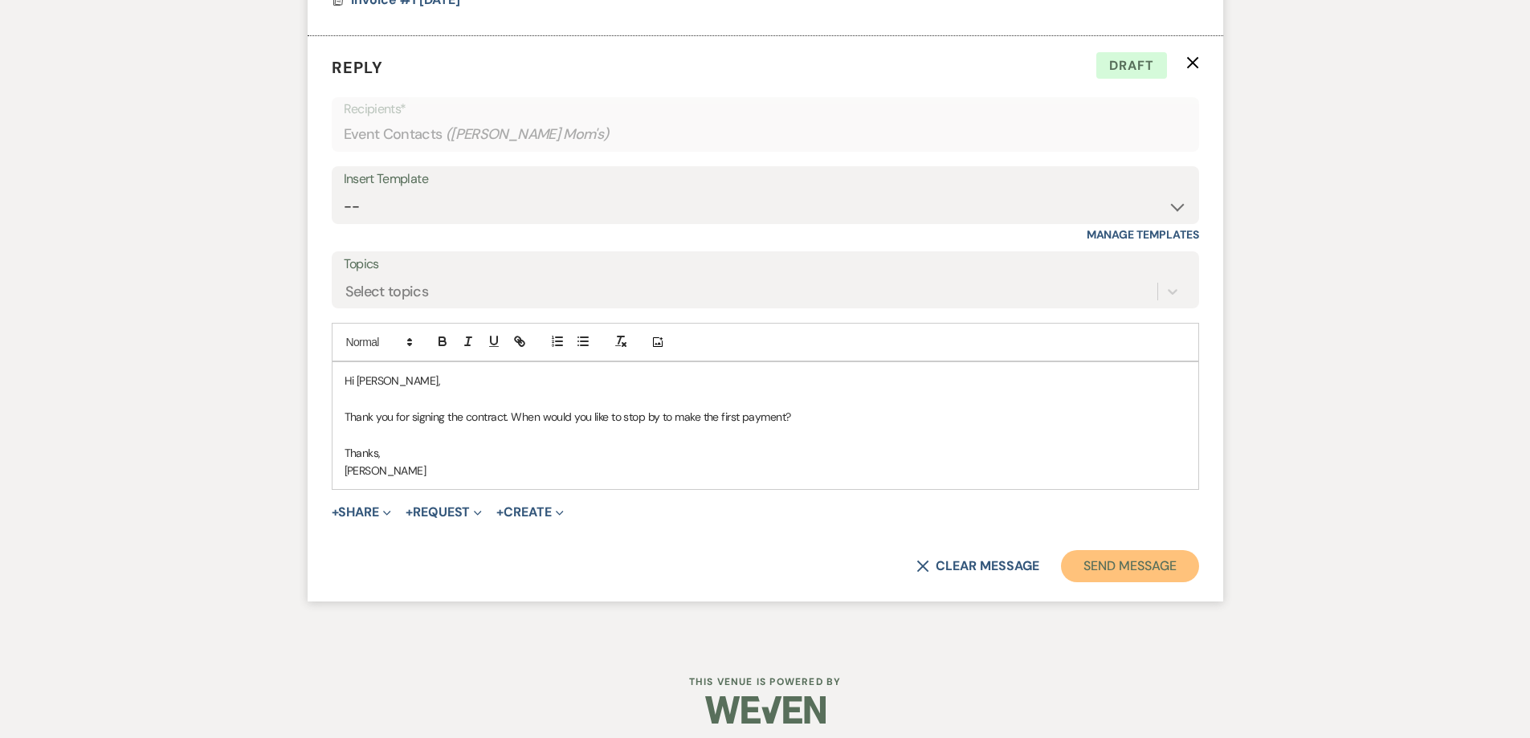
click at [1097, 560] on button "Send Message" at bounding box center [1129, 566] width 137 height 32
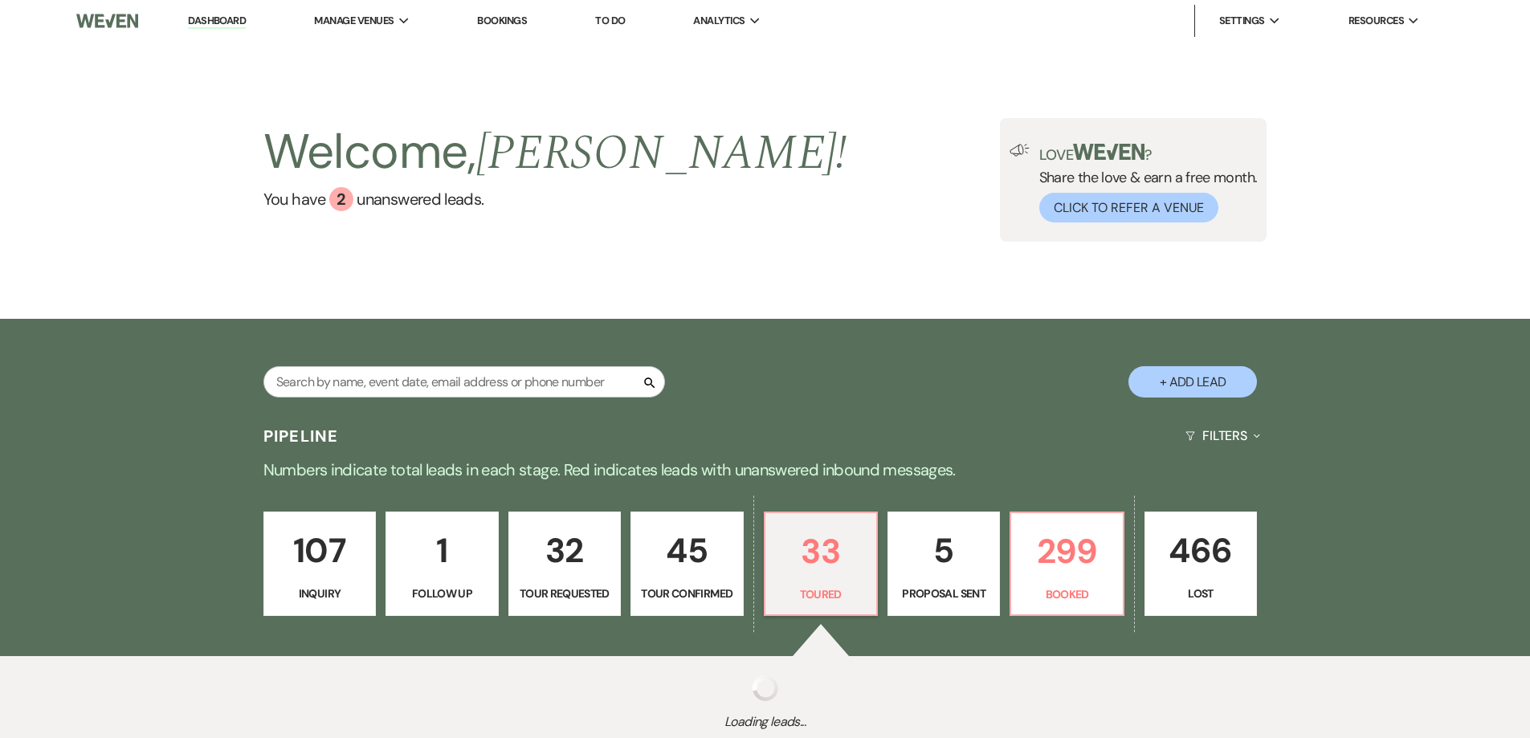
select select "5"
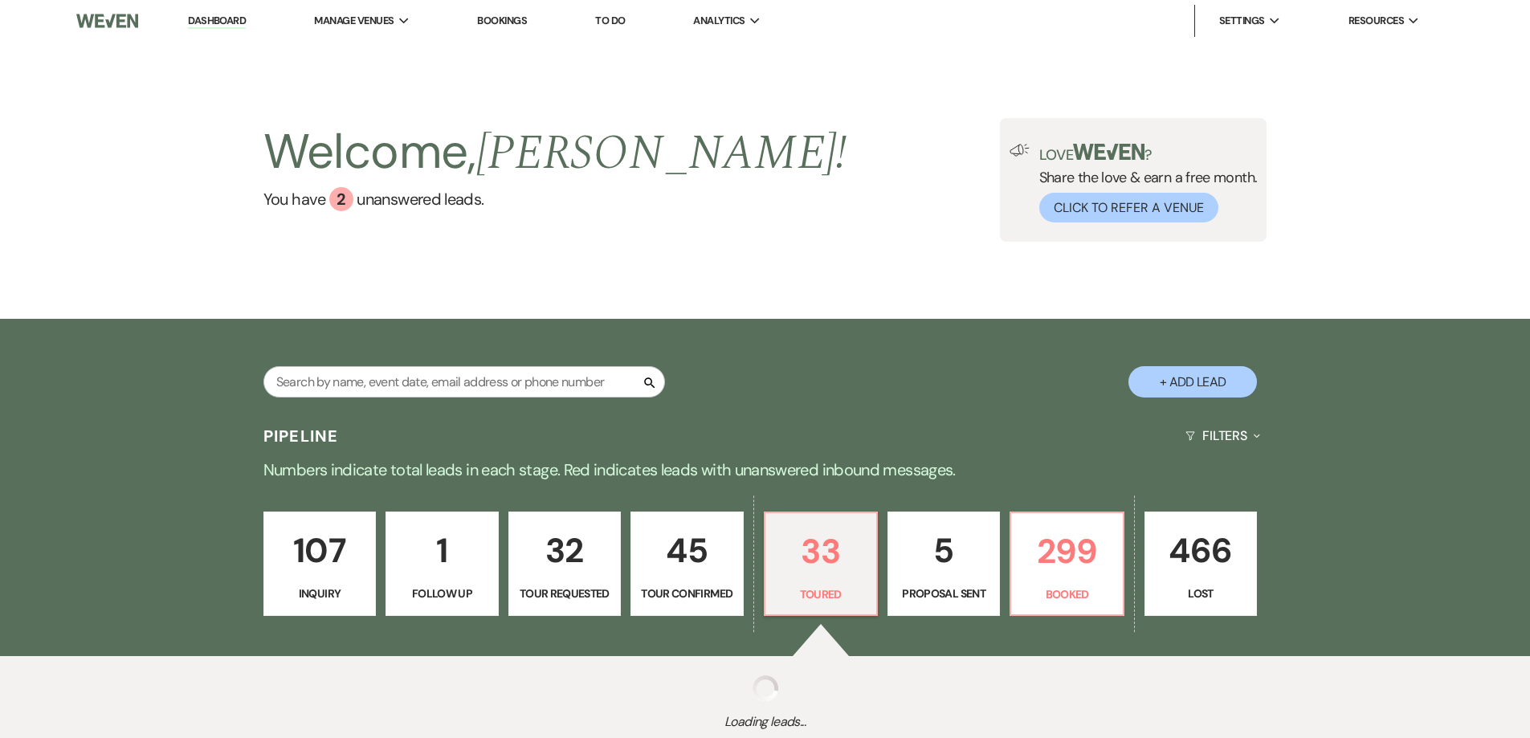
select select "5"
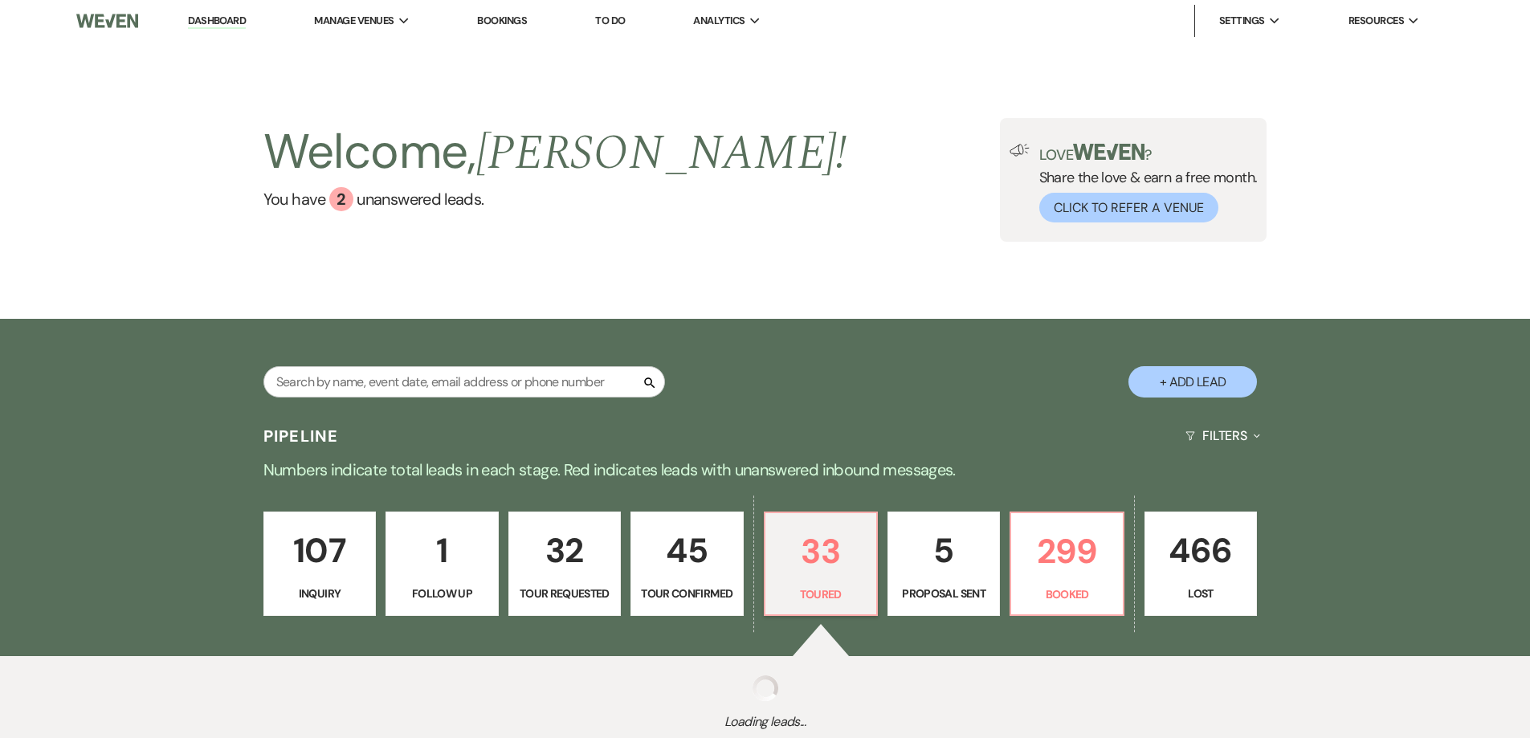
select select "5"
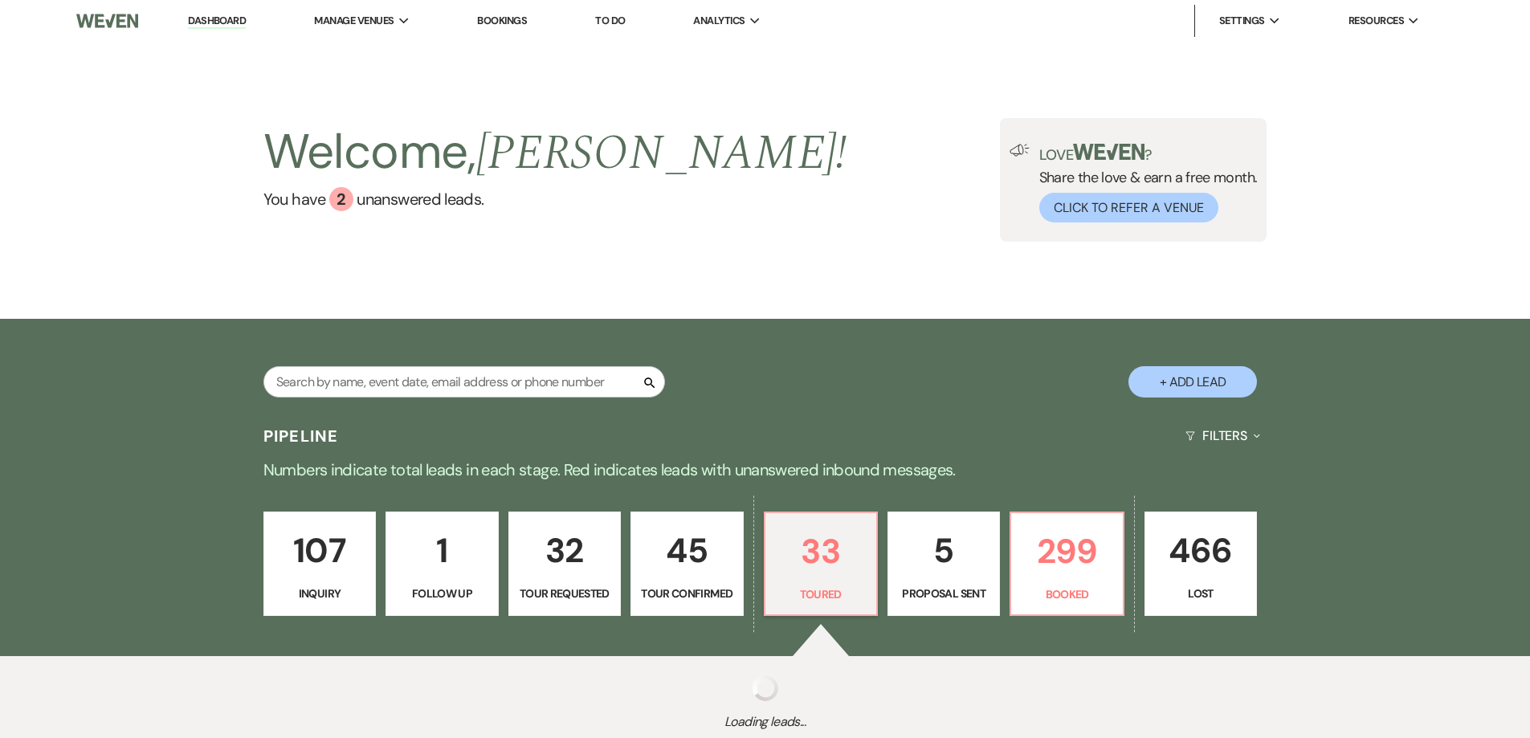
select select "5"
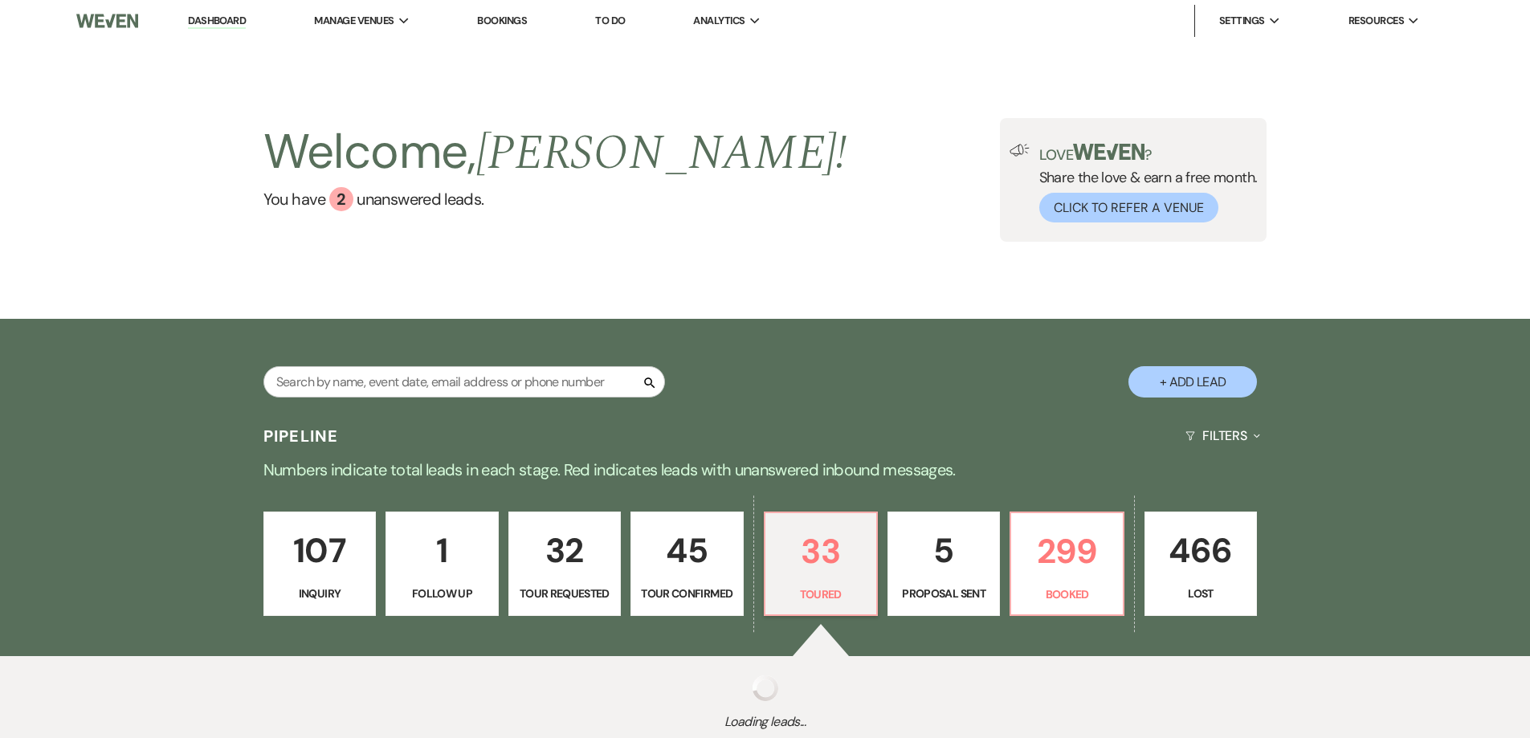
select select "5"
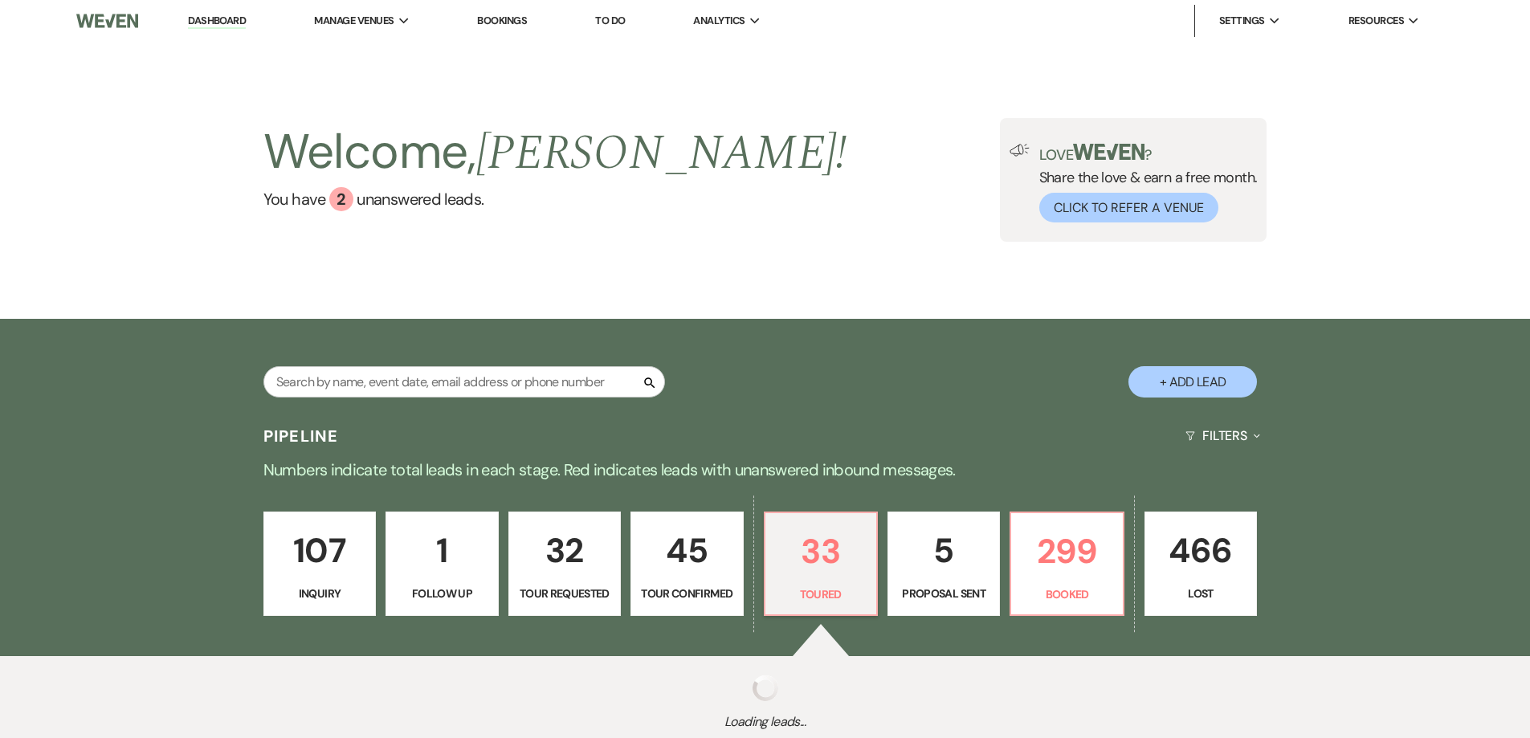
select select "5"
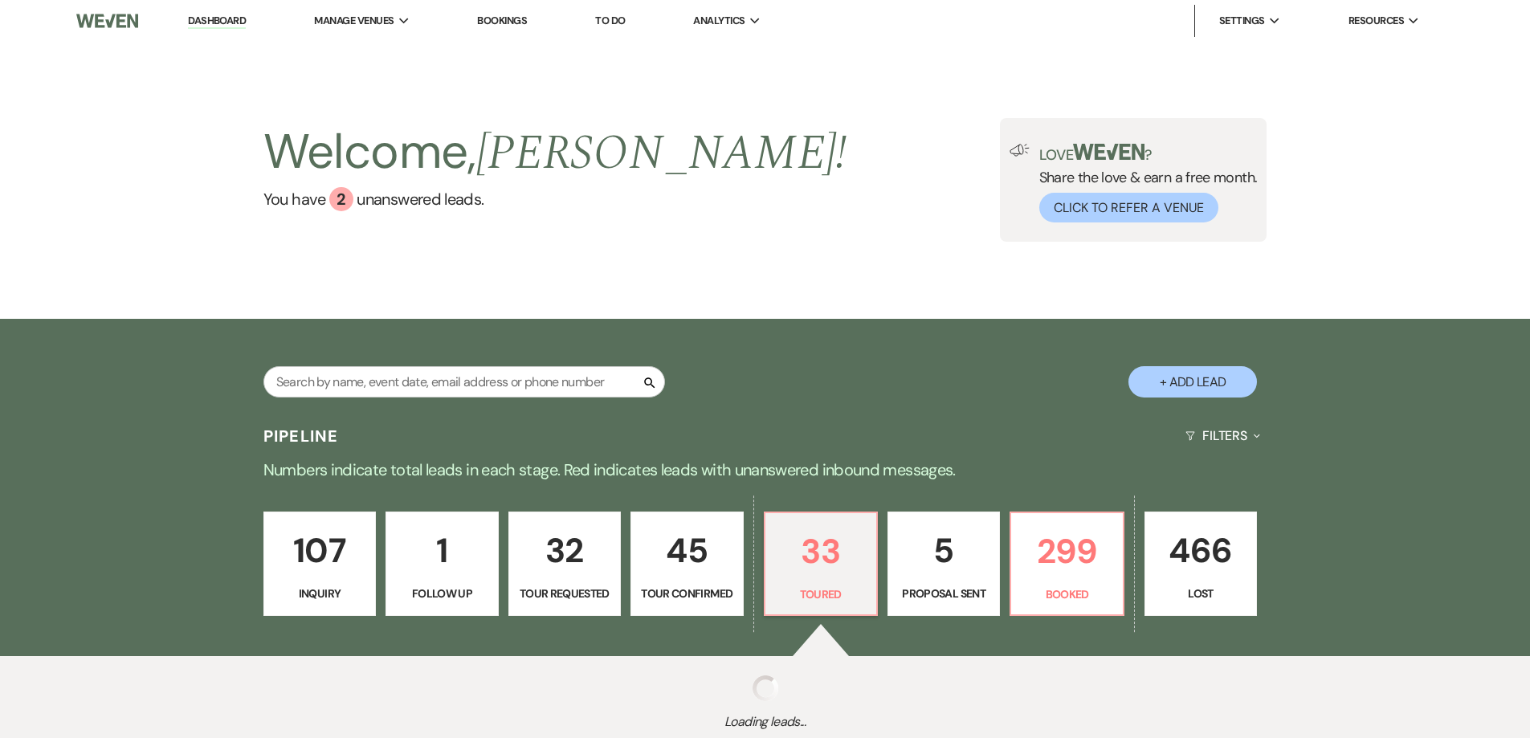
select select "5"
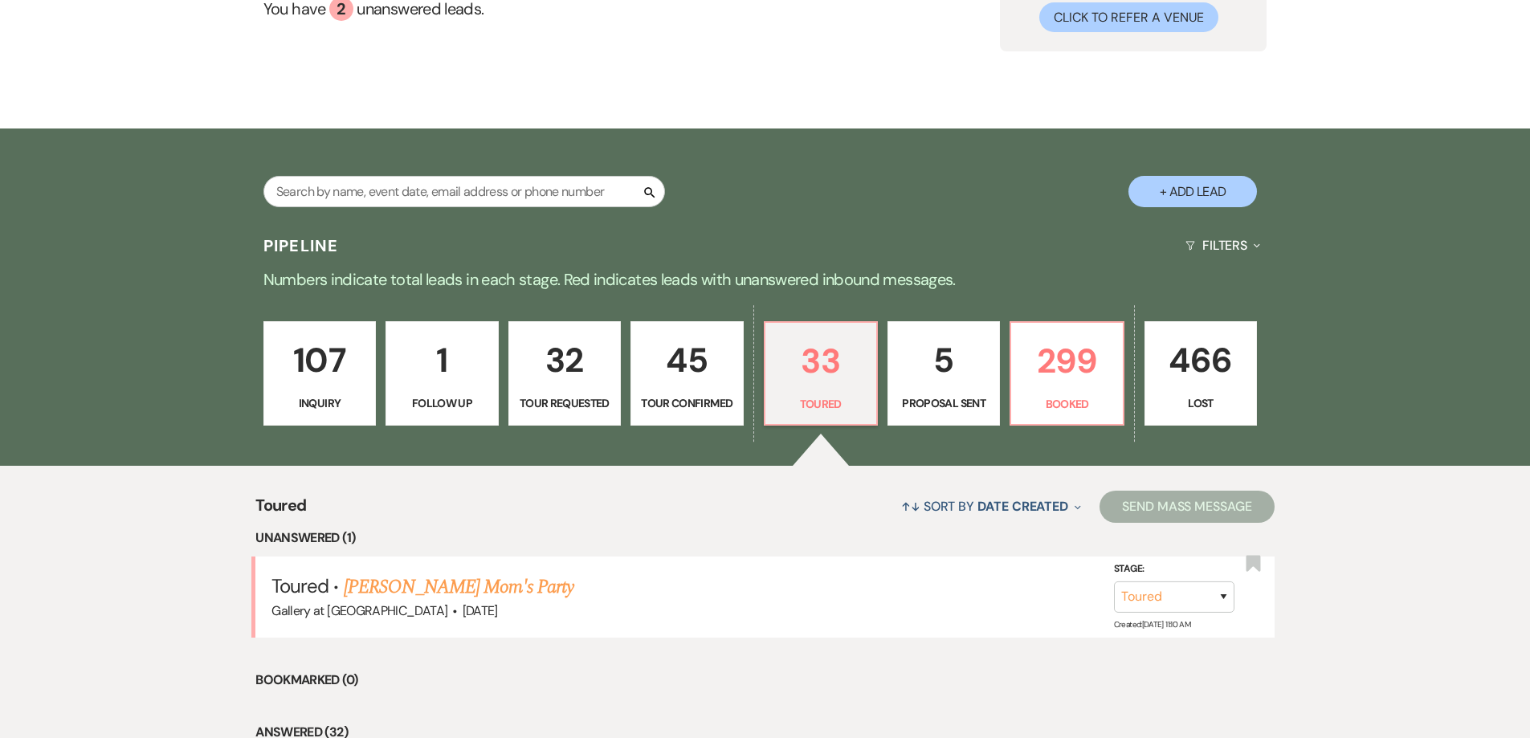
scroll to position [482, 0]
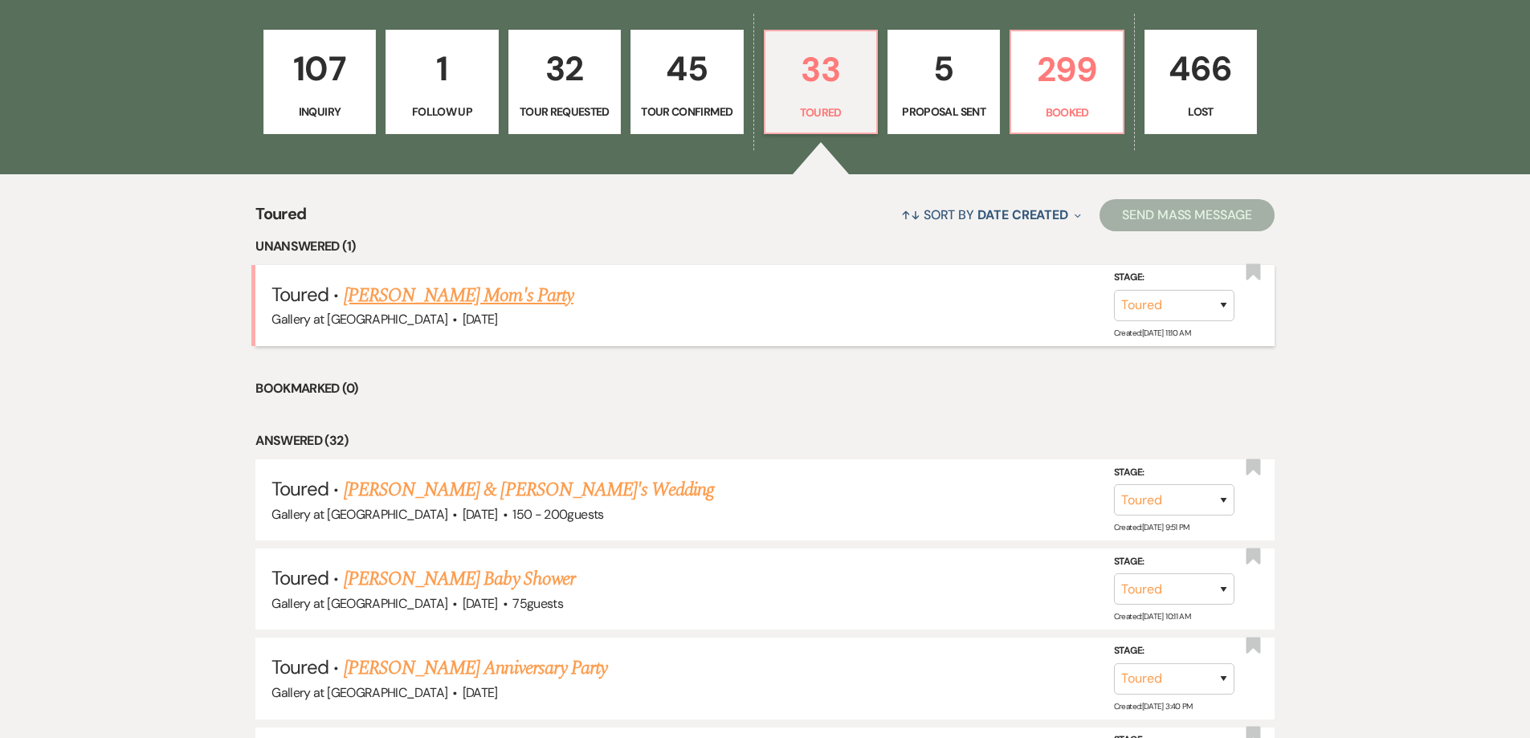
click at [386, 301] on link "[PERSON_NAME] Mom's Party" at bounding box center [459, 295] width 230 height 29
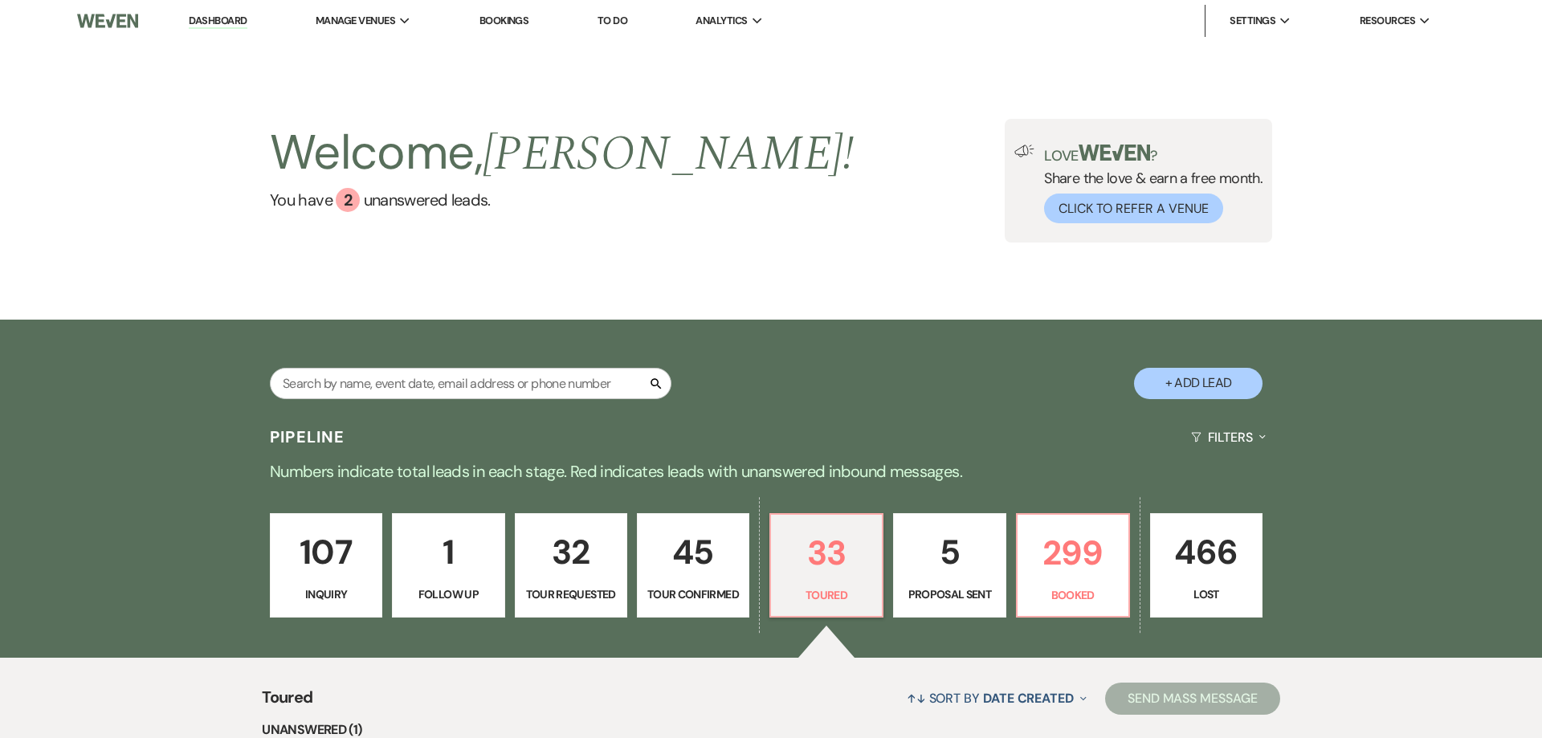
select select "5"
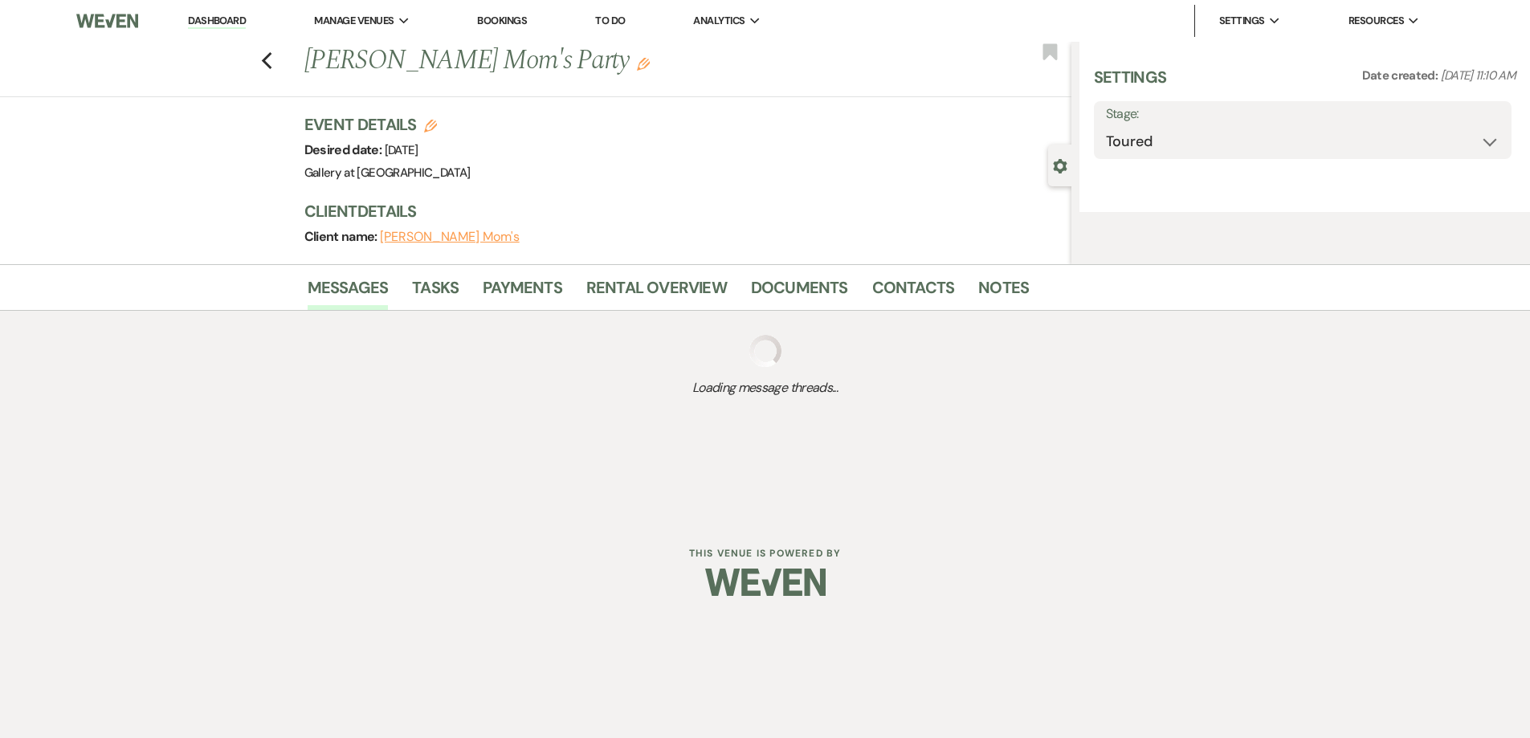
select select "12"
select select "13"
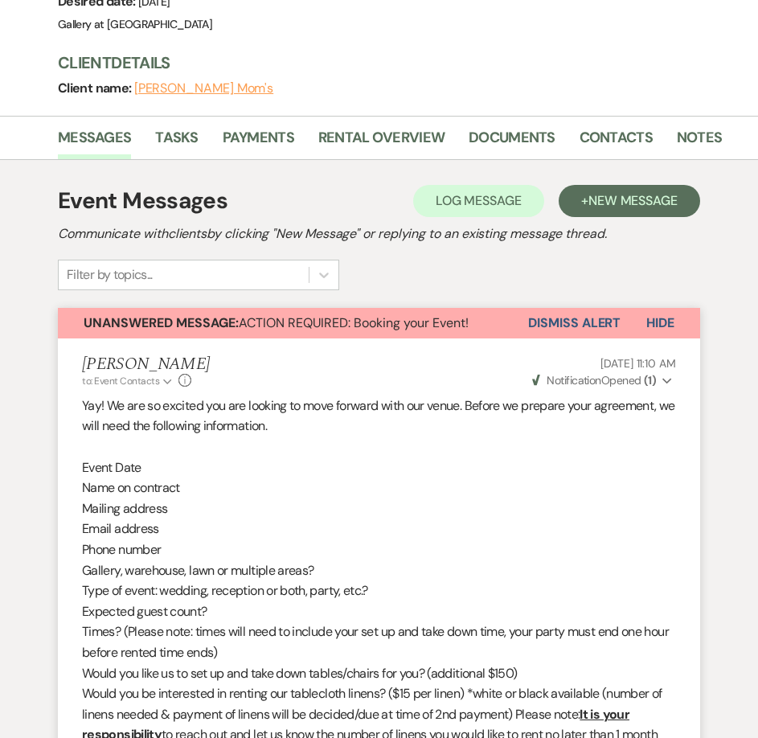
scroll to position [562, 0]
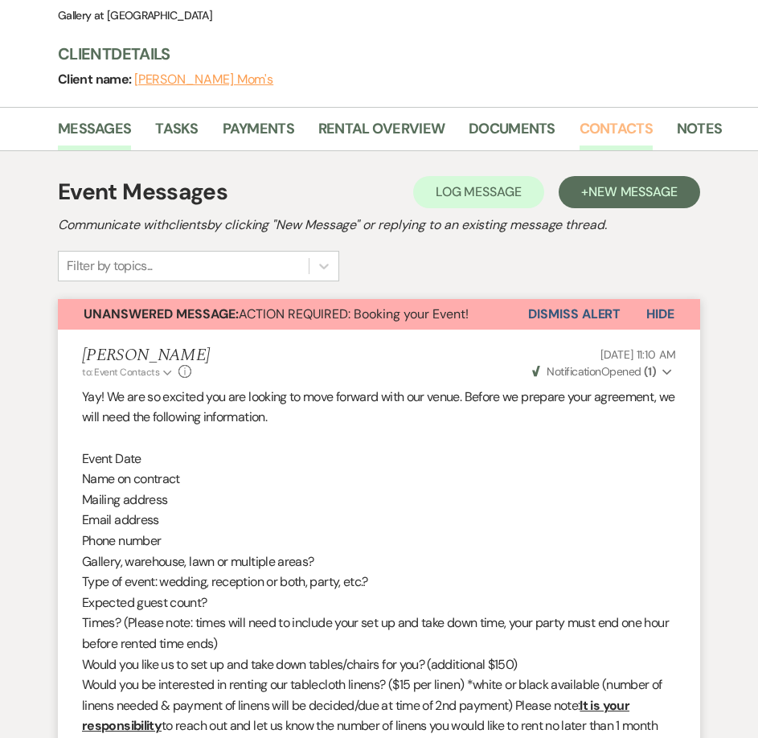
click at [582, 126] on link "Contacts" at bounding box center [615, 133] width 73 height 33
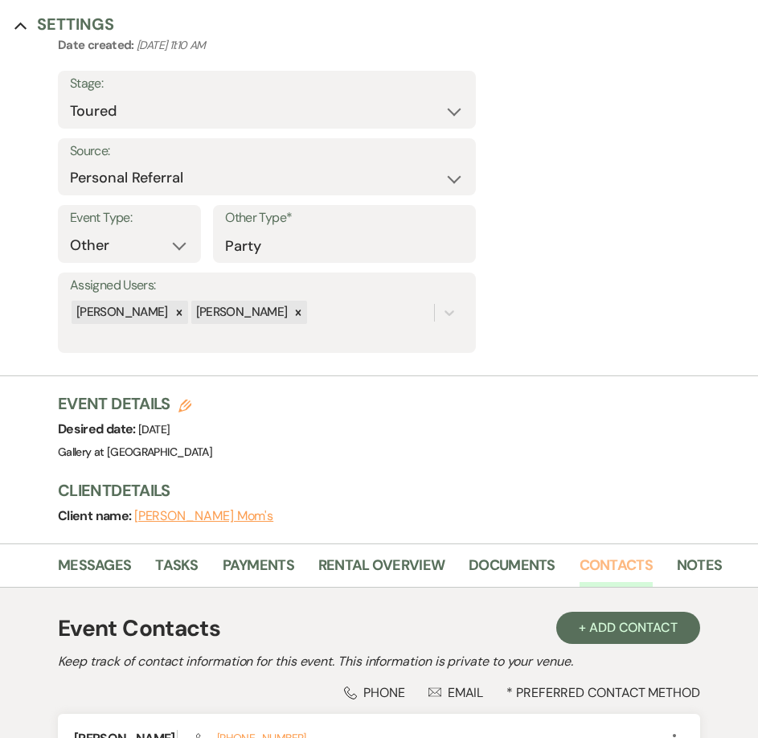
scroll to position [343, 0]
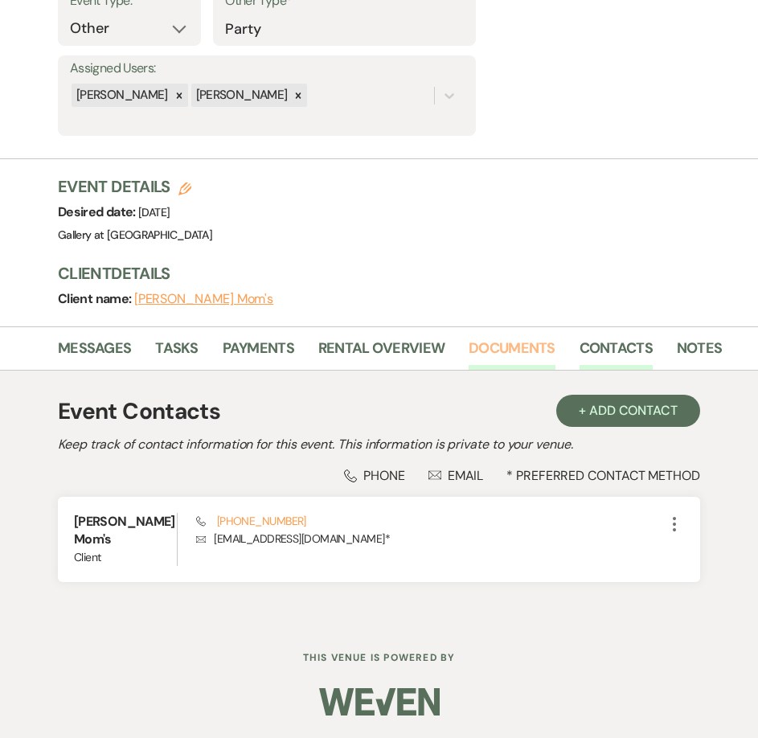
click at [508, 350] on link "Documents" at bounding box center [511, 353] width 87 height 33
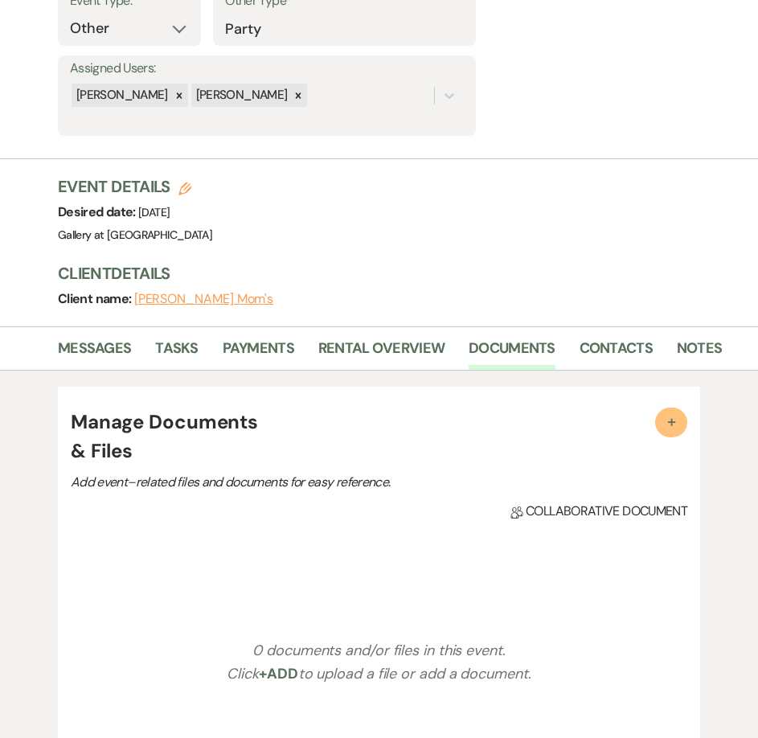
click at [670, 422] on span "+" at bounding box center [671, 421] width 16 height 16
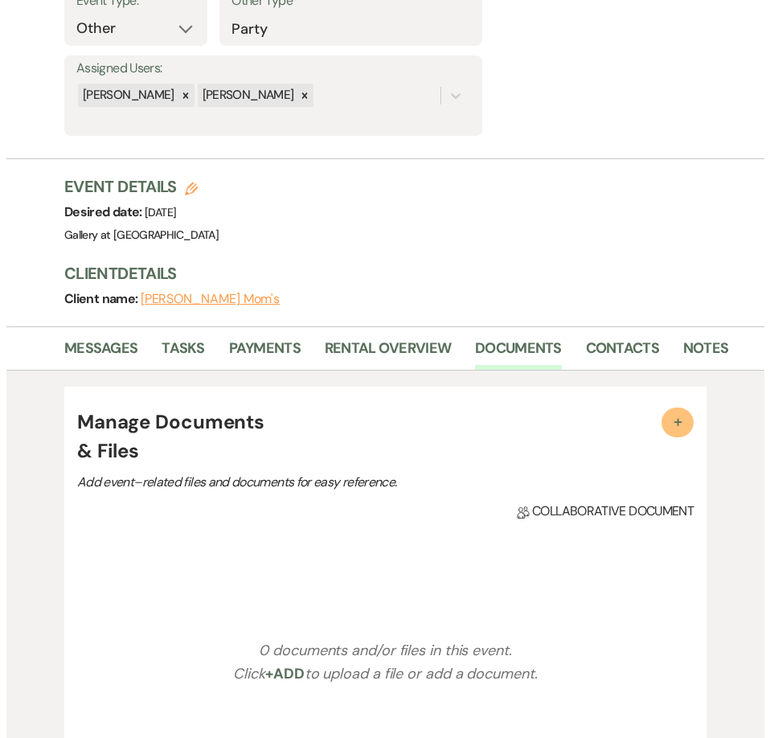
scroll to position [344, 0]
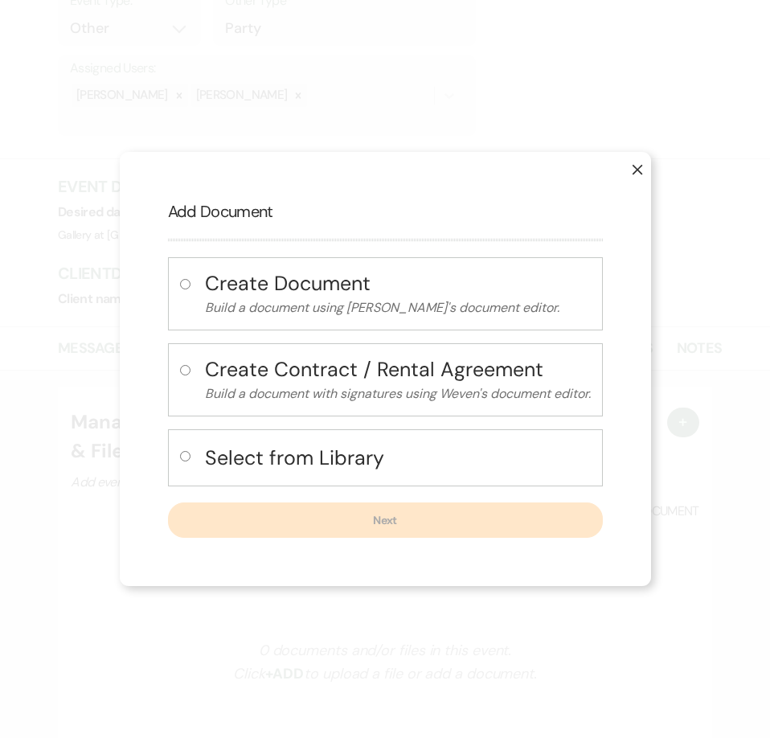
click at [182, 456] on input "radio" at bounding box center [185, 456] width 10 height 10
radio input "true"
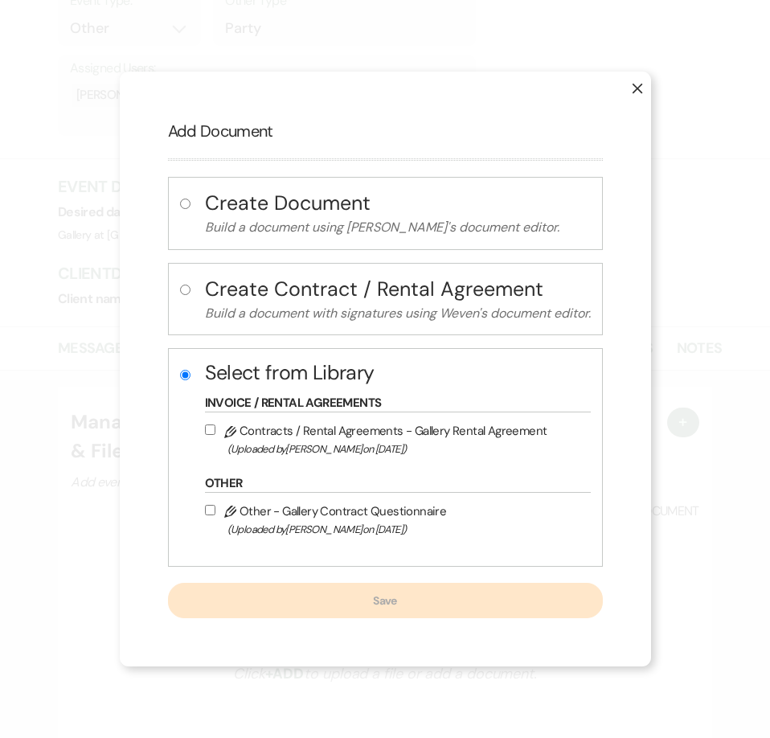
click at [212, 427] on input "Pencil Contracts / Rental Agreements - Gallery Rental Agreement (Uploaded by [P…" at bounding box center [210, 429] width 10 height 10
checkbox input "true"
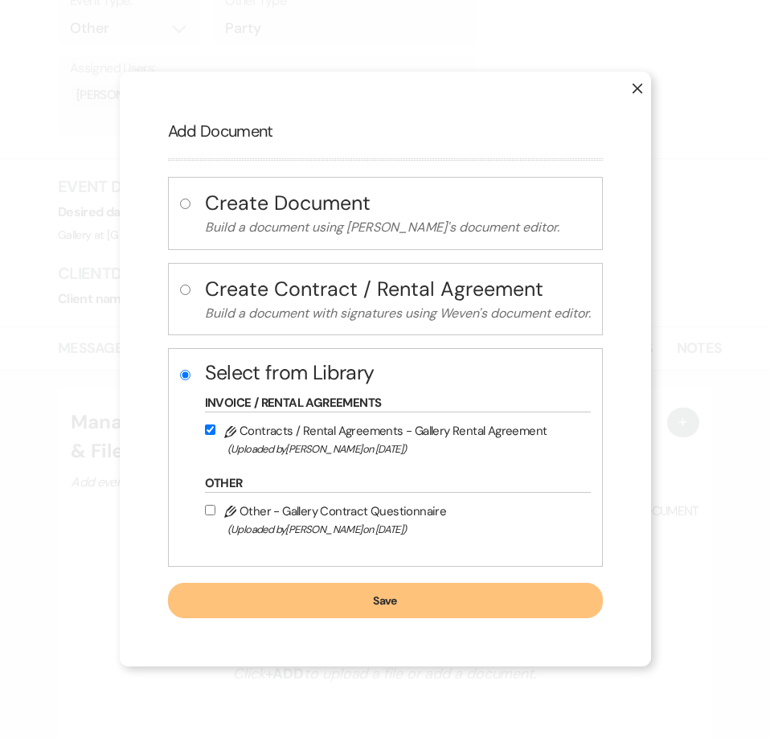
click at [276, 593] on button "Save" at bounding box center [385, 599] width 435 height 35
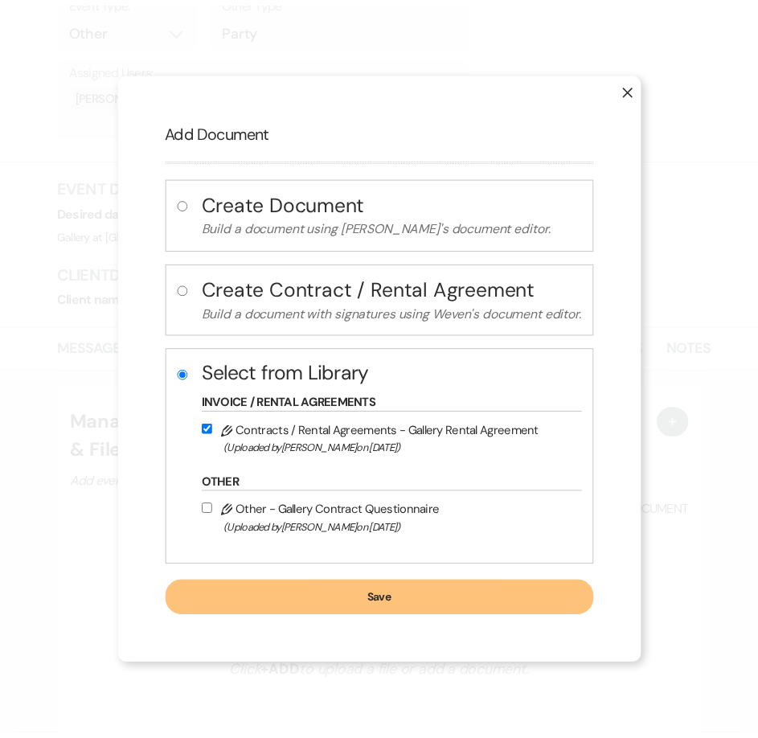
scroll to position [343, 0]
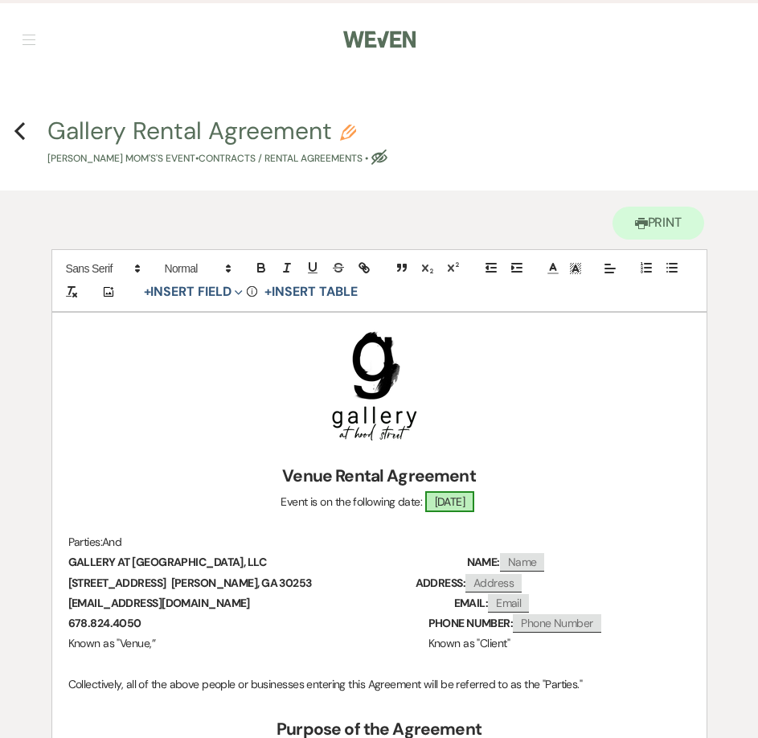
click at [461, 504] on span "[DATE]" at bounding box center [450, 501] width 50 height 21
select select "smartCustomField"
select select "owner"
select select "{{eventDate}}"
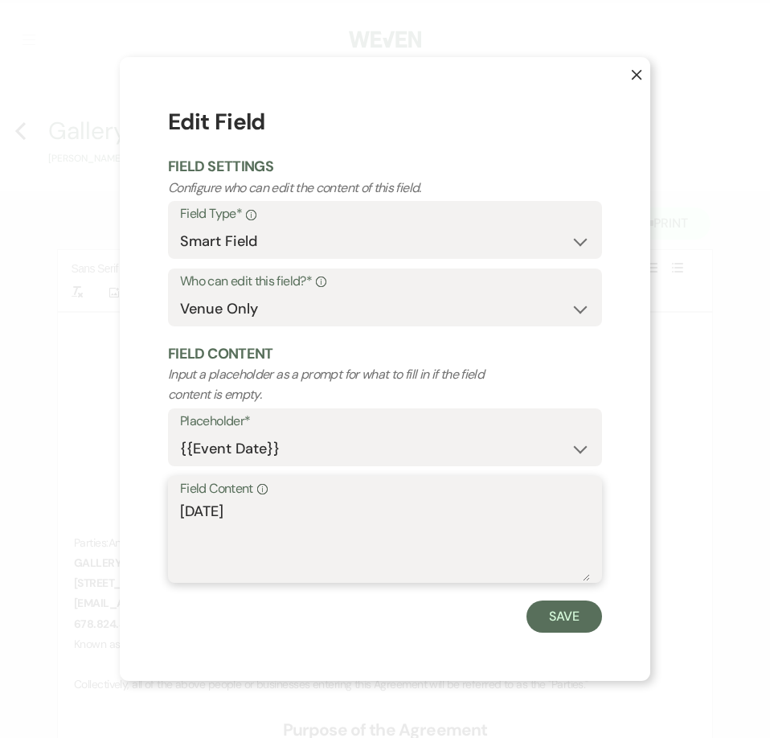
drag, startPoint x: 210, startPoint y: 515, endPoint x: 130, endPoint y: 513, distance: 80.4
click at [130, 513] on div "X Edit Field Field Settings Configure who can edit the content of this field. F…" at bounding box center [385, 368] width 530 height 623
type textarea "[DATE]"
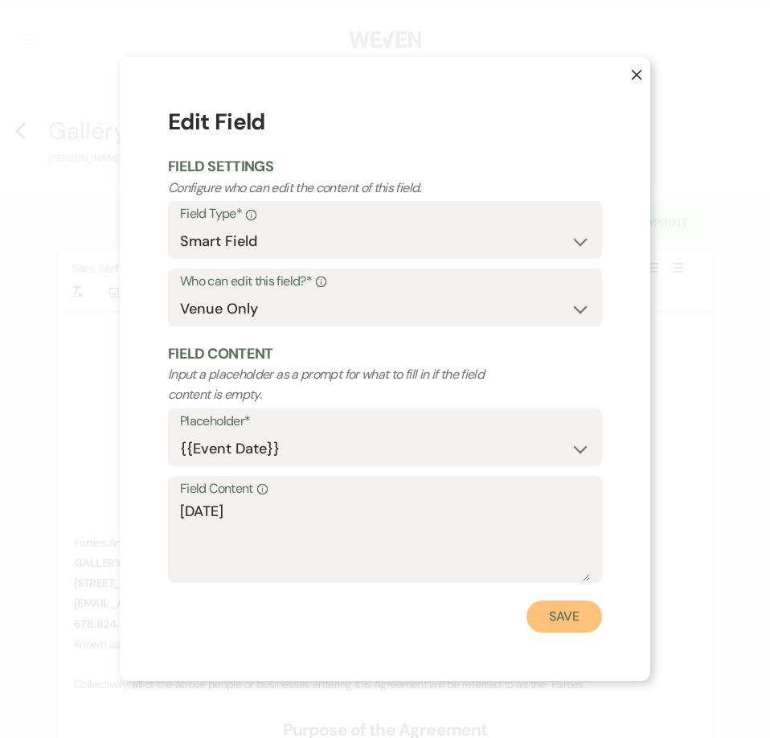
click at [540, 609] on button "Save" at bounding box center [564, 616] width 76 height 32
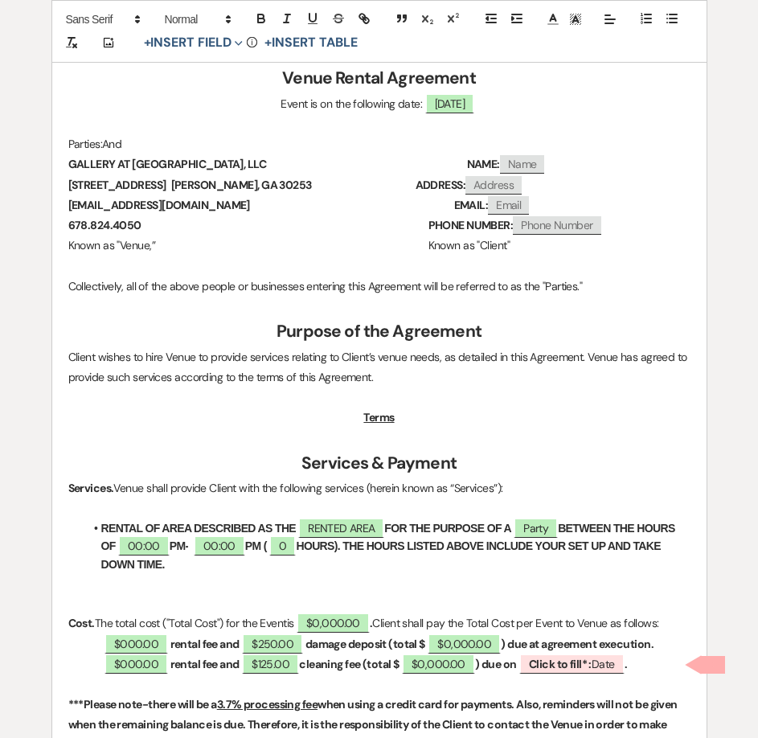
scroll to position [402, 0]
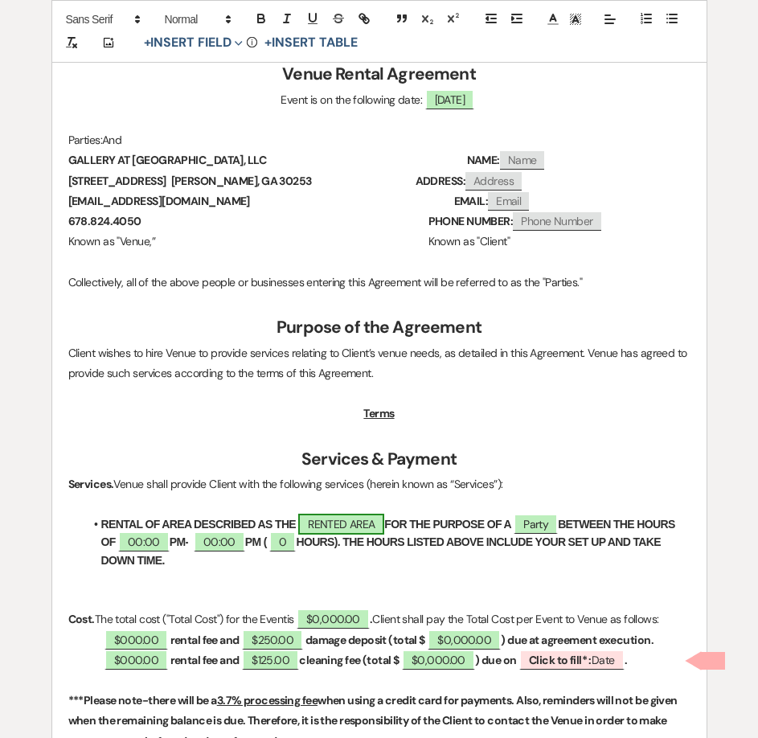
click at [365, 525] on span "RENTED AREA" at bounding box center [341, 523] width 86 height 21
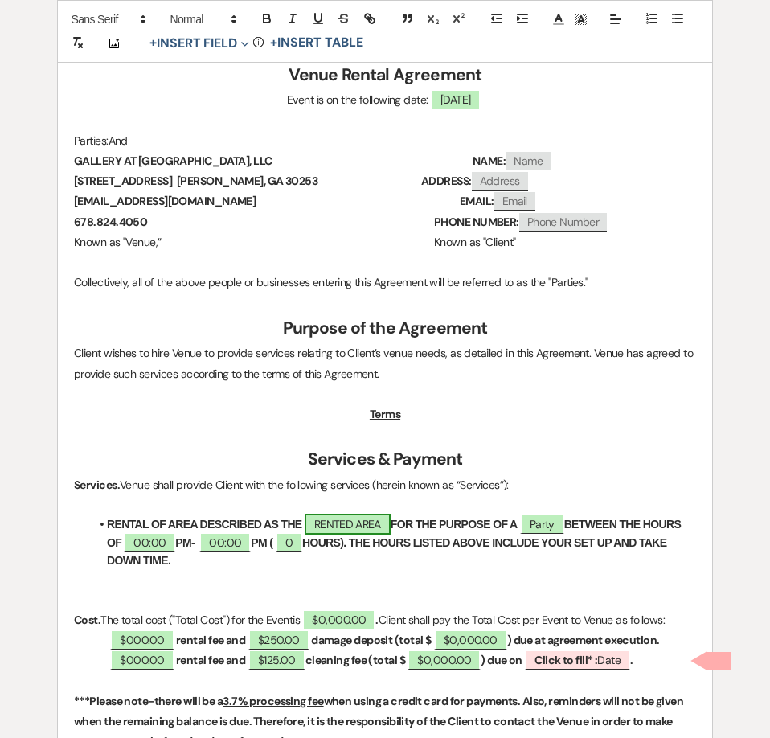
select select "owner"
select select "Location"
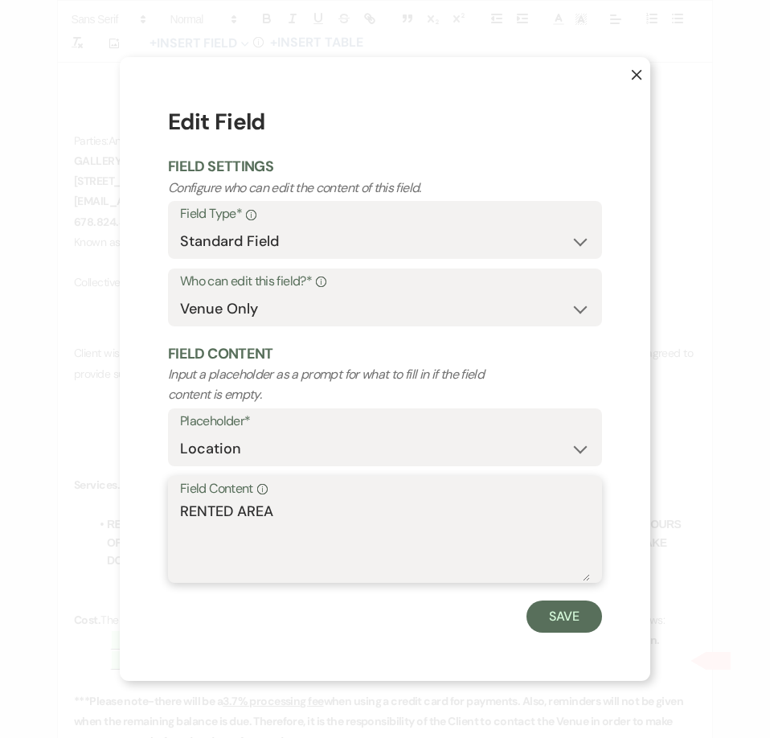
drag, startPoint x: 293, startPoint y: 509, endPoint x: 141, endPoint y: 514, distance: 152.7
click at [141, 514] on div "X Edit Field Field Settings Configure who can edit the content of this field. F…" at bounding box center [385, 368] width 530 height 623
type textarea "WAREHOUSE"
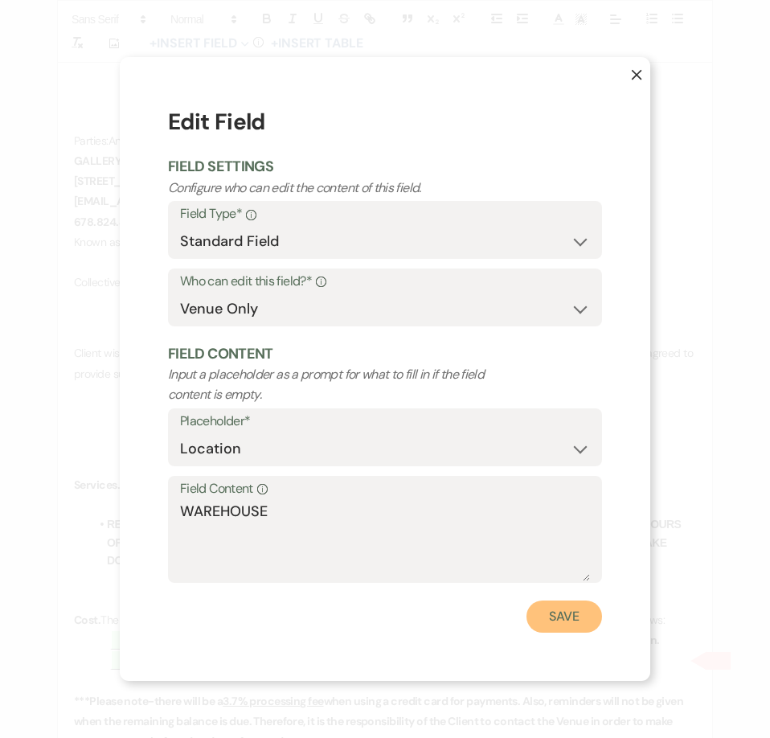
click at [572, 607] on button "Save" at bounding box center [564, 616] width 76 height 32
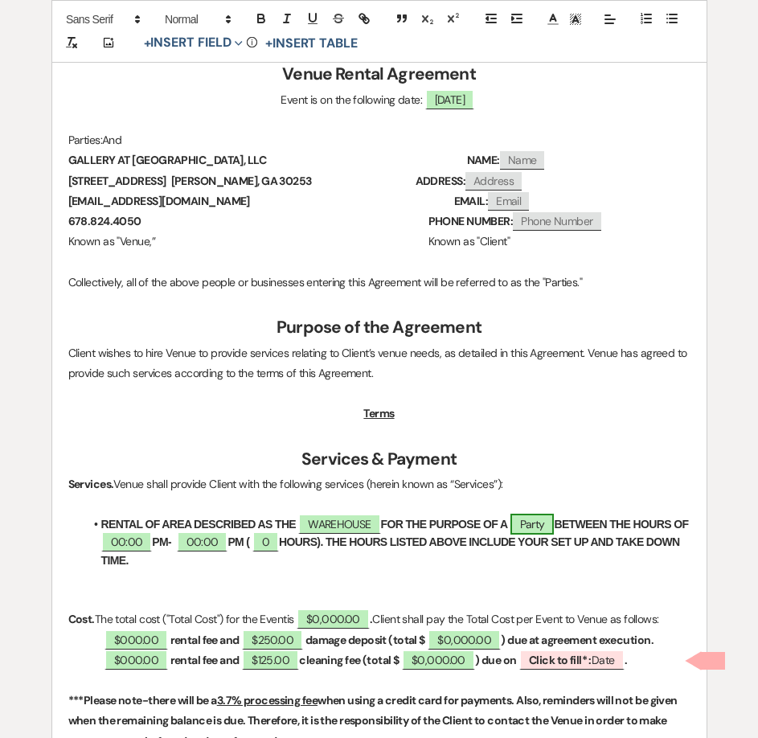
click at [541, 523] on span "Party" at bounding box center [532, 523] width 44 height 21
select select "smartCustomField"
select select "owner"
select select "{{eventType}}"
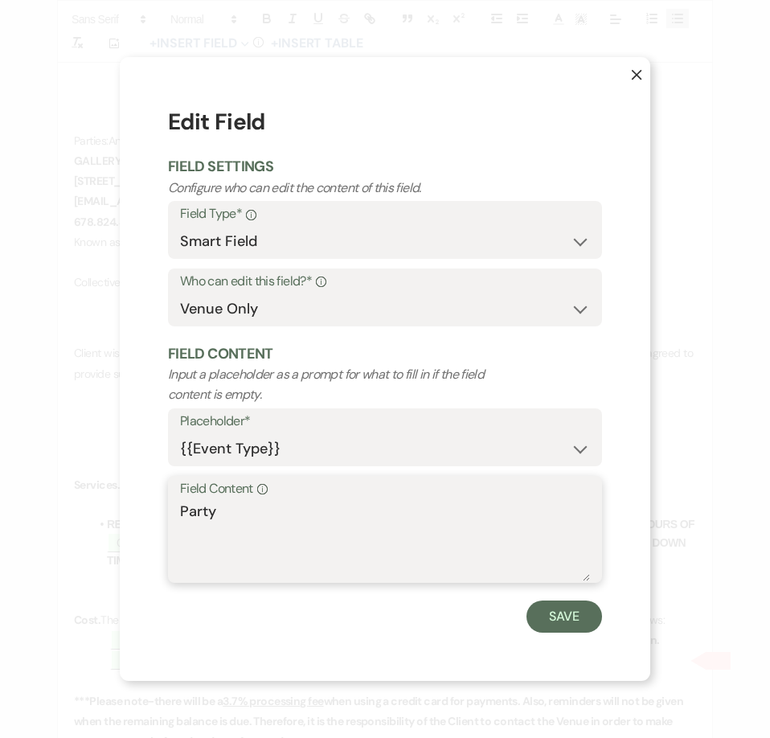
drag, startPoint x: 267, startPoint y: 525, endPoint x: 87, endPoint y: 524, distance: 180.0
click at [87, 524] on div "X Edit Field Field Settings Configure who can edit the content of this field. F…" at bounding box center [385, 369] width 770 height 738
type textarea "PARTY"
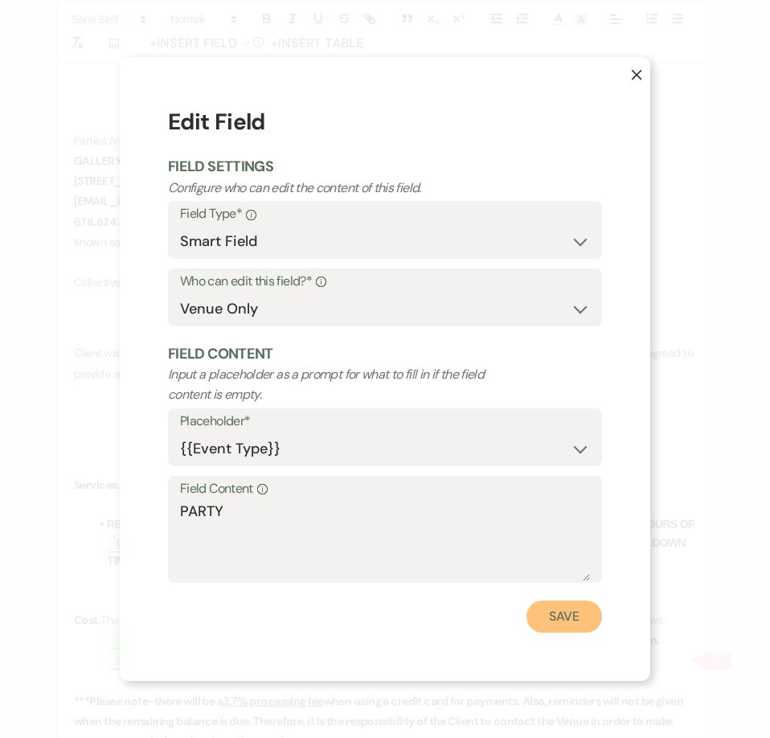
click at [562, 618] on button "Save" at bounding box center [564, 616] width 76 height 32
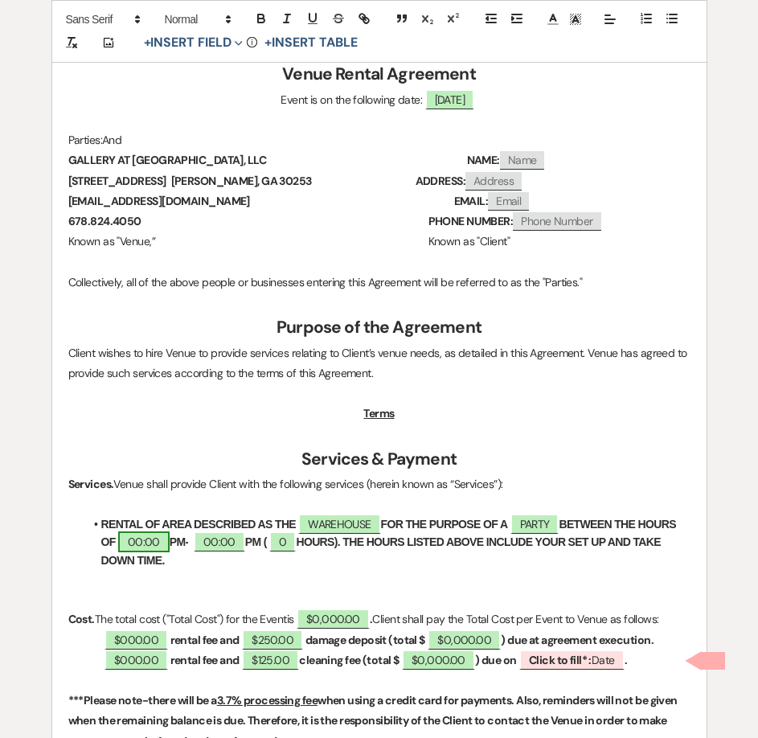
click at [144, 535] on span "00:00" at bounding box center [143, 541] width 51 height 21
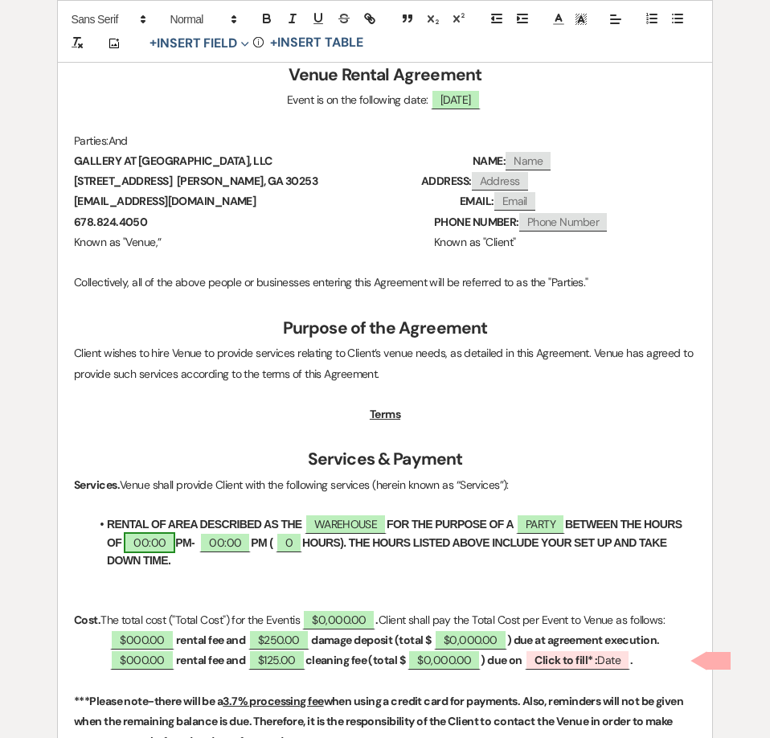
select select "owner"
select select "Time"
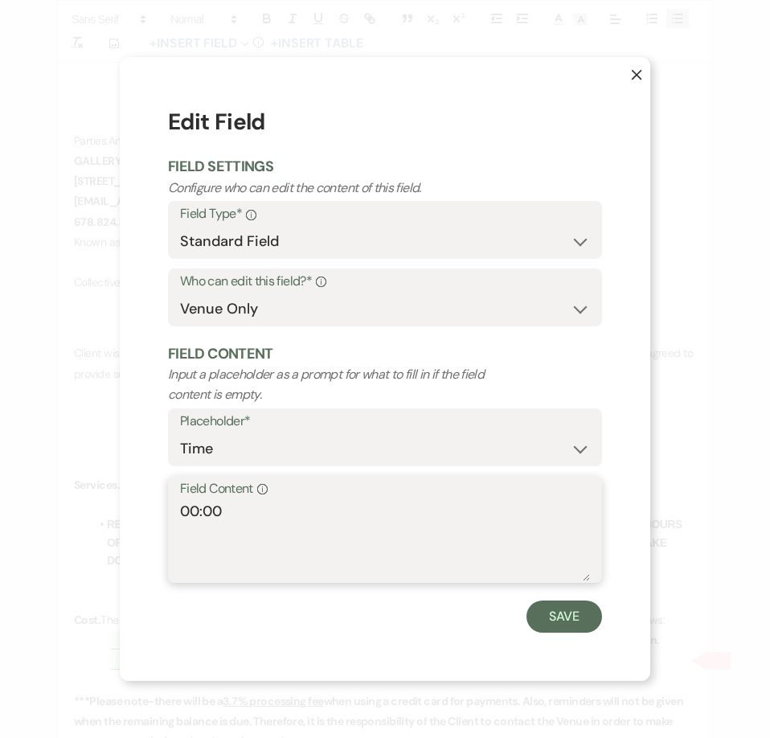
click at [195, 514] on textarea "00:00" at bounding box center [385, 541] width 410 height 80
type textarea "5:00"
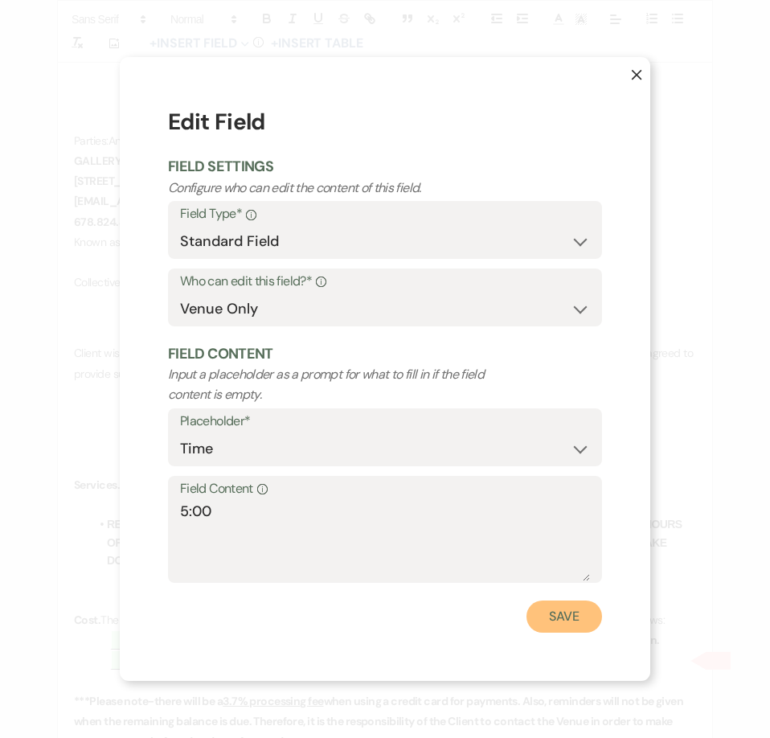
click at [551, 607] on button "Save" at bounding box center [564, 616] width 76 height 32
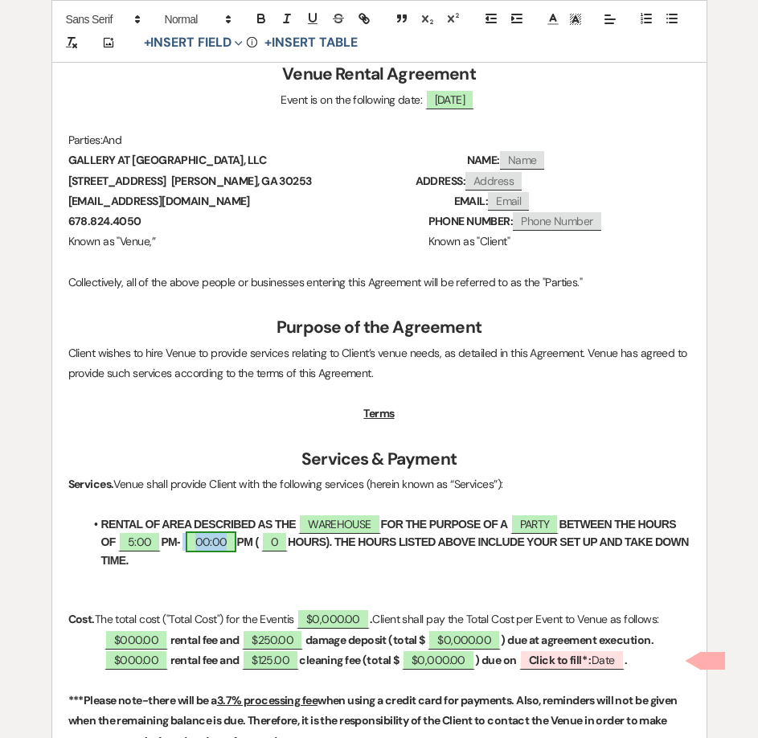
click at [206, 541] on span "00:00" at bounding box center [211, 541] width 51 height 21
select select "owner"
select select "Time"
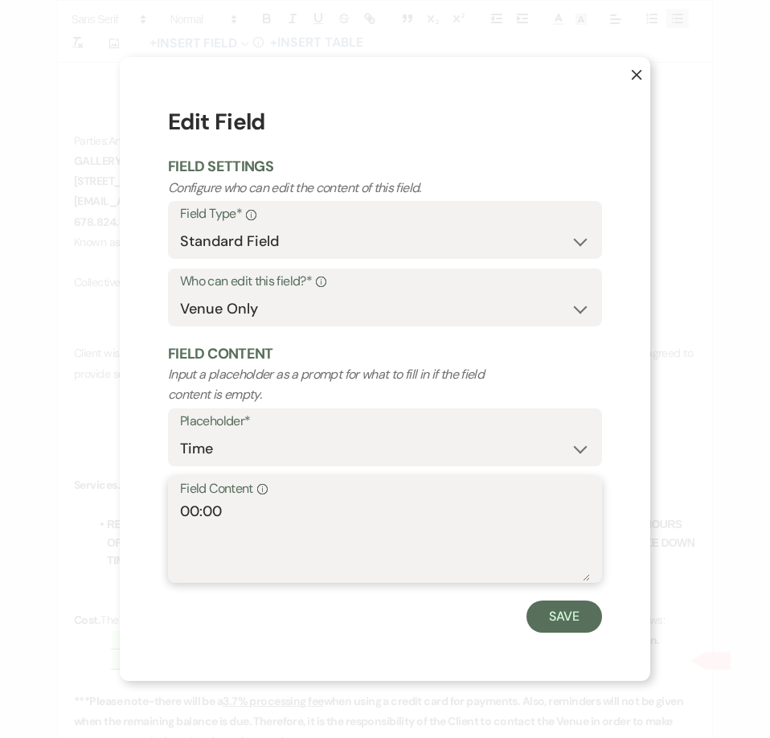
click at [193, 504] on textarea "00:00" at bounding box center [385, 541] width 410 height 80
type textarea "10:00"
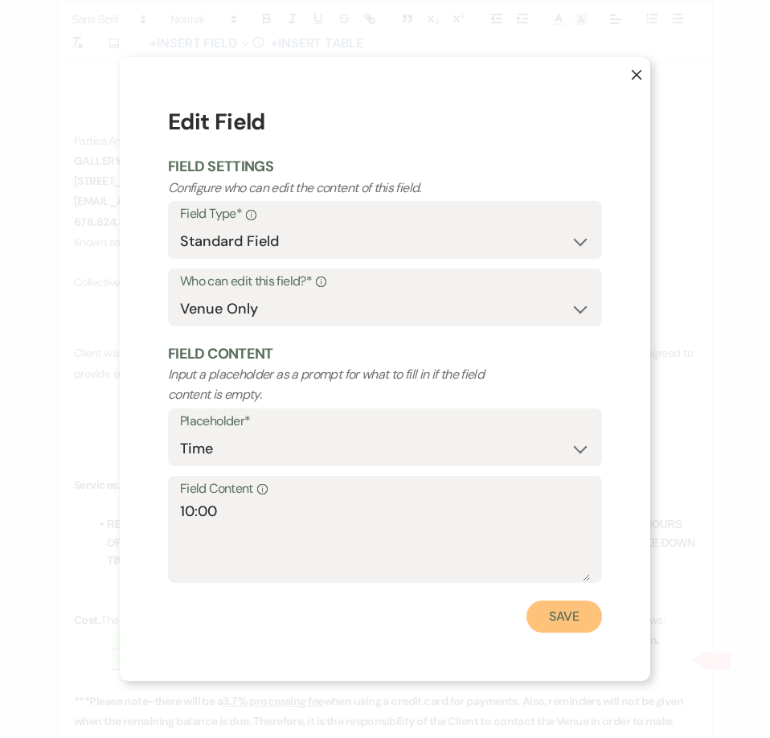
click at [547, 619] on button "Save" at bounding box center [564, 616] width 76 height 32
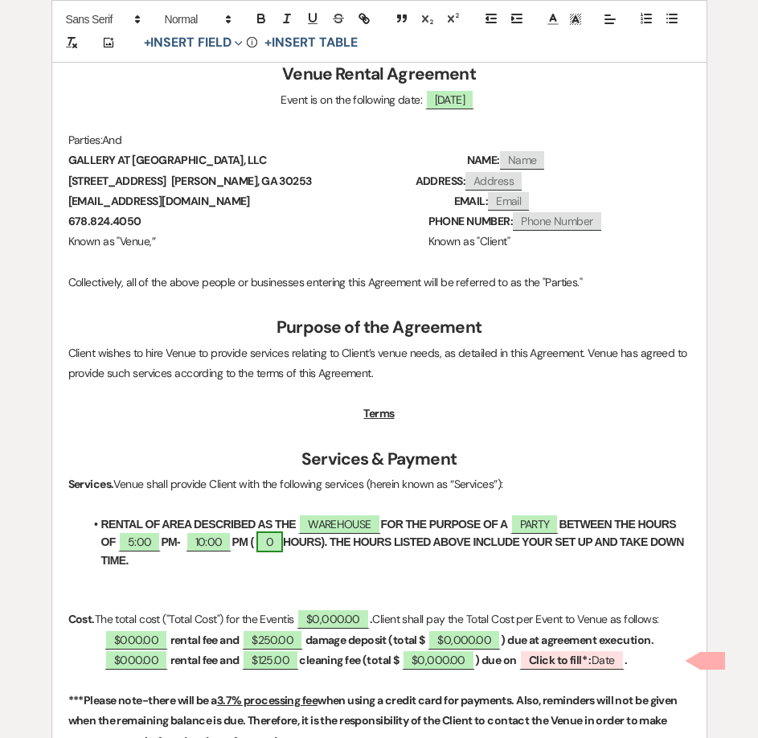
click at [274, 542] on span "0" at bounding box center [269, 541] width 27 height 21
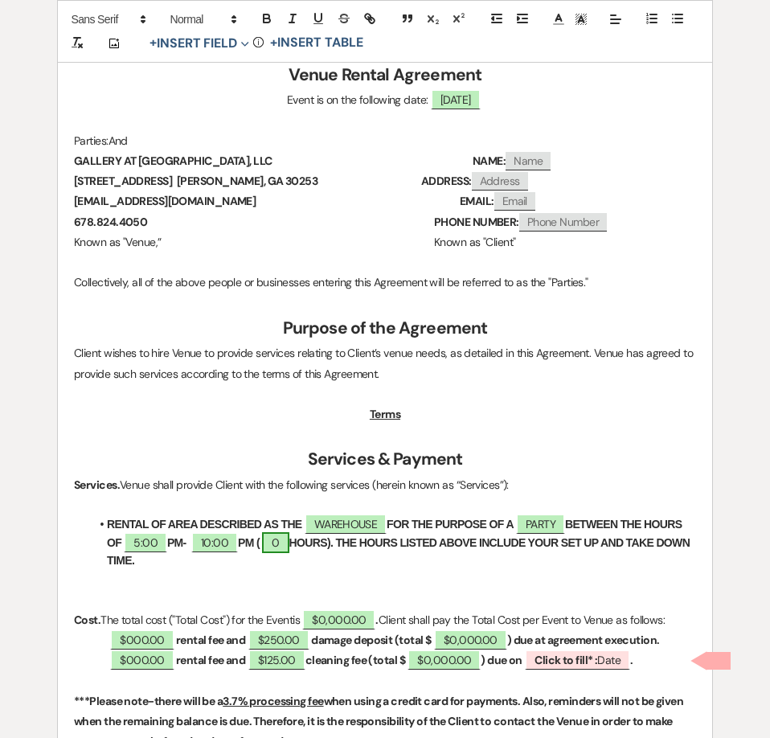
select select "owner"
select select "Number"
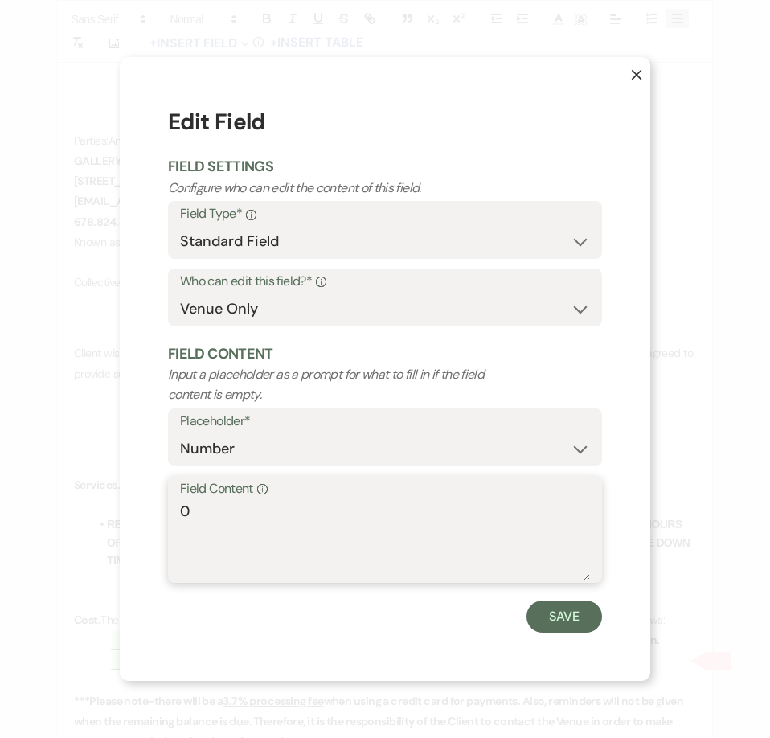
drag, startPoint x: 128, startPoint y: 523, endPoint x: 76, endPoint y: 526, distance: 51.5
click at [80, 524] on div "X Edit Field Field Settings Configure who can edit the content of this field. F…" at bounding box center [385, 369] width 770 height 738
type textarea "5"
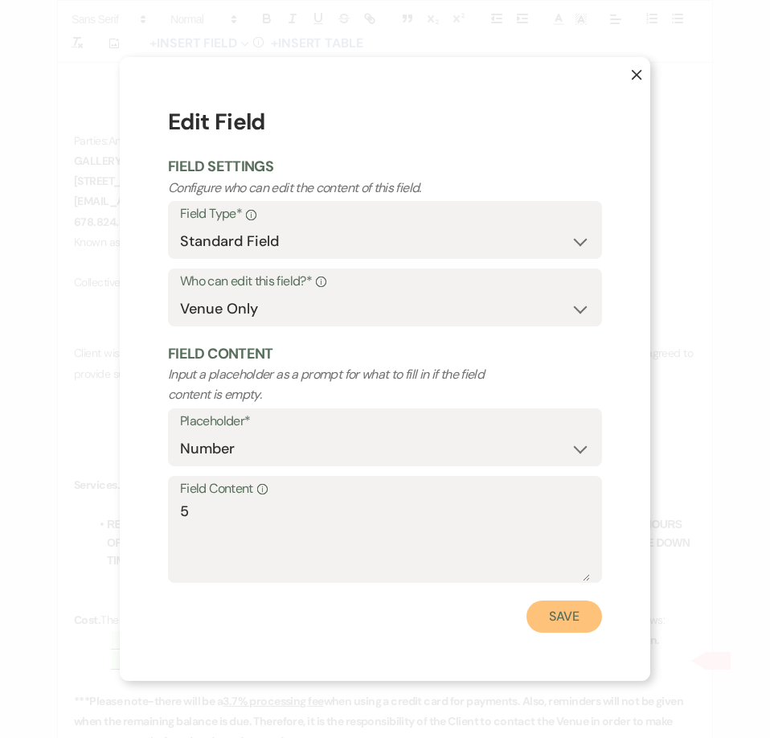
click at [572, 615] on button "Save" at bounding box center [564, 616] width 76 height 32
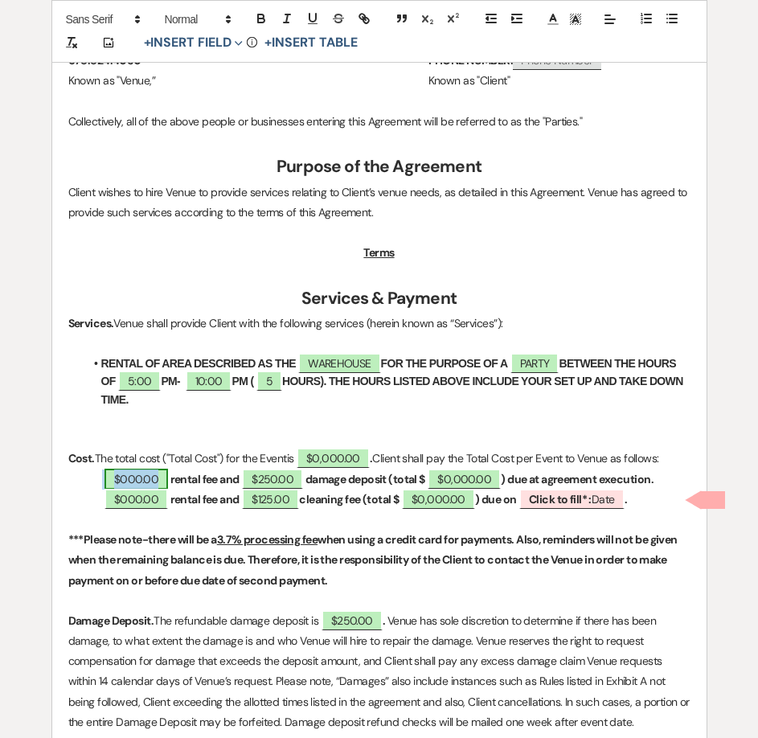
click at [135, 481] on span "$000.00" at bounding box center [135, 478] width 63 height 21
select select "owner"
select select "Amount"
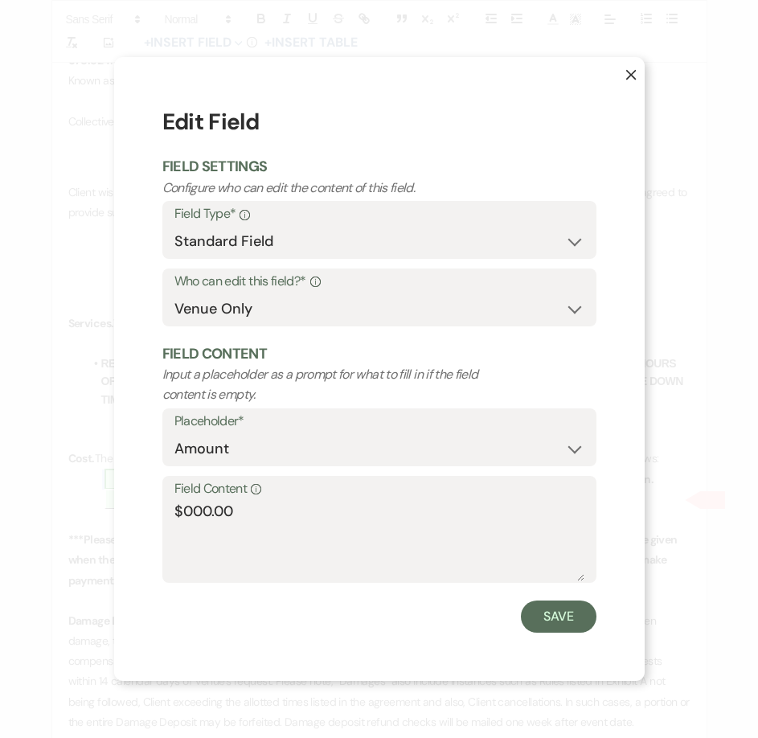
scroll to position [563, 0]
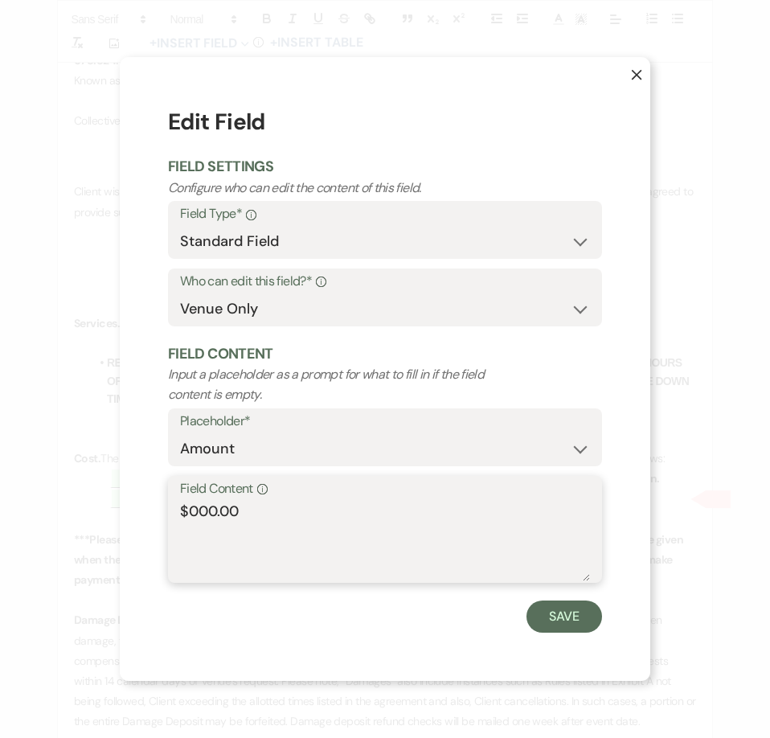
click at [196, 507] on textarea "$000.00" at bounding box center [385, 541] width 410 height 80
type textarea "$500.00"
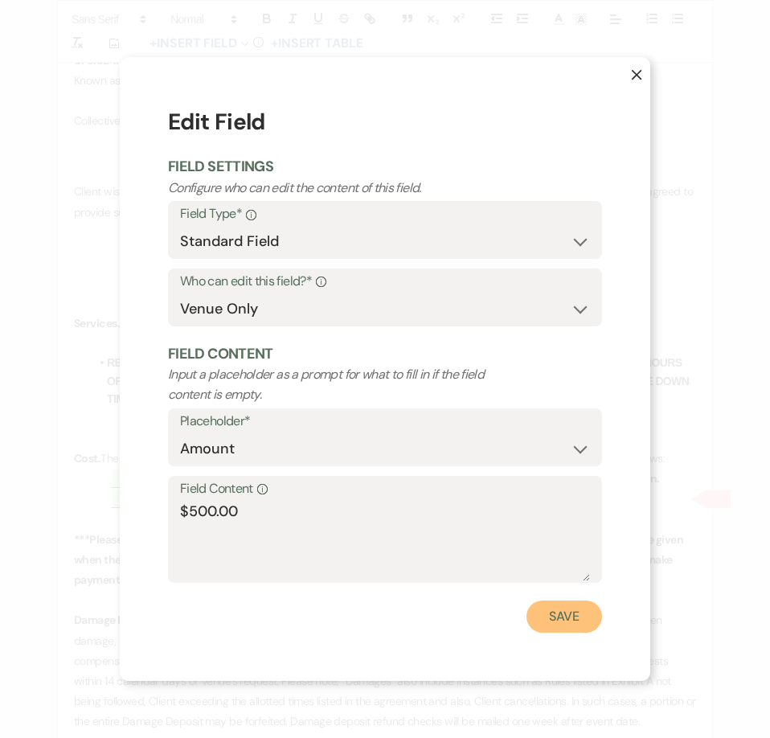
click at [535, 615] on button "Save" at bounding box center [564, 616] width 76 height 32
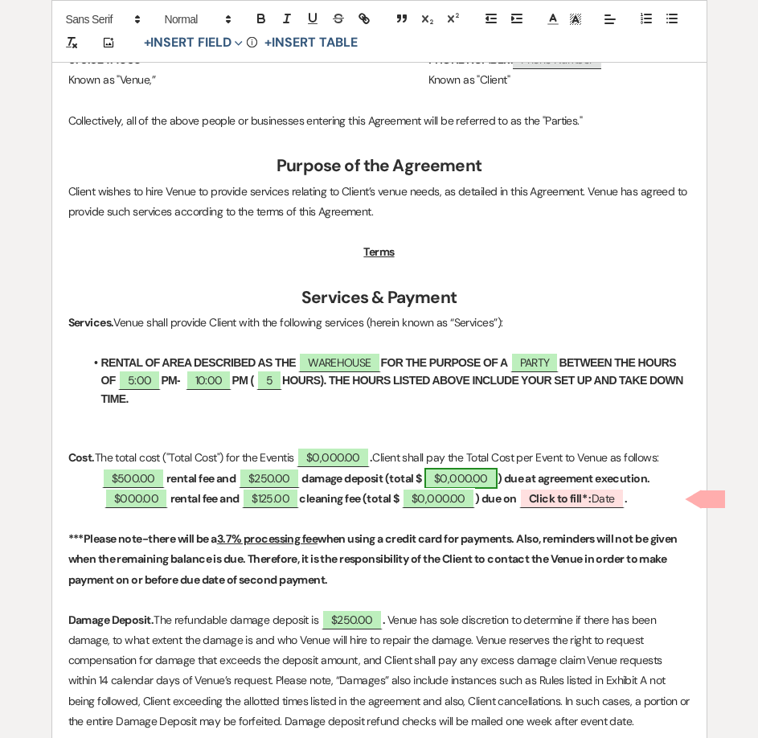
click at [458, 477] on span "$0,000.00" at bounding box center [460, 478] width 73 height 21
select select "owner"
select select "Total"
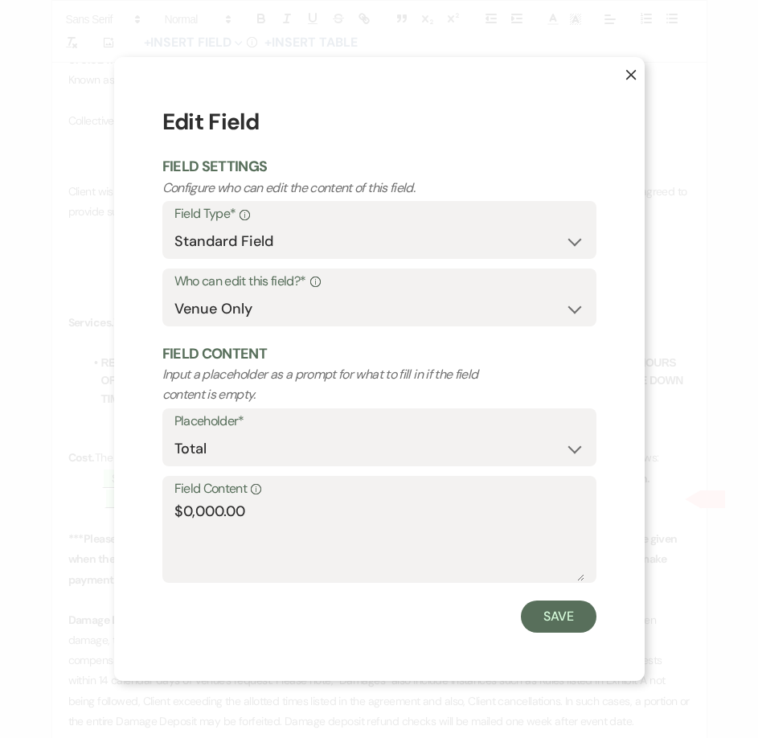
scroll to position [564, 0]
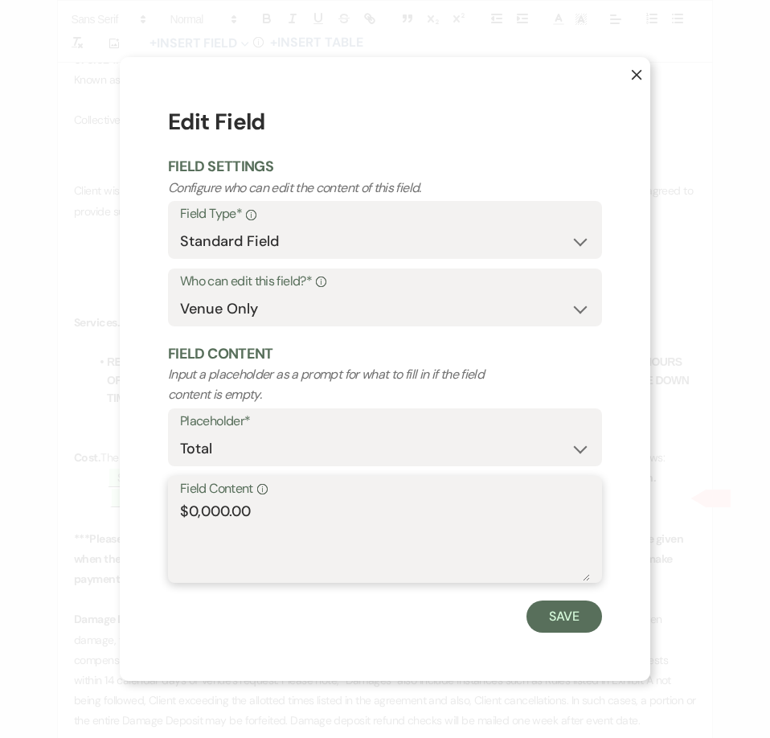
drag, startPoint x: 227, startPoint y: 509, endPoint x: 188, endPoint y: 516, distance: 40.0
click at [188, 516] on textarea "$0,000.00" at bounding box center [385, 541] width 410 height 80
type textarea "$750.00"
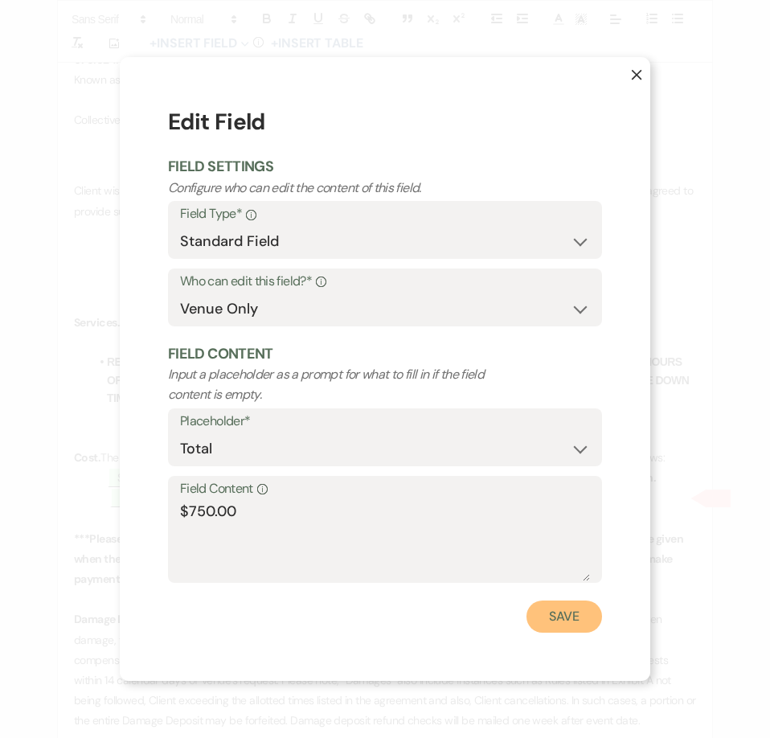
click at [547, 618] on button "Save" at bounding box center [564, 616] width 76 height 32
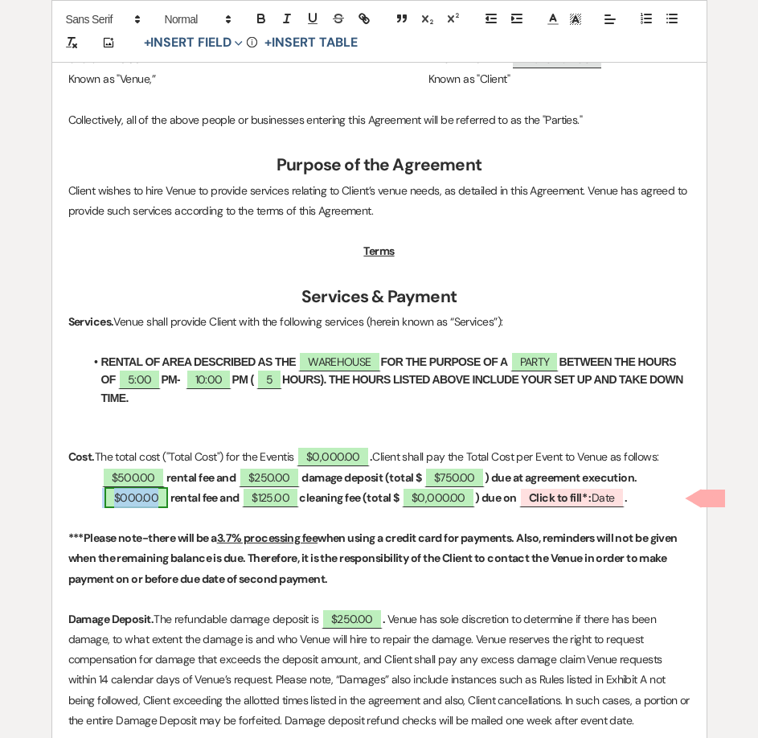
click at [133, 503] on span "$000.00" at bounding box center [135, 497] width 63 height 21
select select "owner"
select select "Amount"
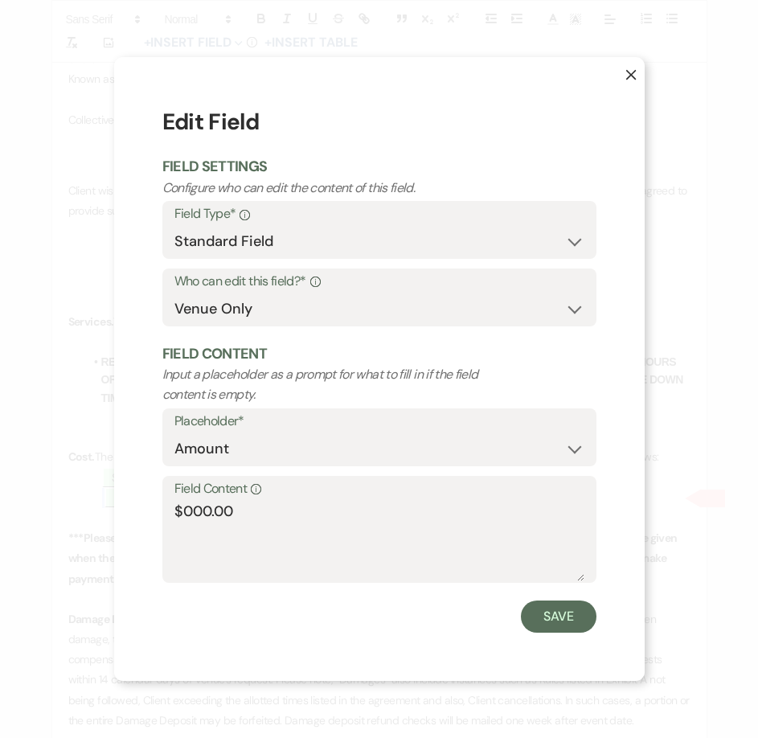
scroll to position [565, 0]
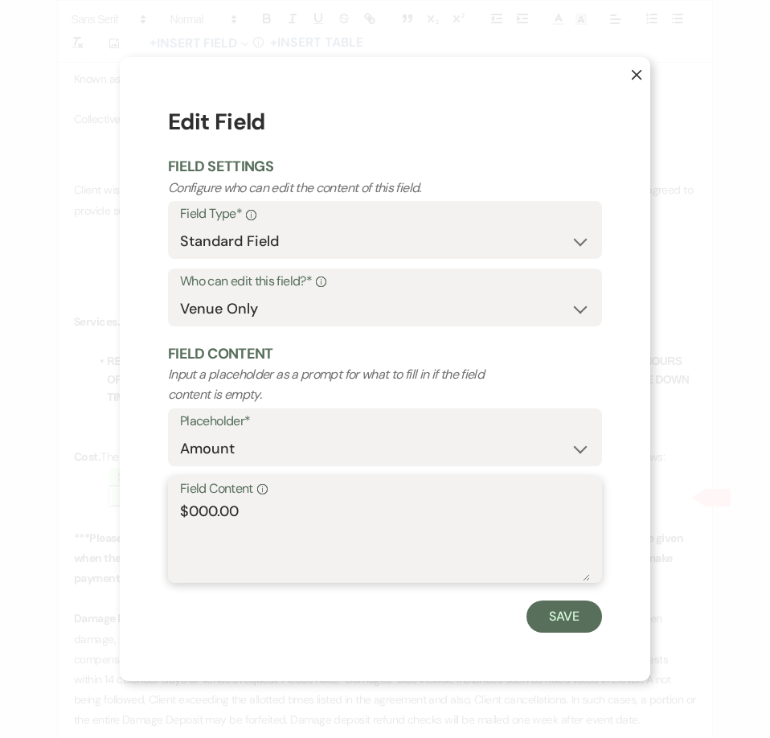
click at [195, 509] on textarea "$000.00" at bounding box center [385, 541] width 410 height 80
type textarea "$500.00"
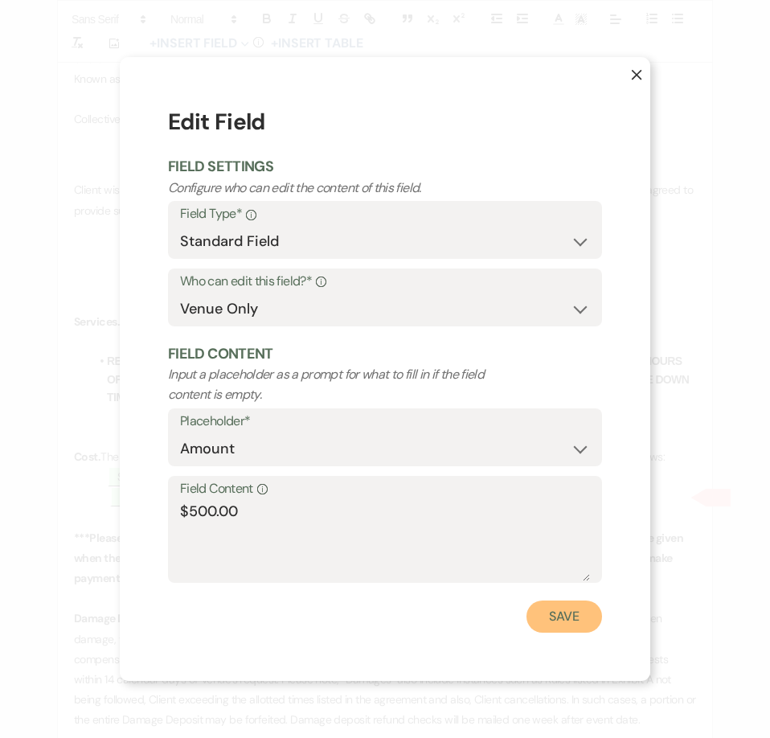
click at [552, 614] on button "Save" at bounding box center [564, 616] width 76 height 32
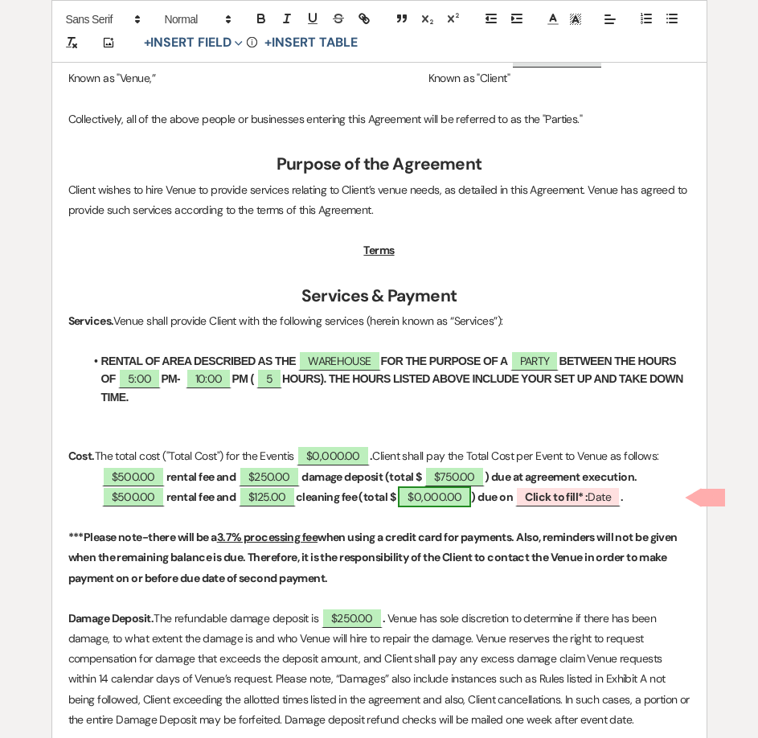
click at [431, 494] on span "$0,000.00" at bounding box center [434, 496] width 73 height 21
select select "owner"
select select "Total"
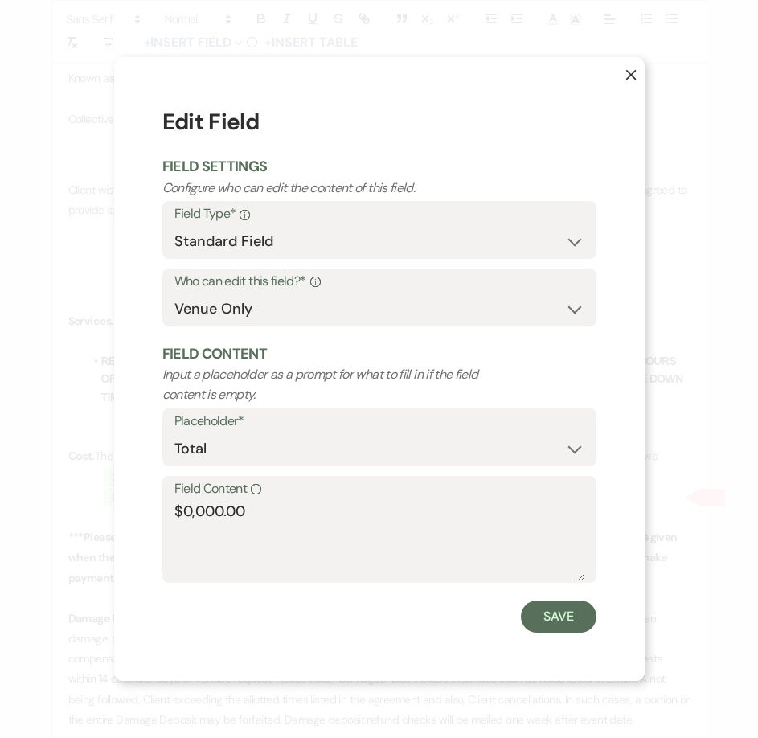
scroll to position [566, 0]
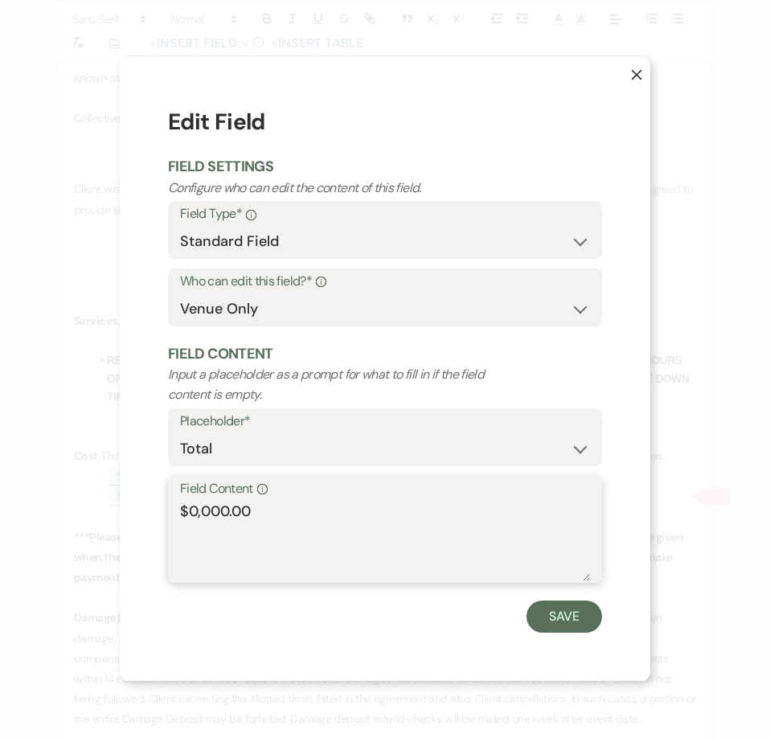
drag, startPoint x: 227, startPoint y: 513, endPoint x: 189, endPoint y: 513, distance: 37.8
click at [189, 513] on textarea "$0,000.00" at bounding box center [385, 541] width 410 height 80
type textarea "$625.00"
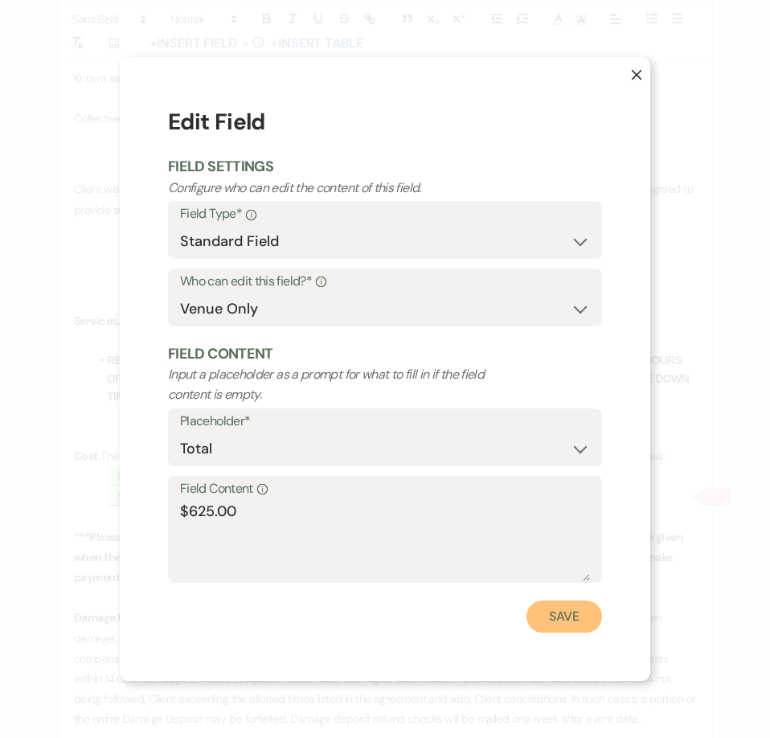
click at [585, 622] on button "Save" at bounding box center [564, 616] width 76 height 32
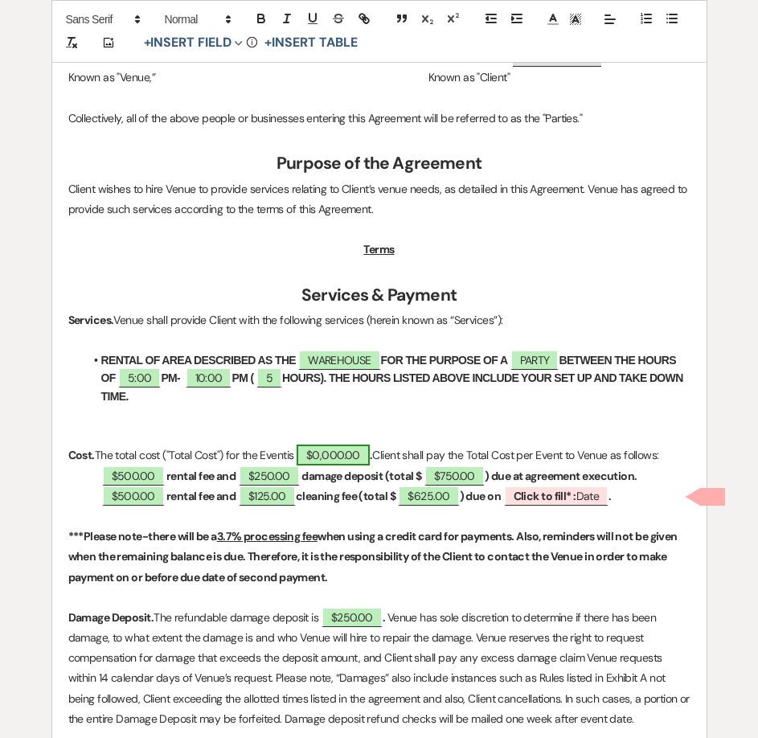
click at [341, 459] on span "$0,000.00" at bounding box center [332, 454] width 73 height 21
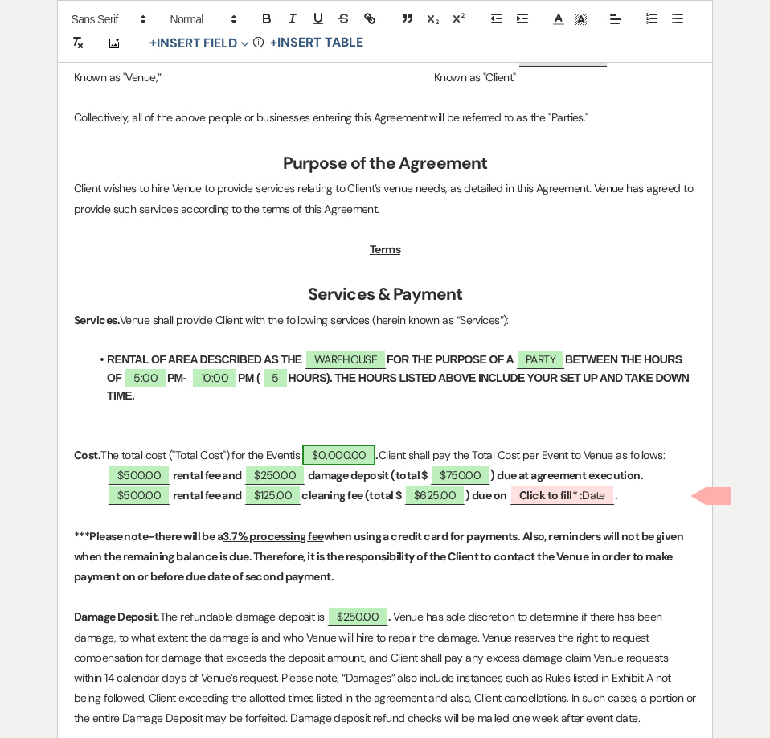
select select "owner"
select select "Total"
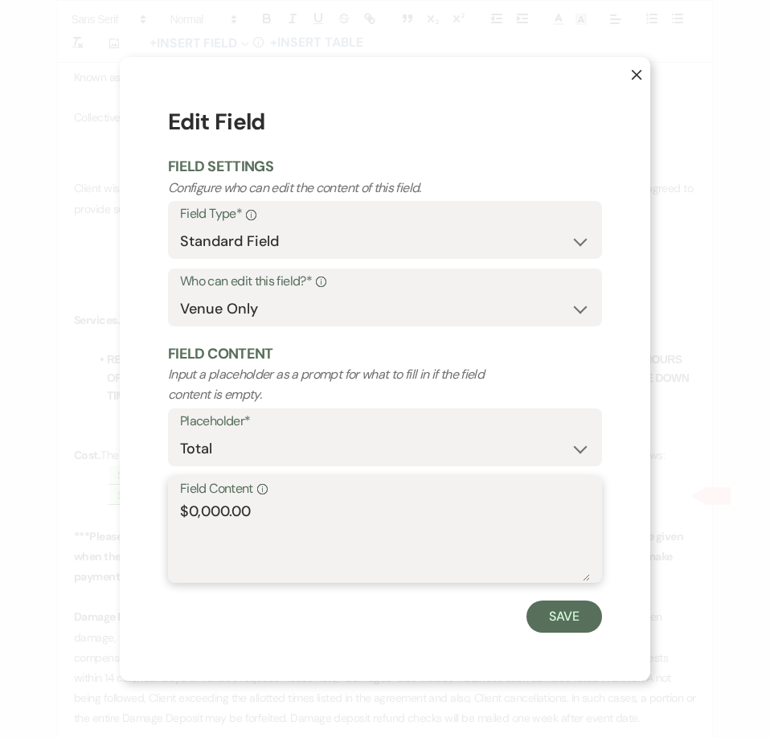
drag, startPoint x: 229, startPoint y: 513, endPoint x: 190, endPoint y: 516, distance: 38.7
click at [190, 516] on textarea "$0,000.00" at bounding box center [385, 541] width 410 height 80
type textarea "$1,375.00"
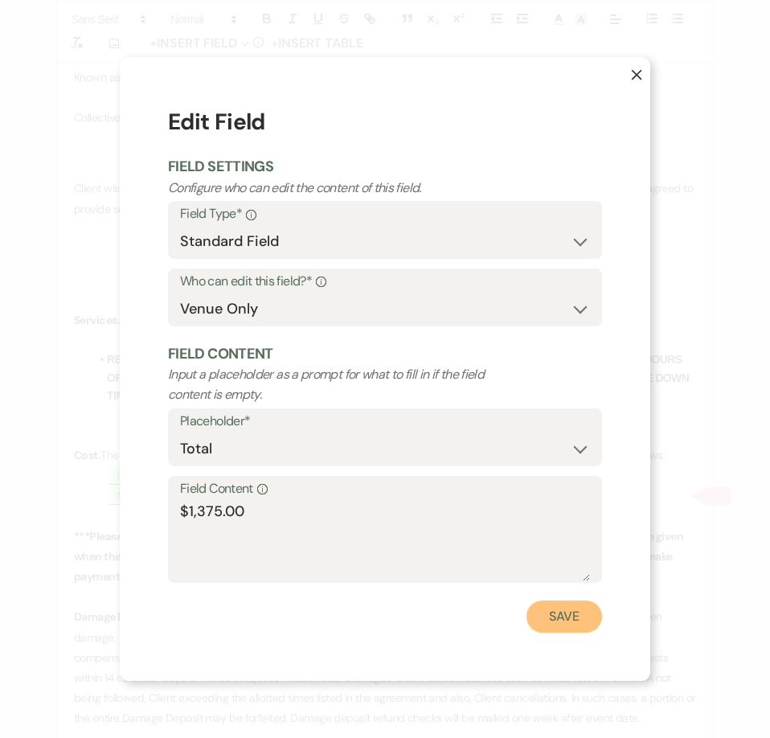
click at [554, 617] on button "Save" at bounding box center [564, 616] width 76 height 32
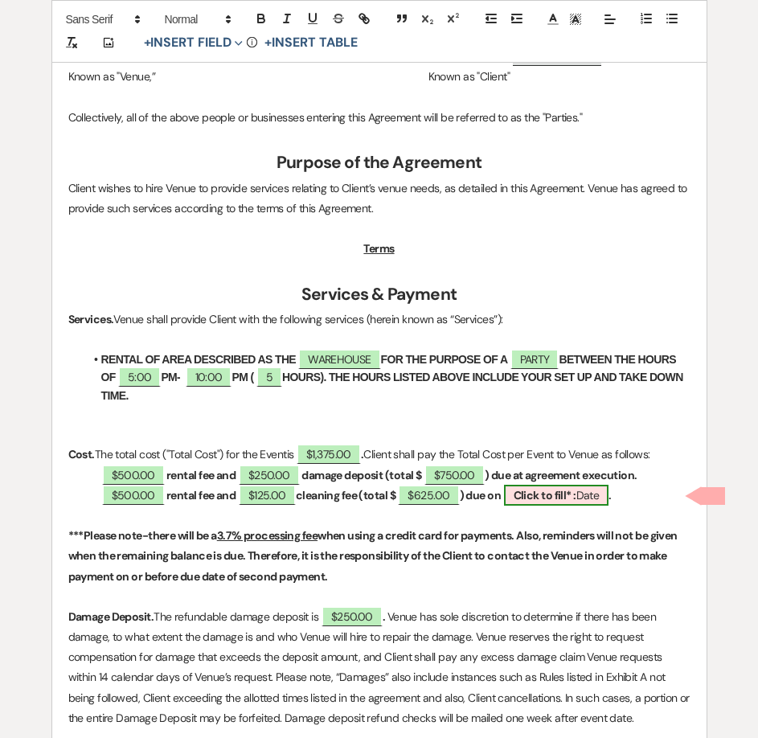
click at [541, 501] on b "Click to fill* :" at bounding box center [544, 495] width 63 height 14
select select "owner"
select select "Date"
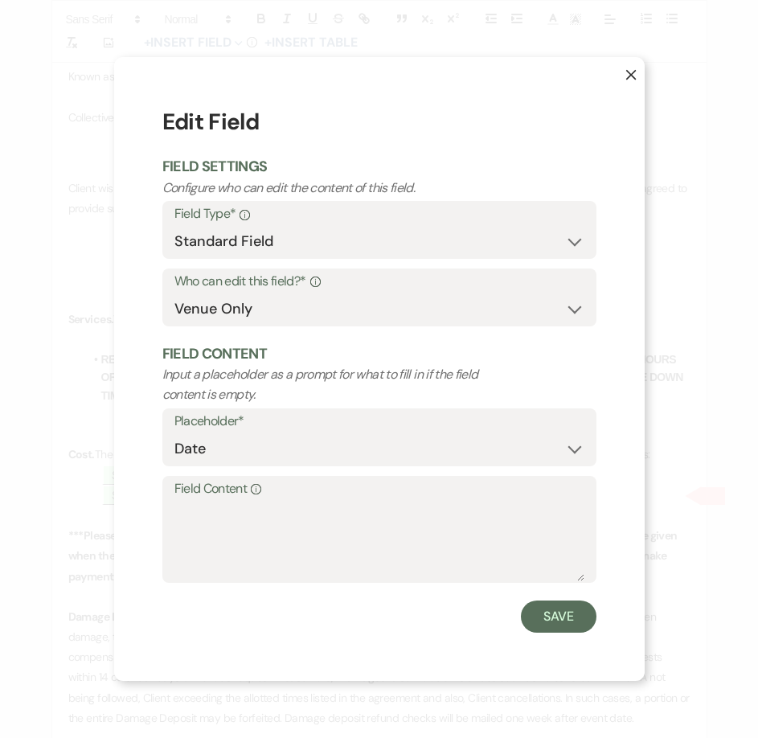
scroll to position [567, 0]
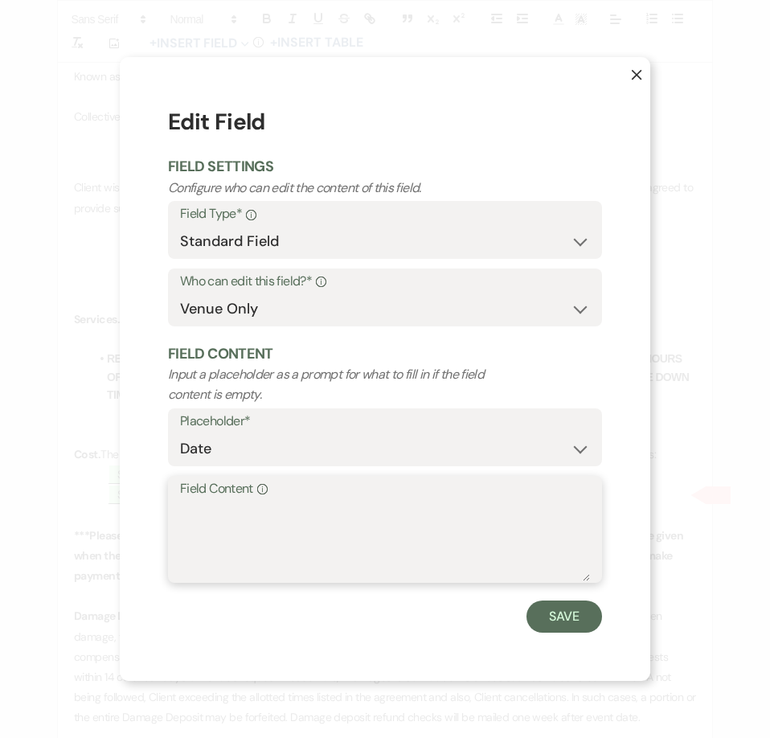
click at [493, 522] on textarea "Field Content Info" at bounding box center [385, 541] width 410 height 80
type textarea "[DATE]"
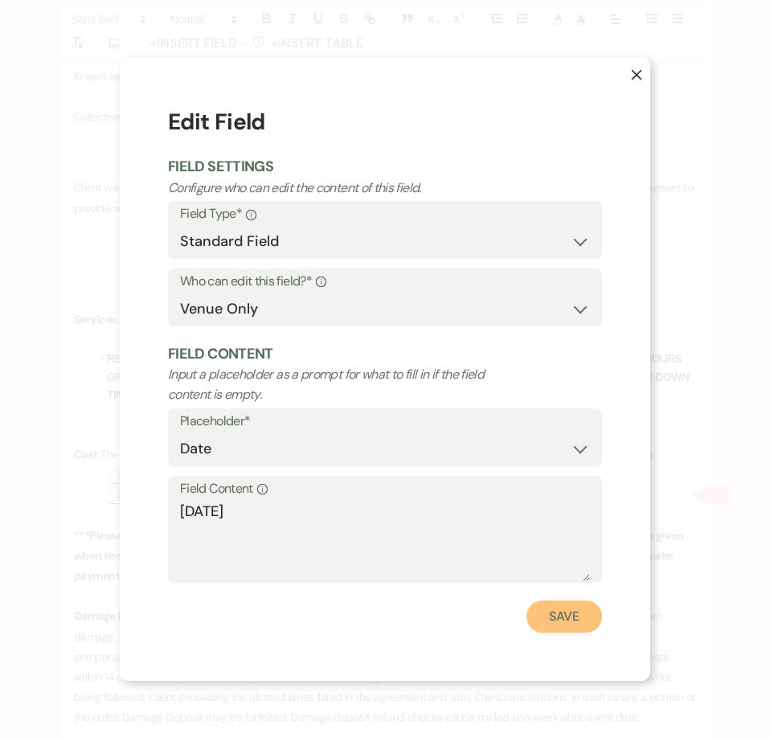
click at [595, 616] on button "Save" at bounding box center [564, 616] width 76 height 32
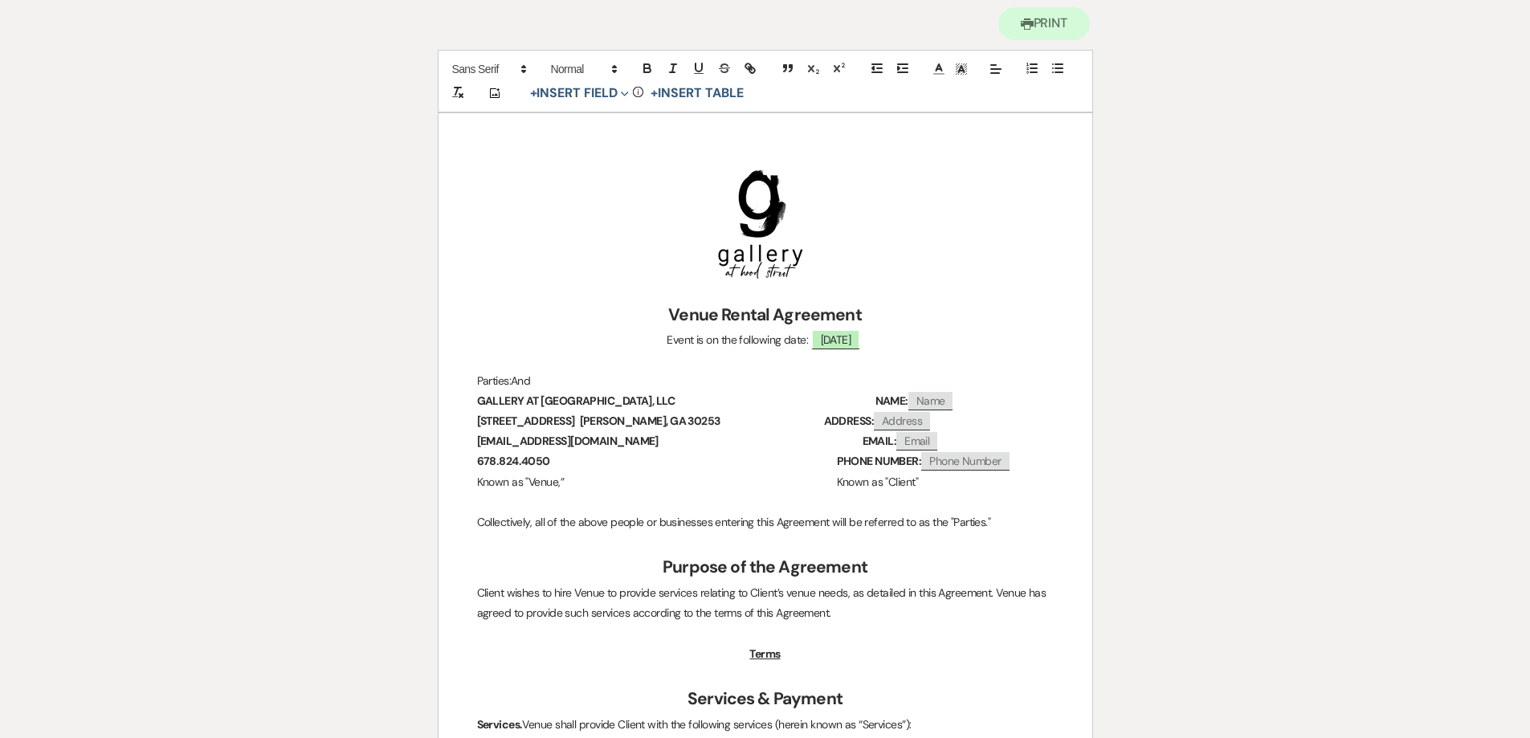
scroll to position [0, 0]
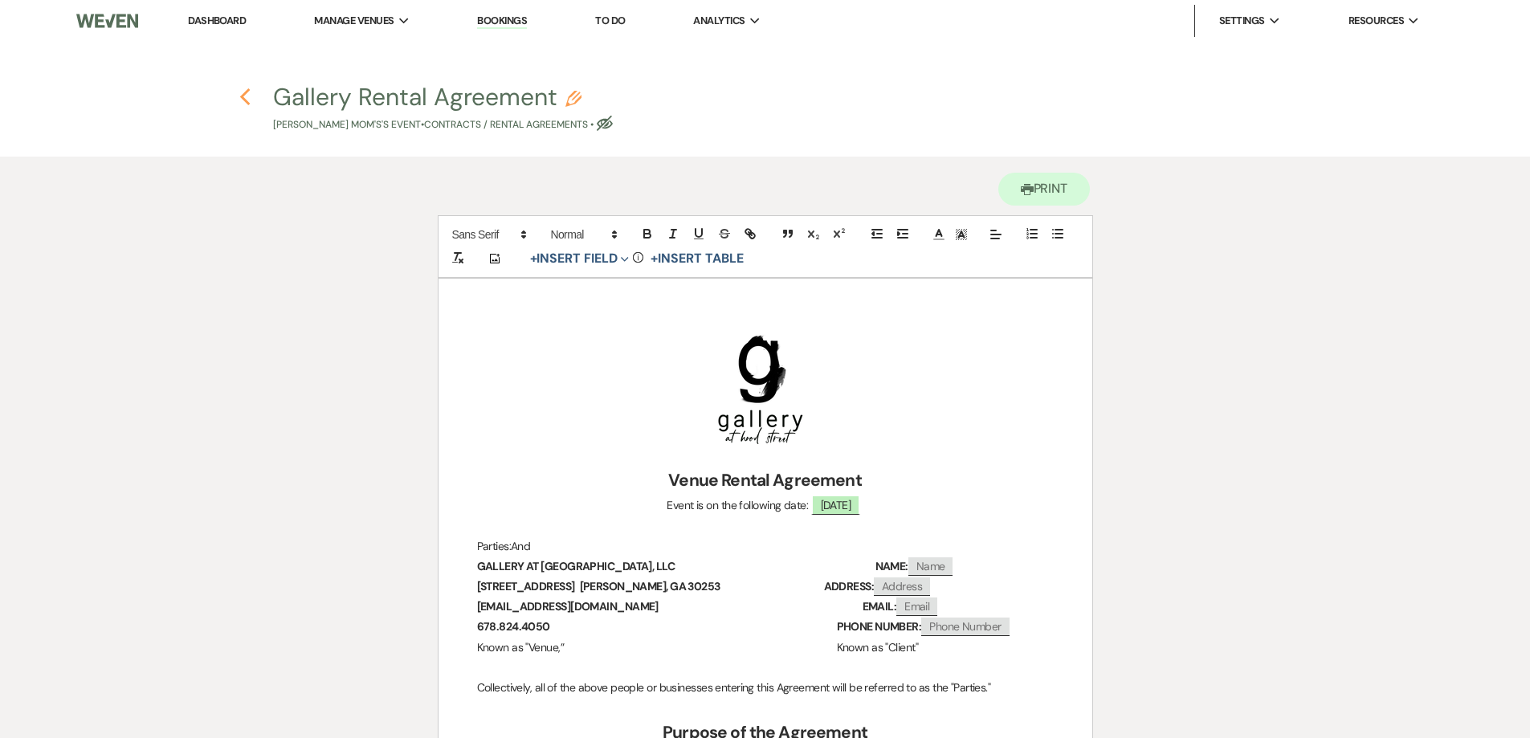
click at [249, 102] on icon "Previous" at bounding box center [245, 97] width 12 height 19
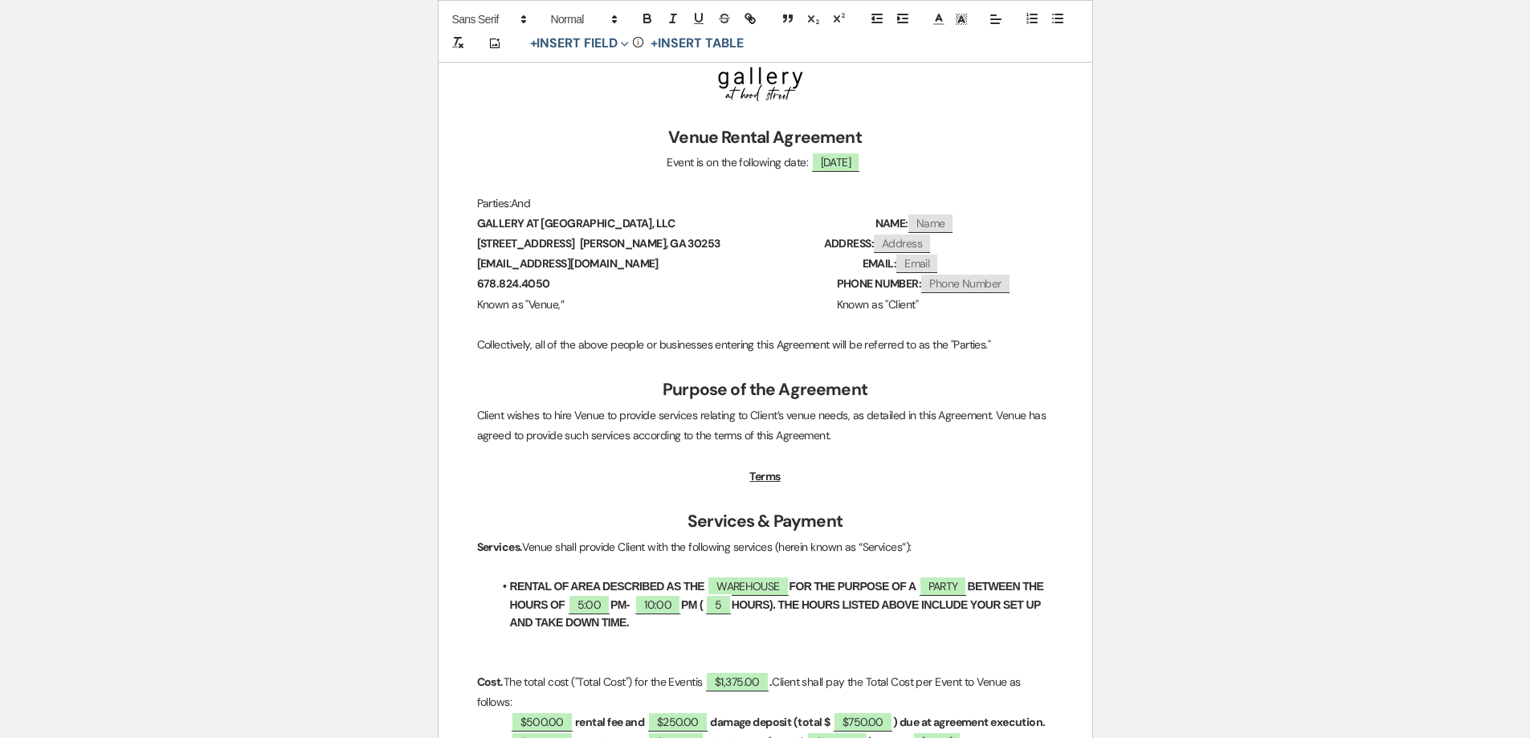
select select "5"
select select "12"
select select "13"
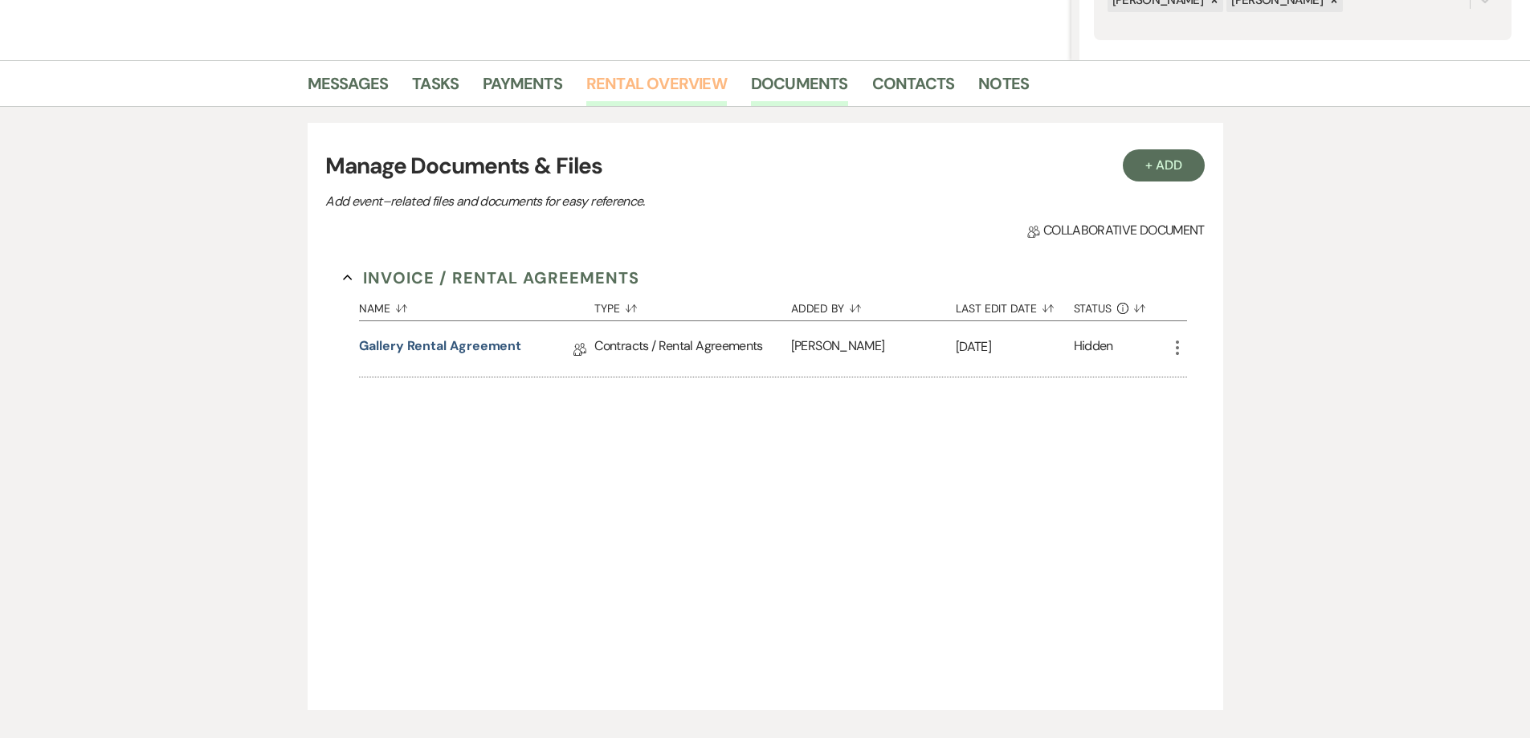
click at [644, 96] on link "Rental Overview" at bounding box center [656, 88] width 141 height 35
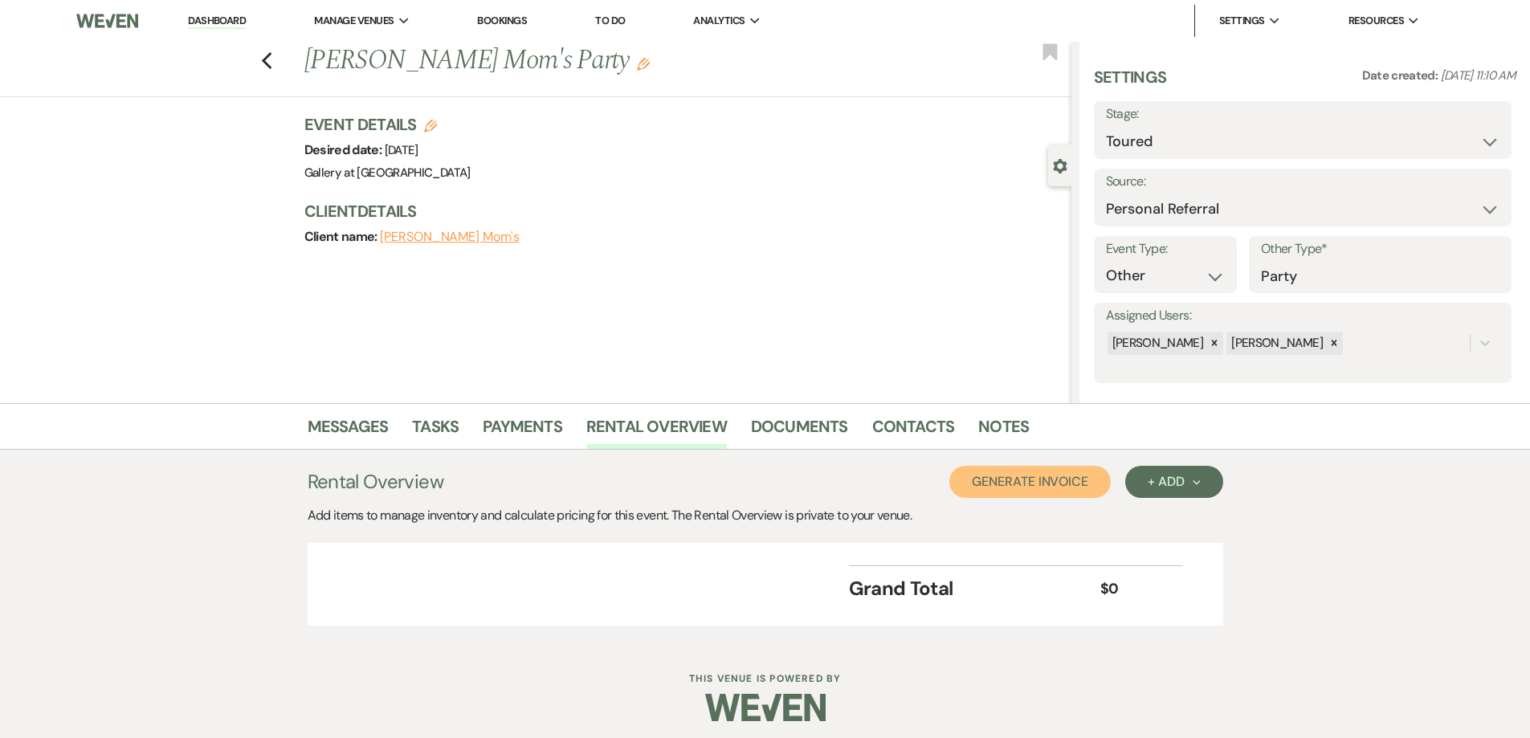
click at [1101, 479] on button "Generate Invoice" at bounding box center [1030, 482] width 161 height 32
click at [1175, 481] on button "Save" at bounding box center [1186, 482] width 76 height 32
click at [1093, 486] on button "Cancel" at bounding box center [1085, 482] width 96 height 32
click at [1197, 488] on div "+ Add Next" at bounding box center [1174, 482] width 52 height 13
click at [1191, 544] on button "Category" at bounding box center [1168, 543] width 84 height 25
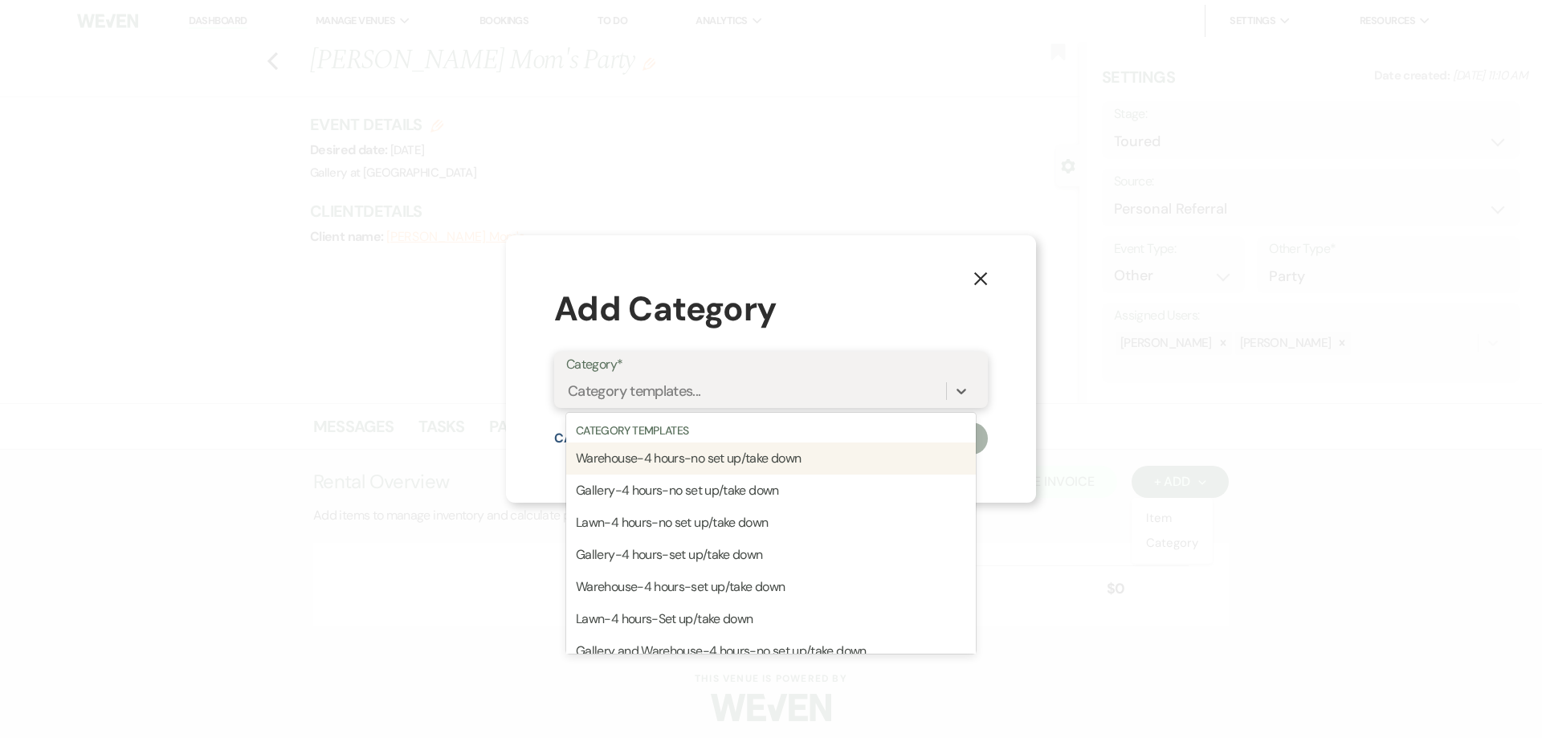
click at [942, 390] on div "Category templates..." at bounding box center [756, 392] width 380 height 28
click at [731, 458] on div "Warehouse-4 hours-no set up/take down" at bounding box center [771, 459] width 410 height 32
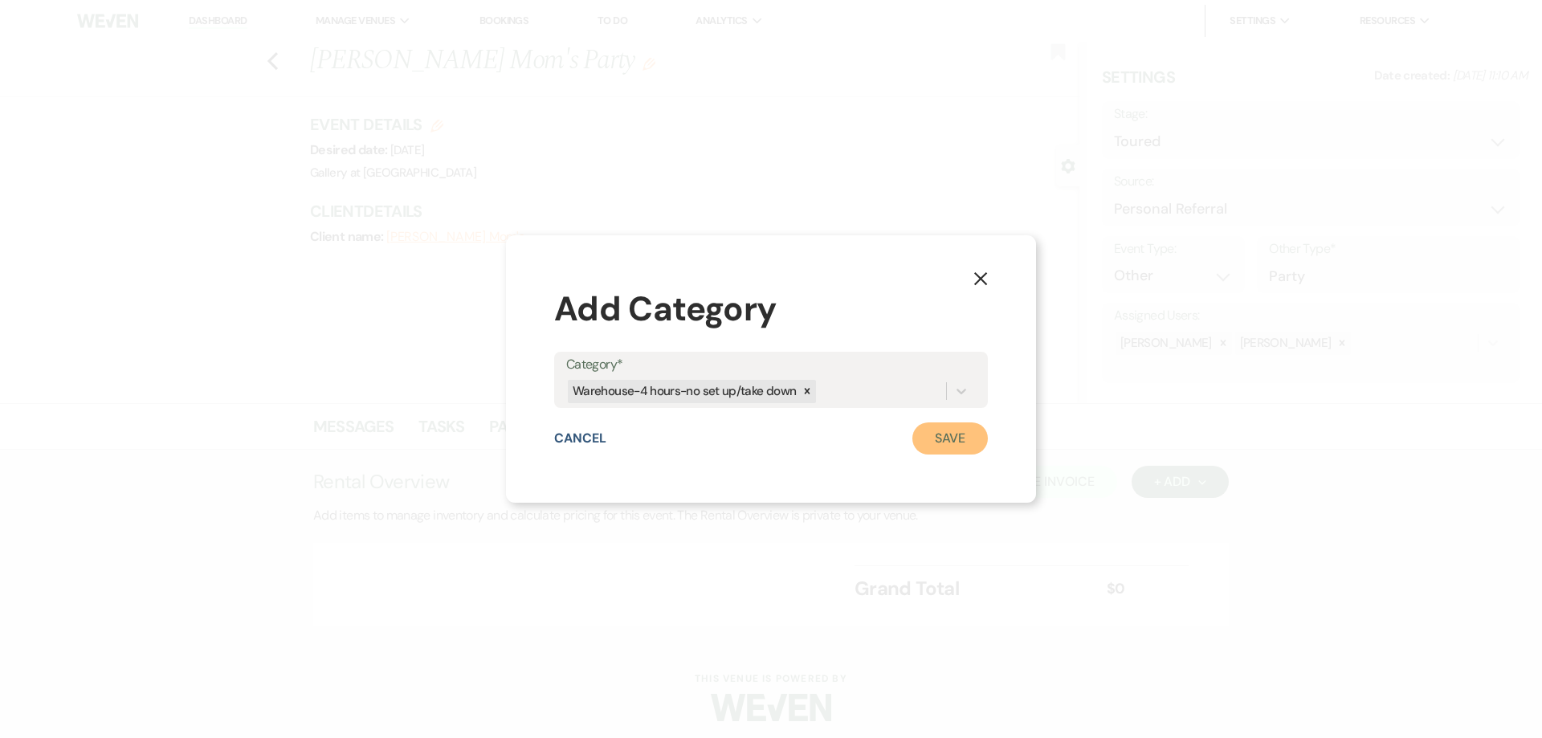
click at [987, 441] on button "Save" at bounding box center [951, 439] width 76 height 32
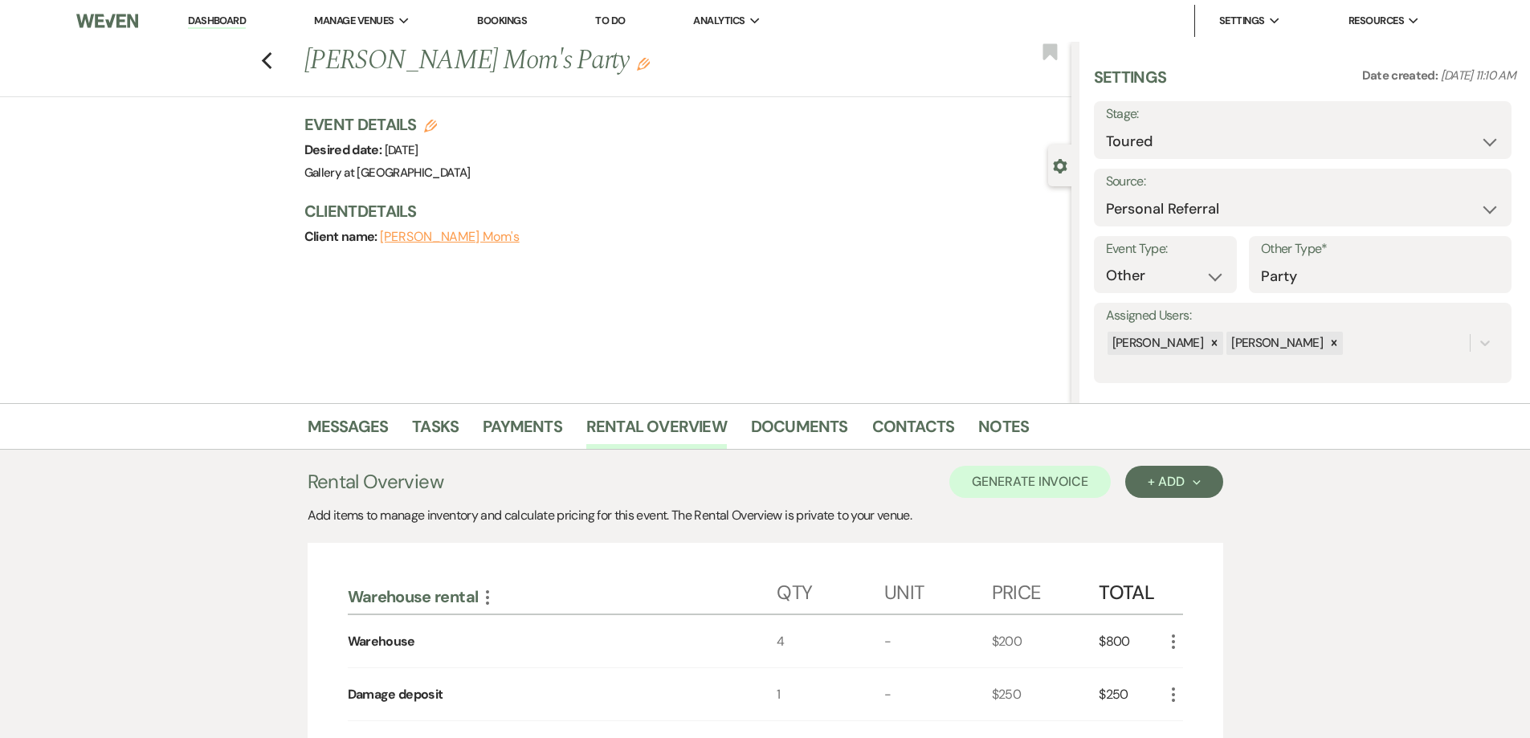
click at [1169, 640] on icon "More" at bounding box center [1173, 641] width 19 height 19
click at [1196, 674] on button "Pencil Edit" at bounding box center [1206, 673] width 84 height 26
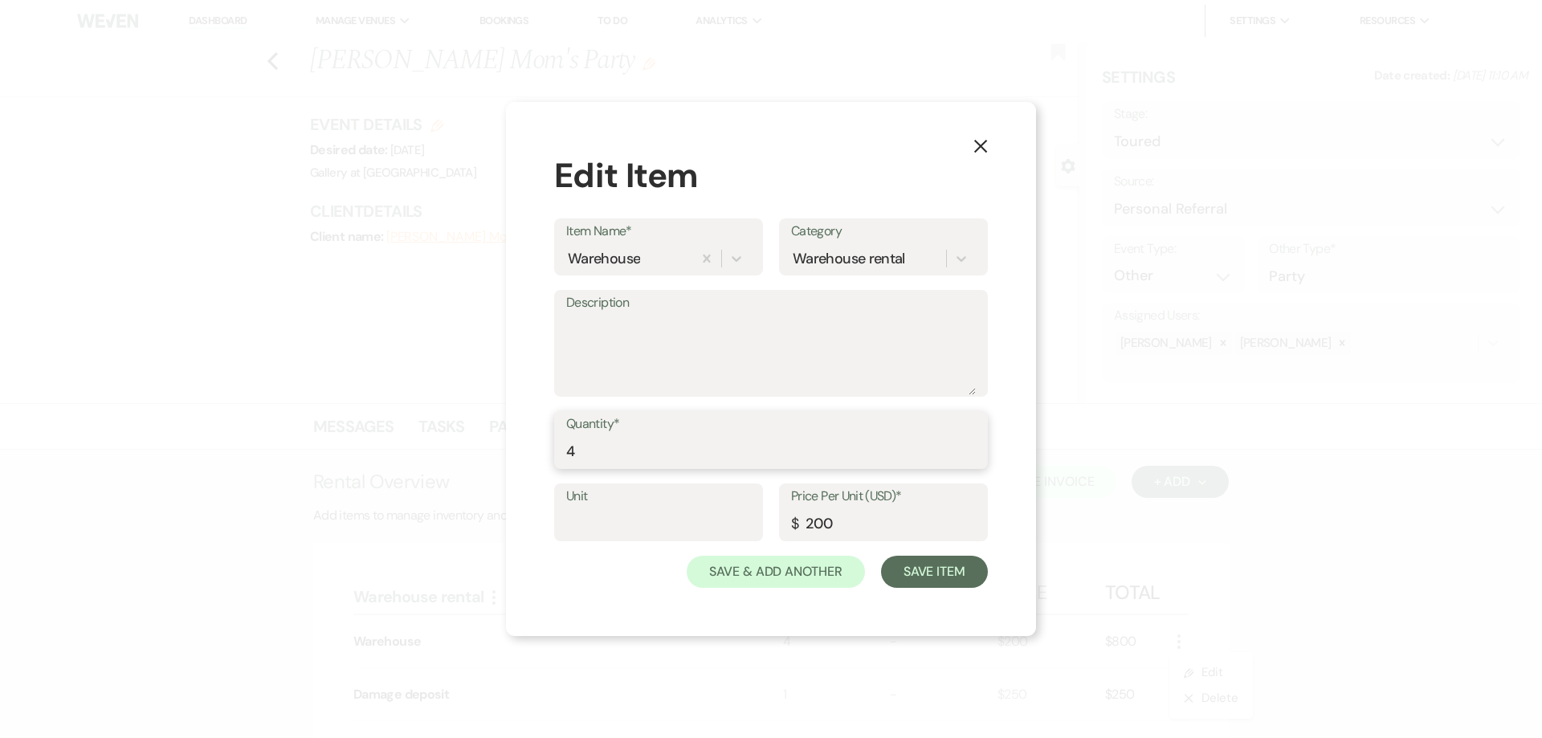
drag, startPoint x: 555, startPoint y: 439, endPoint x: 520, endPoint y: 437, distance: 35.4
click at [520, 437] on div "X Edit Item Item Name* Warehouse Category Warehouse rental Description Quantity…" at bounding box center [771, 369] width 530 height 534
type input "5"
click at [946, 580] on button "Save Item" at bounding box center [934, 572] width 107 height 32
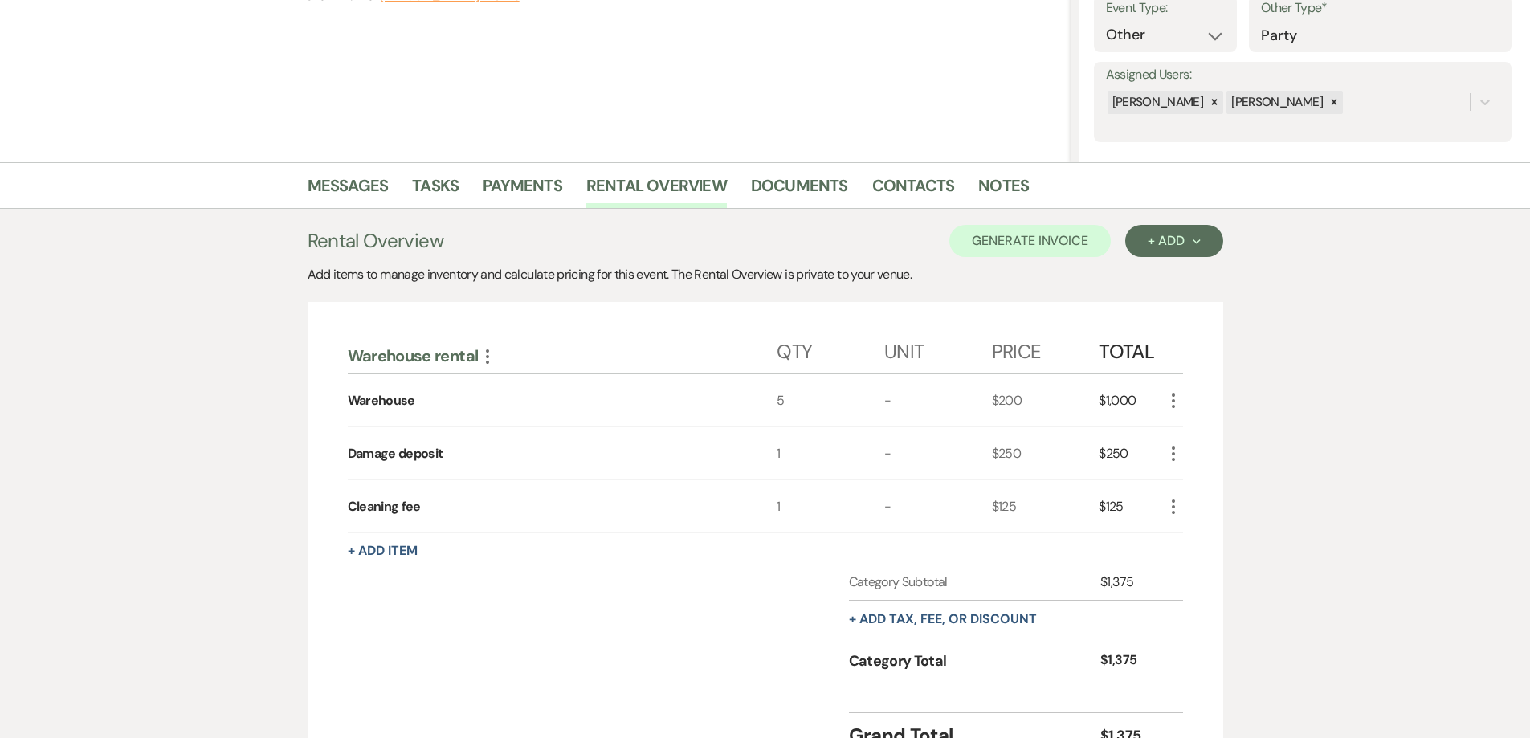
scroll to position [74, 0]
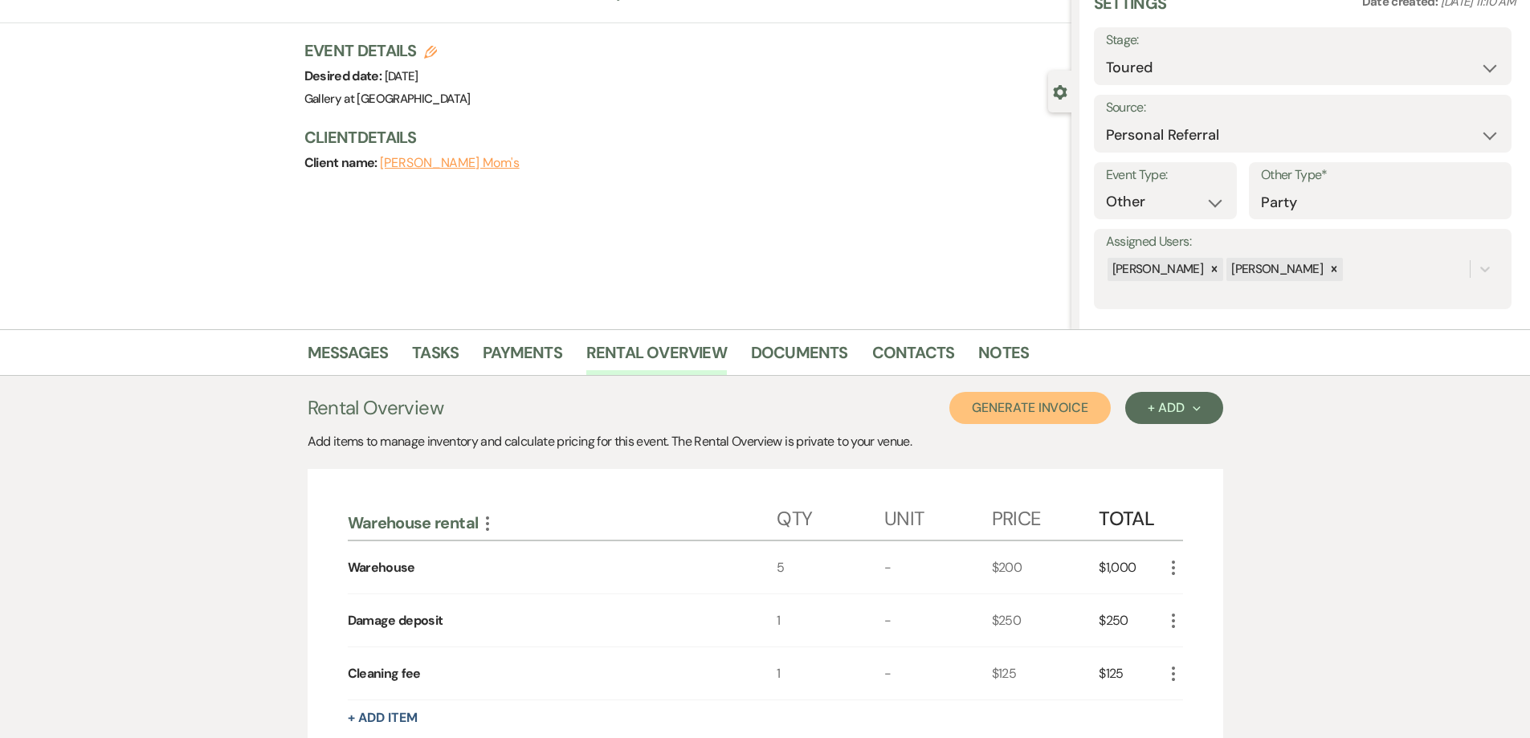
click at [1016, 406] on button "Generate Invoice" at bounding box center [1030, 408] width 161 height 32
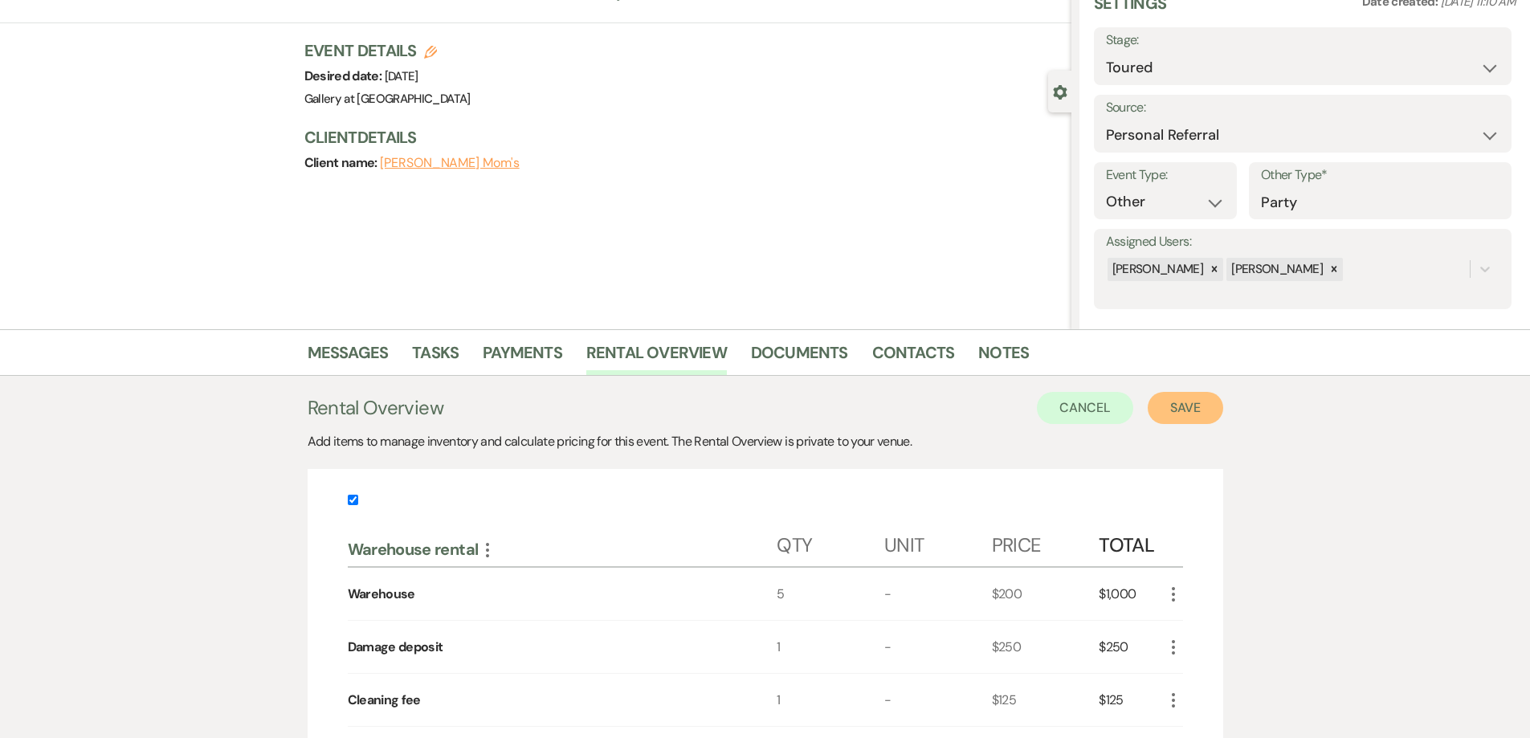
click at [1187, 402] on button "Save" at bounding box center [1186, 408] width 76 height 32
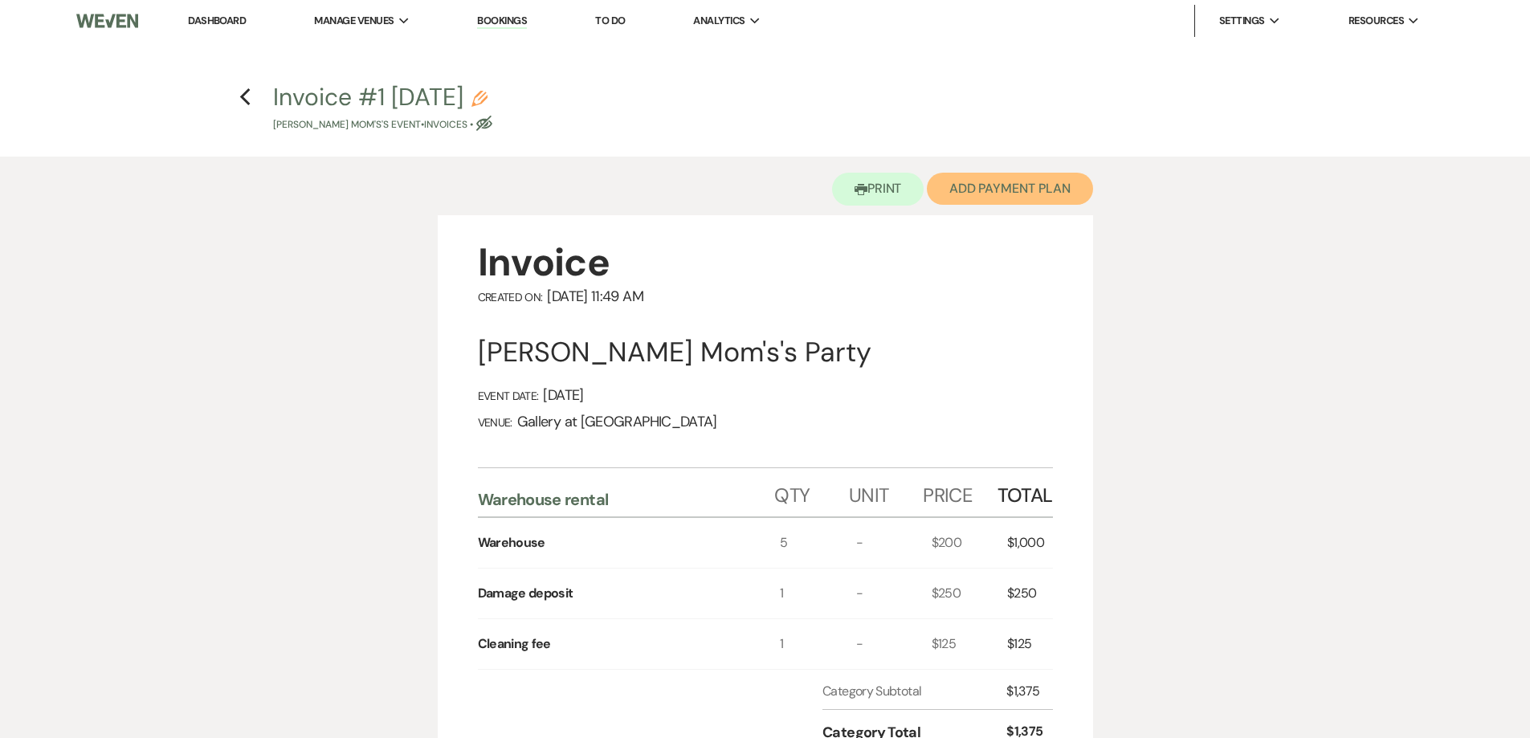
click at [1019, 185] on button "Add Payment Plan" at bounding box center [1010, 189] width 166 height 32
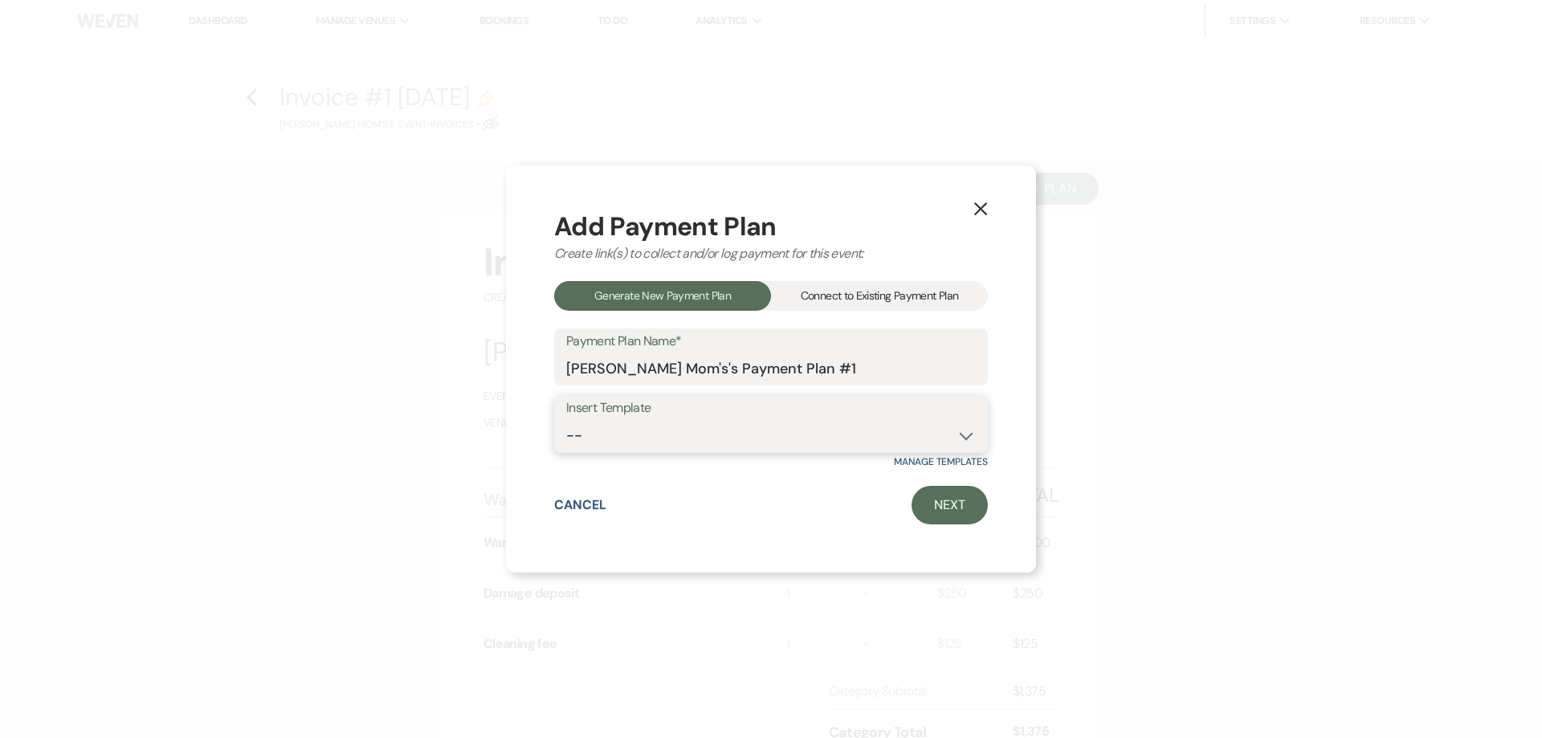
click at [782, 434] on select "-- Warehouse 4 hour rental-no set up/take down Gallery 4 hour rental-no set up/…" at bounding box center [771, 435] width 410 height 31
select select "49"
click at [566, 420] on select "-- Warehouse 4 hour rental-no set up/take down Gallery 4 hour rental-no set up/…" at bounding box center [771, 435] width 410 height 31
click at [952, 513] on link "Next" at bounding box center [950, 505] width 76 height 39
select select "28472"
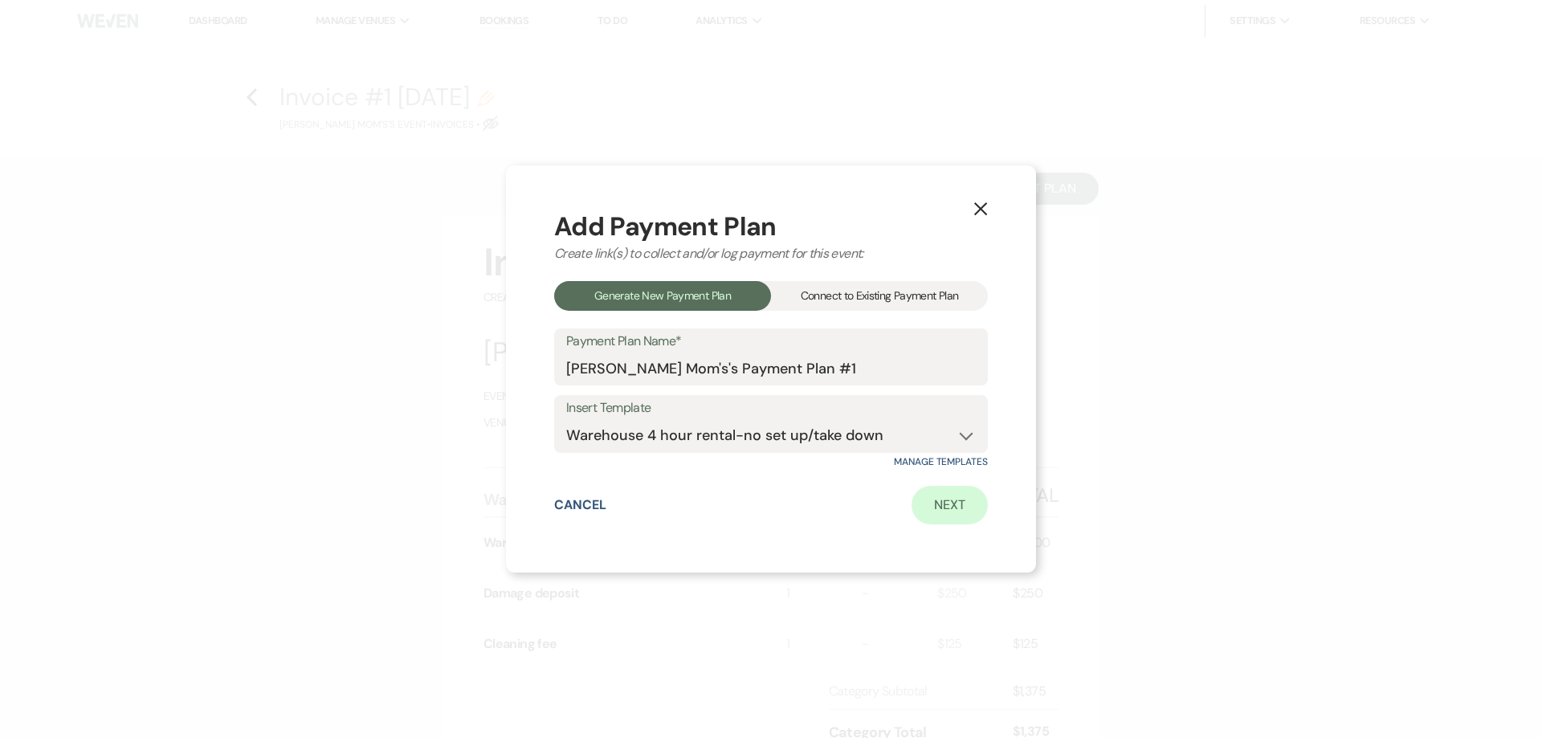
select select "2"
select select "flat"
select select "true"
select select "both"
select select "days"
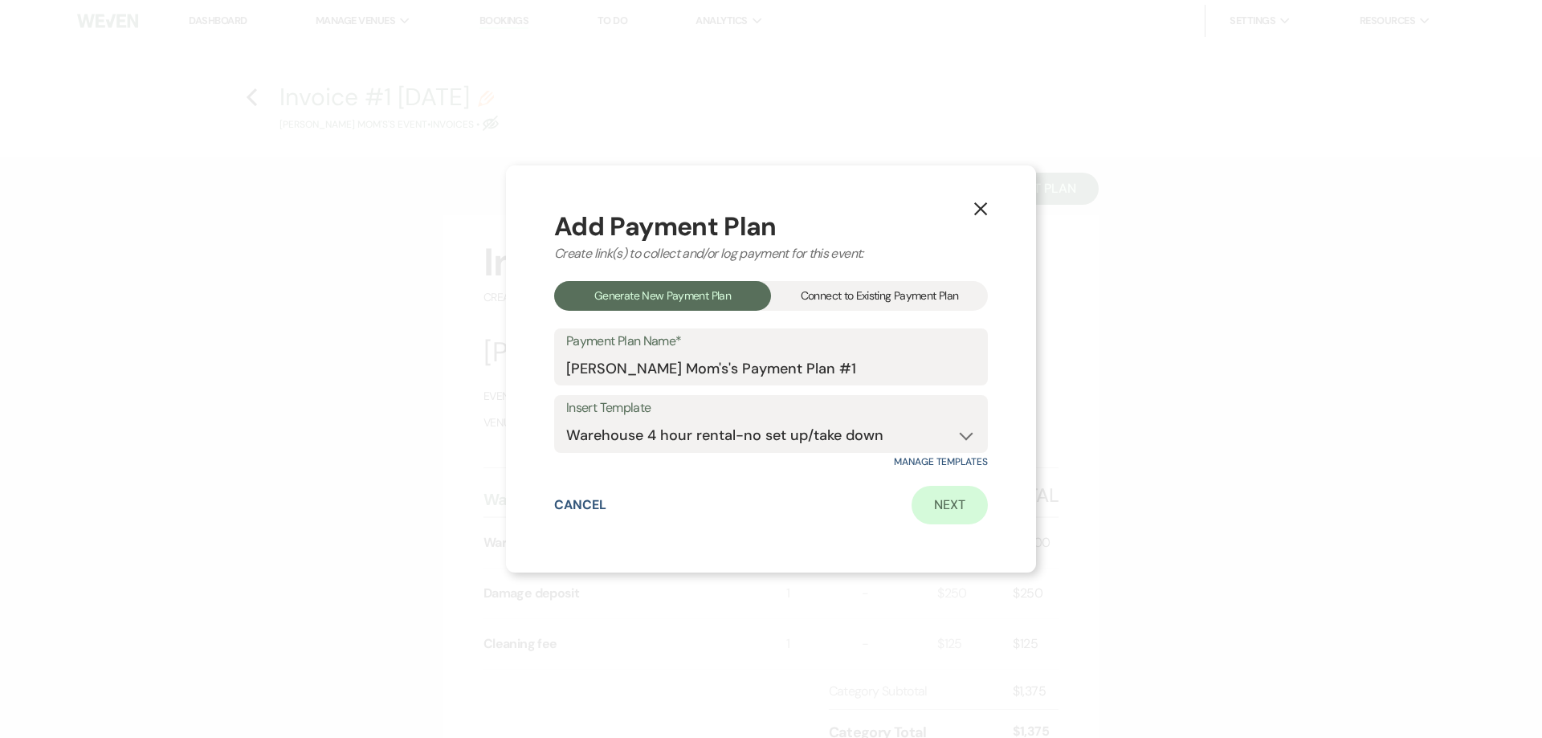
select select "afterDueDate"
select select "2"
select select "flat"
select select "true"
select select "both"
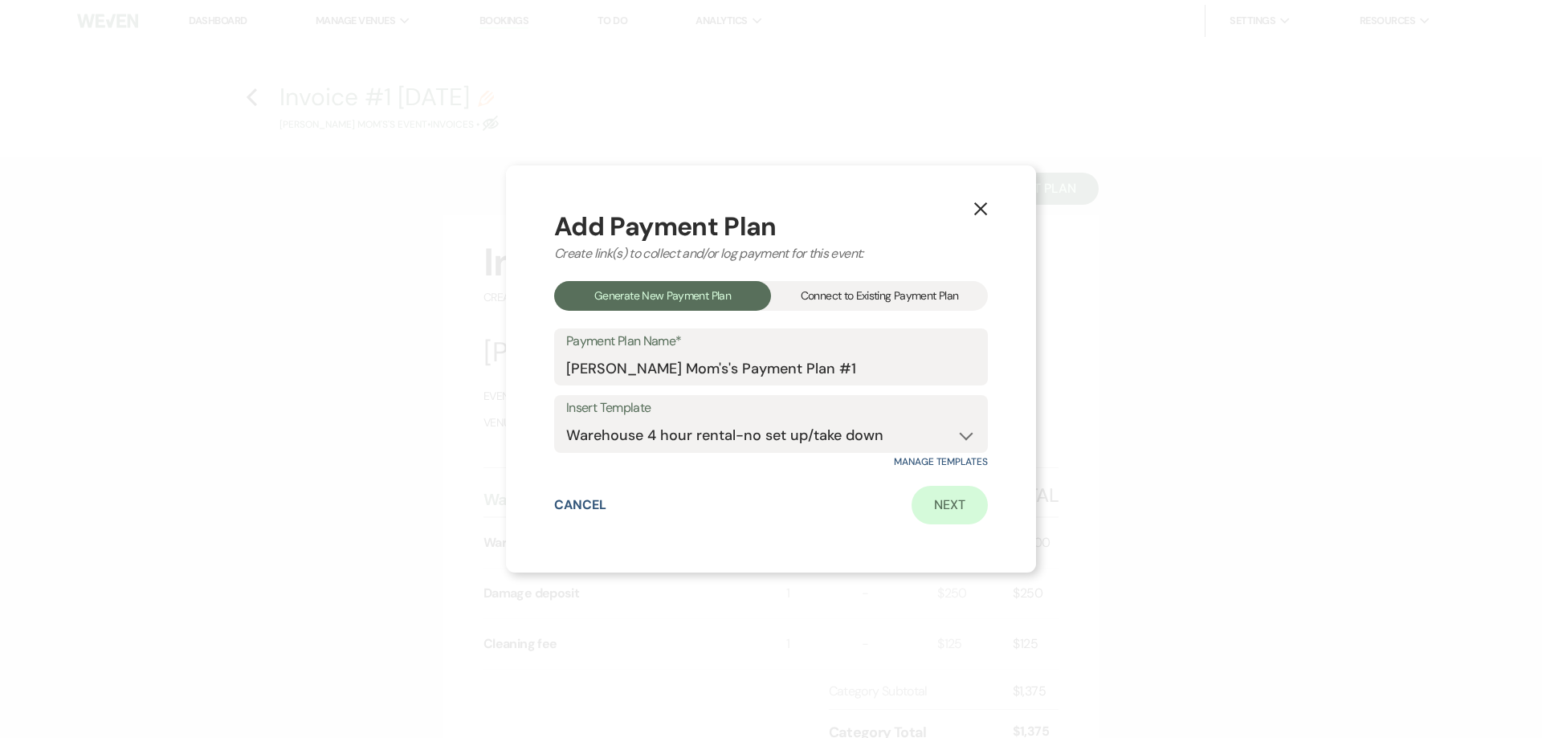
select select "weeks"
select select "both"
select select "weeks"
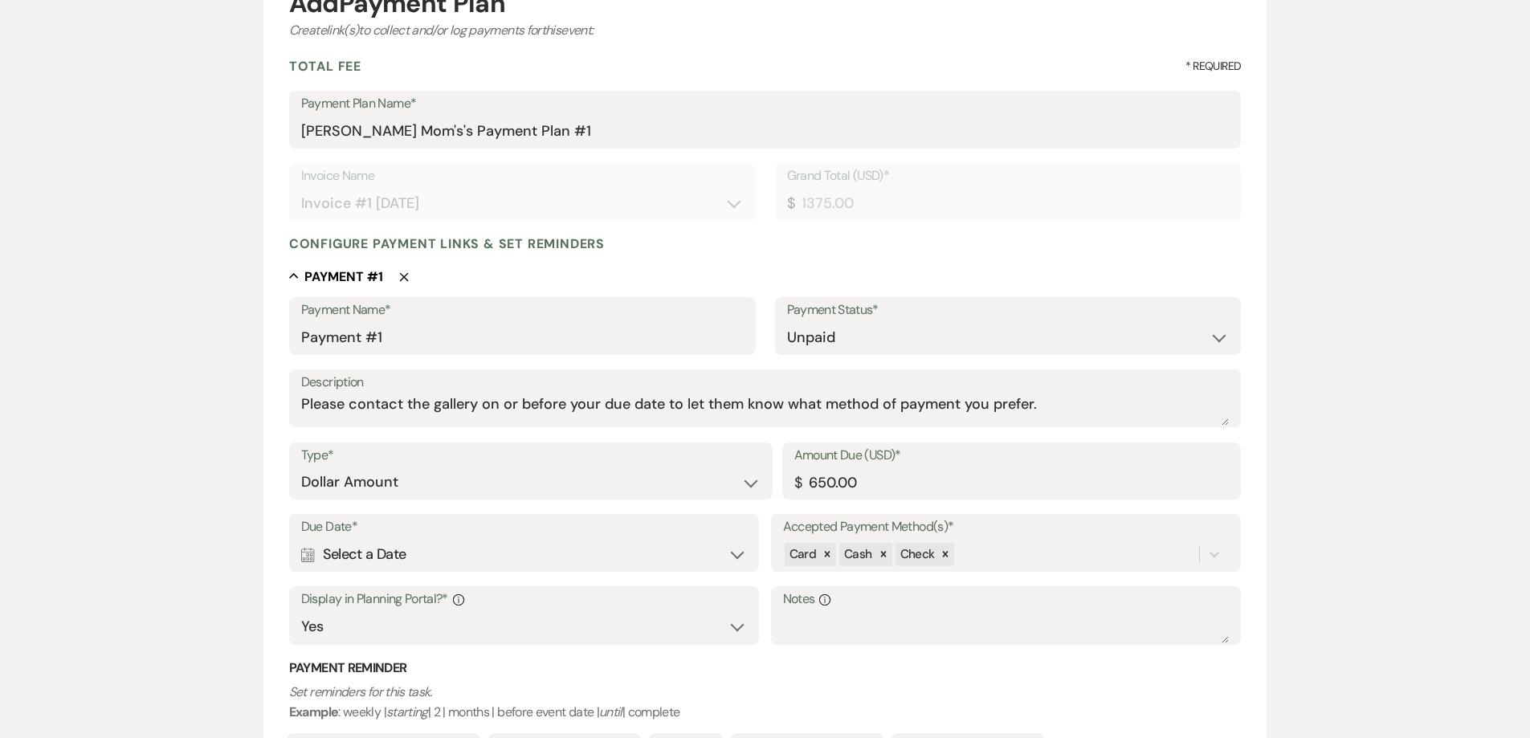
scroll to position [321, 0]
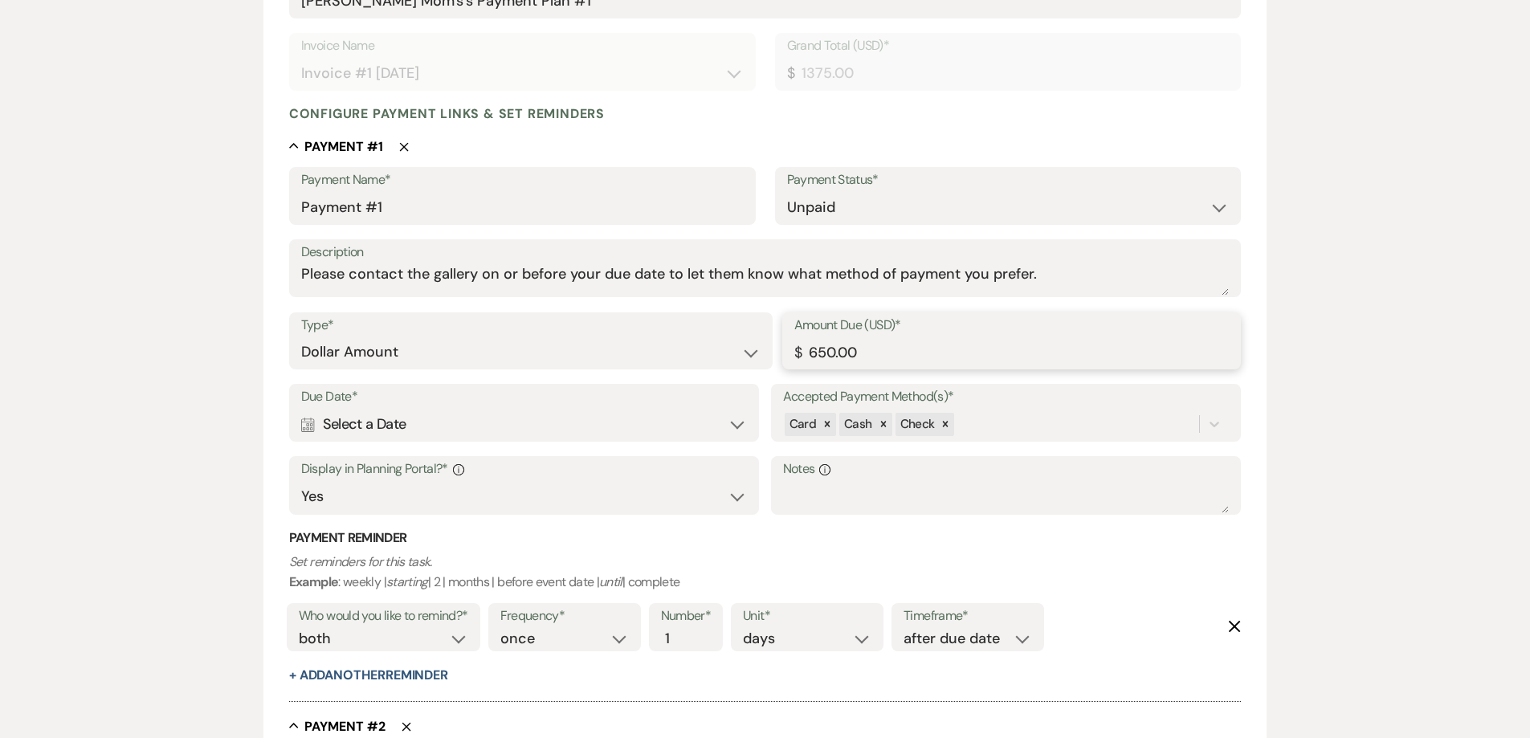
click at [815, 351] on input "650.00" at bounding box center [1012, 352] width 435 height 31
type input "750.00"
click at [574, 434] on div "Calendar Select a Date Expand" at bounding box center [524, 424] width 447 height 31
select select "day"
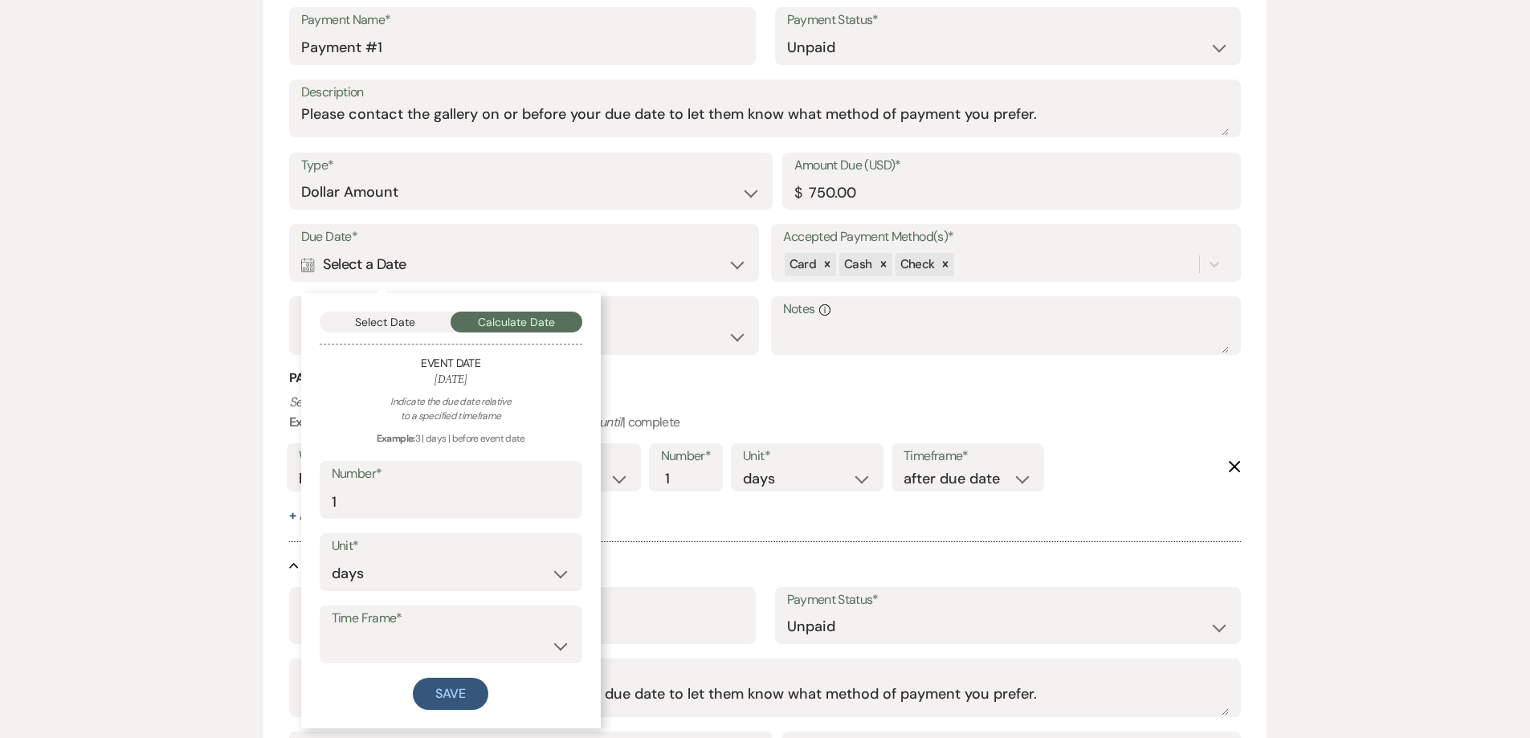
scroll to position [482, 0]
click at [374, 327] on button "Select Date" at bounding box center [386, 321] width 132 height 21
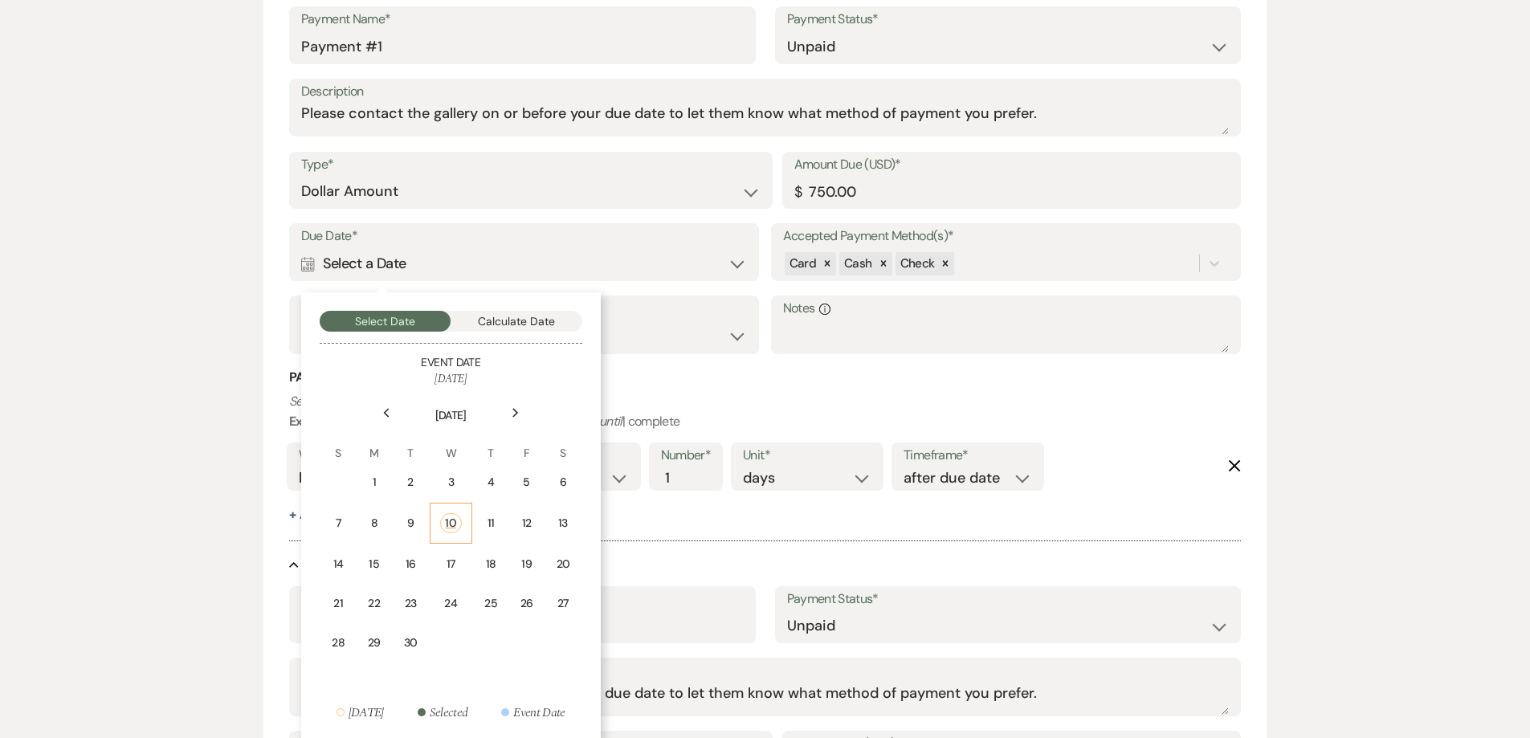
click at [455, 533] on td "10" at bounding box center [451, 523] width 43 height 41
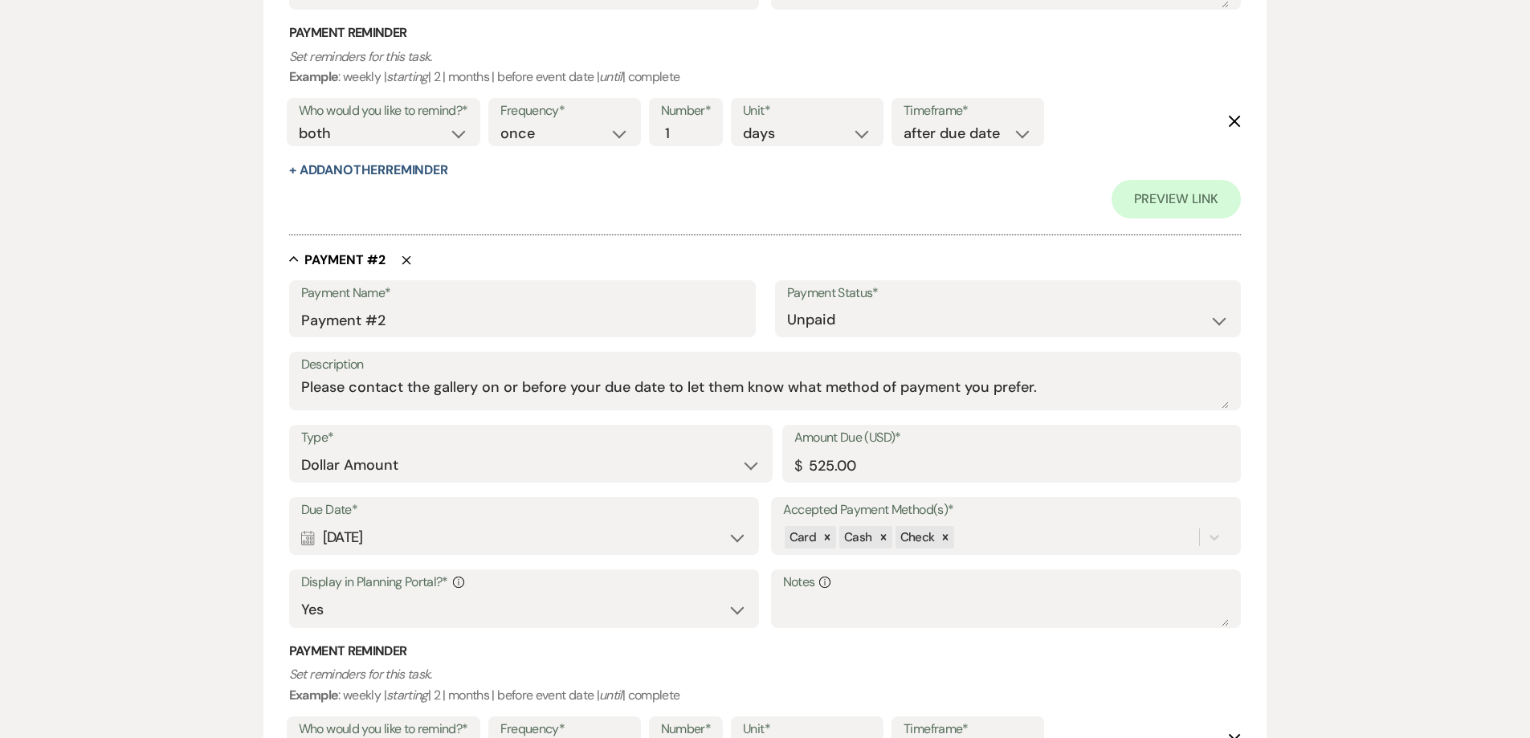
scroll to position [884, 0]
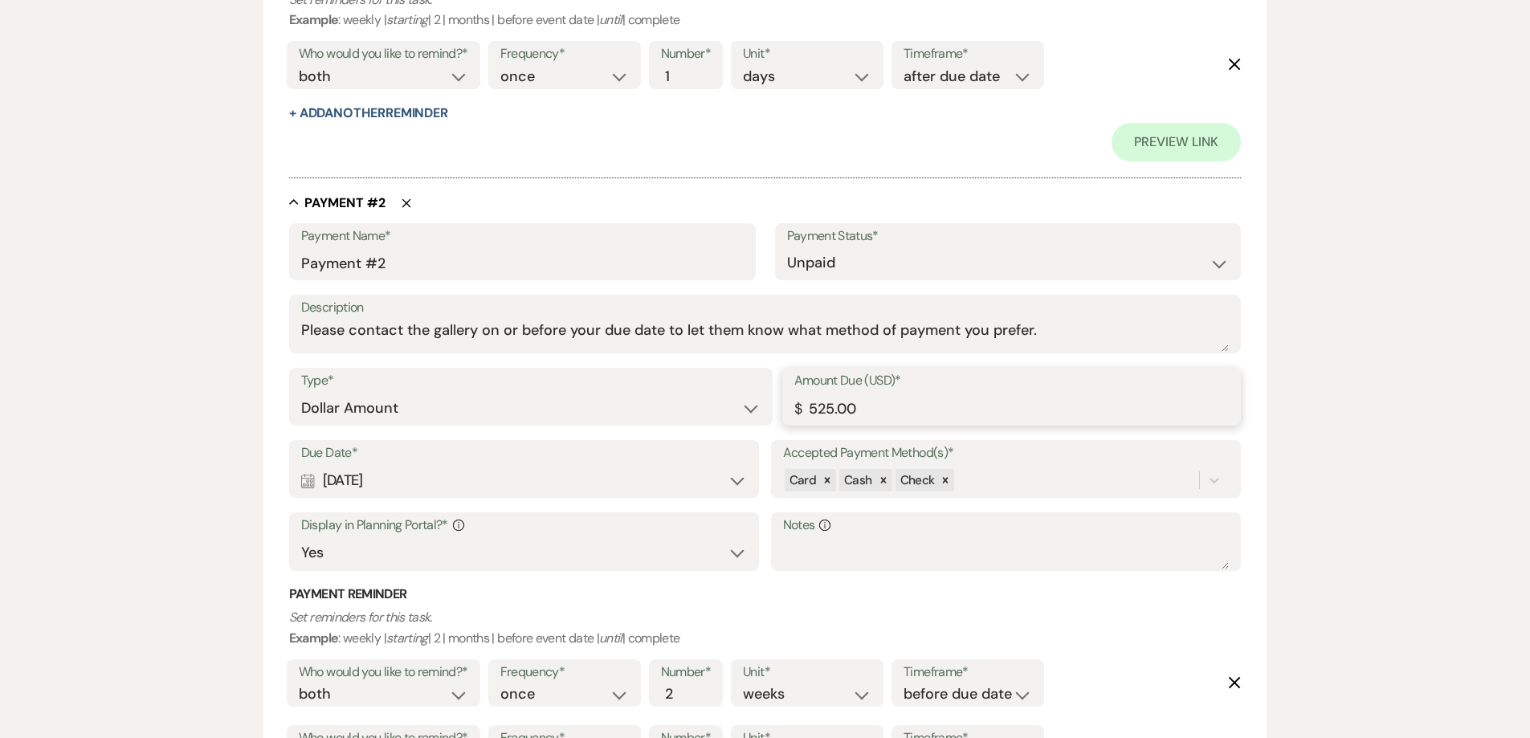
click at [813, 415] on input "525.00" at bounding box center [1012, 408] width 435 height 31
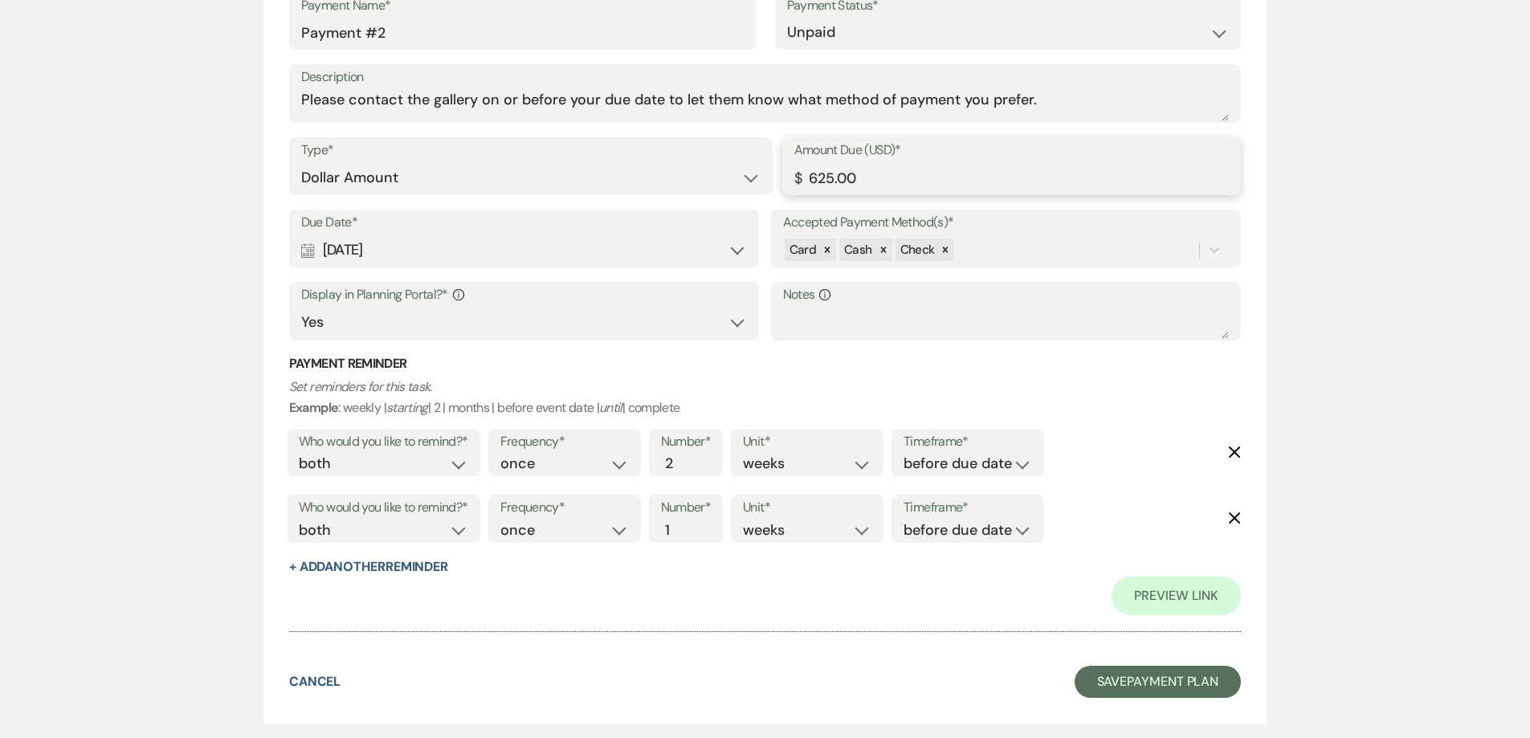
scroll to position [1125, 0]
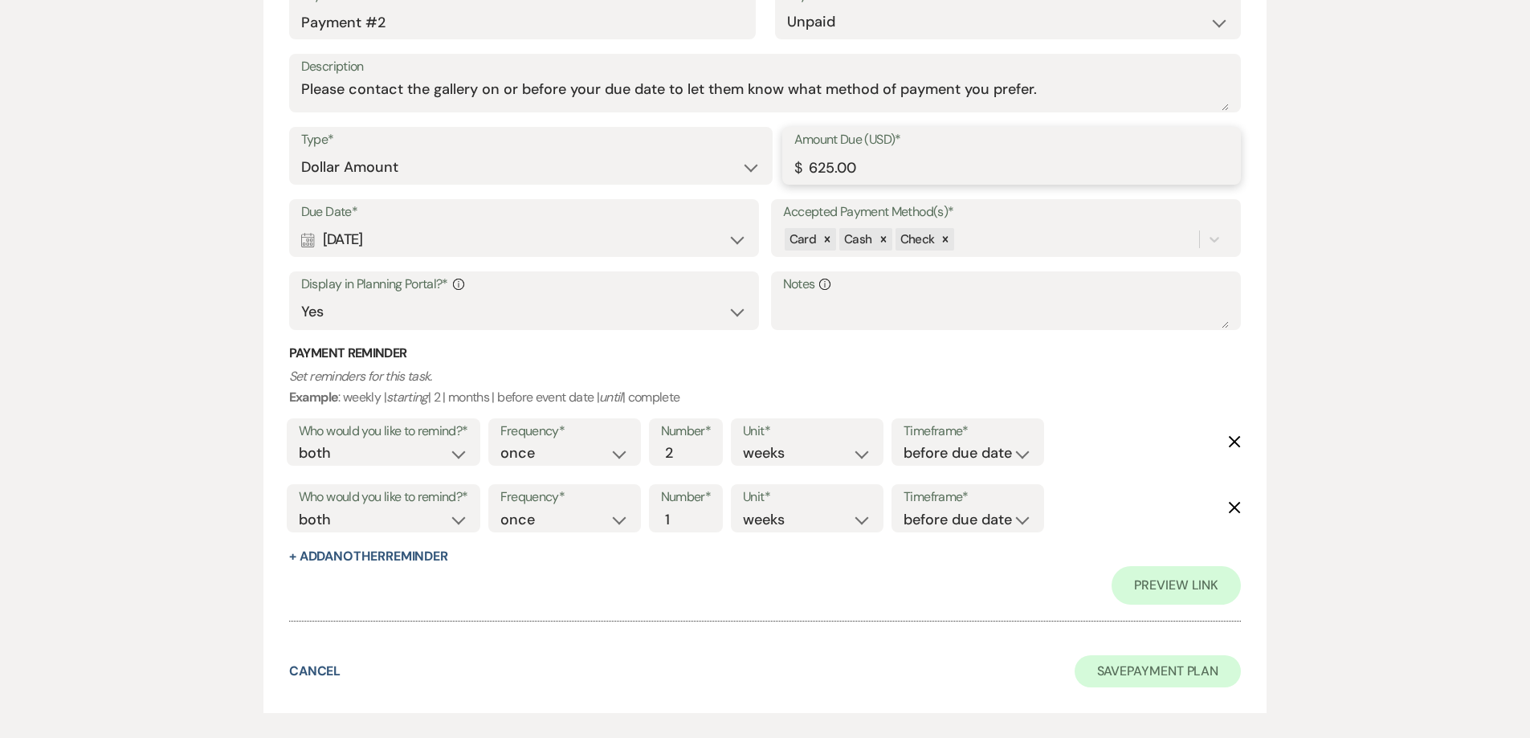
type input "625.00"
click at [1136, 657] on button "Save Payment Plan" at bounding box center [1158, 672] width 167 height 32
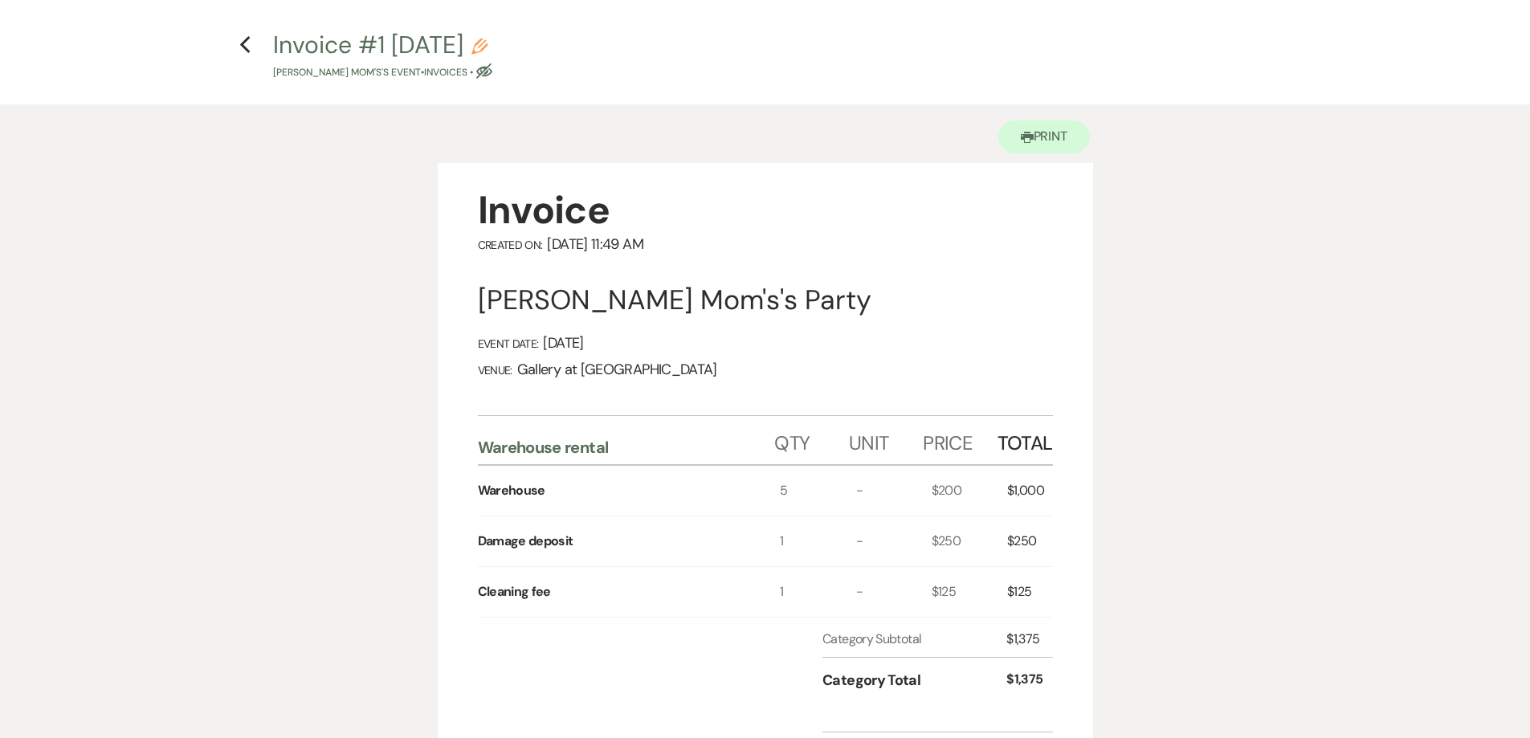
scroll to position [80, 0]
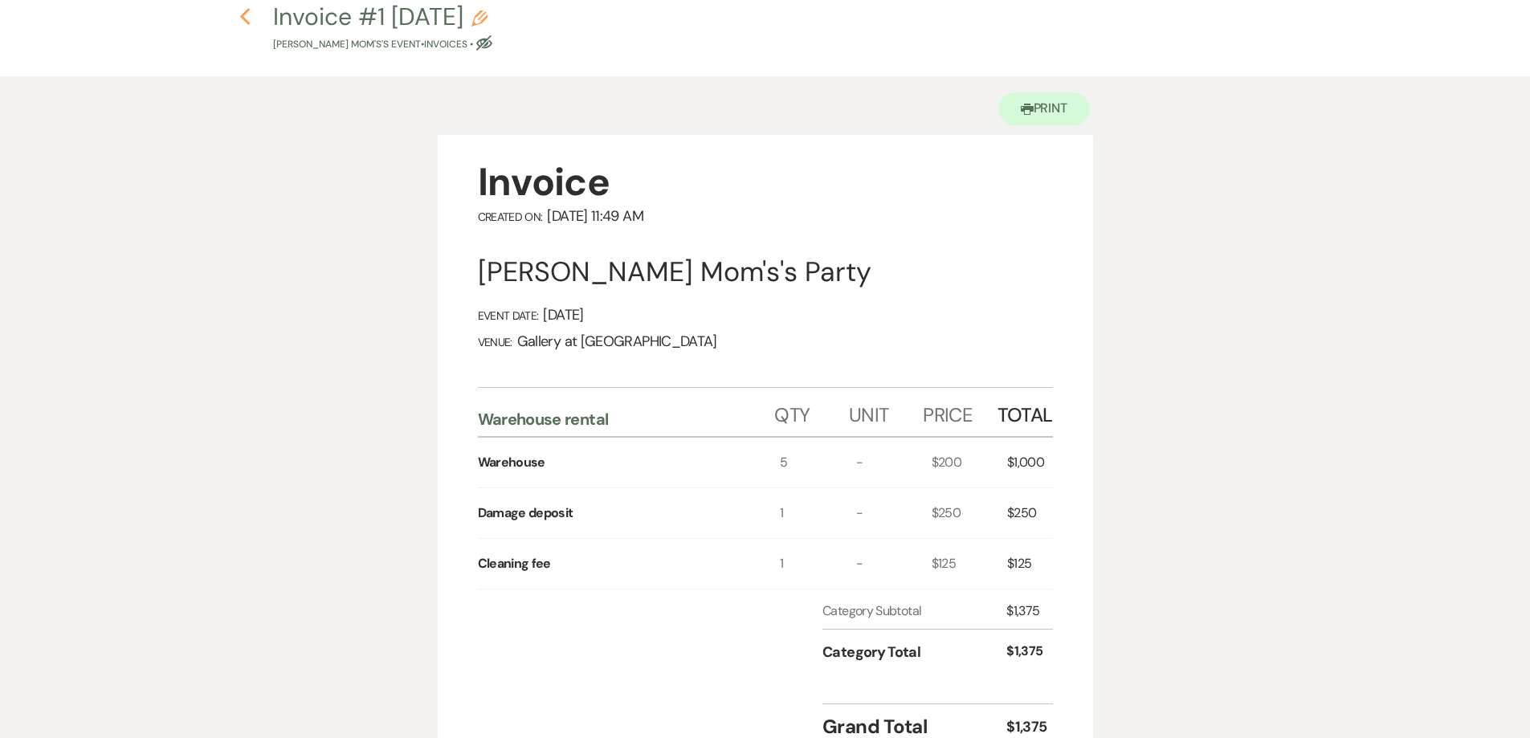
click at [246, 20] on use "button" at bounding box center [245, 17] width 10 height 18
select select "5"
select select "12"
select select "13"
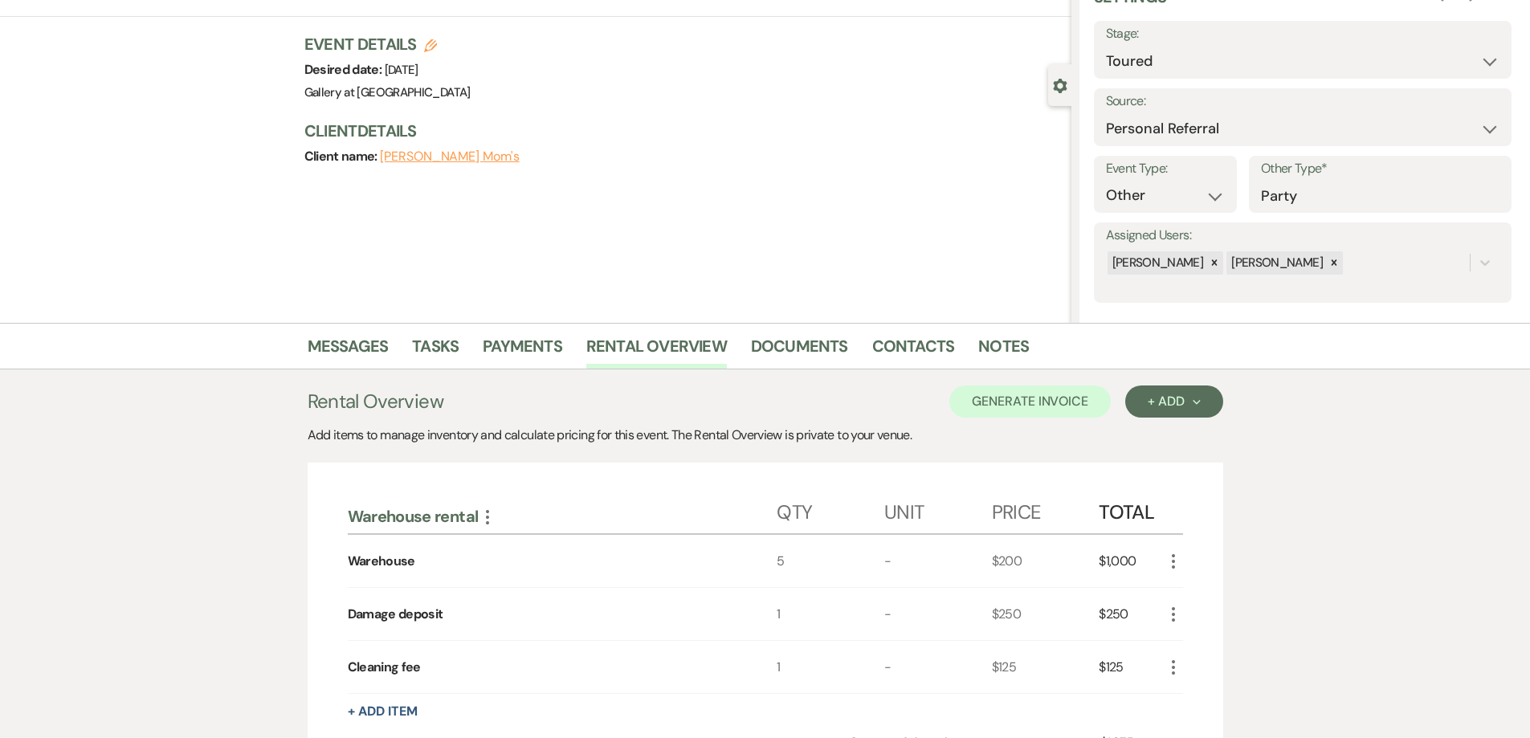
scroll to position [74, 0]
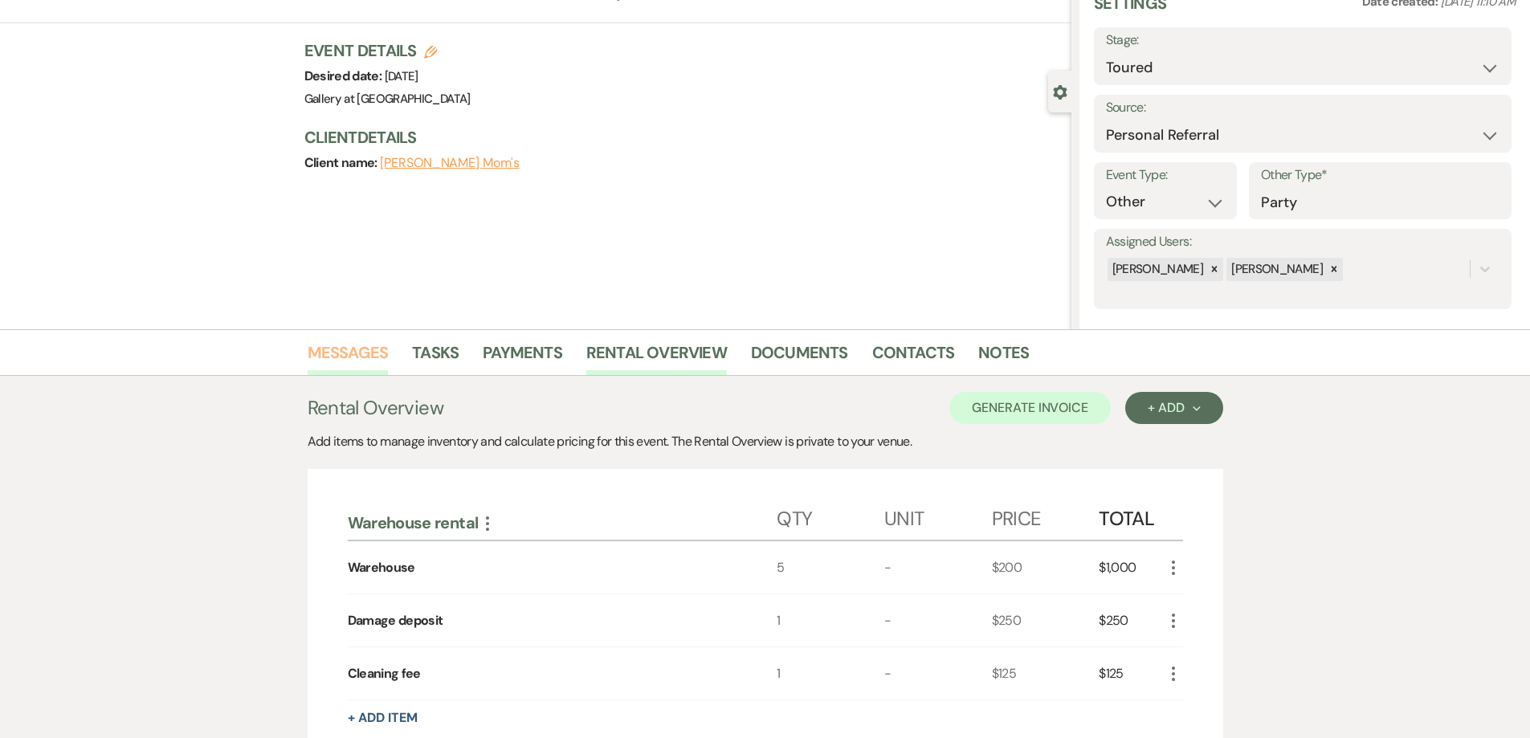
click at [362, 350] on link "Messages" at bounding box center [348, 357] width 81 height 35
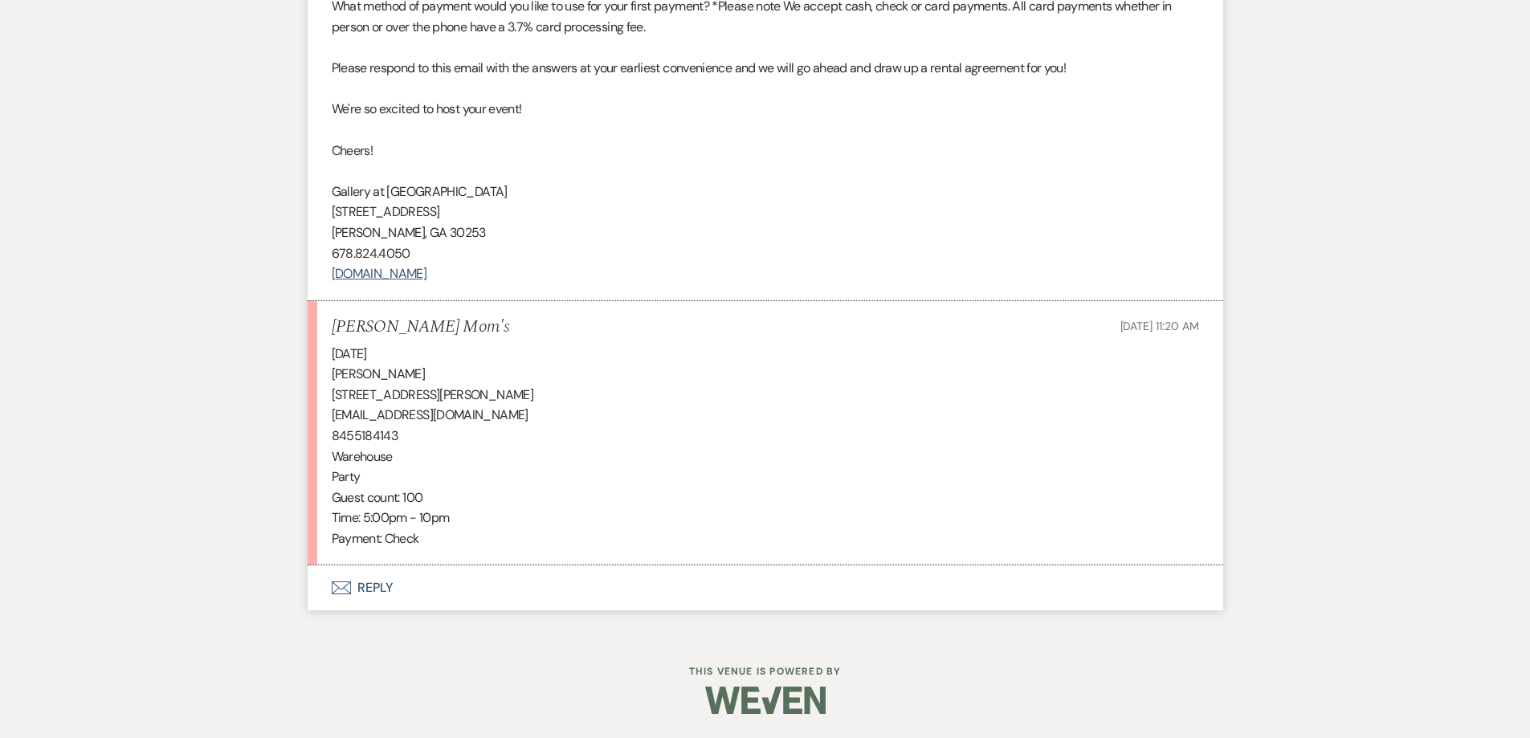
click at [443, 588] on button "Envelope Reply" at bounding box center [766, 588] width 916 height 45
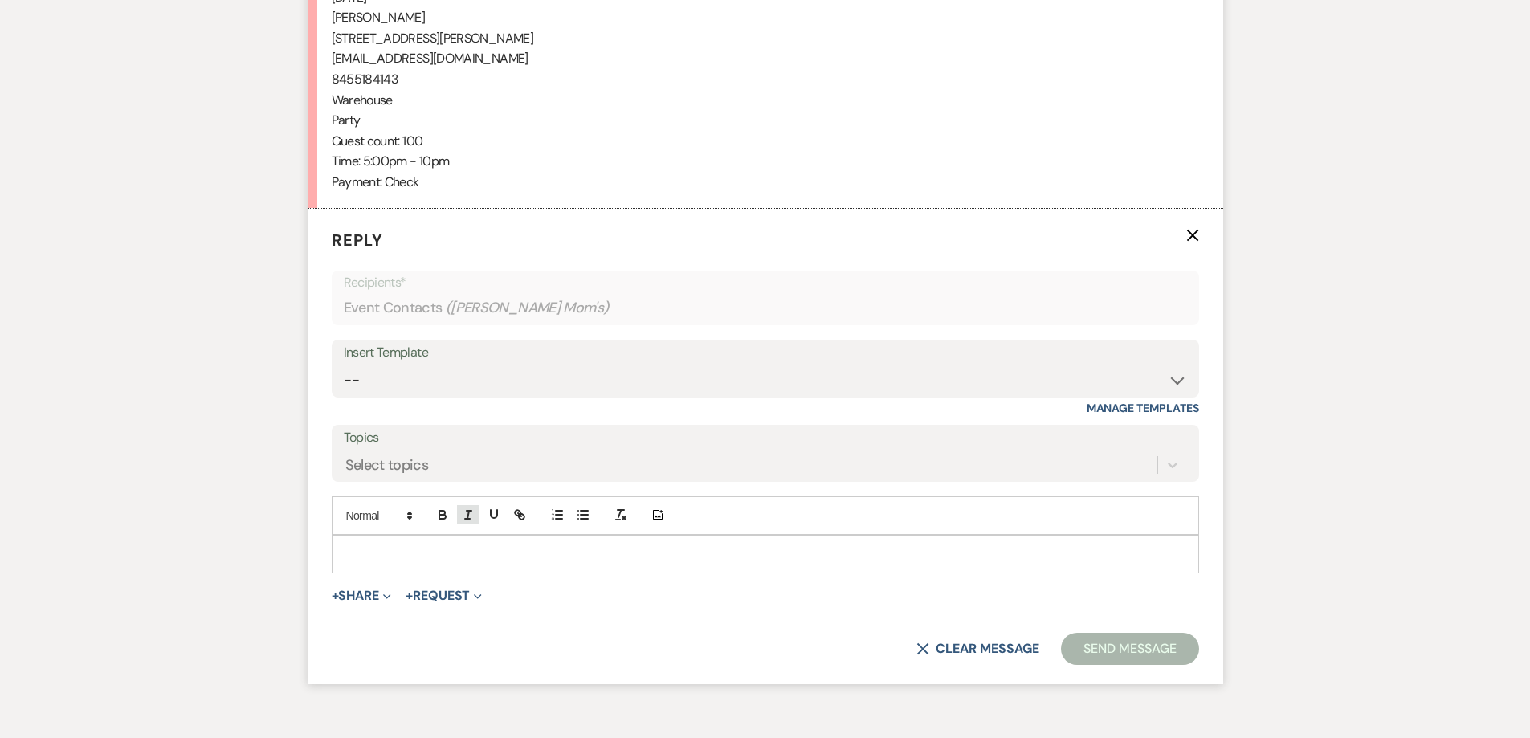
scroll to position [1383, 0]
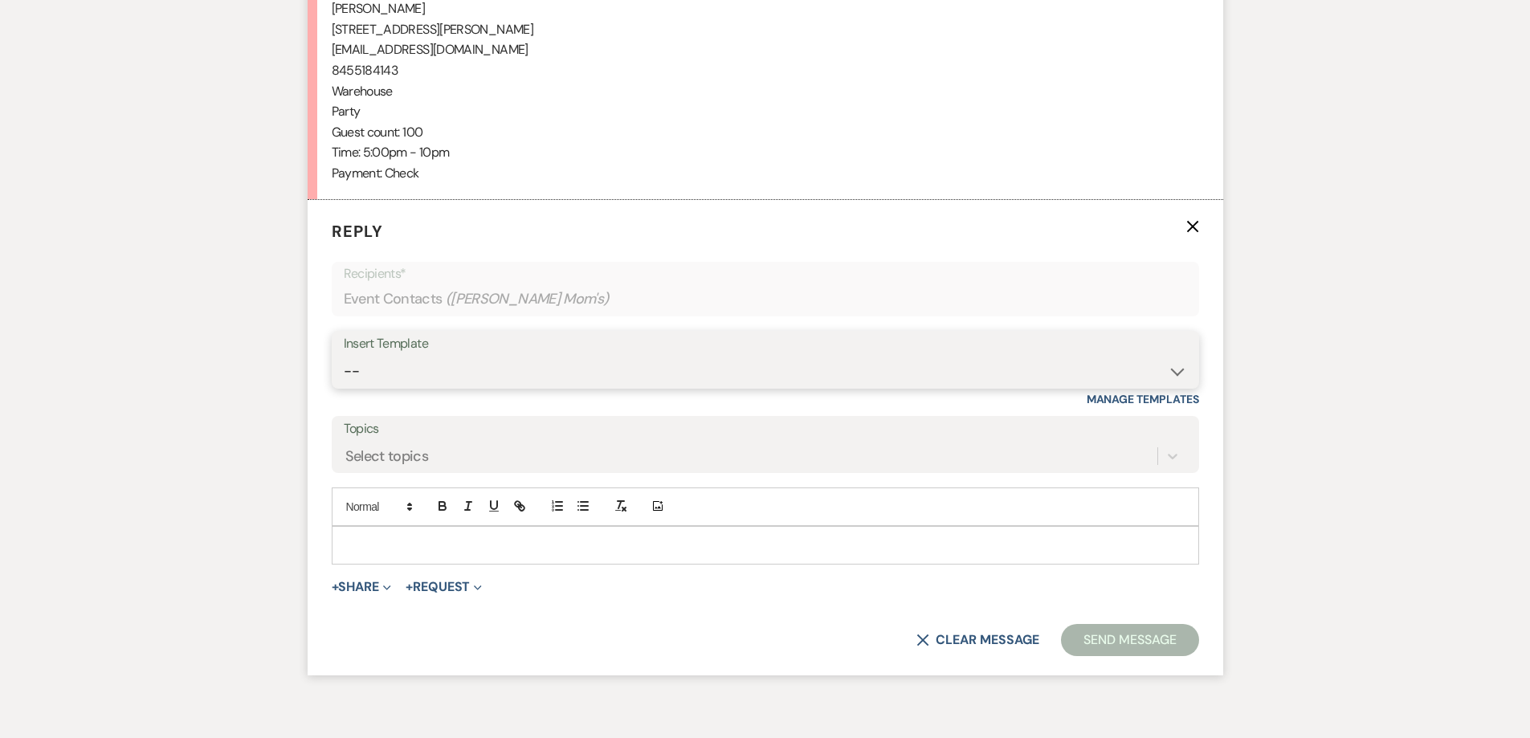
click at [429, 378] on select "-- Initial Inquiry Response-DATE IS AVAILABLE Initial Inquiry Response-DATE NOT…" at bounding box center [766, 371] width 844 height 31
select select "2825"
click at [344, 356] on select "-- Initial Inquiry Response-DATE IS AVAILABLE Initial Inquiry Response-DATE NOT…" at bounding box center [766, 371] width 844 height 31
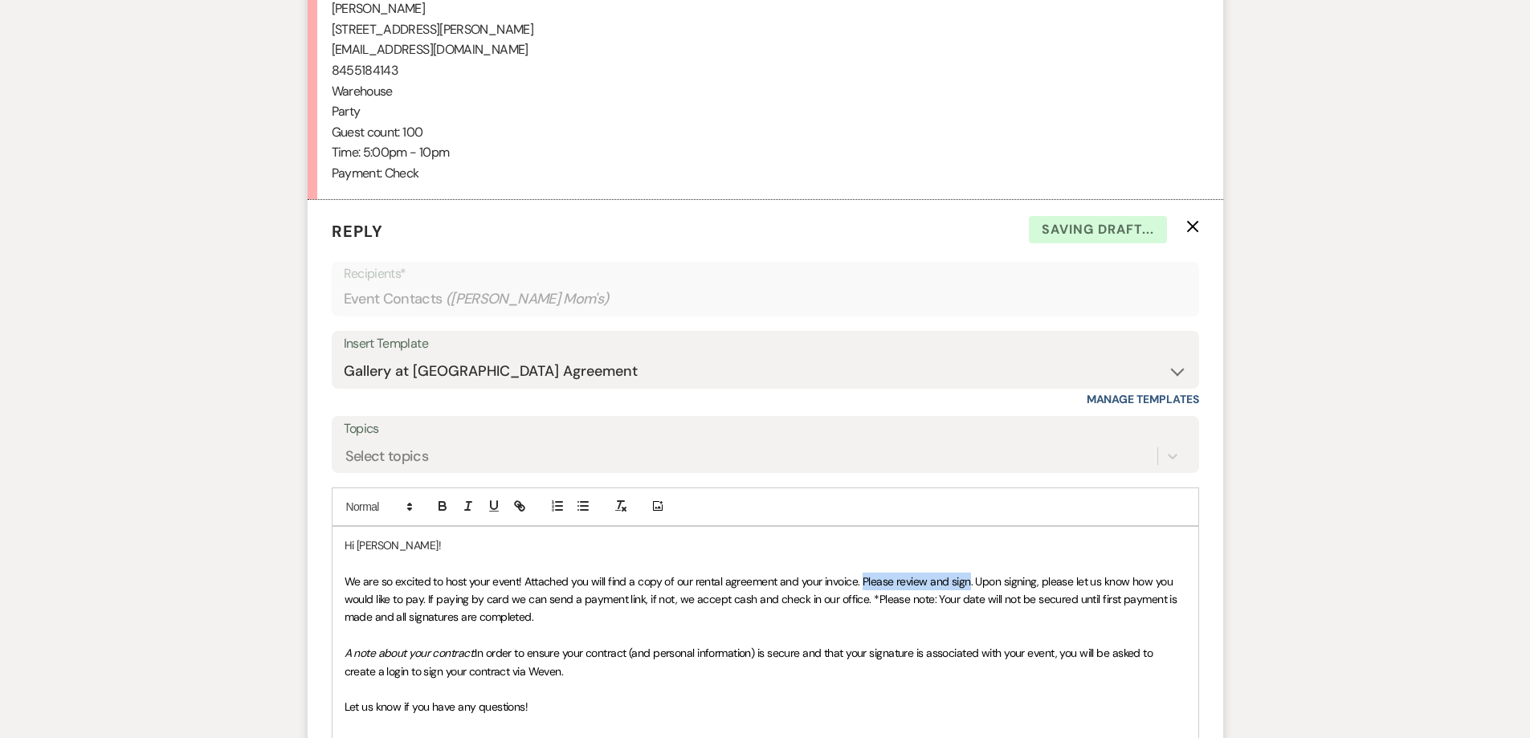
drag, startPoint x: 861, startPoint y: 582, endPoint x: 968, endPoint y: 589, distance: 107.0
click at [967, 589] on p "We are so excited to host your event! Attached you will find a copy of our rent…" at bounding box center [766, 600] width 842 height 54
click at [977, 582] on span "We are so excited to host your event! Attached you will find a copy of our rent…" at bounding box center [763, 599] width 836 height 51
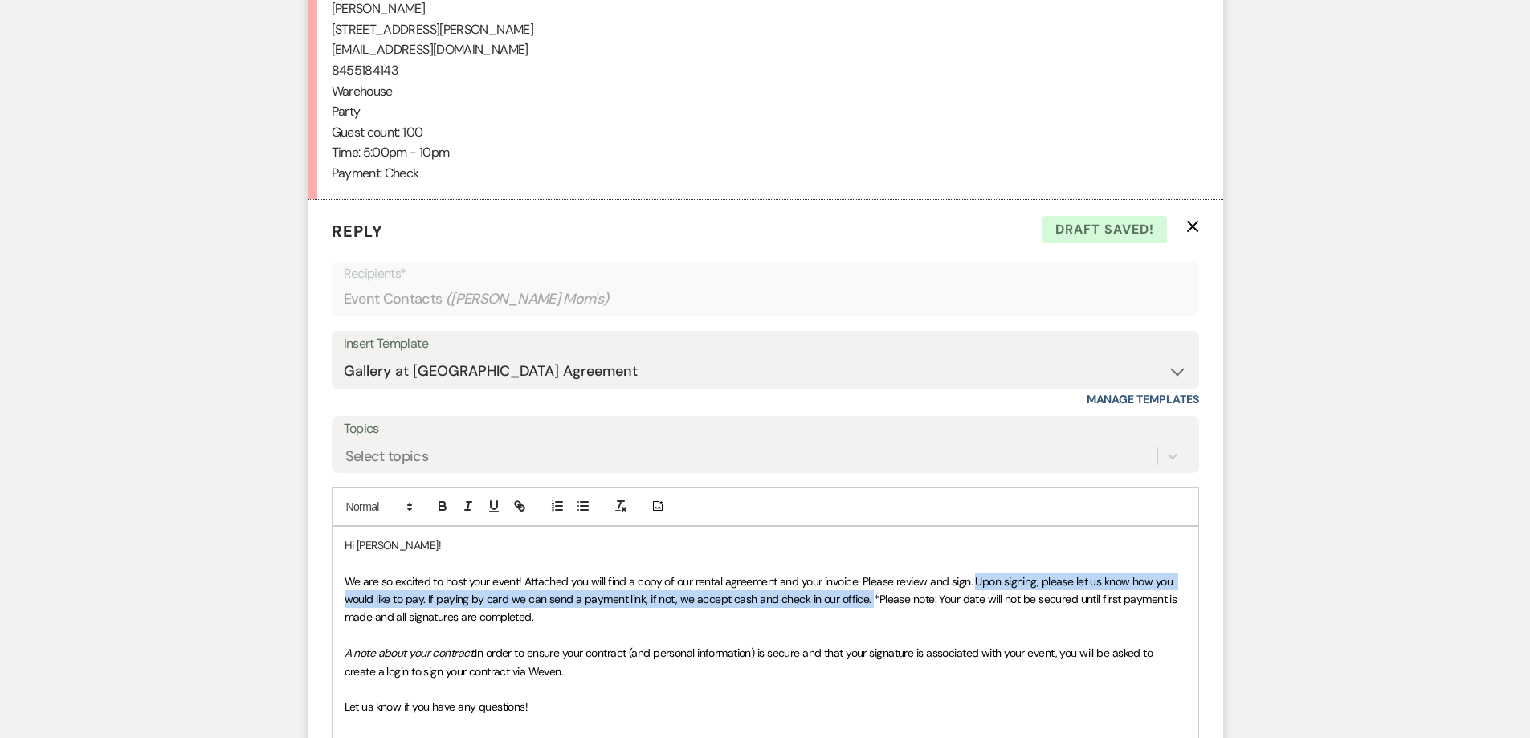
drag, startPoint x: 974, startPoint y: 578, endPoint x: 864, endPoint y: 601, distance: 112.3
click at [864, 601] on span "We are so excited to host your event! Attached you will find a copy of our rent…" at bounding box center [763, 599] width 836 height 51
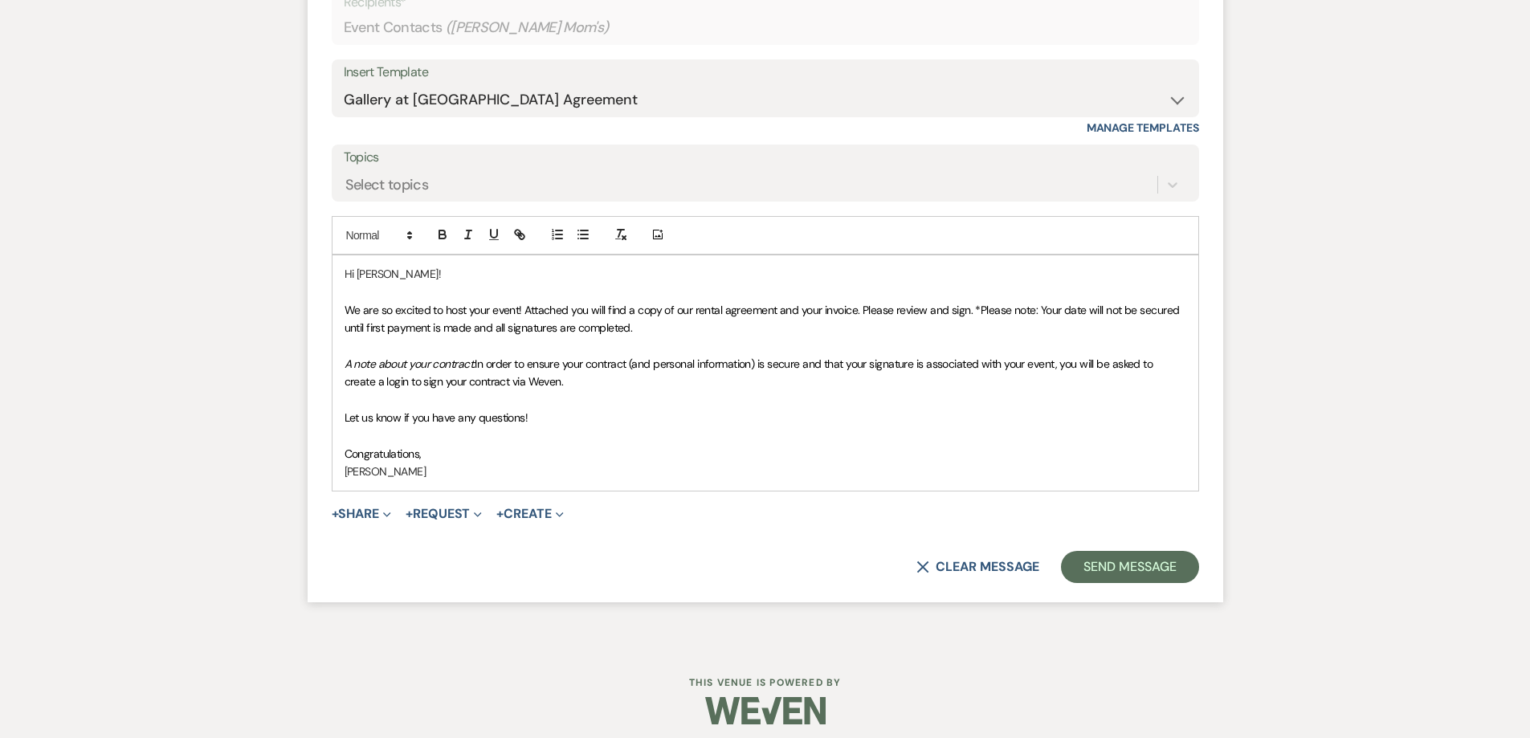
scroll to position [1665, 0]
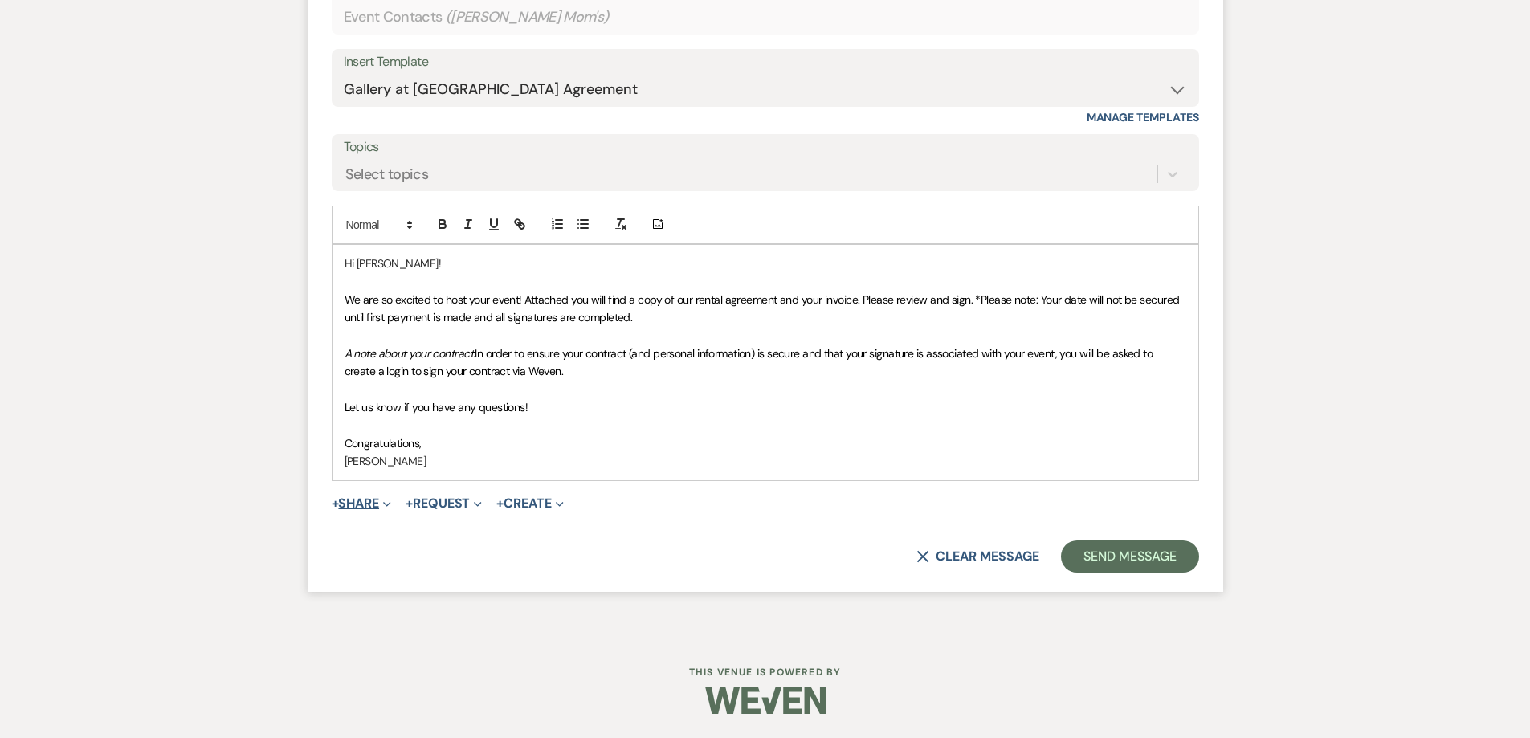
click at [378, 497] on button "+ Share Expand" at bounding box center [362, 503] width 60 height 13
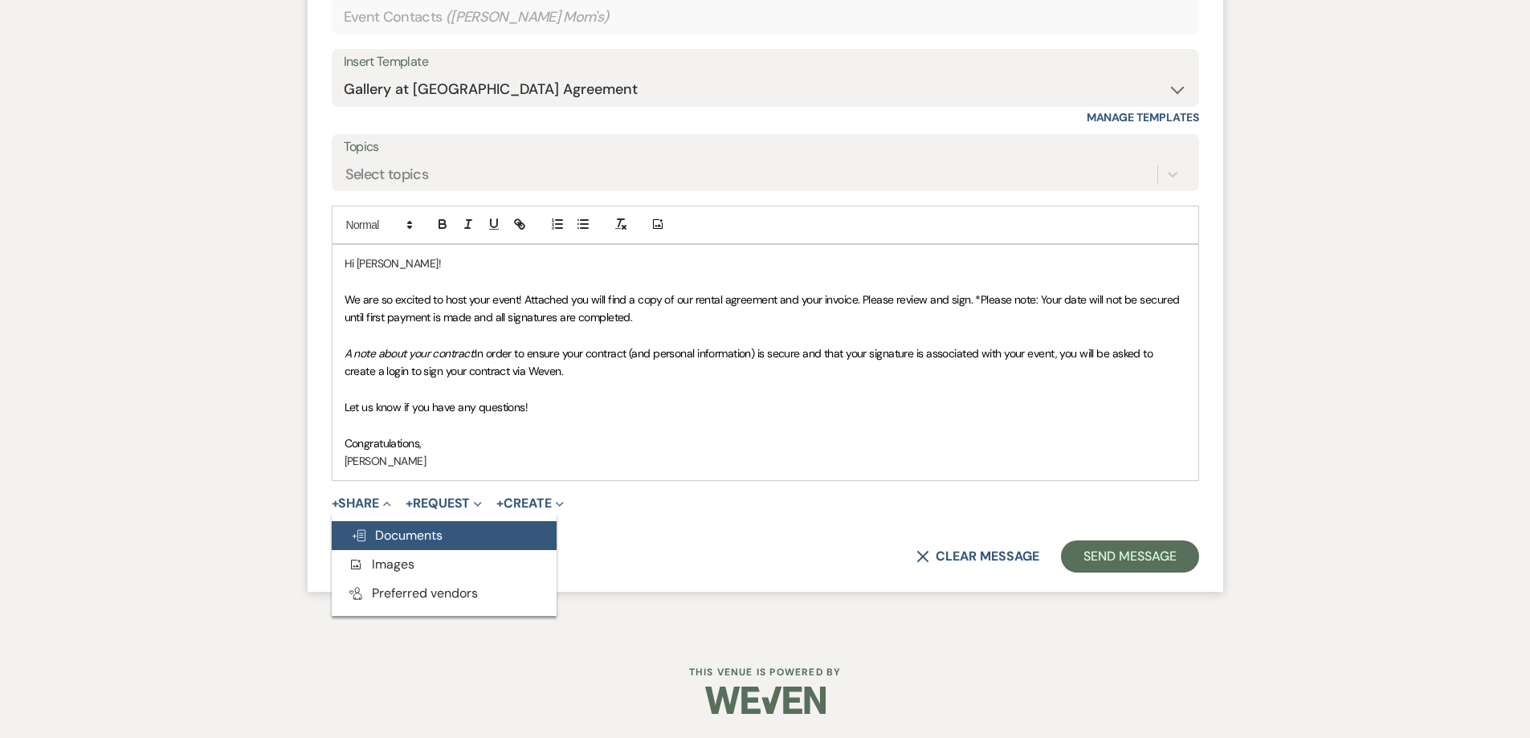
click at [403, 531] on span "Doc Upload Documents" at bounding box center [397, 535] width 92 height 17
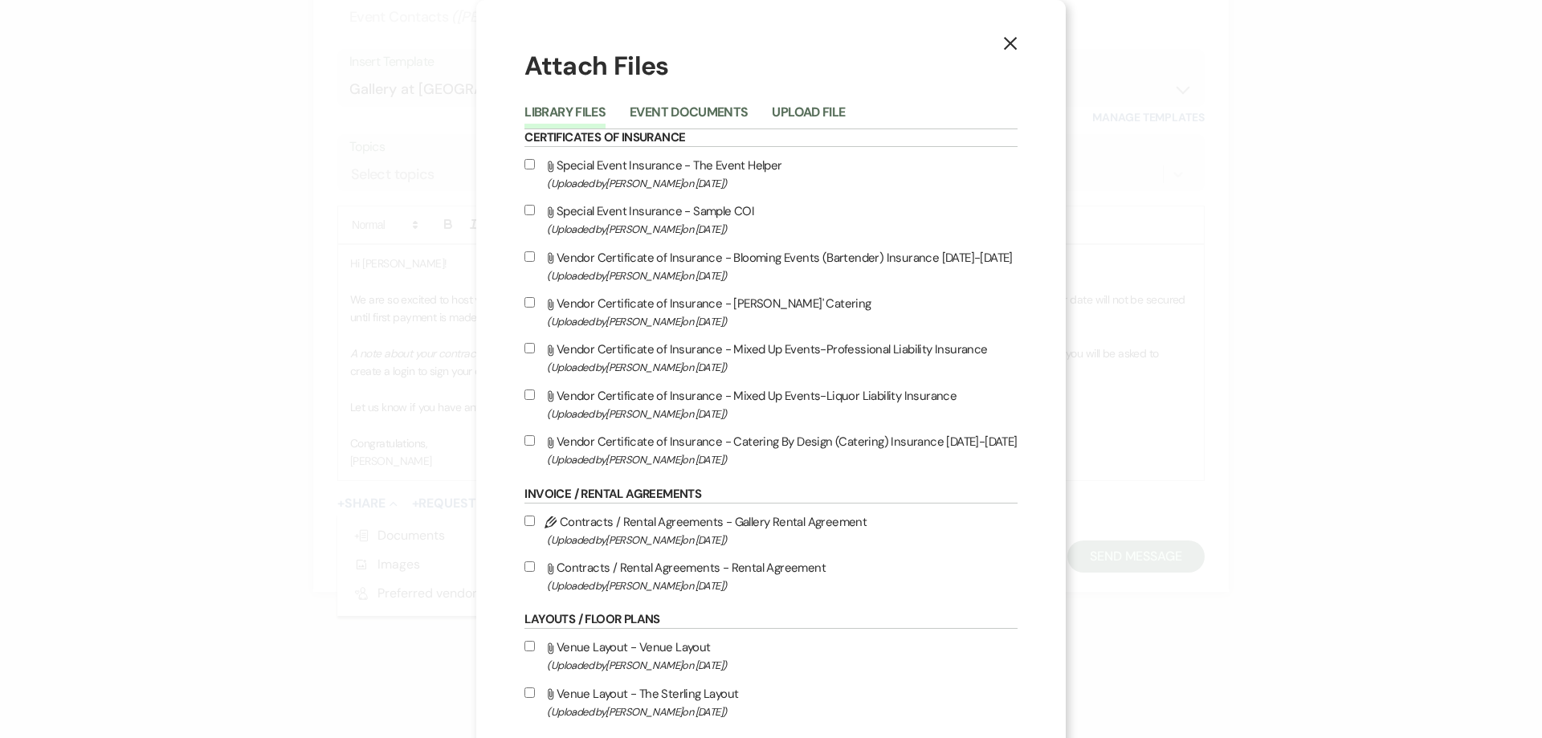
click at [654, 113] on button "Event Documents" at bounding box center [689, 117] width 118 height 22
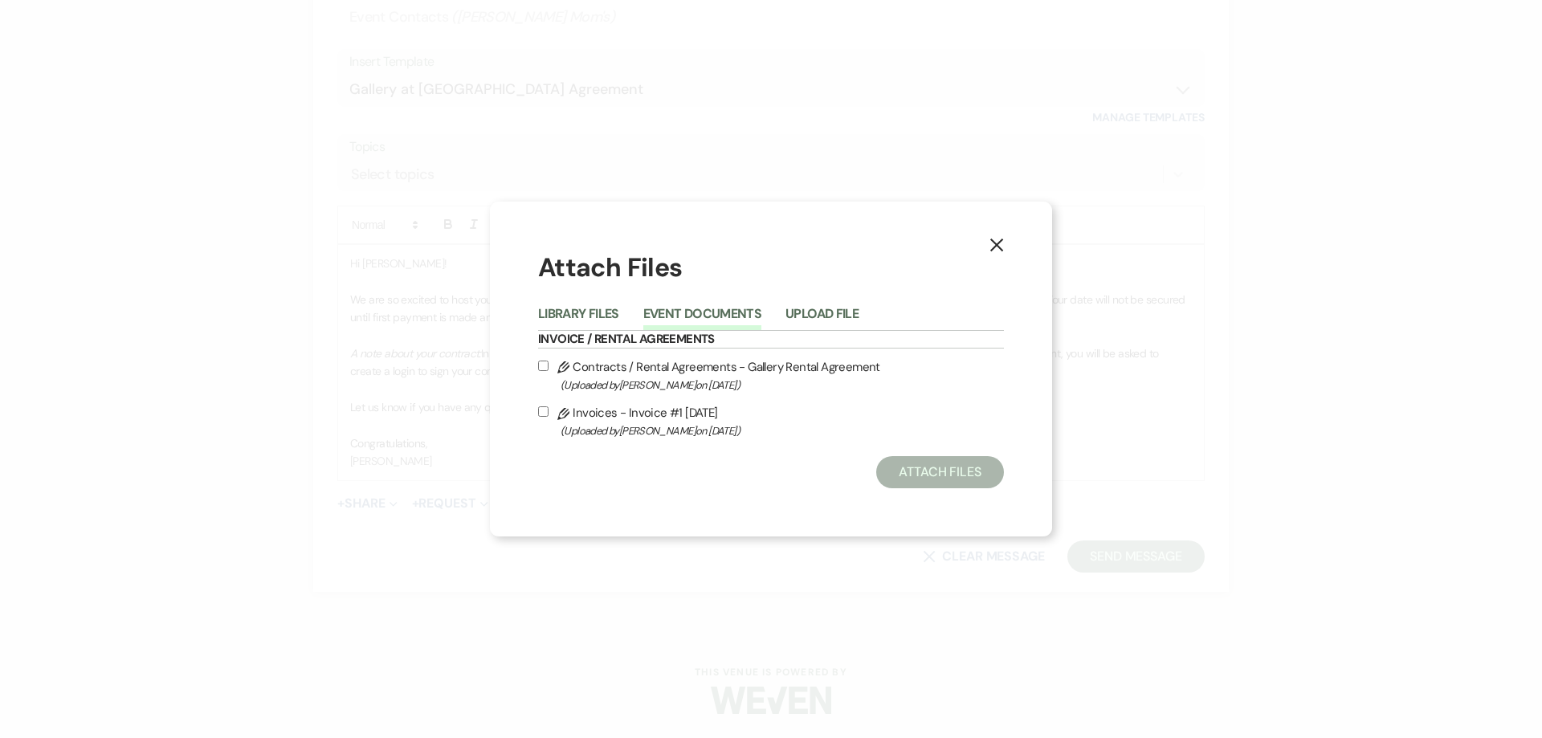
click at [540, 362] on input "Pencil Contracts / Rental Agreements - Gallery Rental Agreement (Uploaded by [P…" at bounding box center [543, 366] width 10 height 10
checkbox input "true"
click at [546, 412] on input "Pencil Invoices - Invoice #1 [DATE] (Uploaded by [PERSON_NAME] on [DATE] )" at bounding box center [543, 412] width 10 height 10
checkbox input "true"
click at [893, 480] on button "Attach Files" at bounding box center [940, 472] width 128 height 32
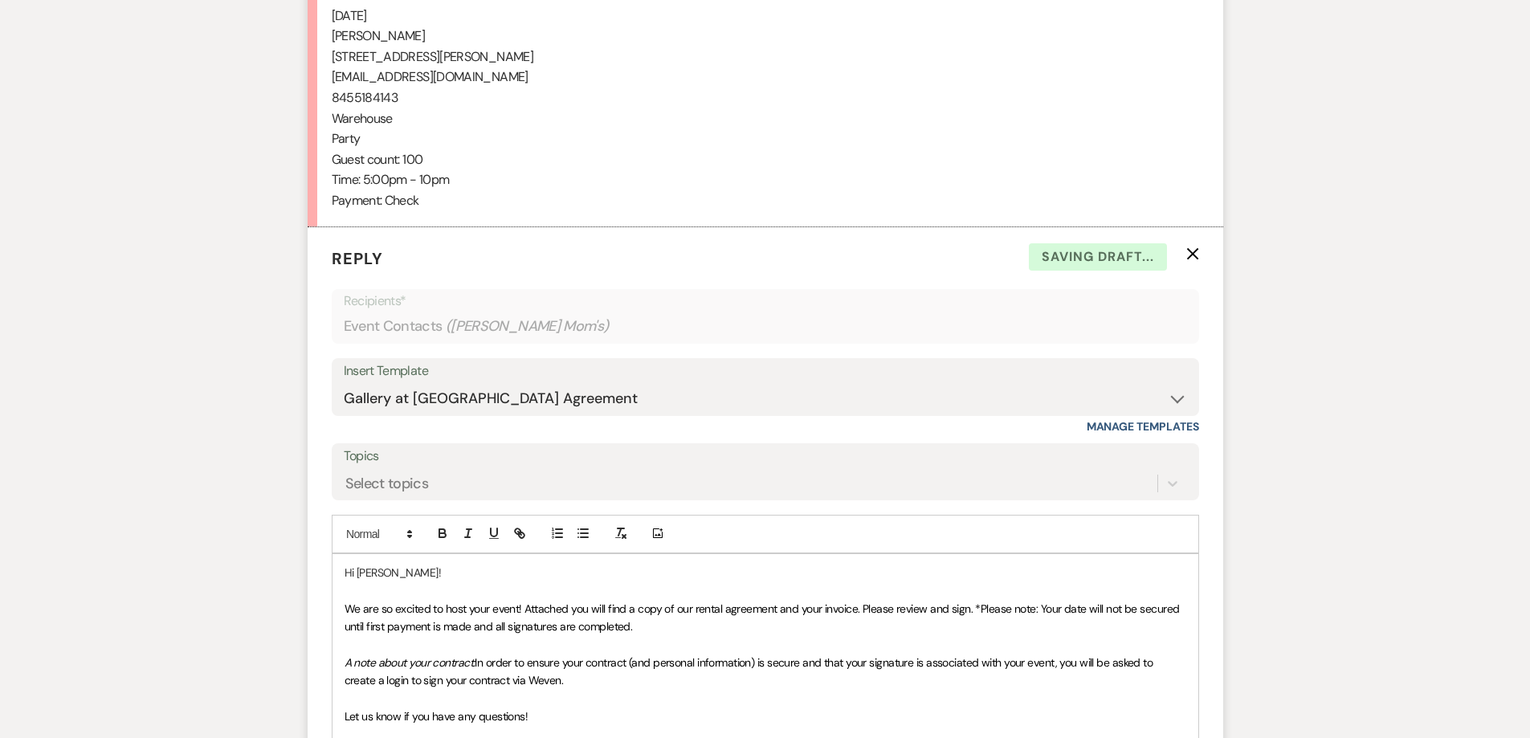
scroll to position [1344, 0]
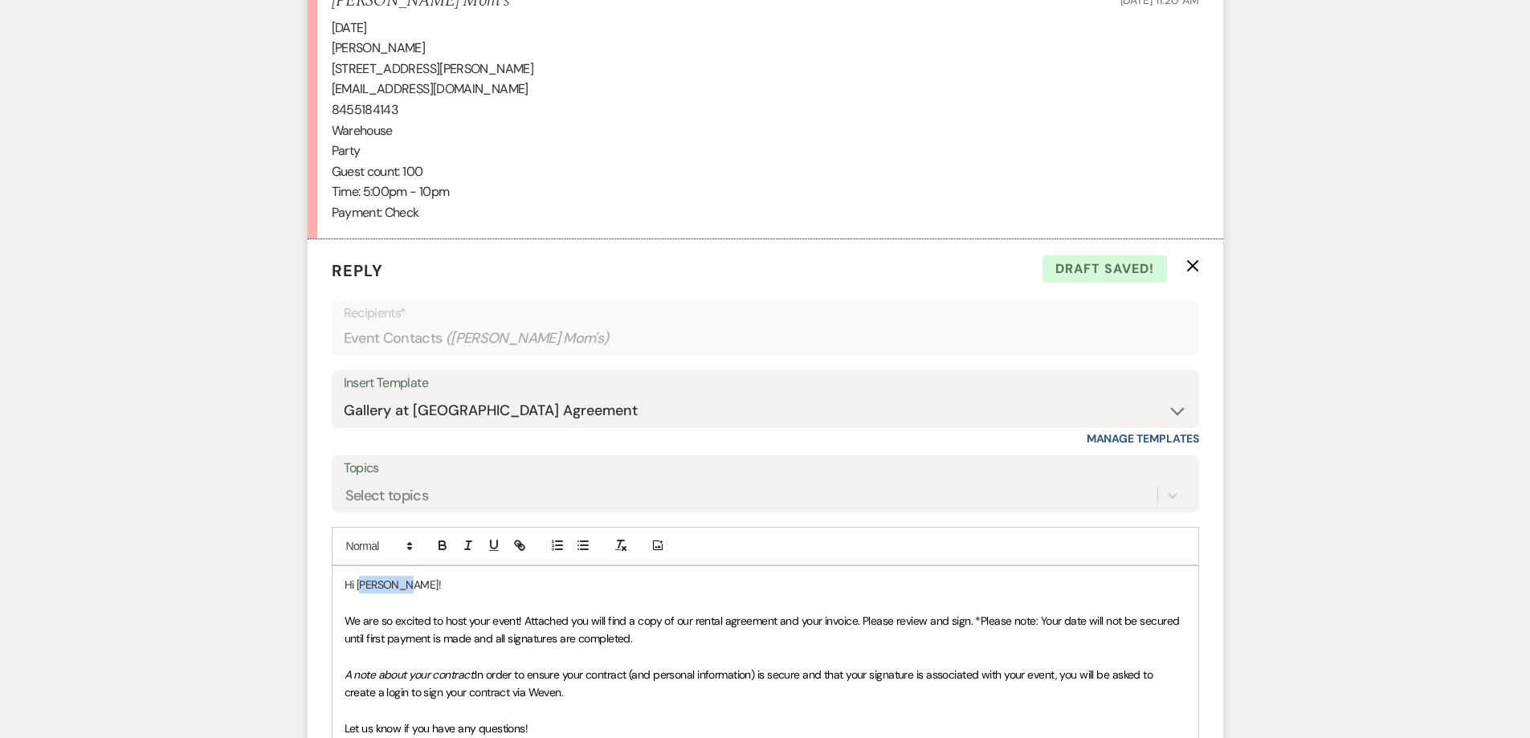
drag, startPoint x: 414, startPoint y: 583, endPoint x: 366, endPoint y: 586, distance: 47.5
click at [366, 586] on p "Hi [PERSON_NAME]!" at bounding box center [766, 585] width 842 height 18
click at [423, 589] on p "Hi [PERSON_NAME]!" at bounding box center [766, 585] width 842 height 18
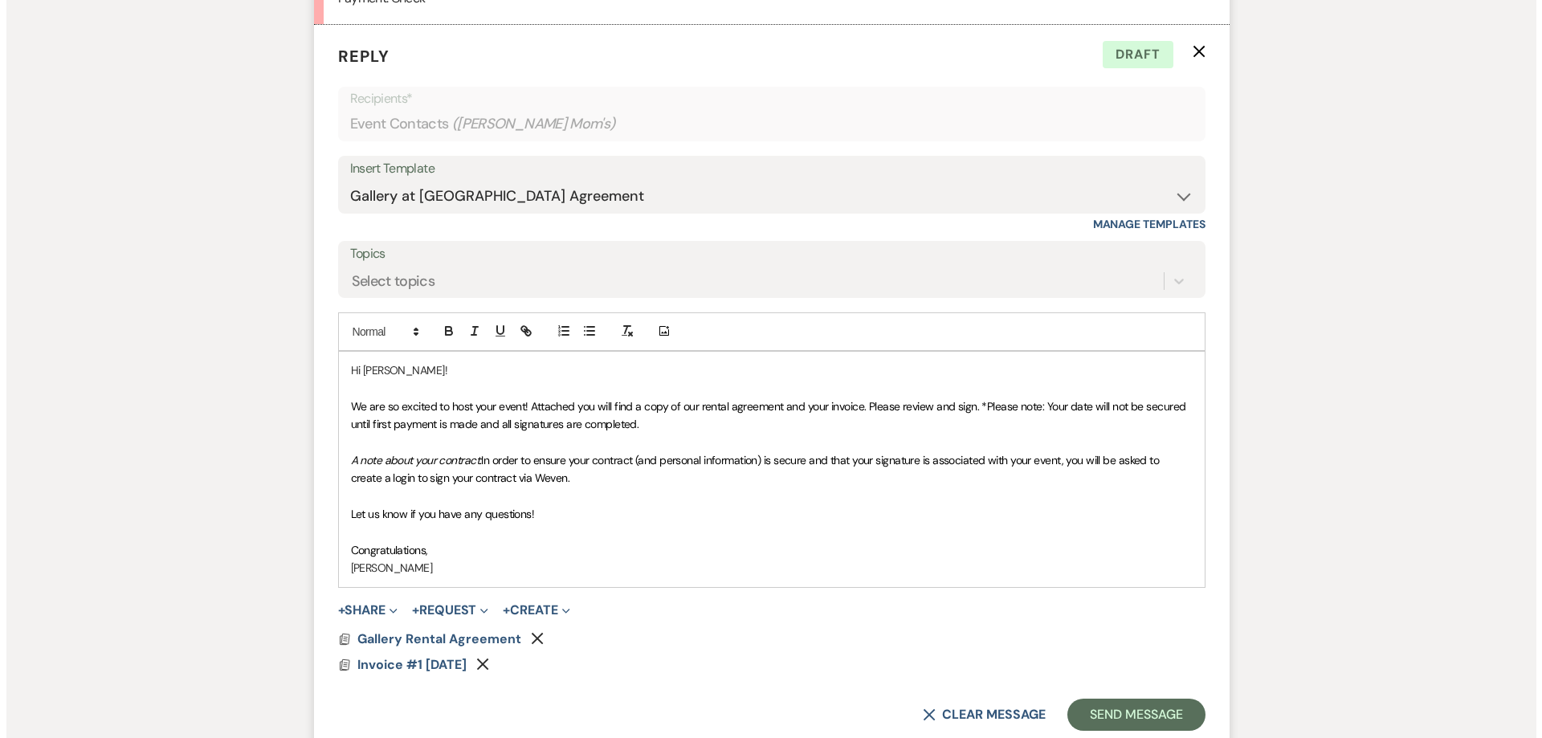
scroll to position [1585, 0]
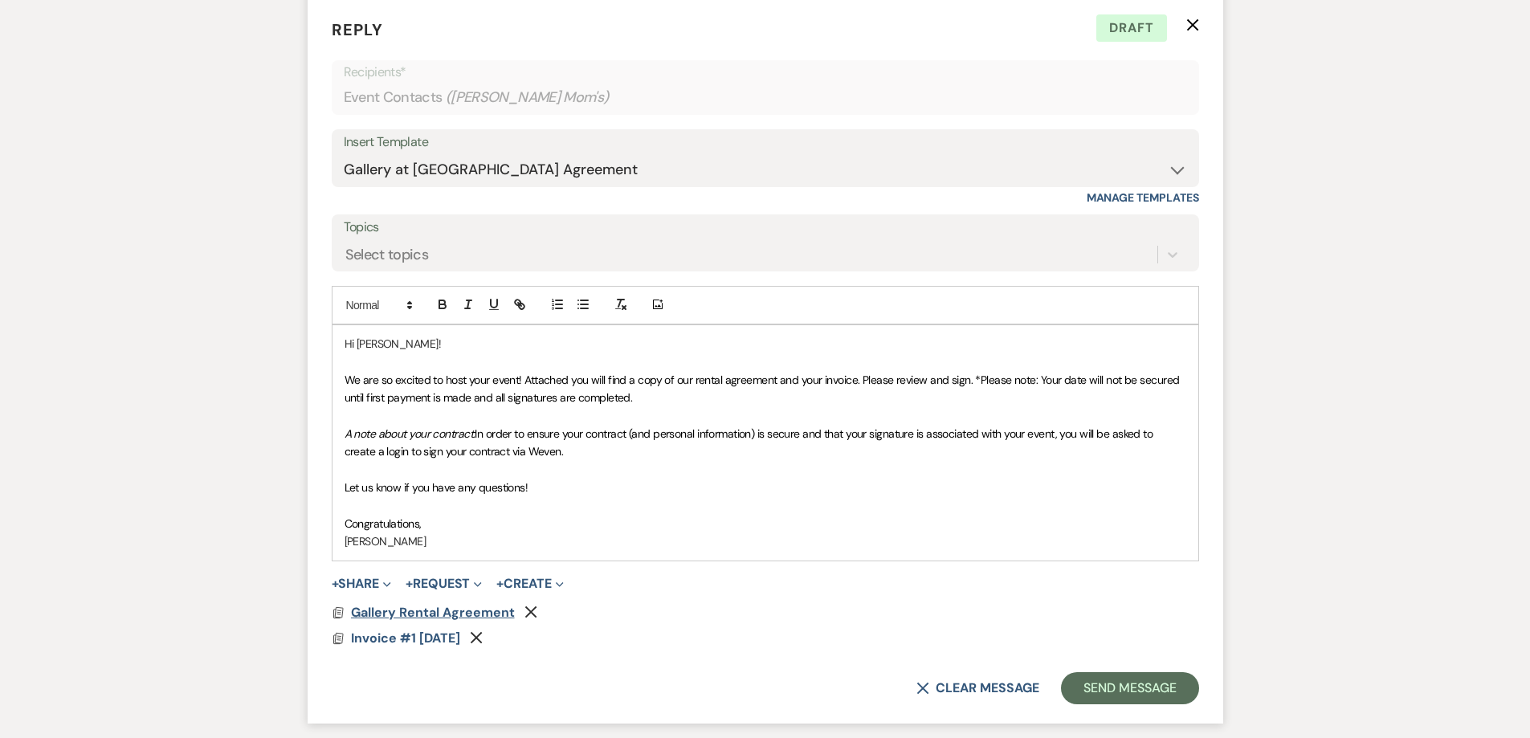
click at [416, 611] on span "Gallery Rental Agreement" at bounding box center [433, 612] width 164 height 17
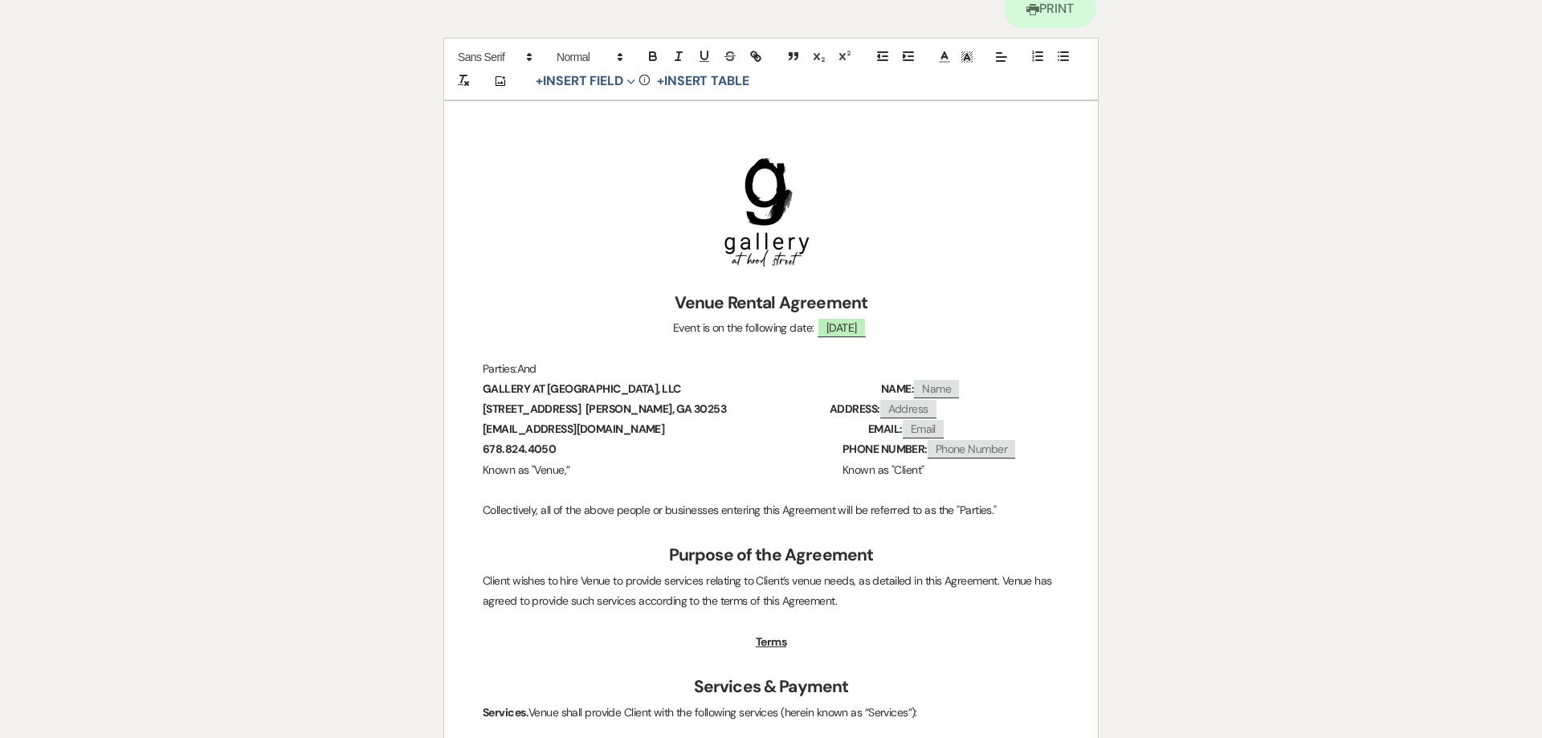
scroll to position [0, 0]
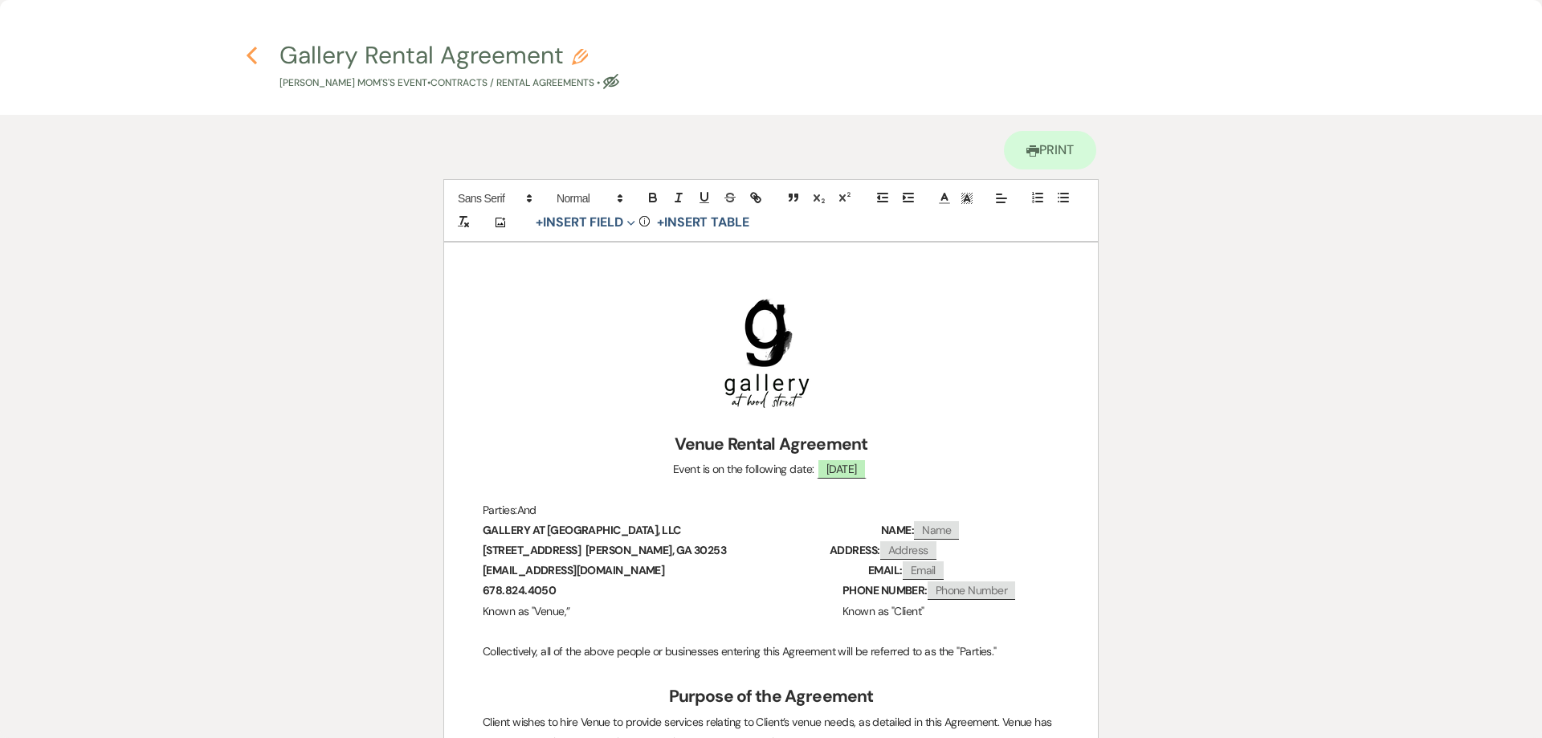
click at [253, 52] on use "button" at bounding box center [252, 56] width 10 height 18
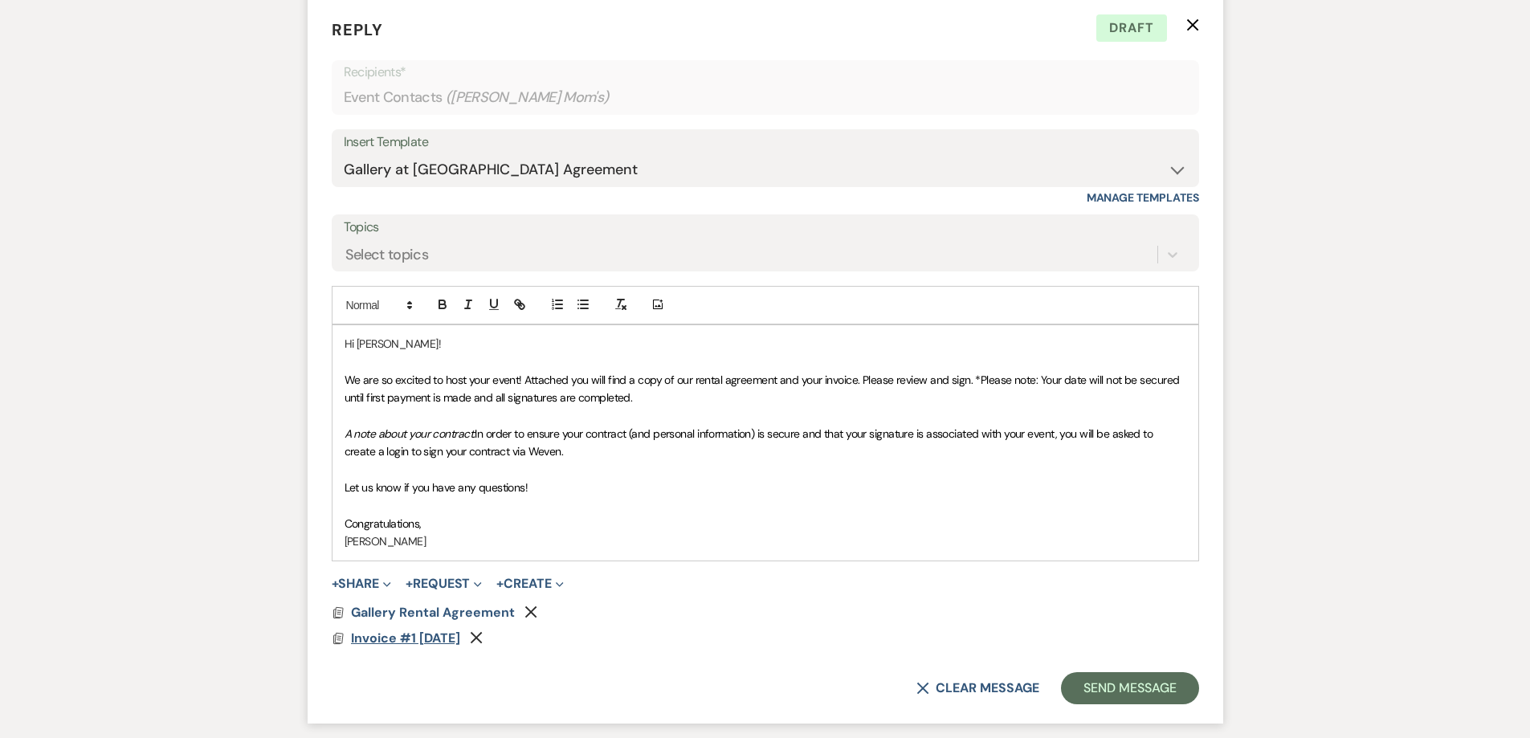
click at [397, 632] on span "Invoice #1 [DATE]" at bounding box center [405, 638] width 109 height 17
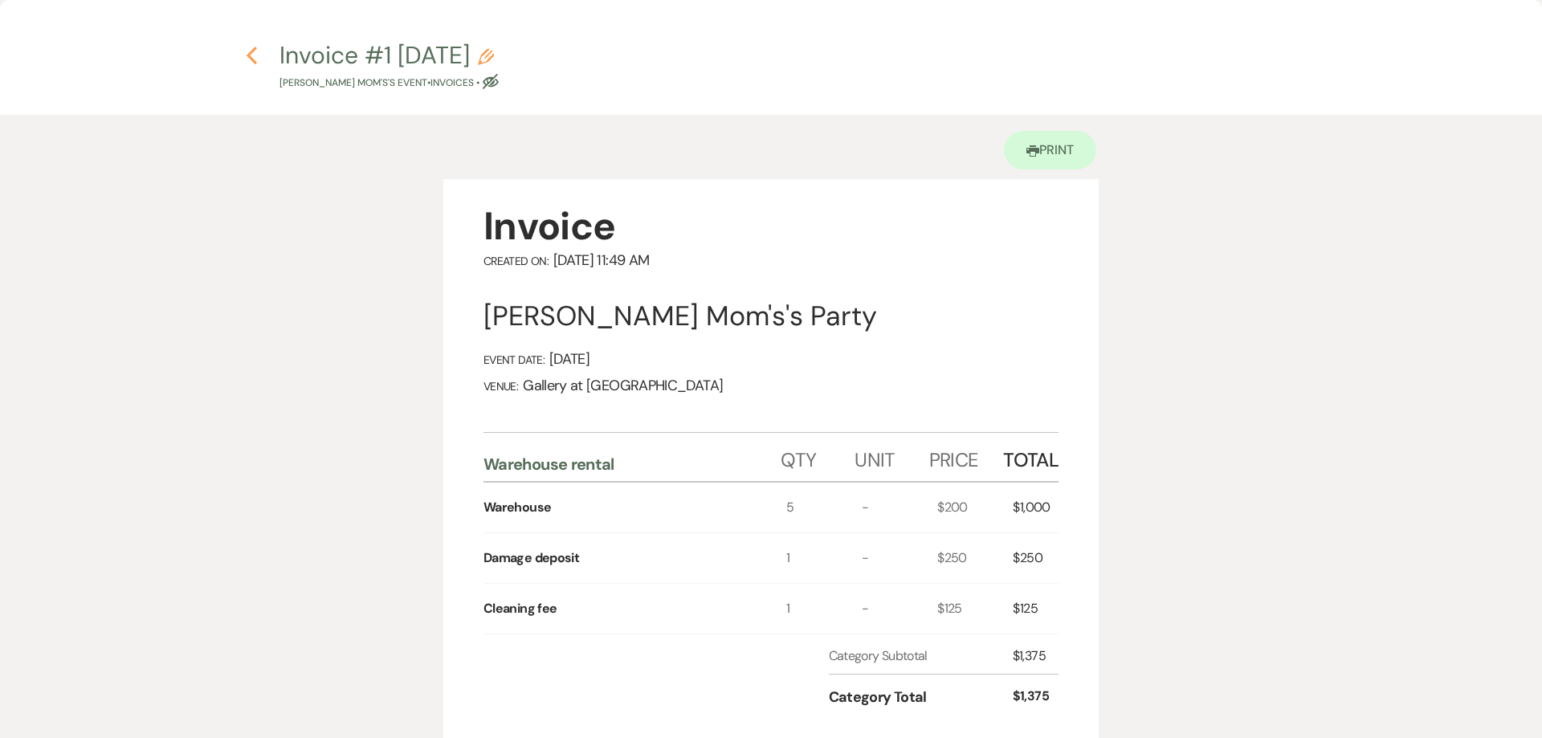
click at [252, 60] on use "button" at bounding box center [252, 56] width 10 height 18
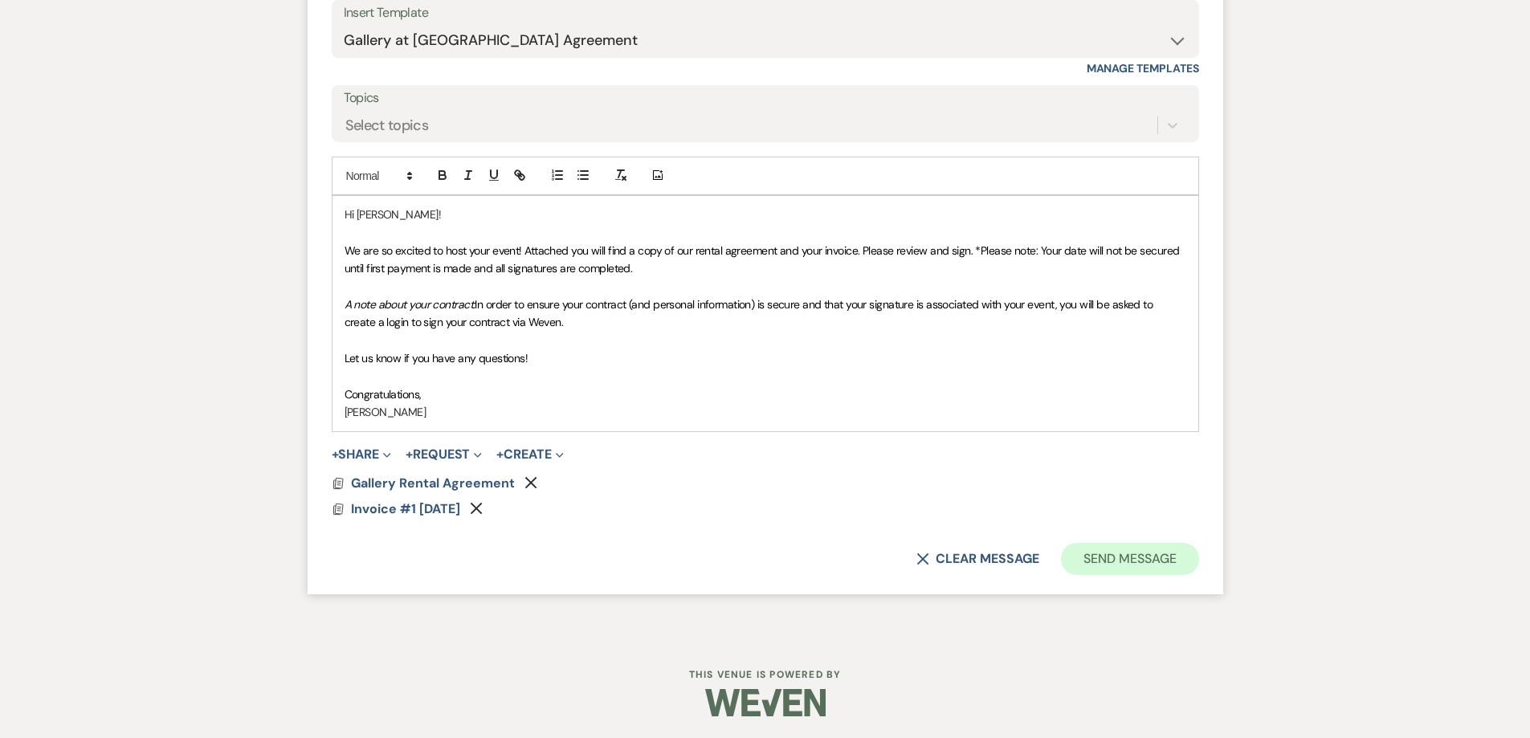
scroll to position [1717, 0]
click at [1123, 566] on button "Send Message" at bounding box center [1129, 557] width 137 height 32
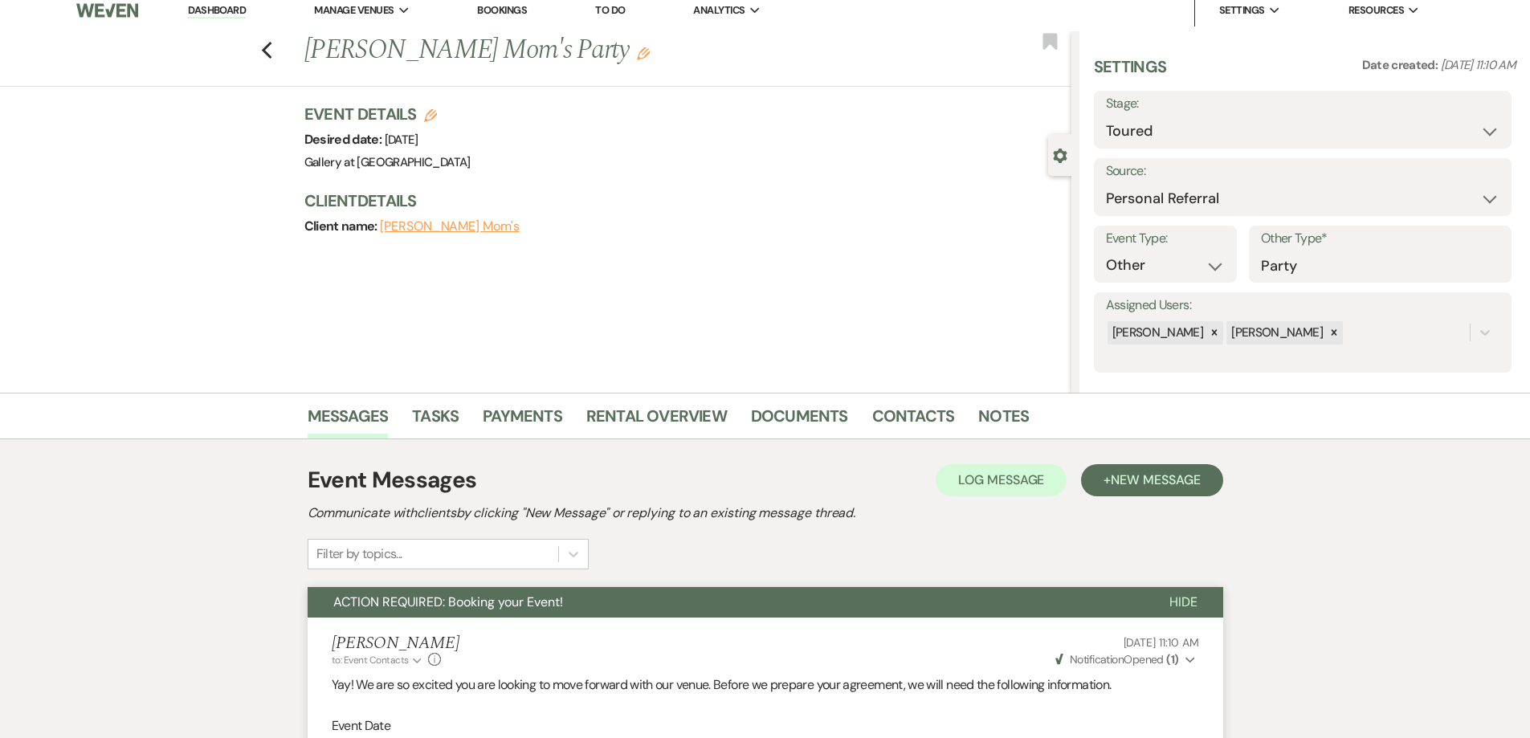
scroll to position [0, 0]
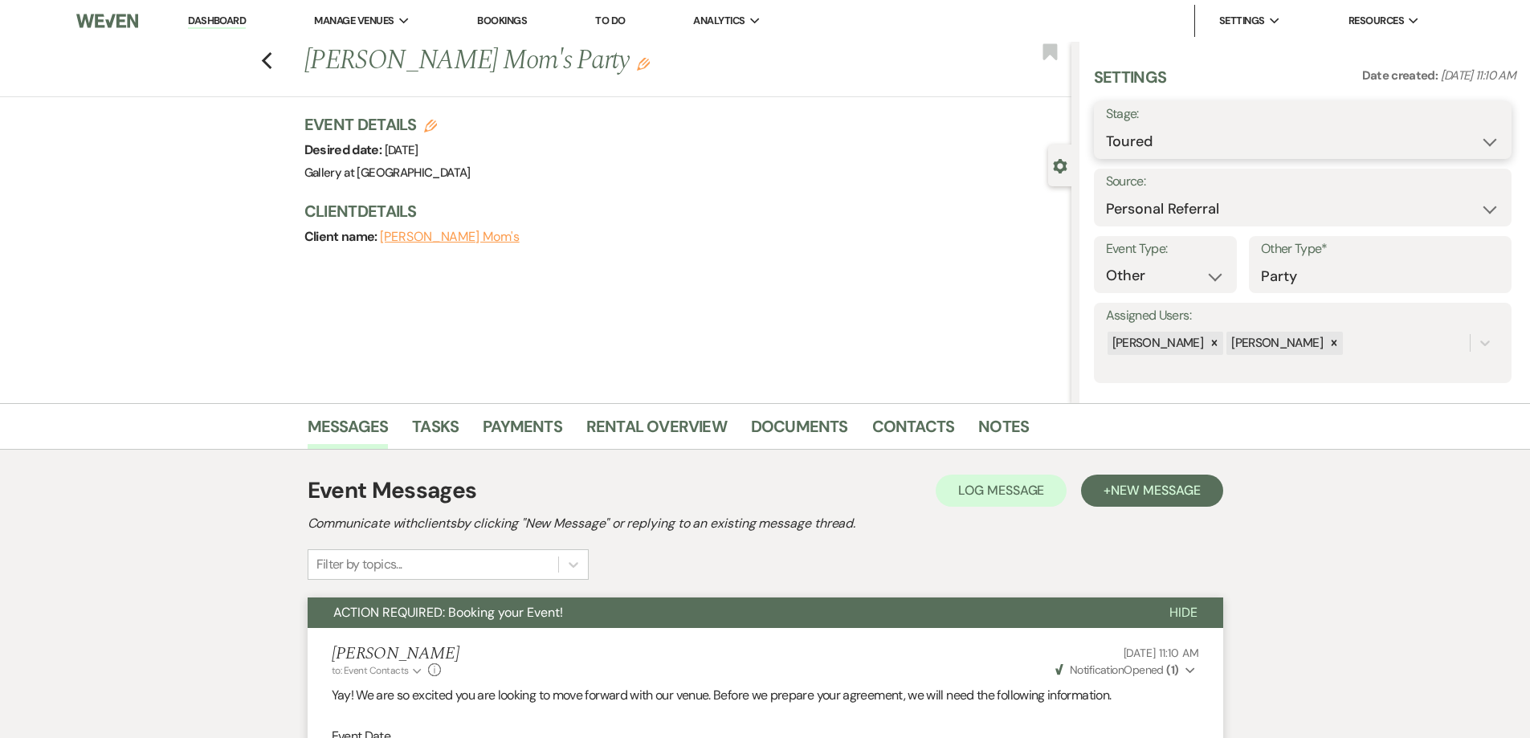
click at [1117, 139] on select "Inquiry Follow Up Tour Requested Tour Confirmed Toured Proposal Sent Booked Lost" at bounding box center [1303, 141] width 394 height 31
select select "6"
click at [1106, 126] on select "Inquiry Follow Up Tour Requested Tour Confirmed Toured Proposal Sent Booked Lost" at bounding box center [1303, 141] width 394 height 31
click at [1454, 118] on button "Save" at bounding box center [1466, 130] width 91 height 32
